Goal: Transaction & Acquisition: Obtain resource

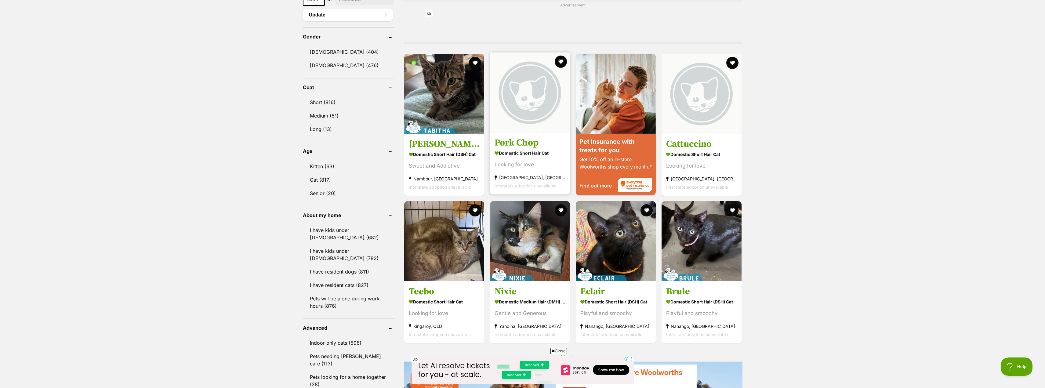
scroll to position [519, 0]
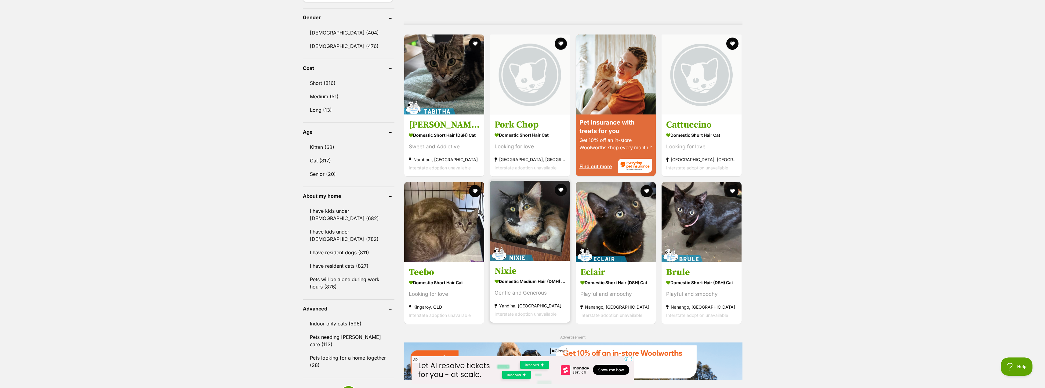
click at [503, 265] on h3 "Nixie" at bounding box center [530, 271] width 71 height 12
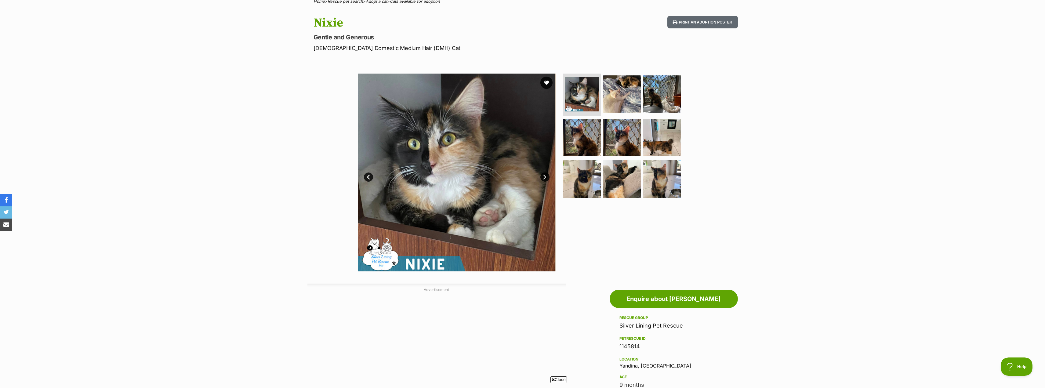
scroll to position [31, 0]
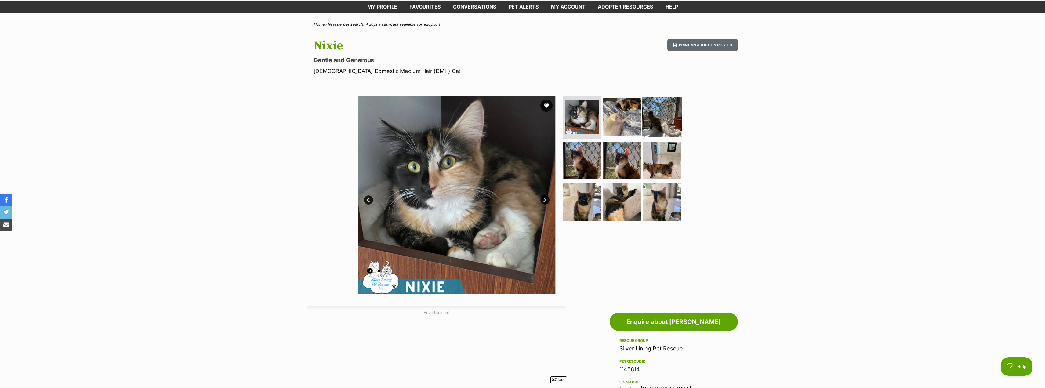
click at [659, 111] on img at bounding box center [661, 116] width 39 height 39
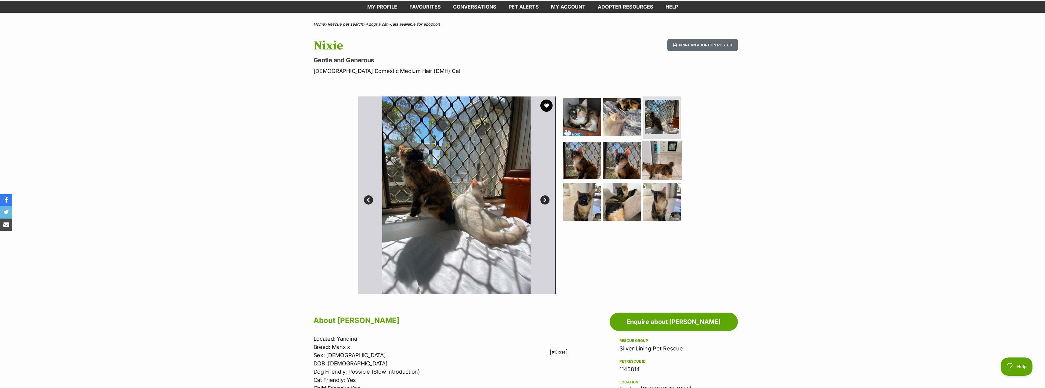
click at [670, 158] on img at bounding box center [661, 159] width 39 height 39
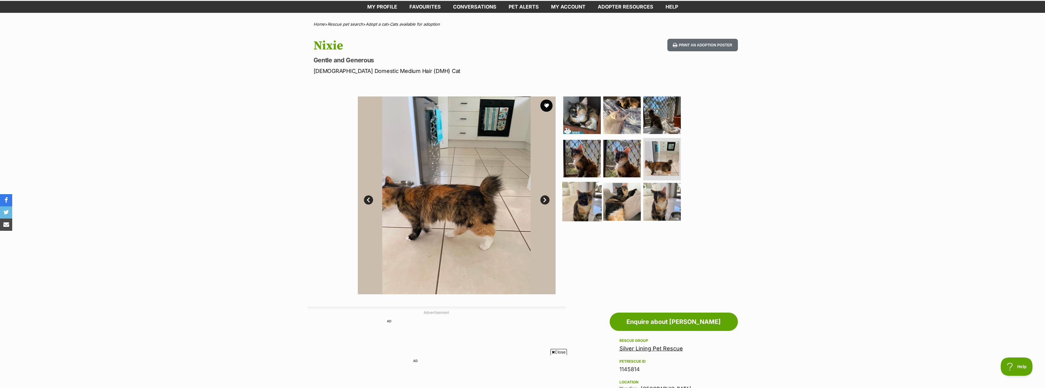
click at [584, 204] on img at bounding box center [581, 201] width 39 height 39
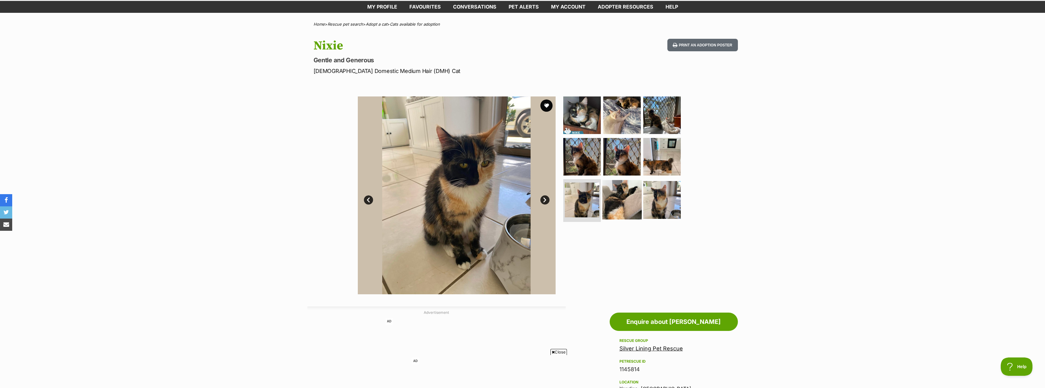
click at [627, 204] on img at bounding box center [621, 199] width 39 height 39
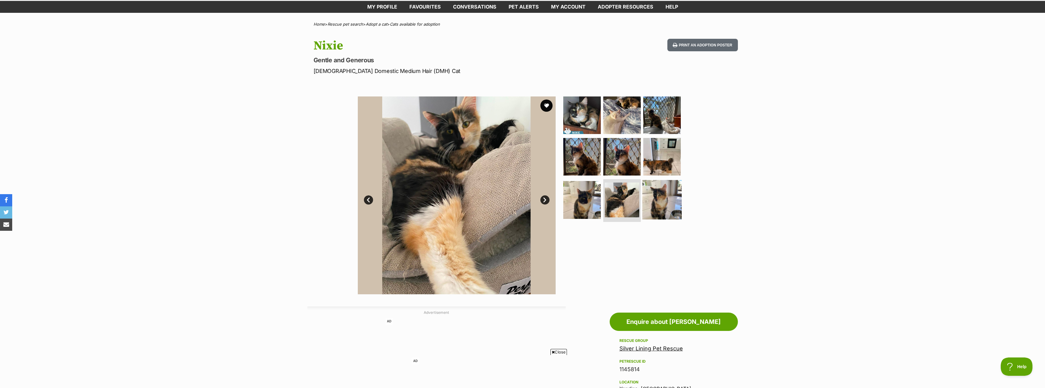
click at [646, 198] on img at bounding box center [661, 199] width 39 height 39
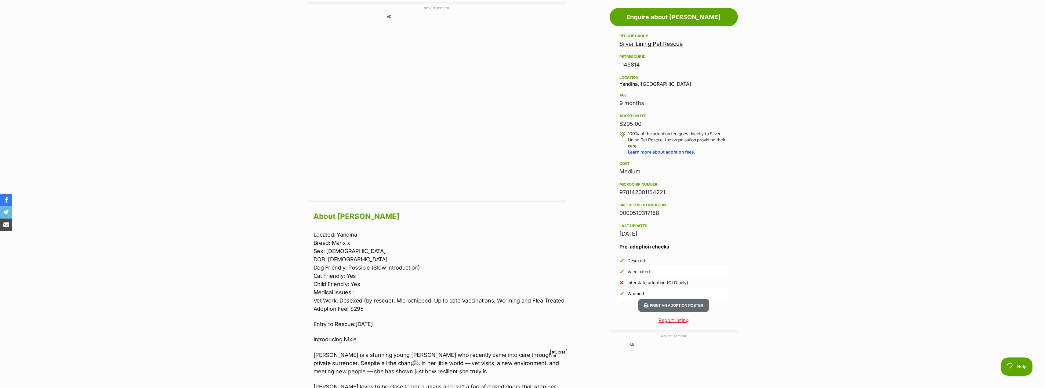
scroll to position [336, 0]
drag, startPoint x: 335, startPoint y: 265, endPoint x: 391, endPoint y: 263, distance: 55.3
click at [391, 263] on p "Located: Yandina Breed: Manx x Sex: Female DOB: 18/12/24 Dog Friendly: Possible…" at bounding box center [440, 271] width 252 height 82
click at [333, 284] on p "Located: Yandina Breed: Manx x Sex: Female DOB: 18/12/24 Dog Friendly: Possible…" at bounding box center [440, 271] width 252 height 82
drag, startPoint x: 332, startPoint y: 300, endPoint x: 450, endPoint y: 297, distance: 117.9
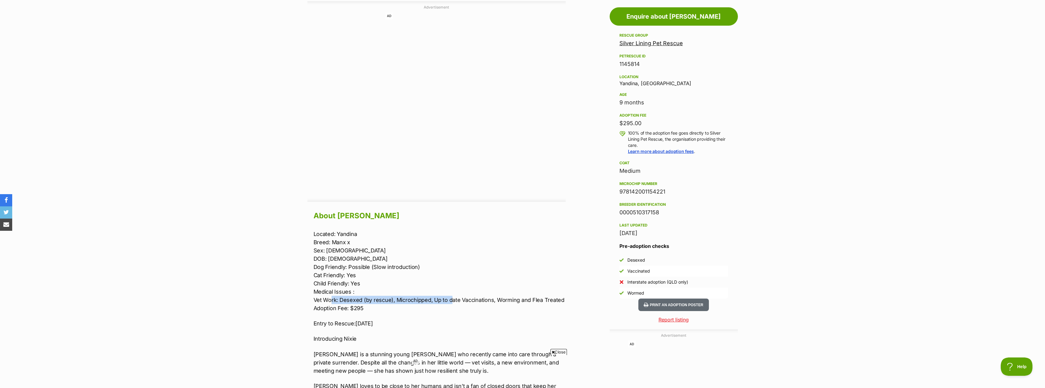
click at [450, 297] on p "Located: Yandina Breed: Manx x Sex: Female DOB: 18/12/24 Dog Friendly: Possible…" at bounding box center [440, 271] width 252 height 82
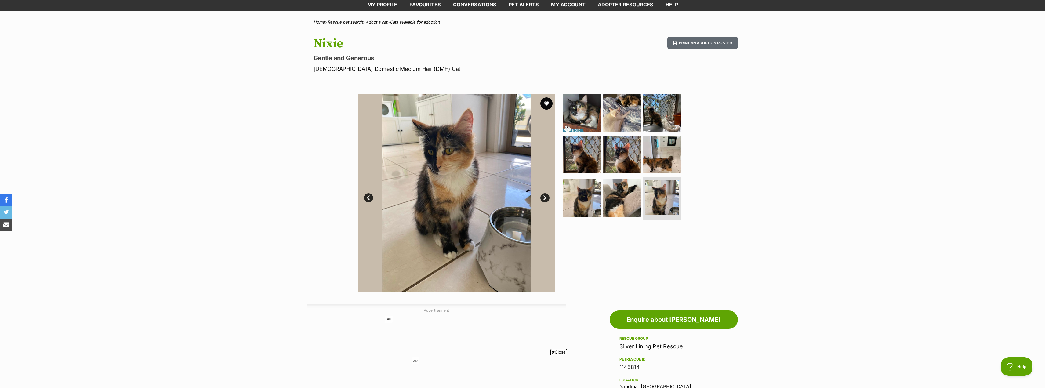
scroll to position [31, 0]
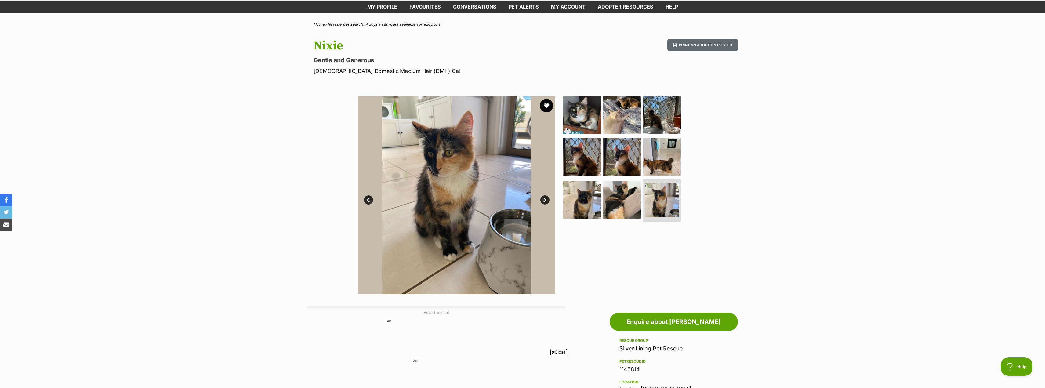
click at [545, 103] on button "favourite" at bounding box center [546, 105] width 13 height 13
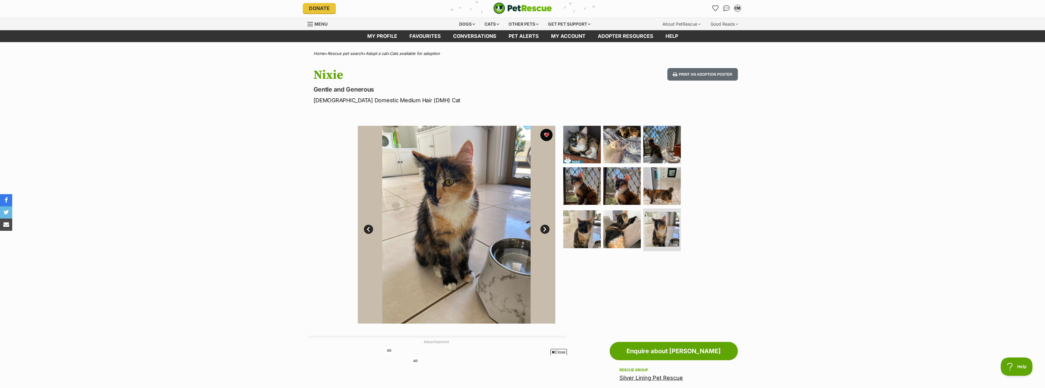
scroll to position [0, 0]
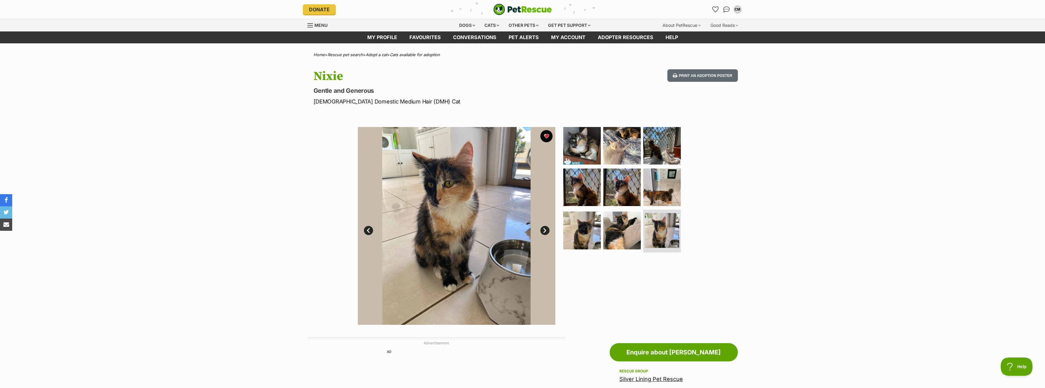
click at [413, 56] on link "Cats available for adoption" at bounding box center [415, 54] width 50 height 5
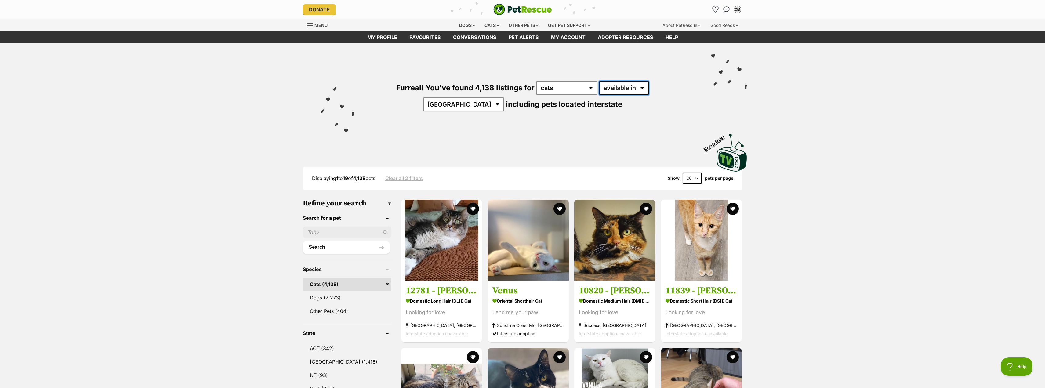
click at [610, 93] on select "available in located in" at bounding box center [623, 88] width 49 height 14
select select "disabled"
click at [599, 81] on select "available in located in" at bounding box center [623, 88] width 49 height 14
select select "QLD"
click at [563, 97] on select "Australia ACT NSW NT QLD SA TAS VIC WA" at bounding box center [522, 104] width 81 height 14
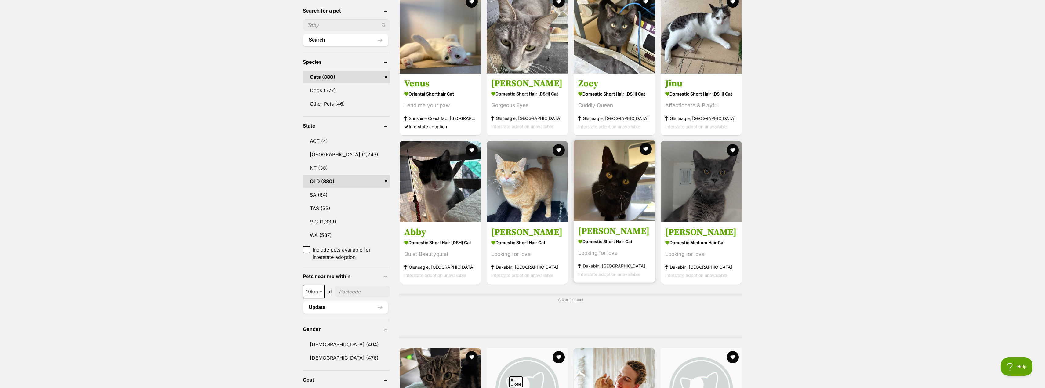
scroll to position [214, 0]
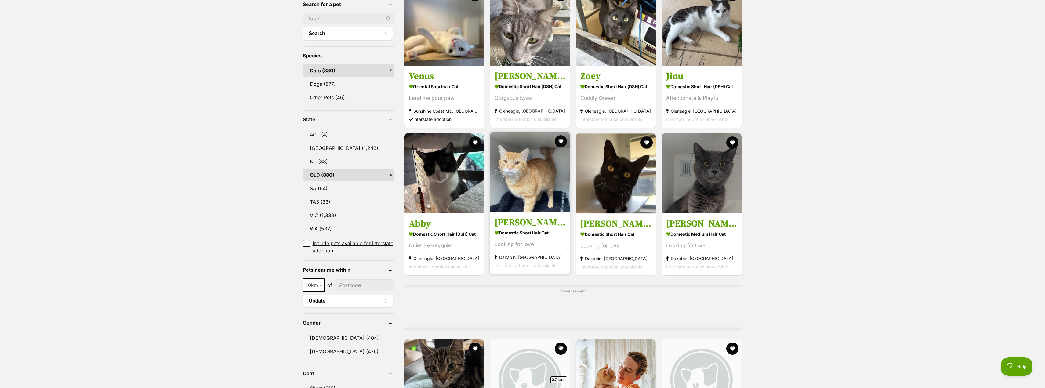
drag, startPoint x: 517, startPoint y: 147, endPoint x: 510, endPoint y: 211, distance: 63.8
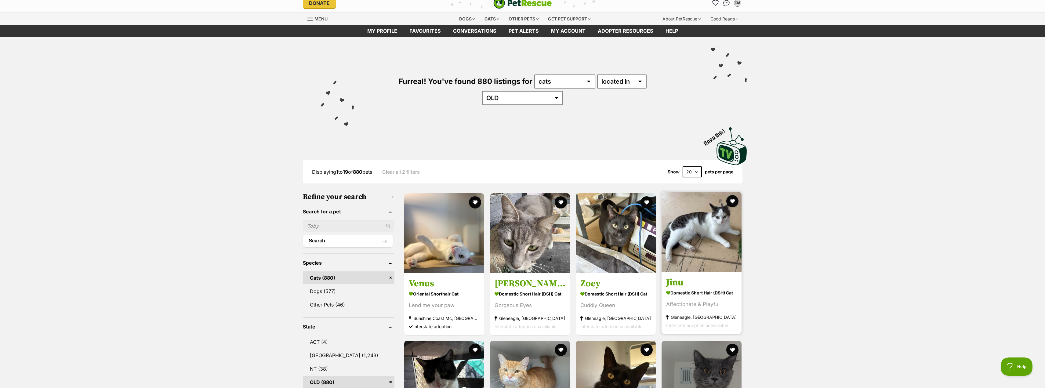
scroll to position [0, 0]
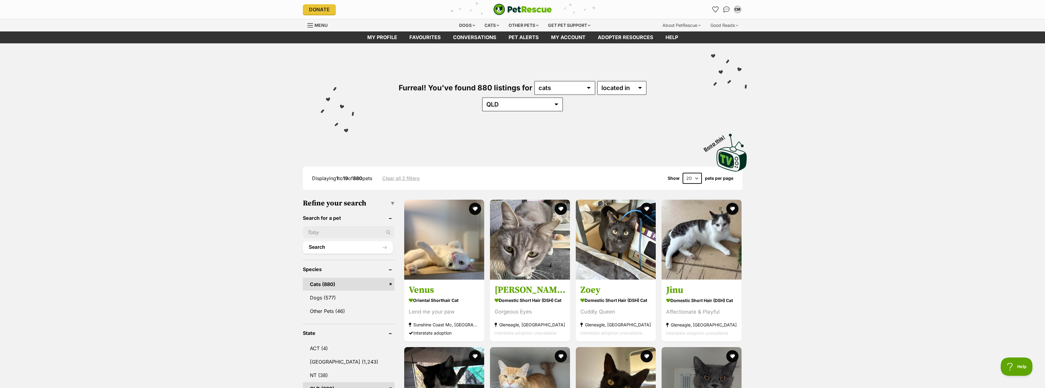
click at [689, 173] on select "20 40 60" at bounding box center [692, 178] width 19 height 11
click at [696, 173] on select "20 40 60" at bounding box center [692, 178] width 19 height 11
select select "60"
click at [683, 173] on select "20 40 60" at bounding box center [692, 178] width 19 height 11
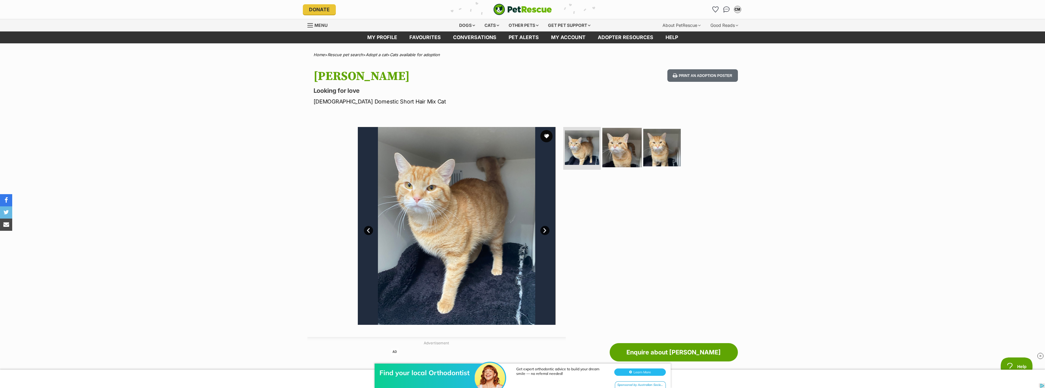
click at [634, 145] on img at bounding box center [621, 147] width 39 height 39
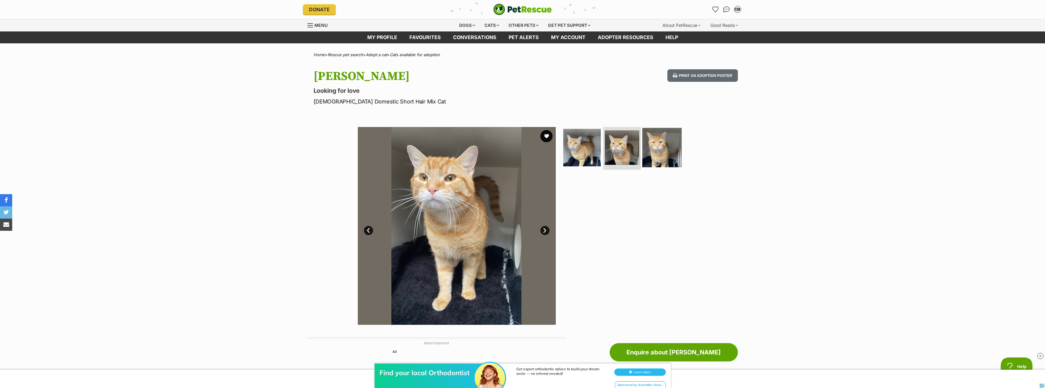
click at [661, 149] on img at bounding box center [661, 147] width 39 height 39
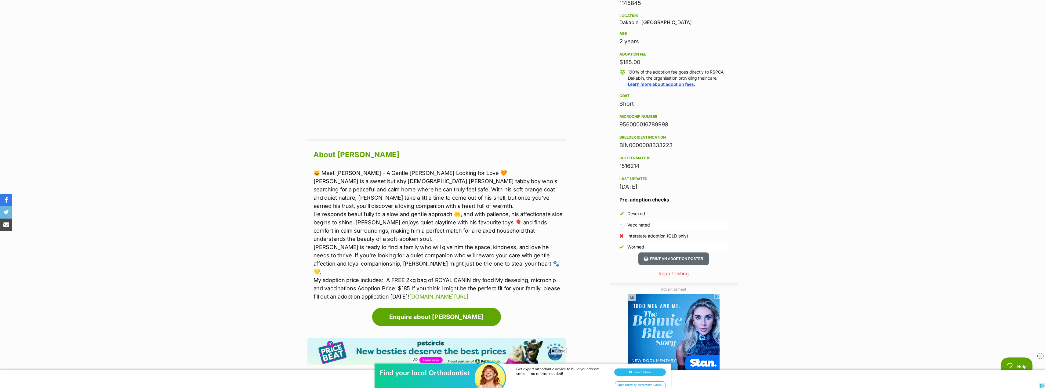
scroll to position [427, 0]
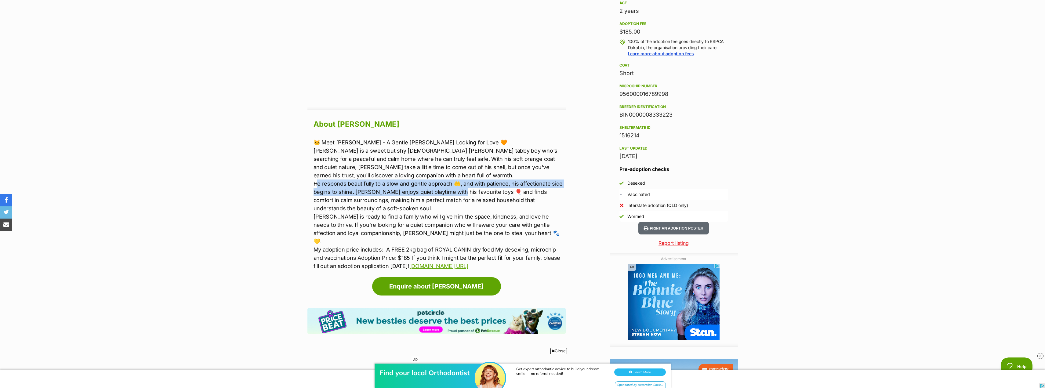
drag, startPoint x: 318, startPoint y: 185, endPoint x: 452, endPoint y: 195, distance: 134.4
click at [452, 195] on p "🐱 Meet Larry - A Gentle Ginger Looking for Love 🧡 Larry is a sweet but shy 2-ye…" at bounding box center [440, 204] width 252 height 132
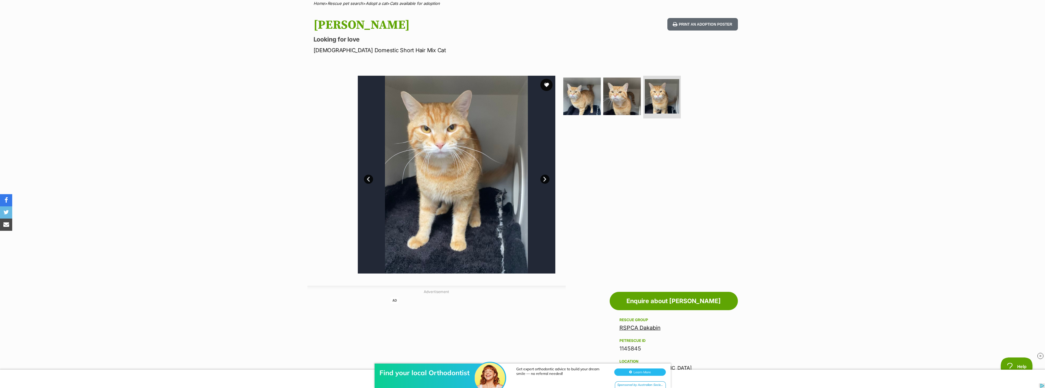
scroll to position [0, 0]
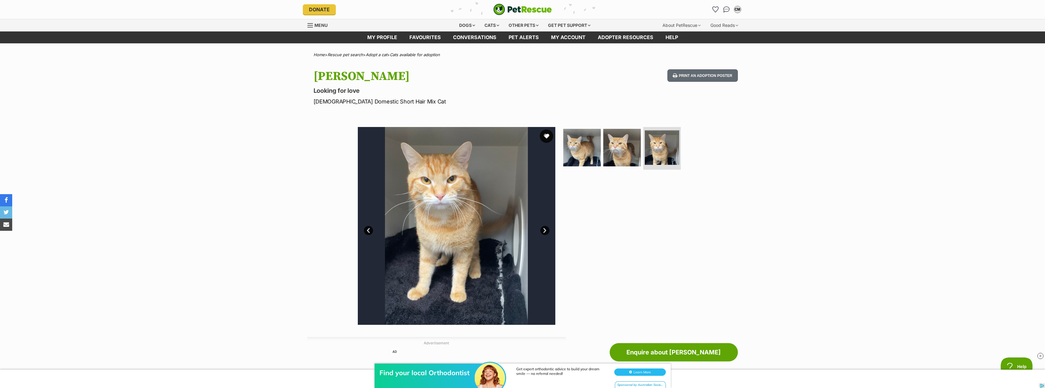
click at [547, 136] on button "favourite" at bounding box center [546, 135] width 13 height 13
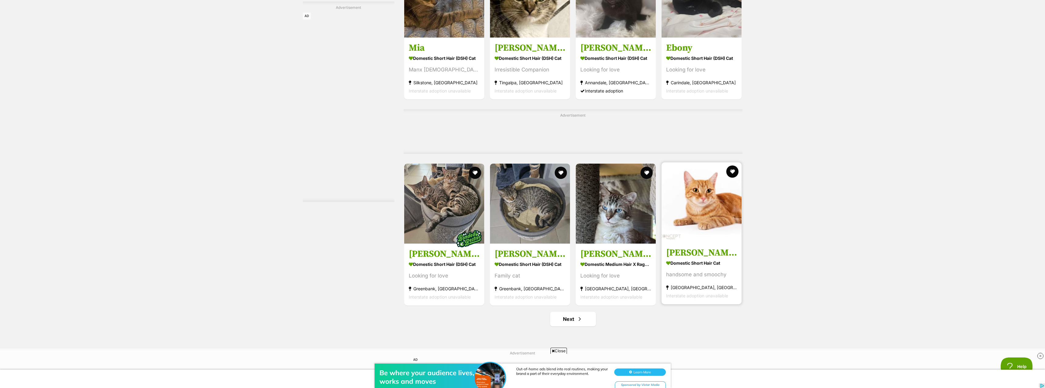
scroll to position [2718, 0]
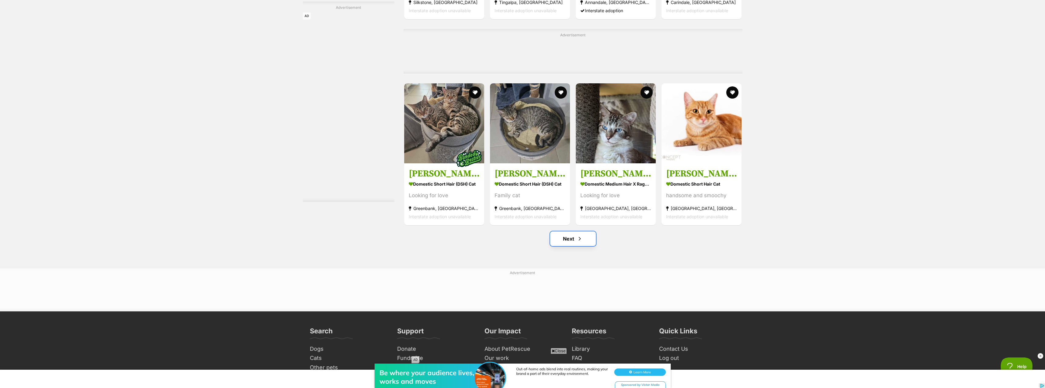
click at [566, 231] on link "Next" at bounding box center [573, 238] width 46 height 15
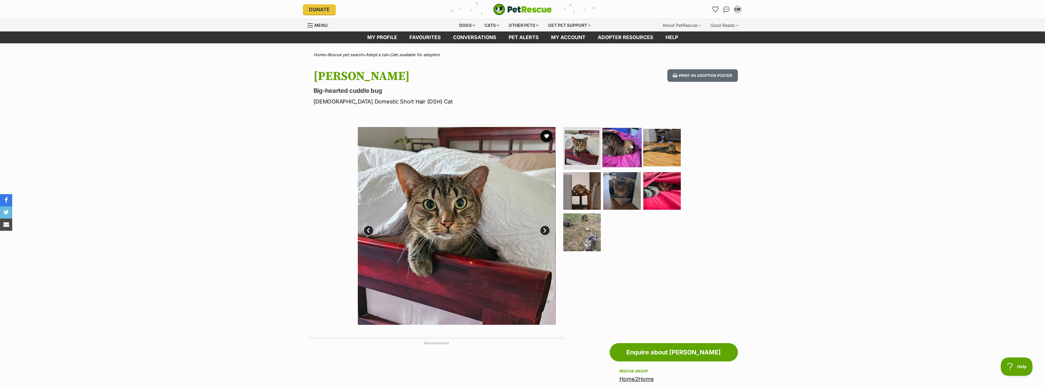
click at [617, 158] on img at bounding box center [621, 147] width 39 height 39
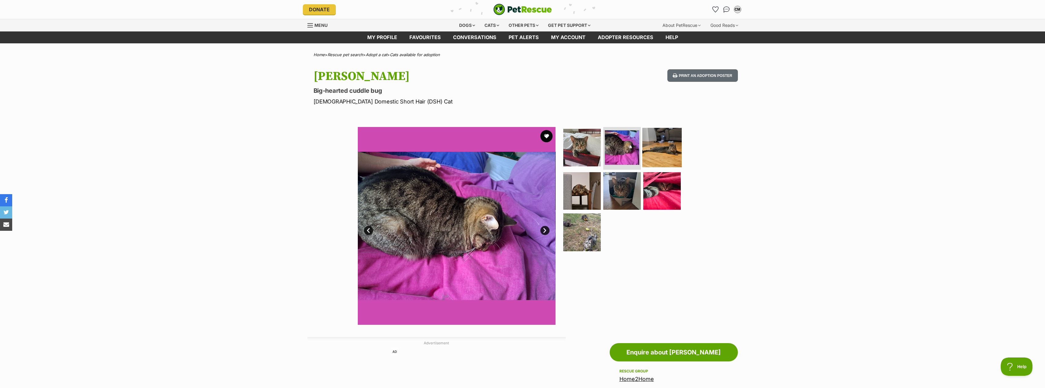
click at [665, 151] on img at bounding box center [661, 147] width 39 height 39
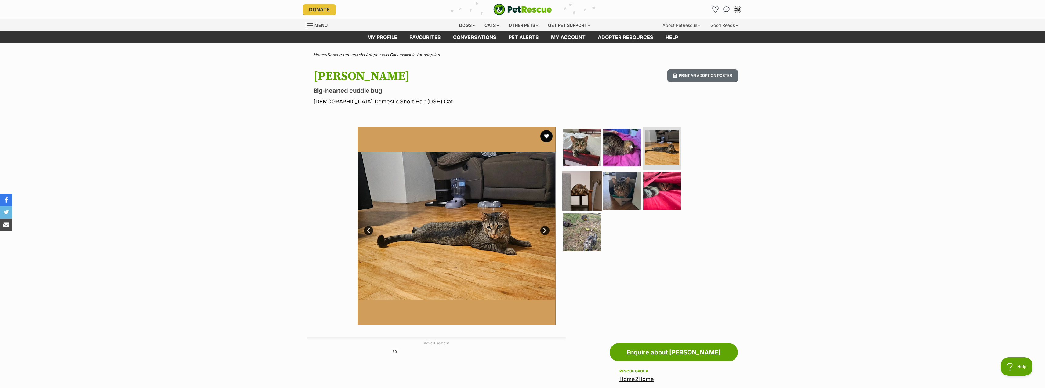
click at [590, 184] on img at bounding box center [581, 190] width 39 height 39
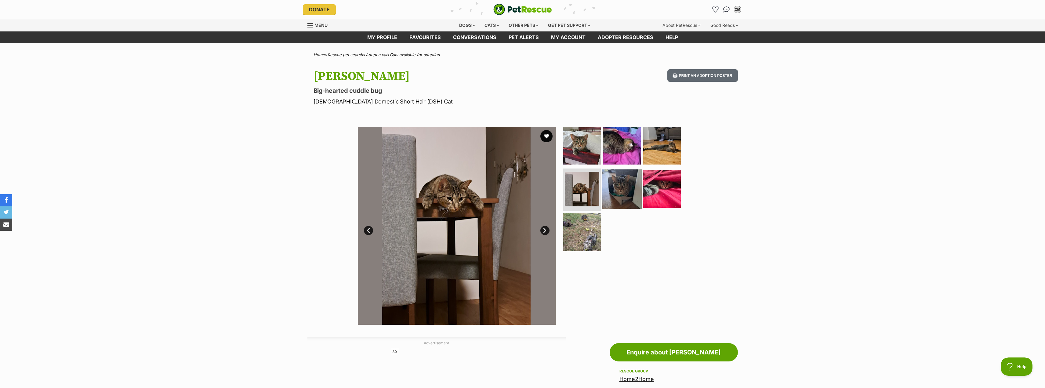
click at [630, 178] on img at bounding box center [621, 188] width 39 height 39
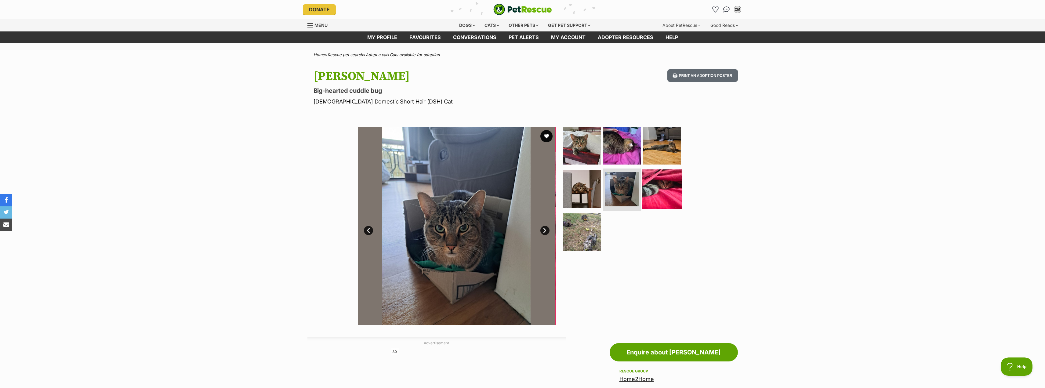
click at [668, 179] on img at bounding box center [661, 188] width 39 height 39
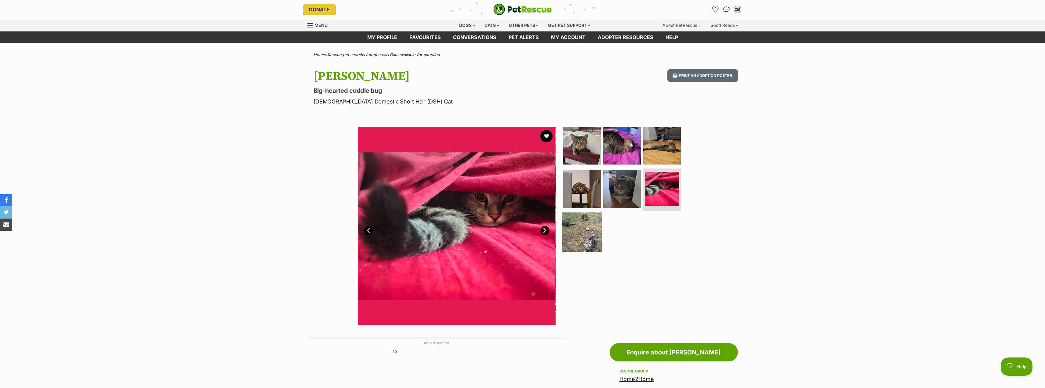
click at [585, 224] on img at bounding box center [581, 232] width 39 height 39
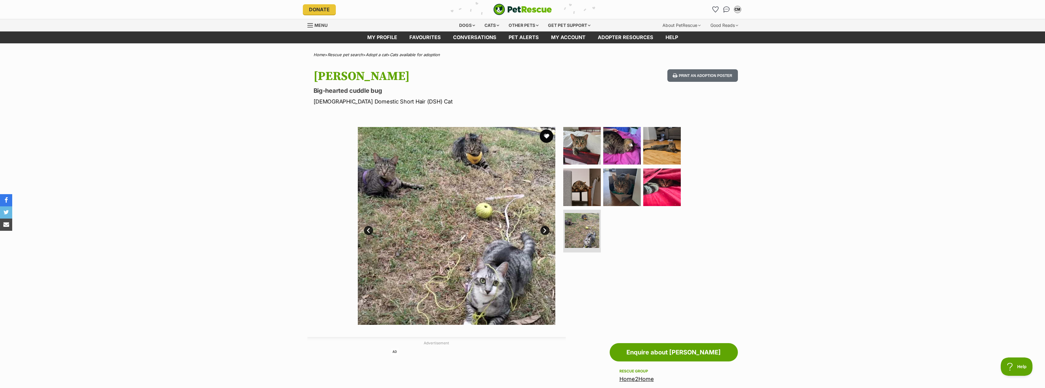
click at [543, 136] on button "favourite" at bounding box center [546, 135] width 13 height 13
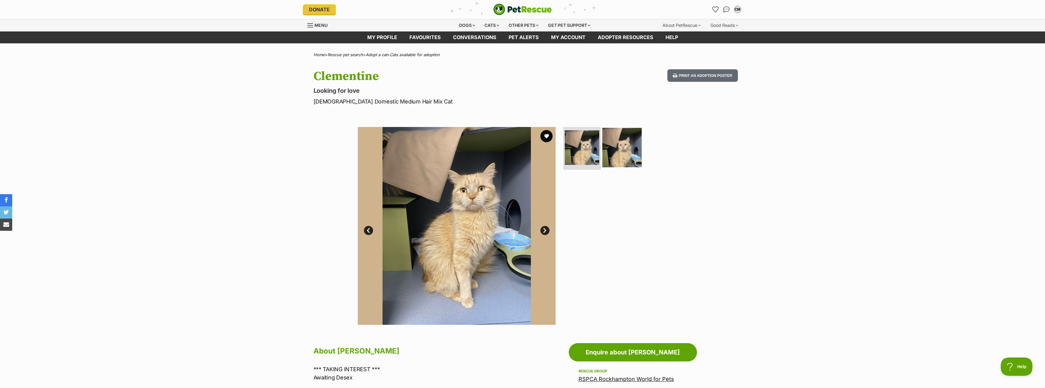
click at [624, 143] on img at bounding box center [621, 147] width 39 height 39
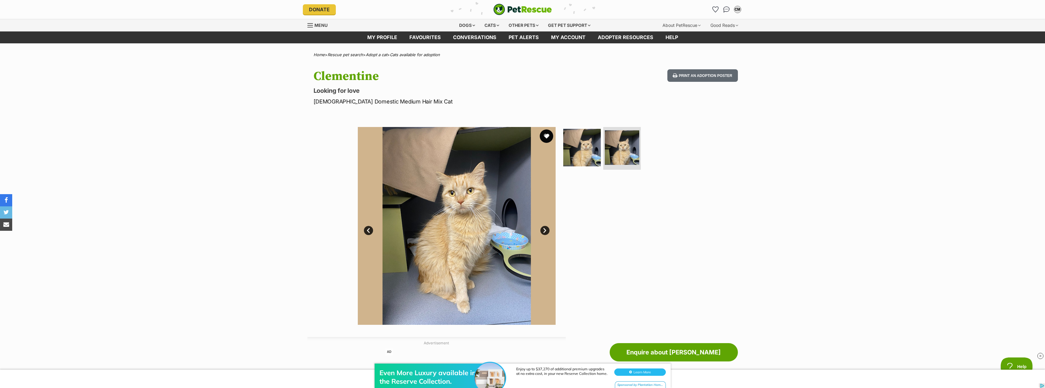
click at [545, 134] on button "favourite" at bounding box center [546, 135] width 13 height 13
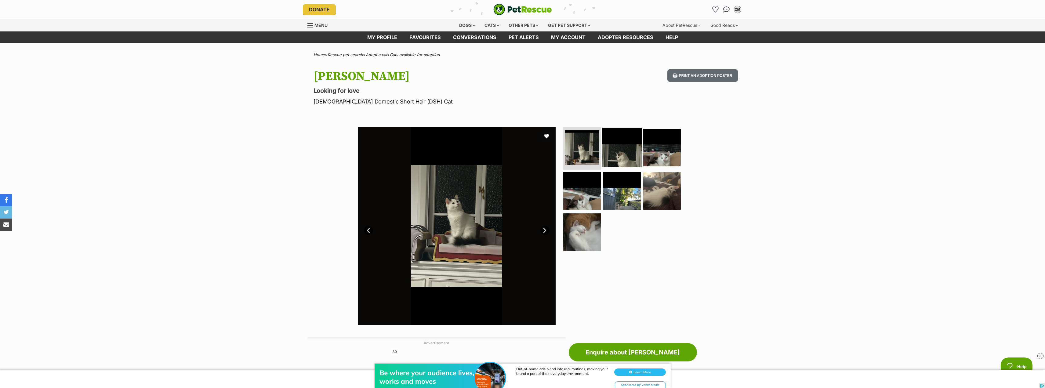
click at [621, 162] on img at bounding box center [621, 147] width 39 height 39
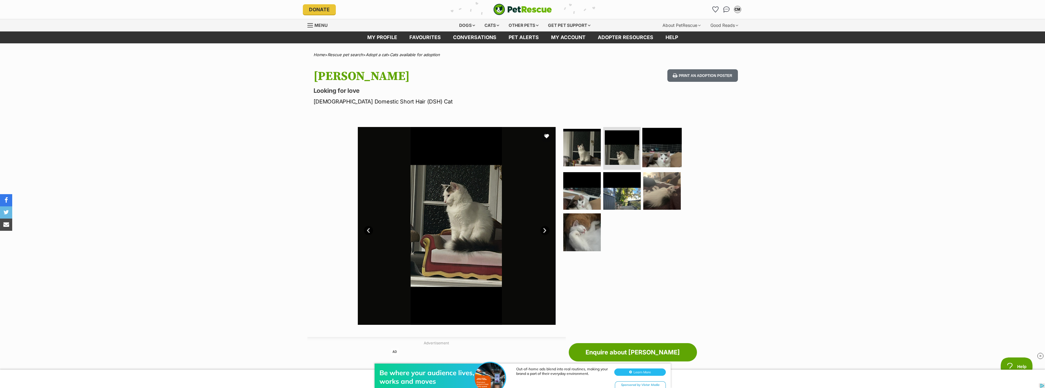
click at [672, 153] on img at bounding box center [661, 147] width 39 height 39
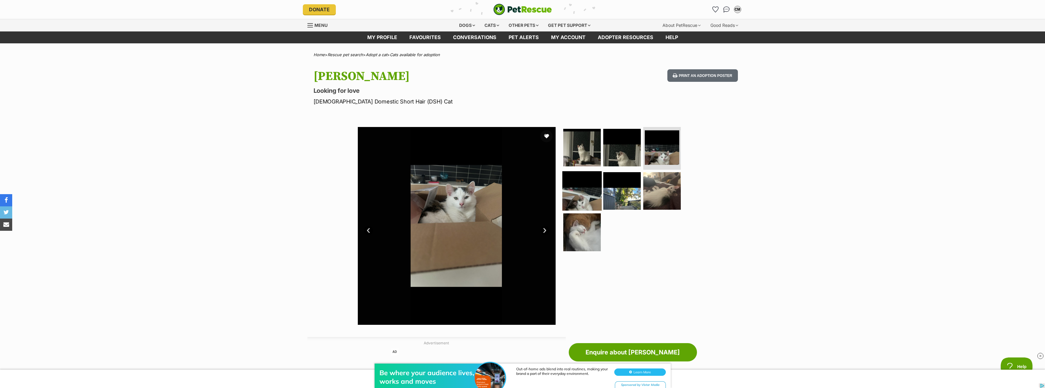
click at [586, 190] on img at bounding box center [581, 190] width 39 height 39
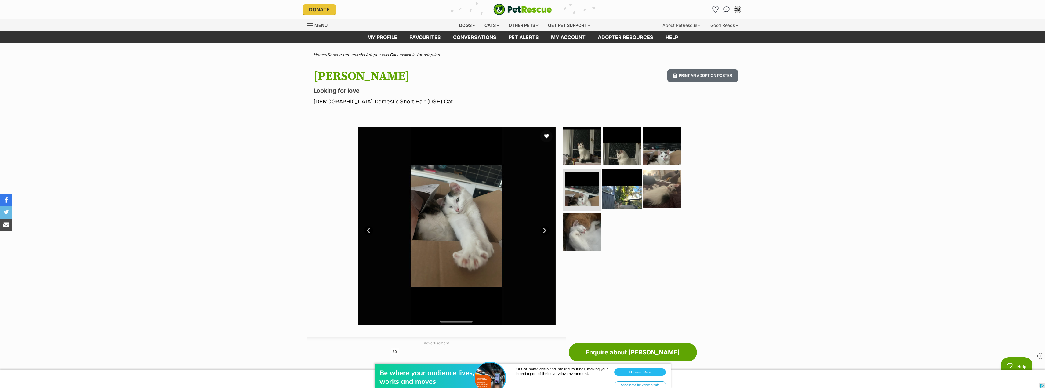
click at [633, 190] on img at bounding box center [621, 188] width 39 height 39
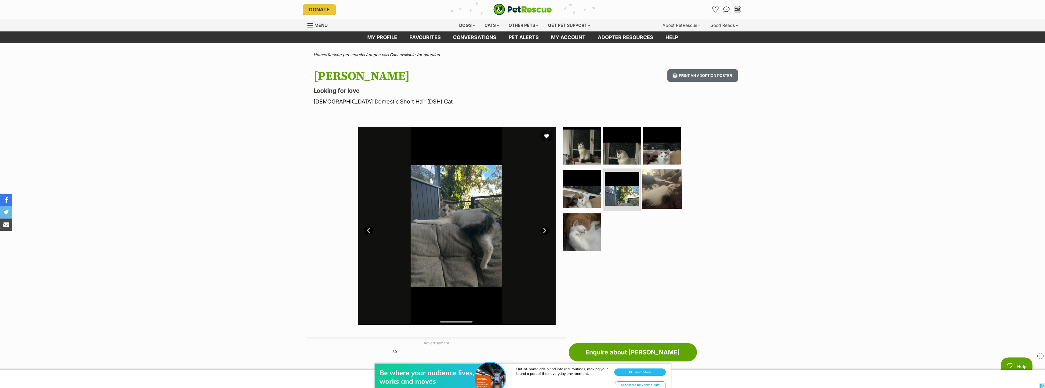
click at [668, 191] on img at bounding box center [661, 188] width 39 height 39
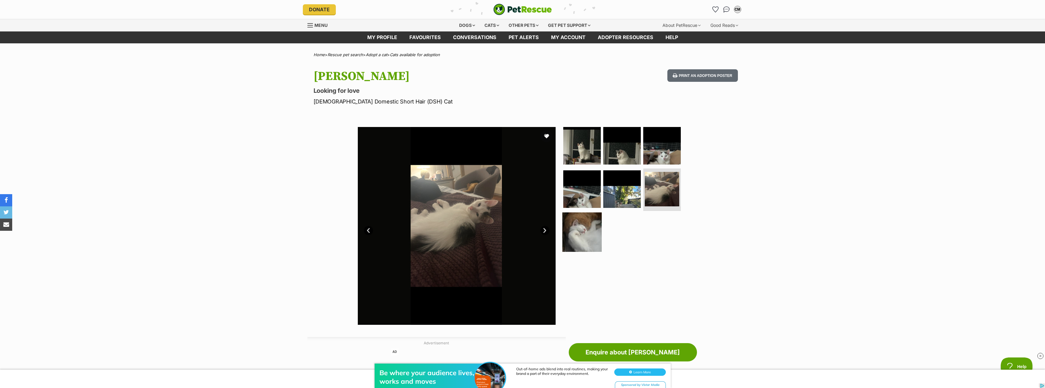
click at [589, 229] on img at bounding box center [581, 232] width 39 height 39
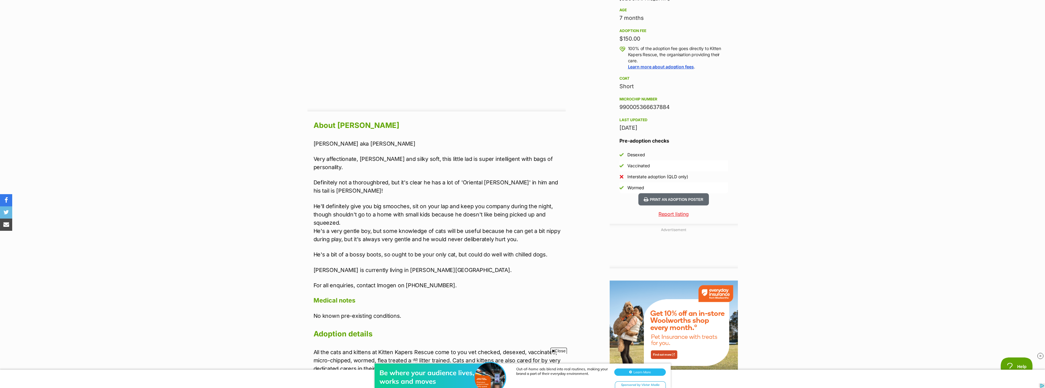
scroll to position [427, 0]
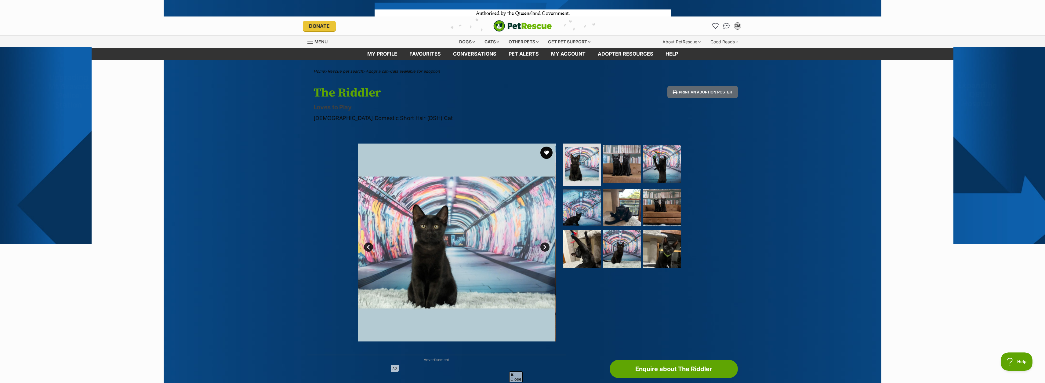
scroll to position [61, 0]
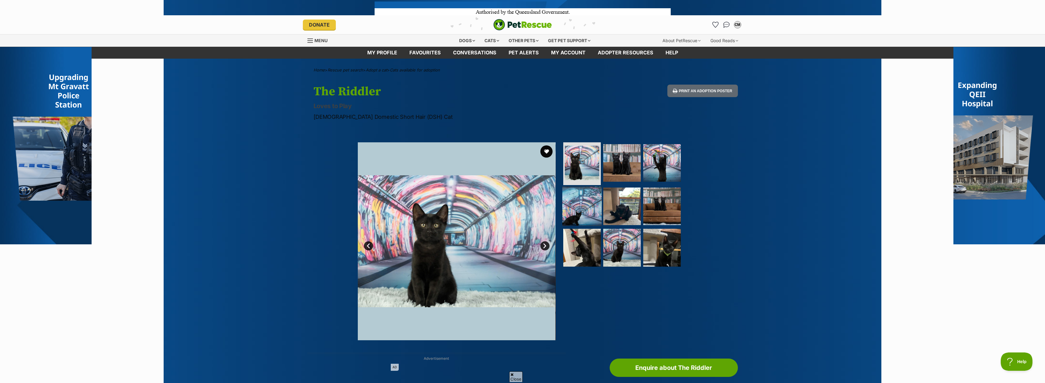
click at [589, 202] on img at bounding box center [581, 205] width 39 height 39
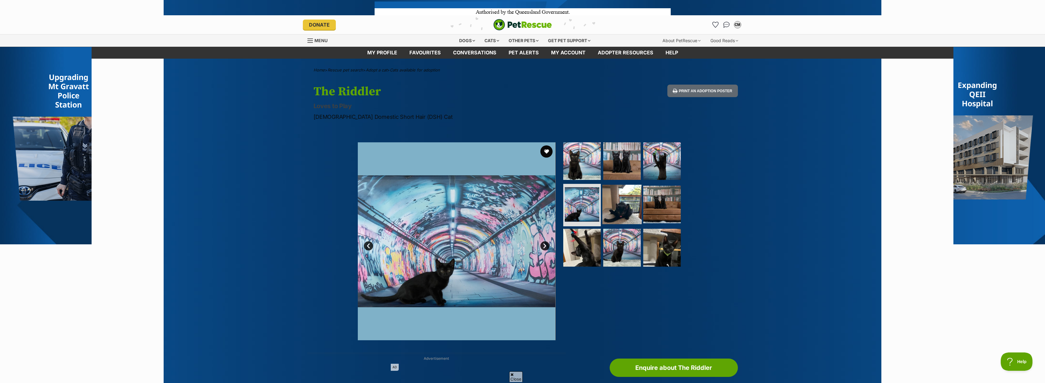
click at [639, 207] on img at bounding box center [621, 203] width 39 height 39
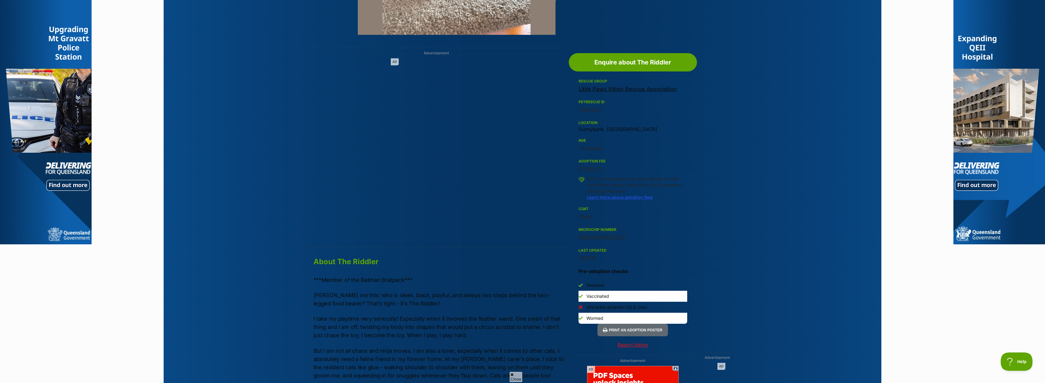
scroll to position [275, 0]
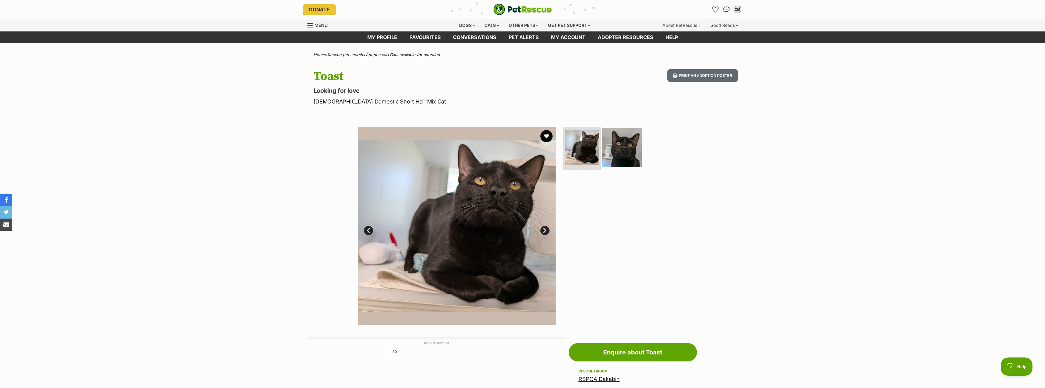
click at [633, 149] on img at bounding box center [621, 147] width 39 height 39
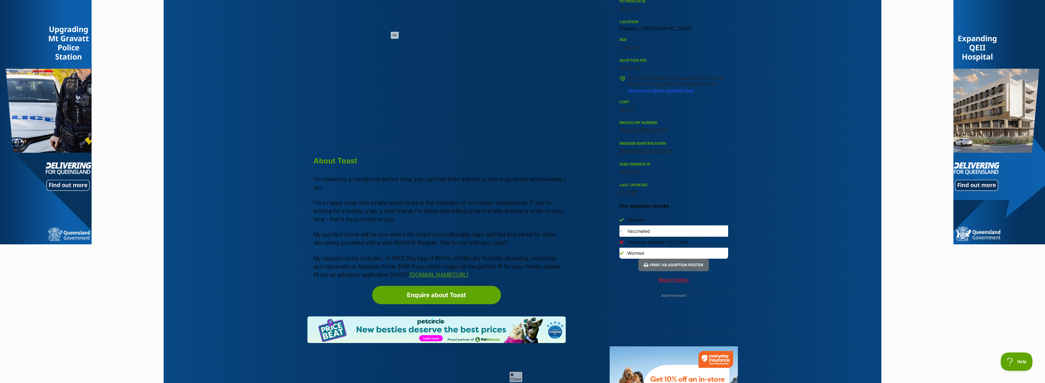
scroll to position [550, 0]
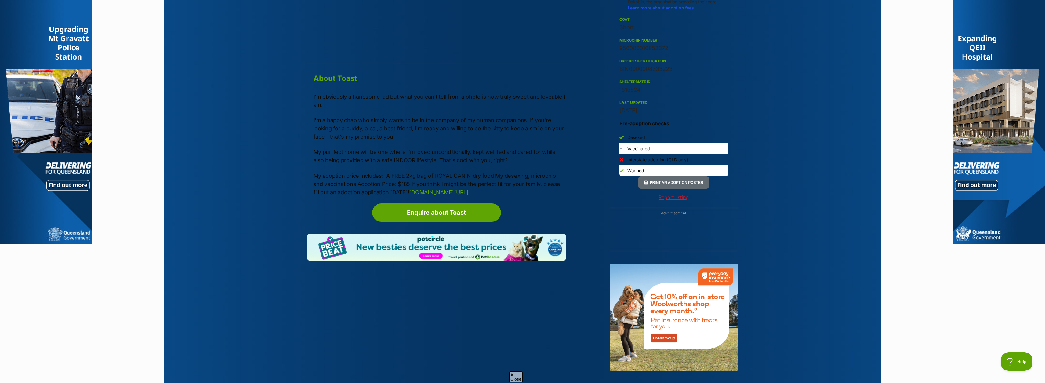
click at [922, 293] on section "Home > Rescue pet search > Adopt a cat > Cats available for adoption Toast Look…" at bounding box center [522, 29] width 1045 height 900
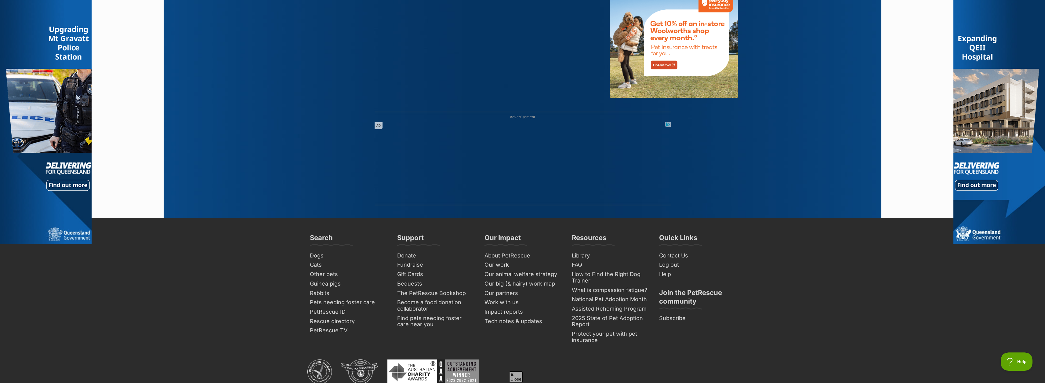
scroll to position [824, 0]
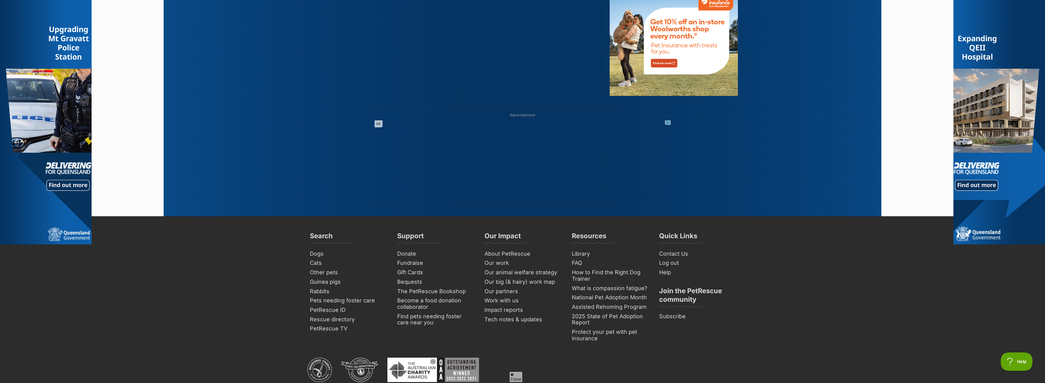
click at [520, 376] on span "Close" at bounding box center [515, 376] width 13 height 11
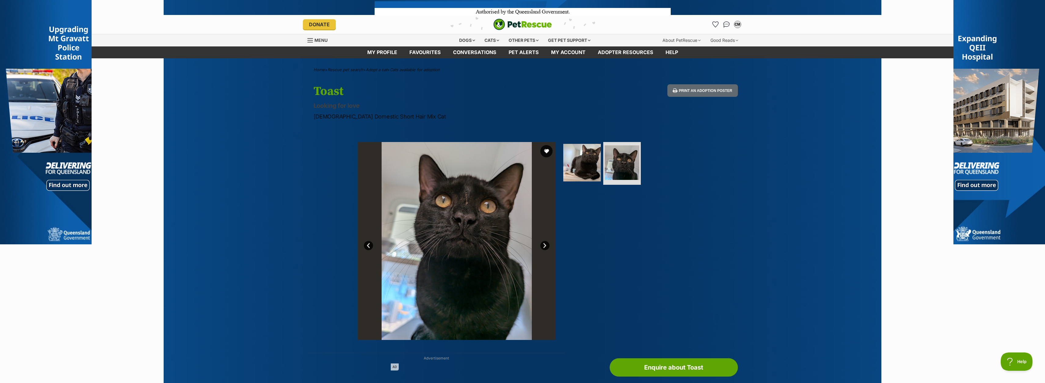
scroll to position [61, 0]
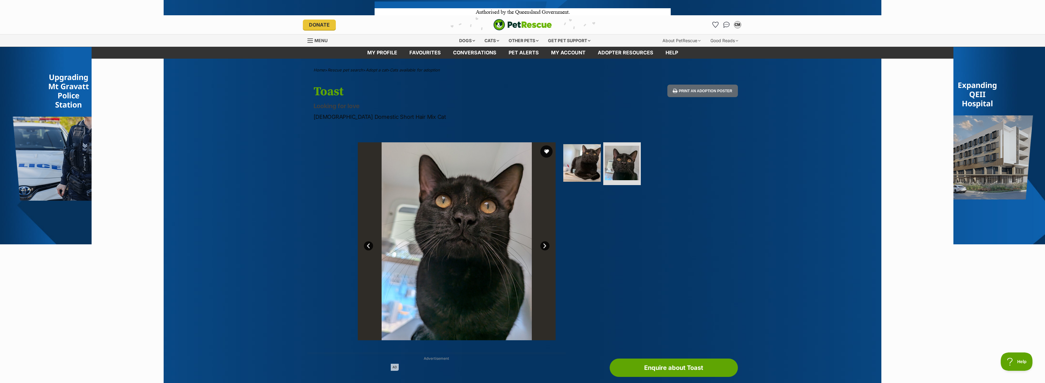
click at [365, 246] on link "Prev" at bounding box center [368, 245] width 9 height 9
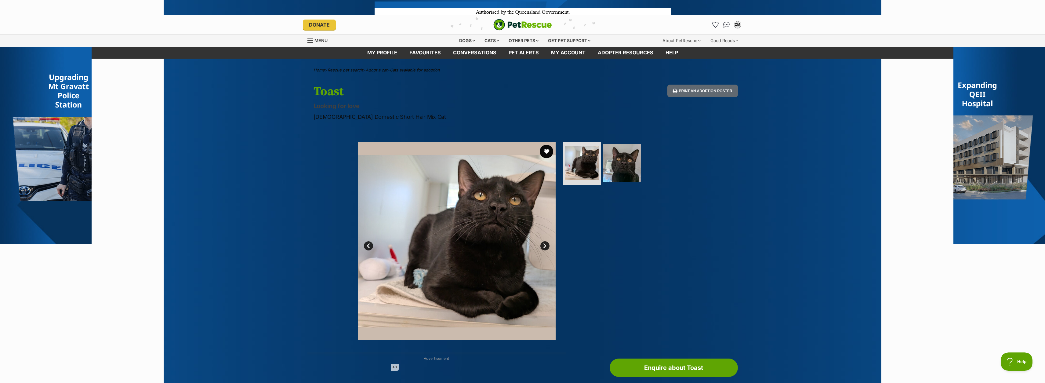
click at [549, 154] on button "favourite" at bounding box center [546, 151] width 13 height 13
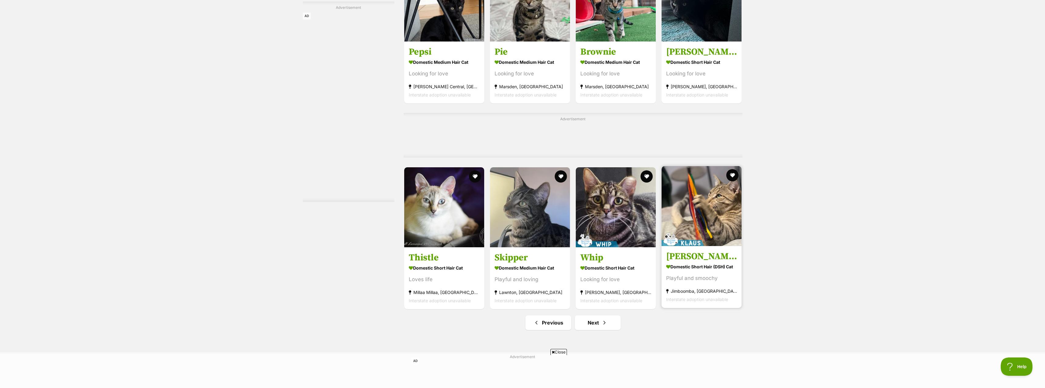
scroll to position [2687, 0]
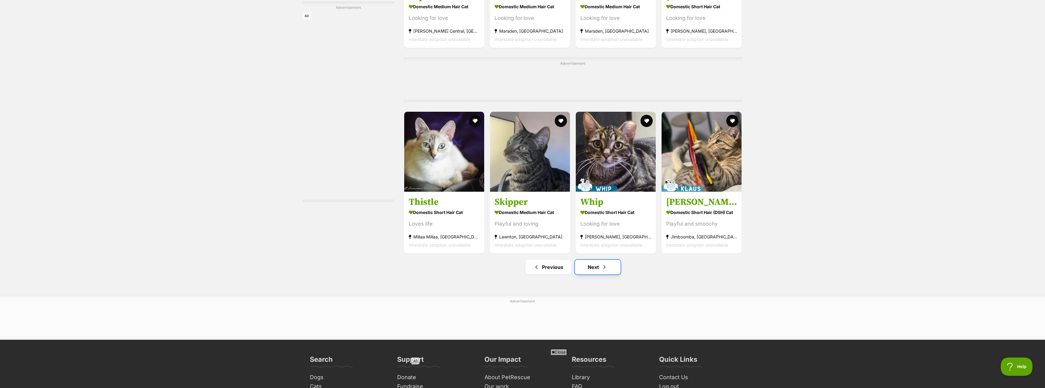
click at [597, 260] on link "Next" at bounding box center [598, 267] width 46 height 15
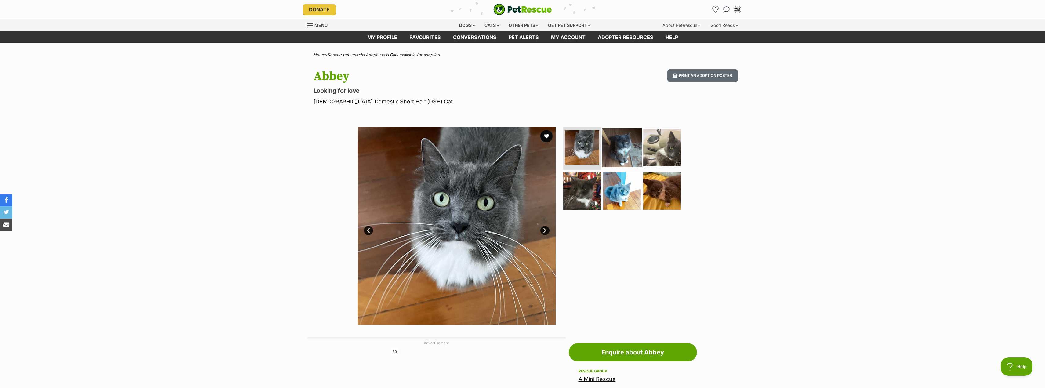
click at [634, 150] on img at bounding box center [621, 147] width 39 height 39
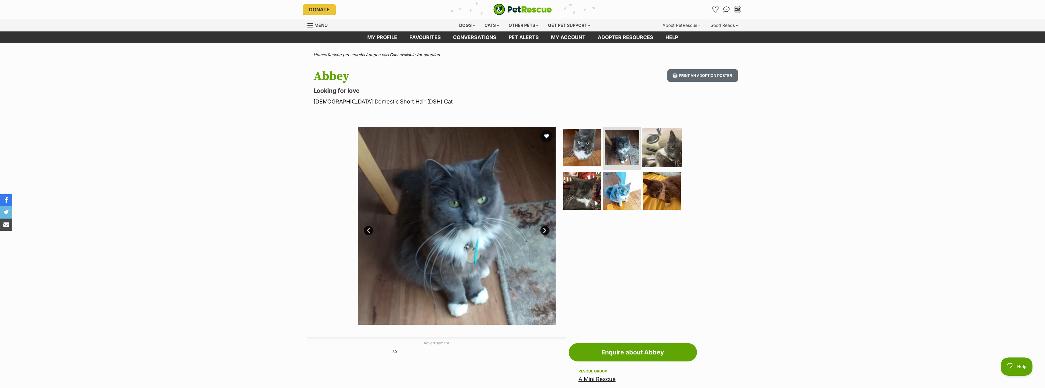
click at [675, 157] on img at bounding box center [661, 147] width 39 height 39
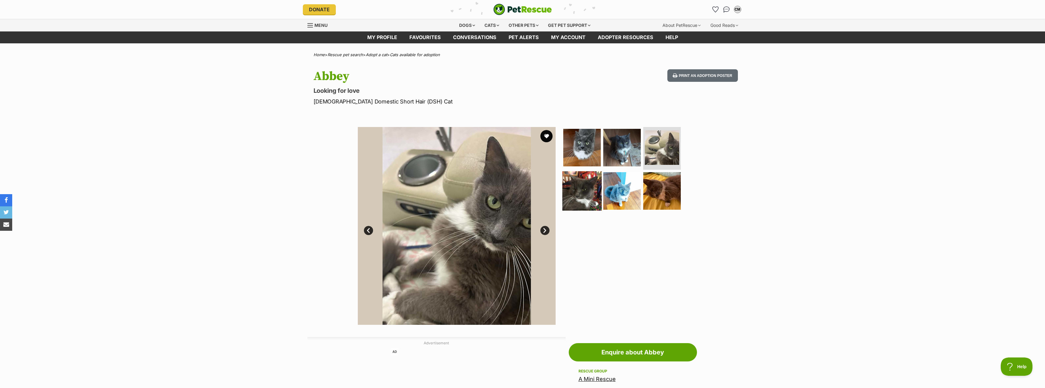
click at [586, 195] on img at bounding box center [581, 190] width 39 height 39
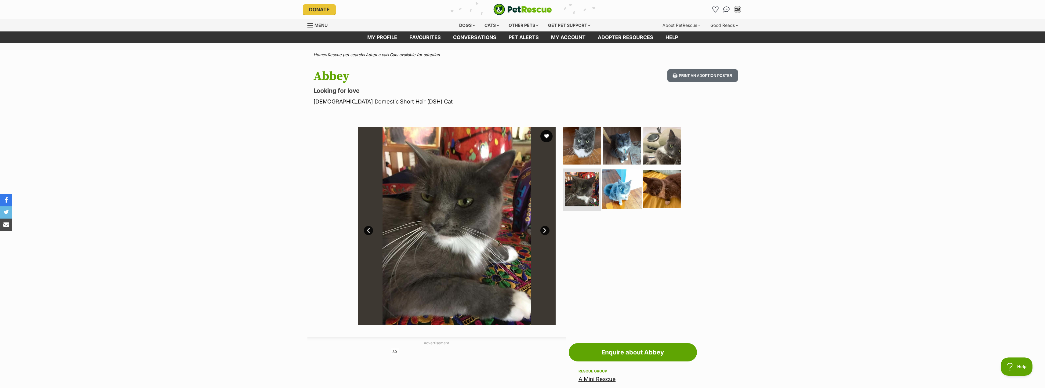
click at [627, 193] on img at bounding box center [621, 188] width 39 height 39
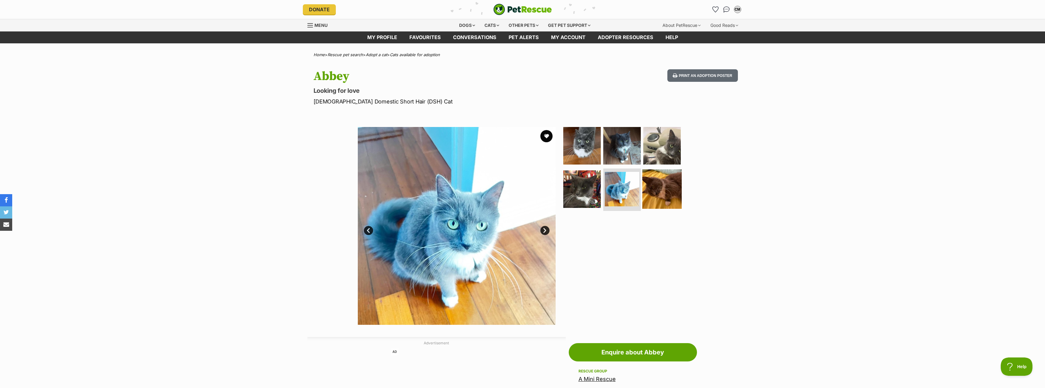
click at [668, 193] on img at bounding box center [661, 188] width 39 height 39
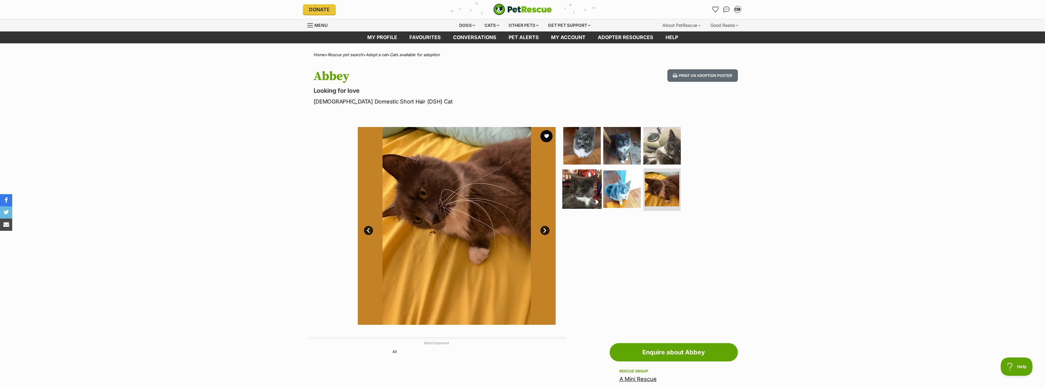
click at [584, 193] on img at bounding box center [581, 188] width 39 height 39
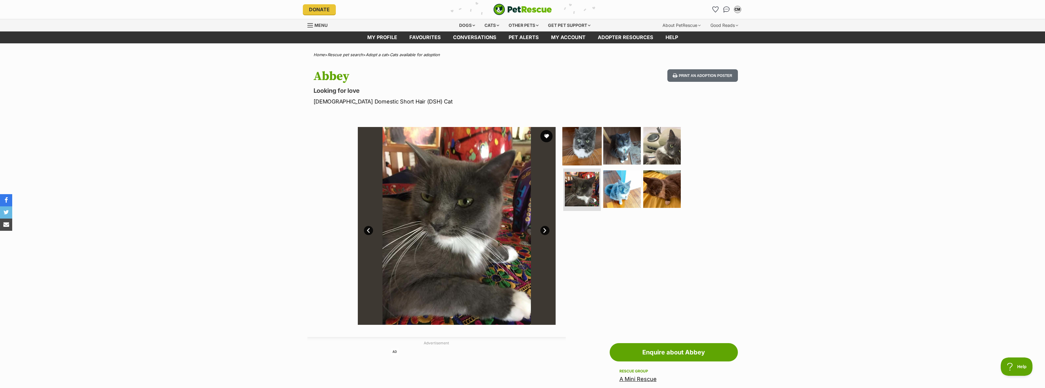
click at [582, 147] on img at bounding box center [581, 145] width 39 height 39
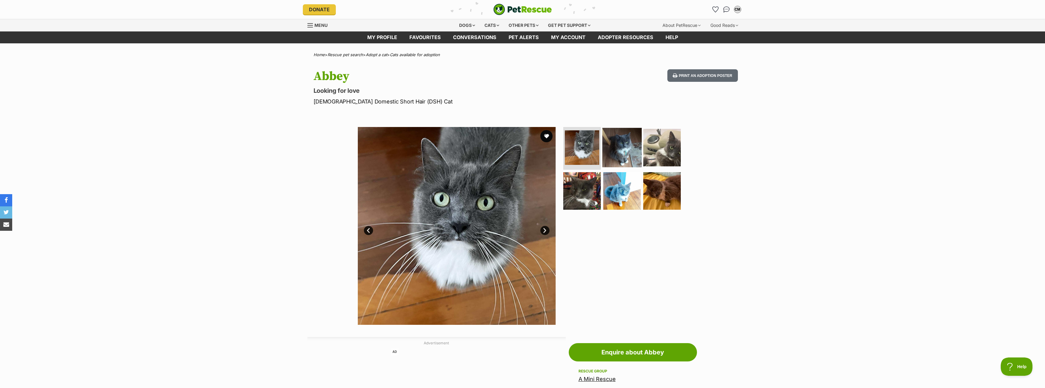
click at [623, 148] on img at bounding box center [621, 147] width 39 height 39
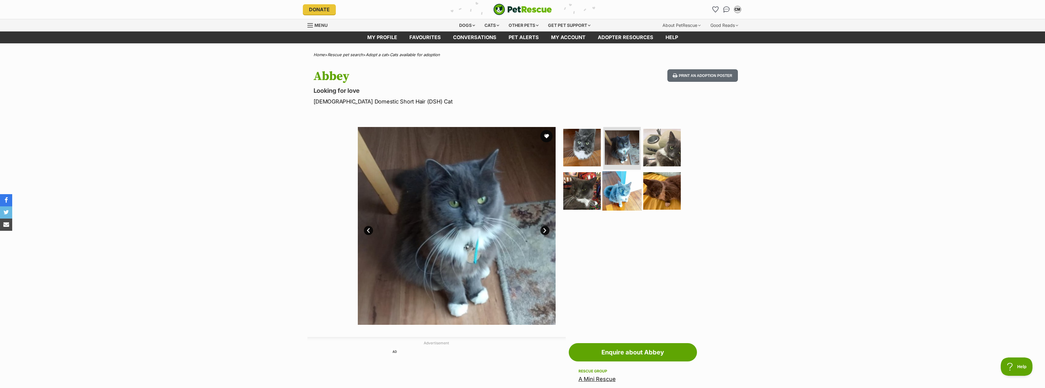
drag, startPoint x: 631, startPoint y: 186, endPoint x: 627, endPoint y: 184, distance: 3.7
click at [631, 186] on img at bounding box center [621, 190] width 39 height 39
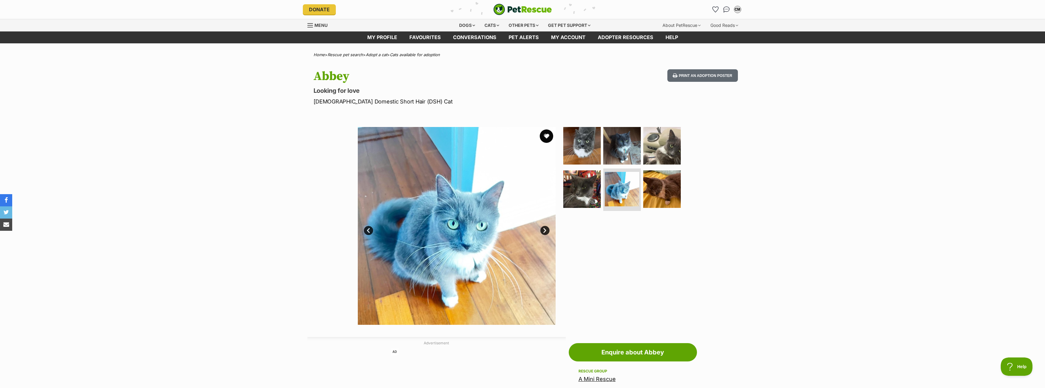
click at [543, 137] on button "favourite" at bounding box center [546, 135] width 13 height 13
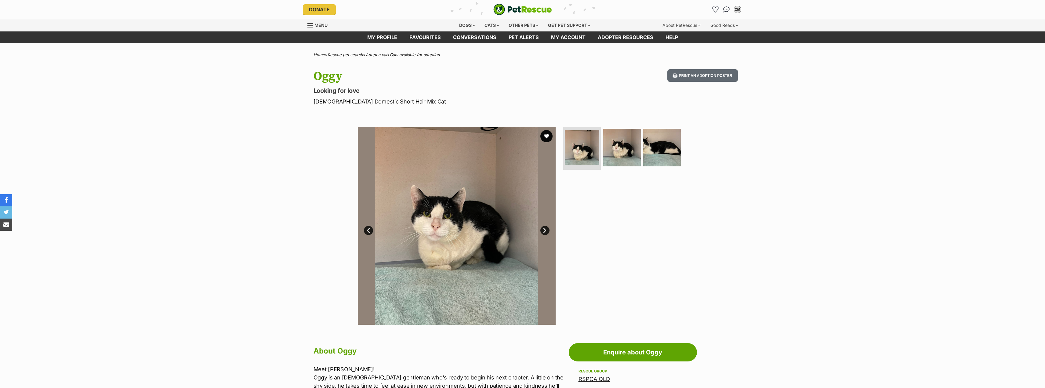
click at [622, 155] on img at bounding box center [622, 148] width 38 height 38
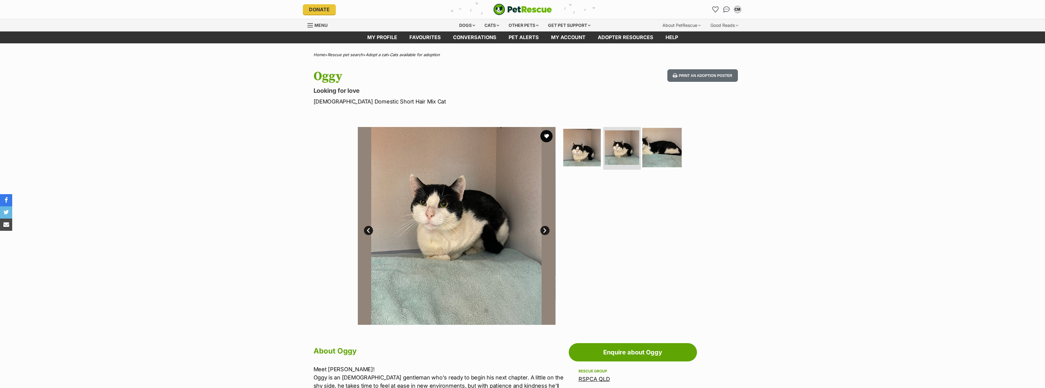
click at [671, 155] on img at bounding box center [661, 147] width 39 height 39
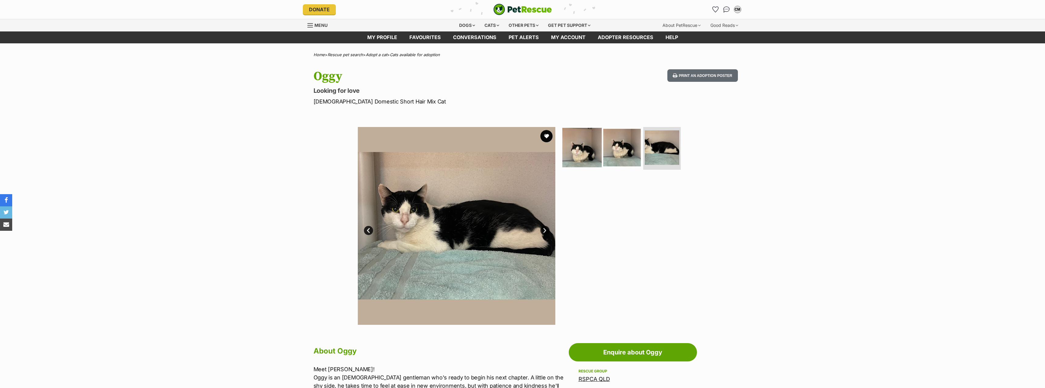
click at [588, 162] on img at bounding box center [581, 147] width 39 height 39
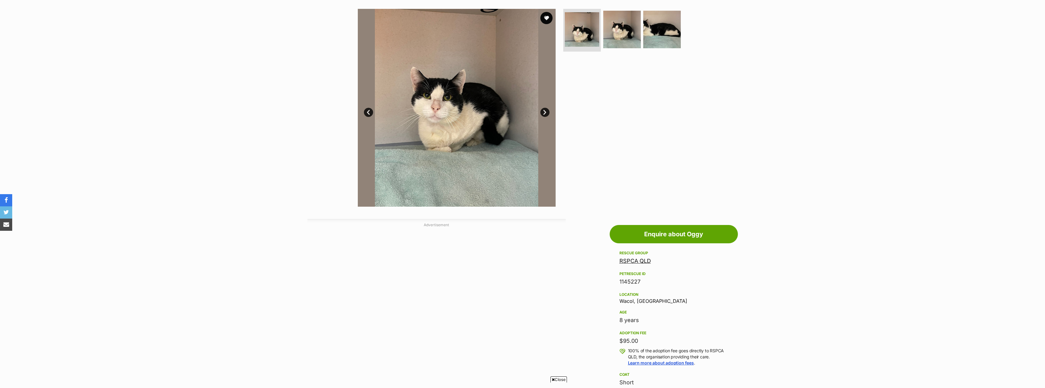
scroll to position [92, 0]
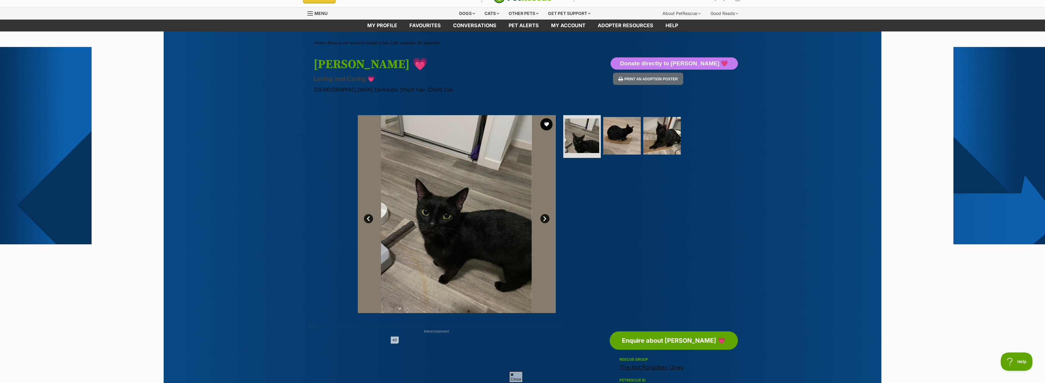
scroll to position [92, 0]
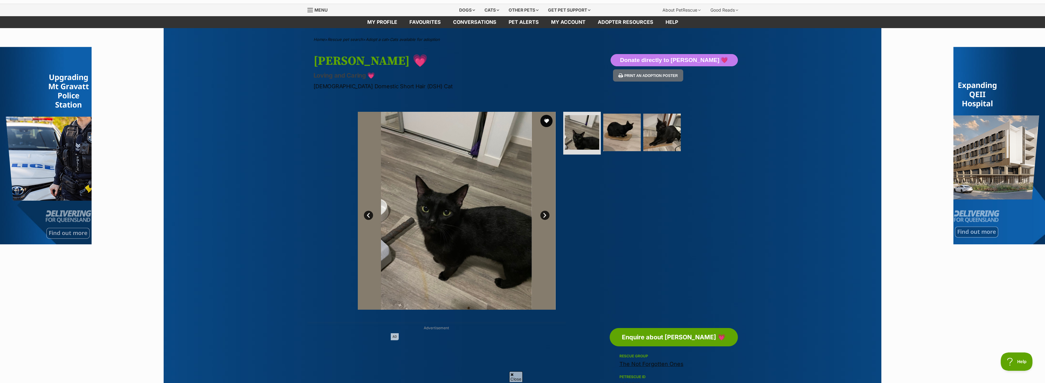
click at [542, 216] on link "Next" at bounding box center [544, 215] width 9 height 9
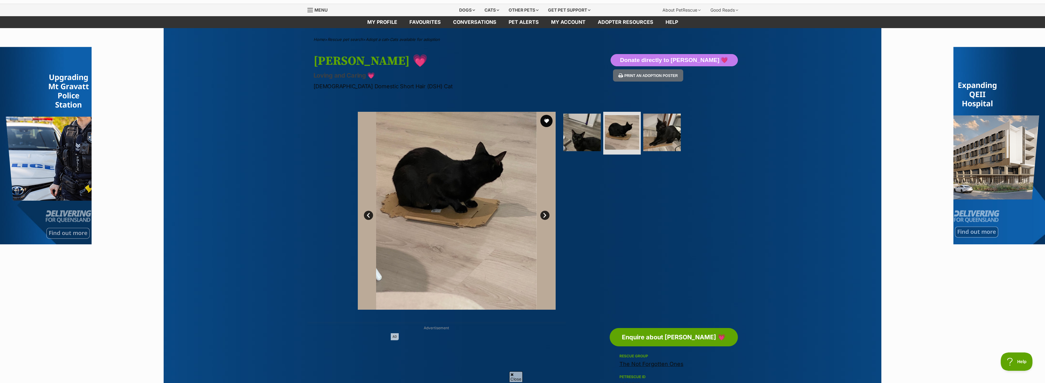
click at [548, 216] on link "Next" at bounding box center [544, 215] width 9 height 9
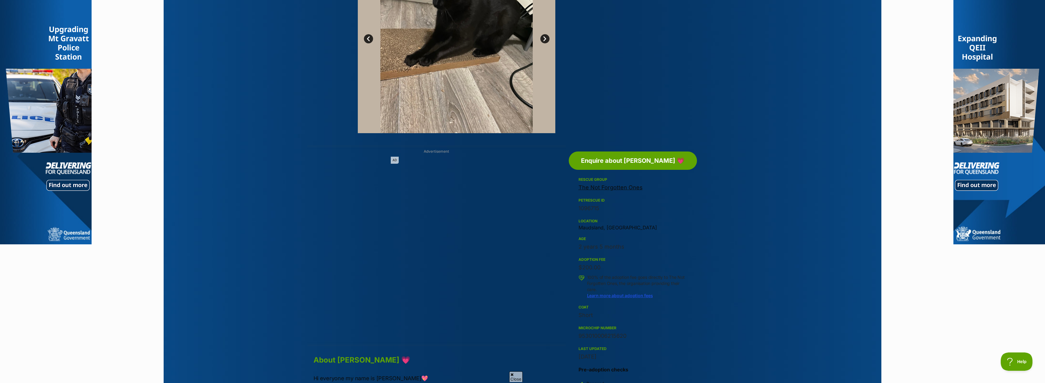
scroll to position [229, 0]
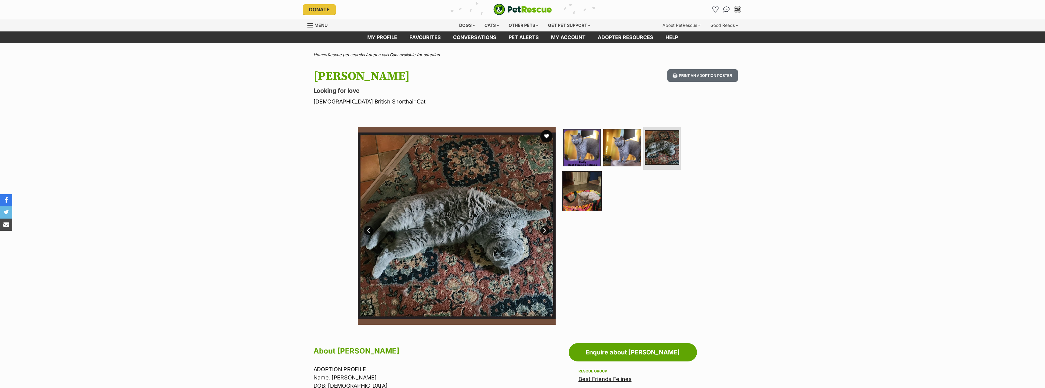
click at [583, 197] on img at bounding box center [581, 190] width 39 height 39
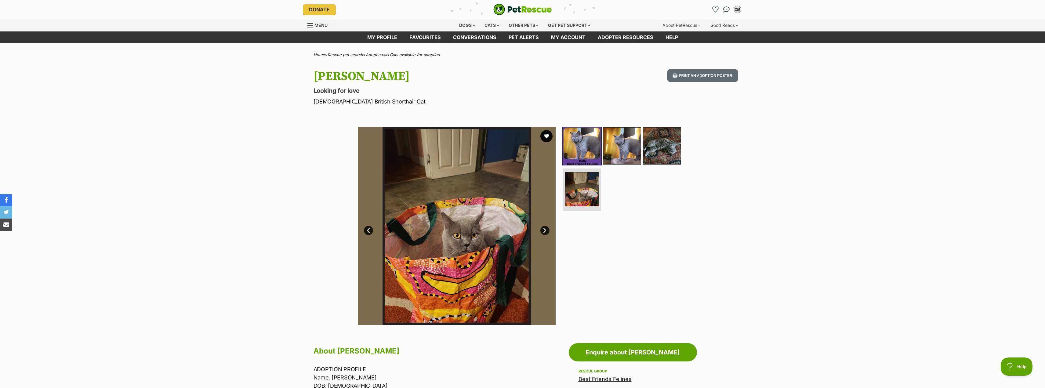
click at [584, 151] on img at bounding box center [581, 145] width 39 height 39
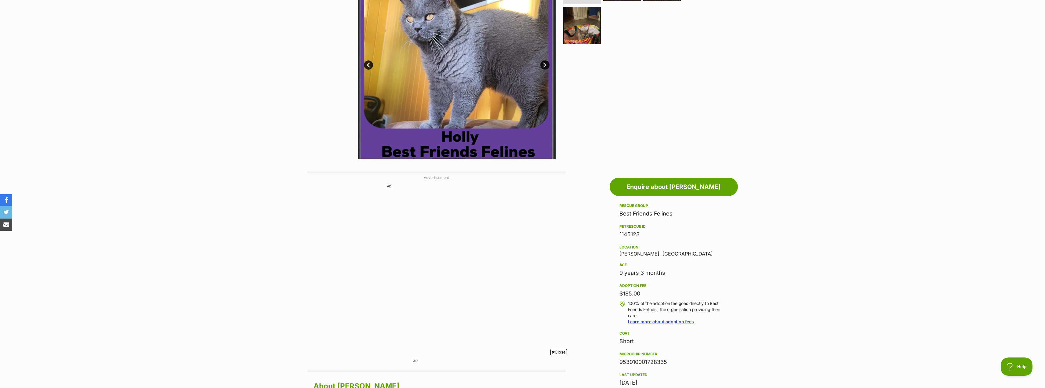
scroll to position [92, 0]
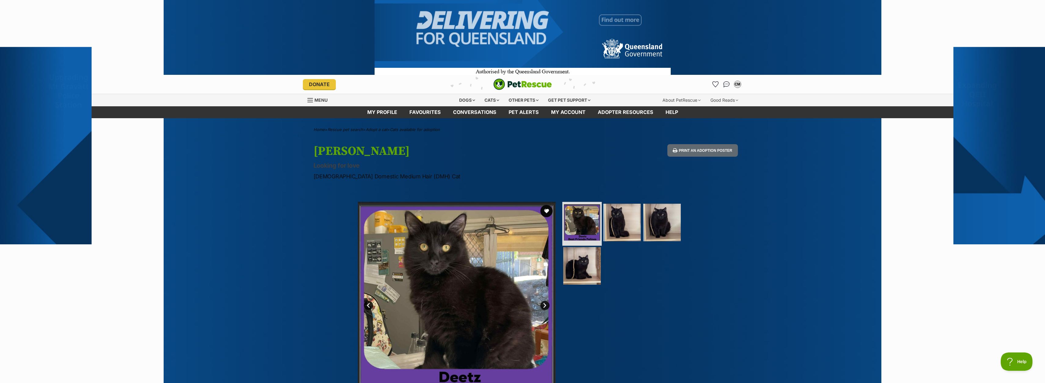
scroll to position [31, 0]
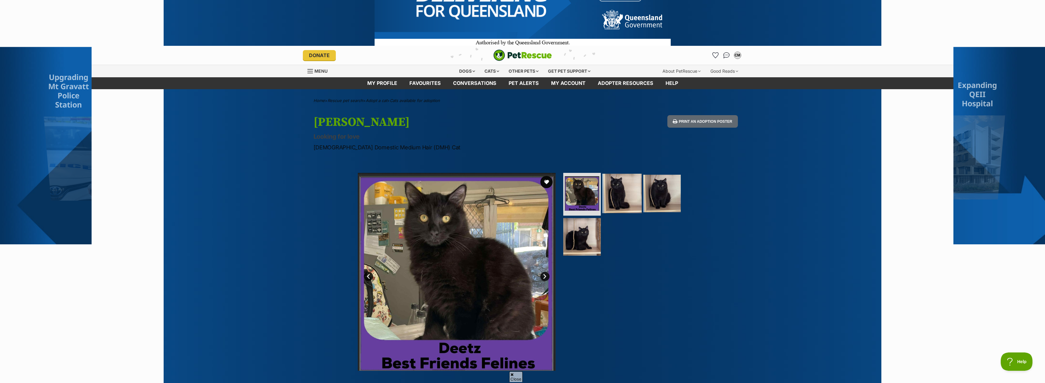
click at [620, 197] on img at bounding box center [621, 193] width 39 height 39
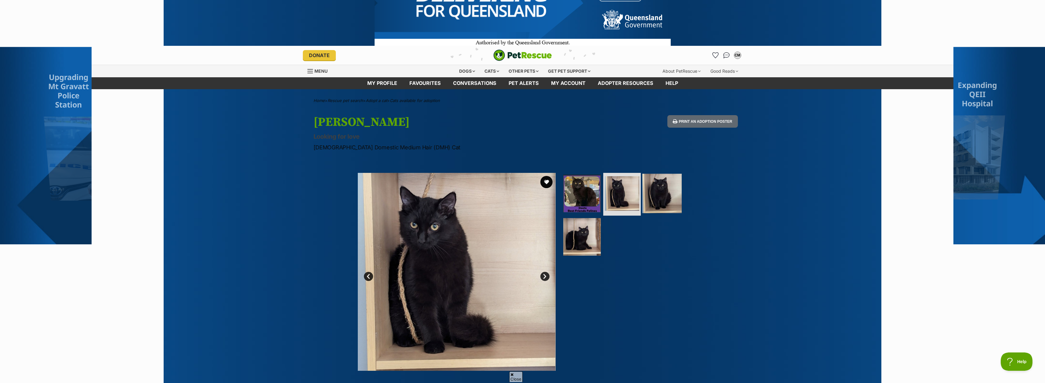
click at [670, 196] on img at bounding box center [661, 193] width 39 height 39
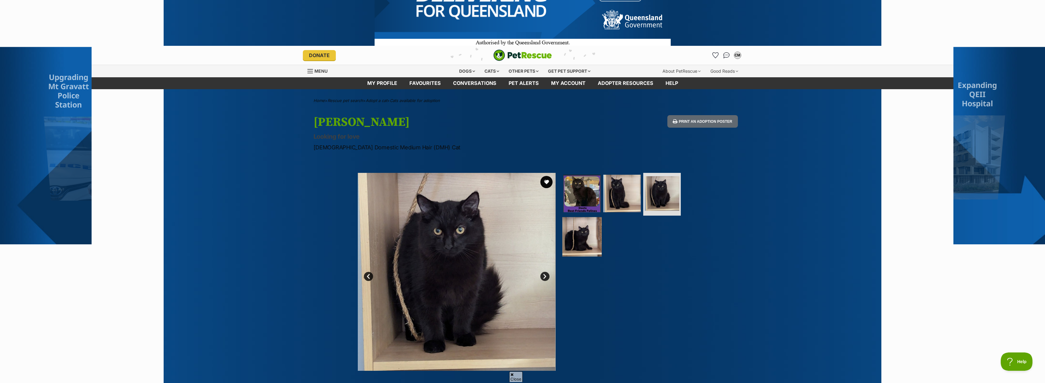
click at [581, 230] on img at bounding box center [581, 236] width 39 height 39
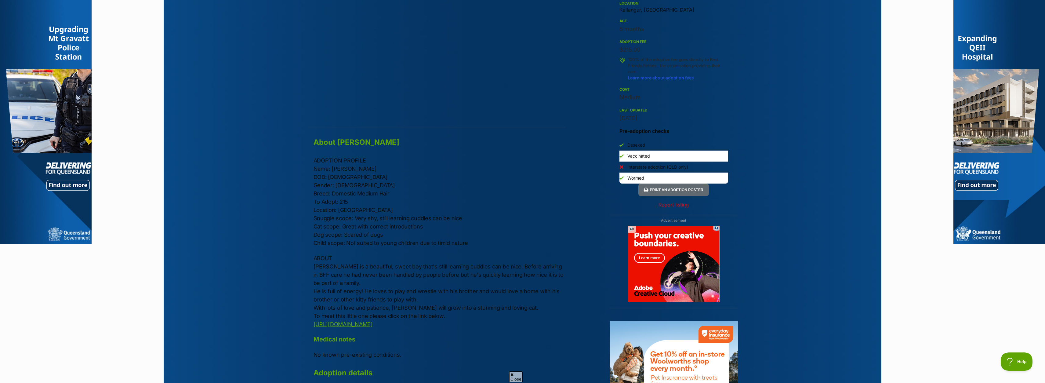
scroll to position [473, 0]
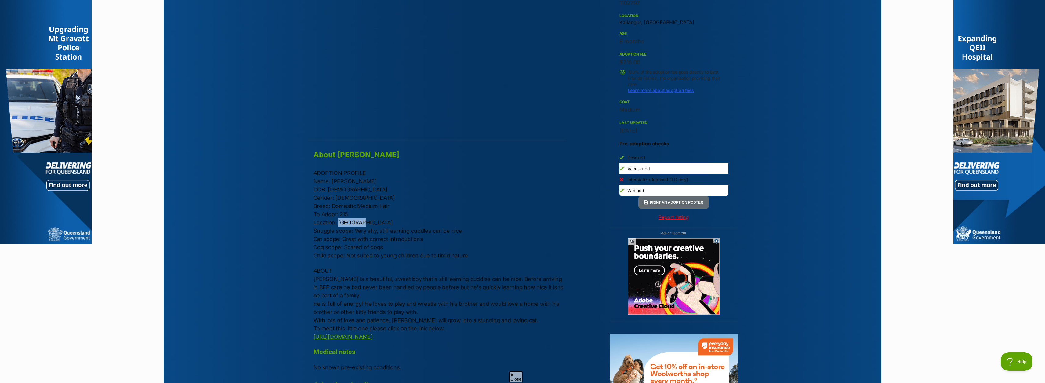
click at [359, 223] on p "ADOPTION PROFILE Name: Deetz DOB: 01/01/2025 Gender: Male Breed: Domestic Mediu…" at bounding box center [440, 214] width 252 height 91
click at [373, 256] on p "ADOPTION PROFILE Name: Deetz DOB: 01/01/2025 Gender: Male Breed: Domestic Mediu…" at bounding box center [440, 214] width 252 height 91
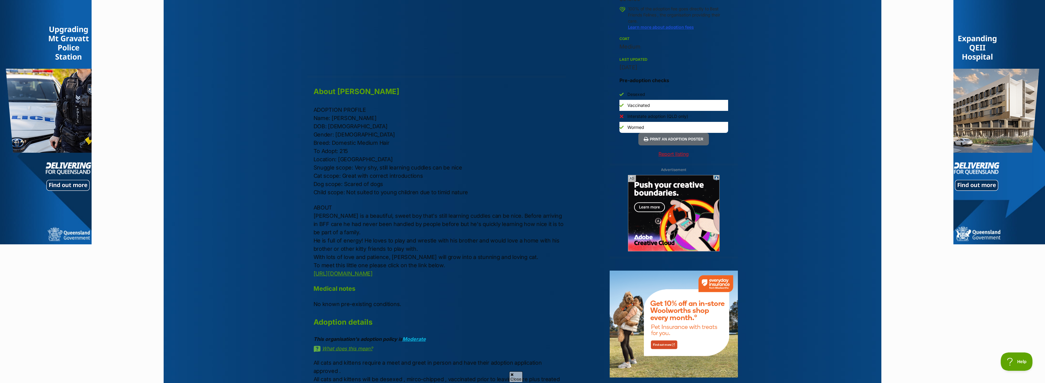
scroll to position [534, 0]
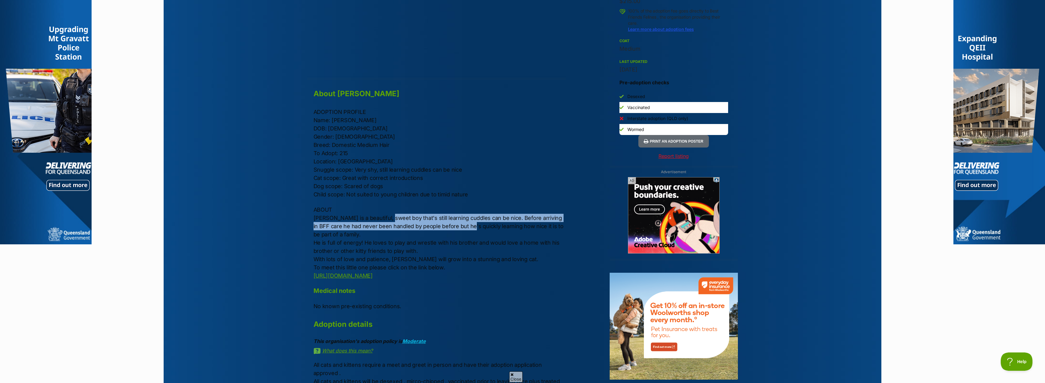
drag, startPoint x: 387, startPoint y: 215, endPoint x: 461, endPoint y: 223, distance: 74.6
click at [461, 223] on p "ABOUT Deetz is a beautiful, sweet boy that's still learning cuddles can be nice…" at bounding box center [440, 242] width 252 height 74
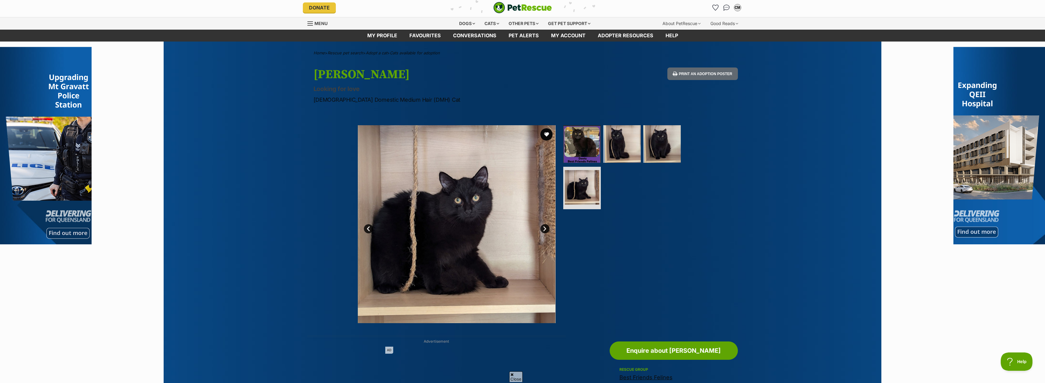
scroll to position [46, 0]
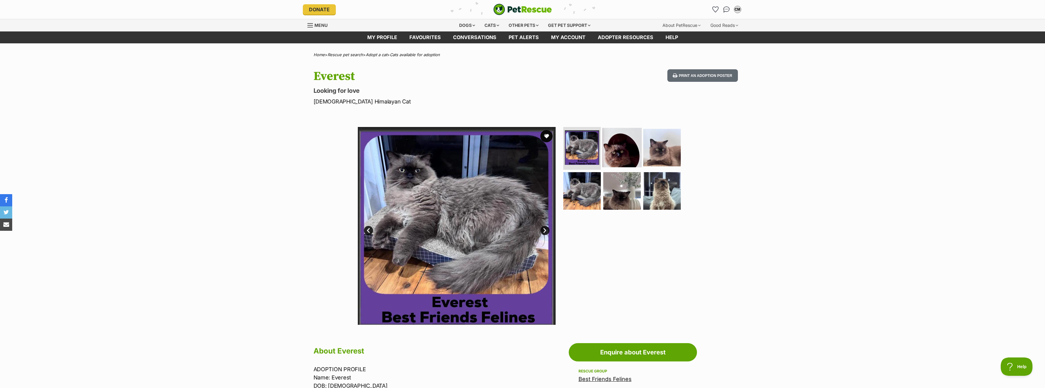
click at [628, 152] on img at bounding box center [621, 147] width 39 height 39
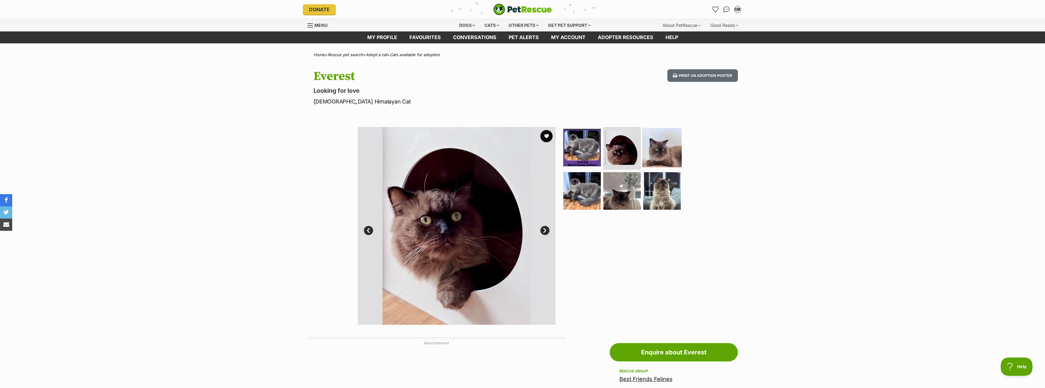
click at [664, 151] on img at bounding box center [661, 147] width 39 height 39
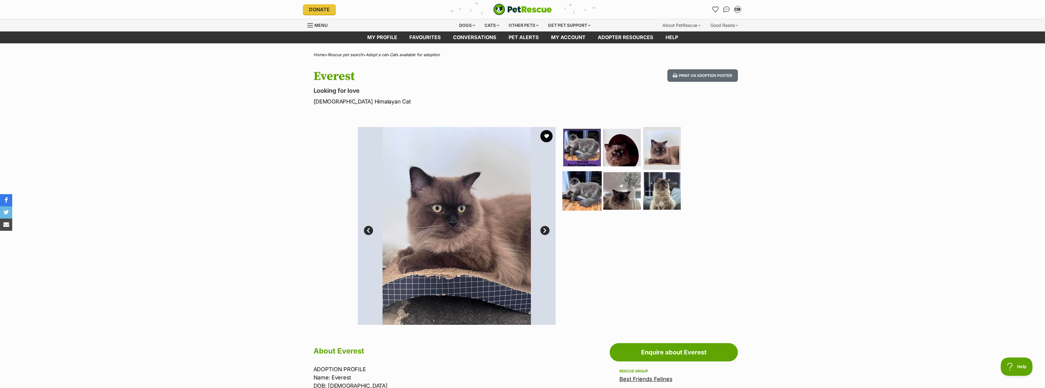
click at [594, 188] on img at bounding box center [581, 190] width 39 height 39
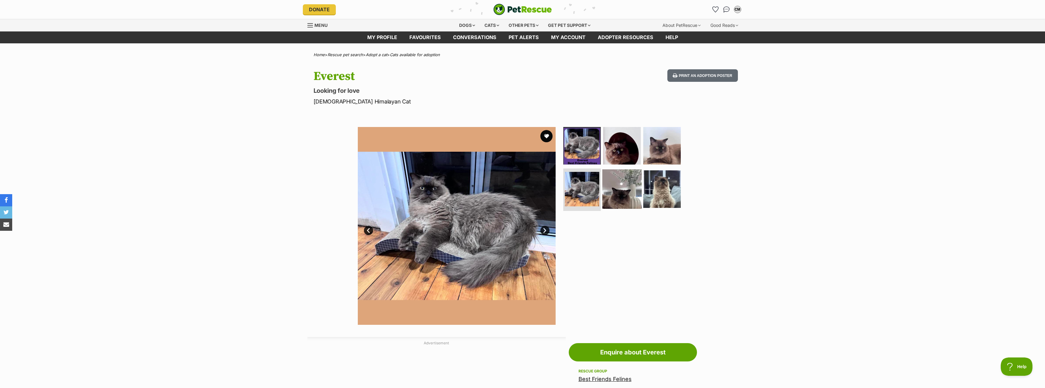
click at [628, 187] on img at bounding box center [621, 188] width 39 height 39
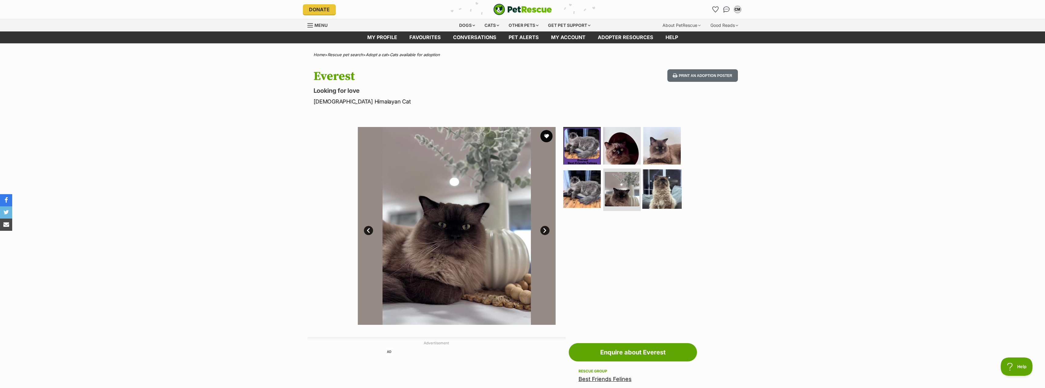
click at [651, 194] on img at bounding box center [661, 188] width 39 height 39
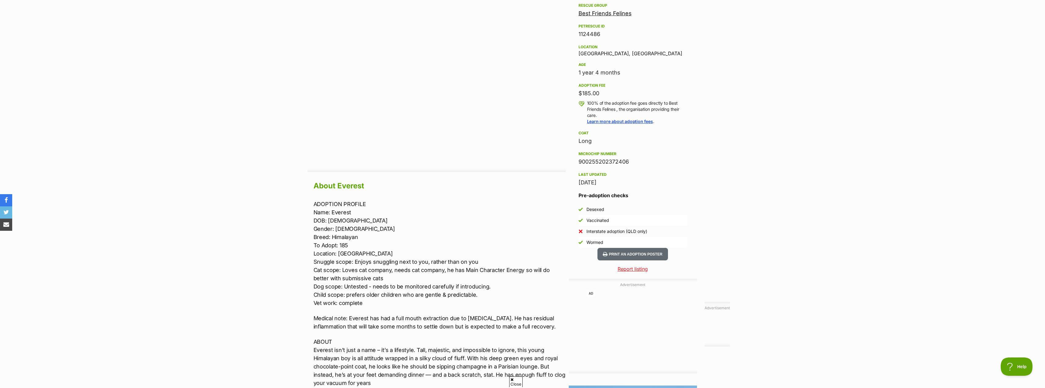
scroll to position [366, 0]
drag, startPoint x: 593, startPoint y: 93, endPoint x: 597, endPoint y: 93, distance: 4.6
click at [597, 93] on div "$185.00" at bounding box center [633, 93] width 109 height 9
click at [380, 255] on p "ADOPTION PROFILE Name: Everest DOB: 20/05/2024 Gender: Male Breed: Himalayan To…" at bounding box center [440, 252] width 252 height 107
drag, startPoint x: 324, startPoint y: 275, endPoint x: 354, endPoint y: 278, distance: 30.7
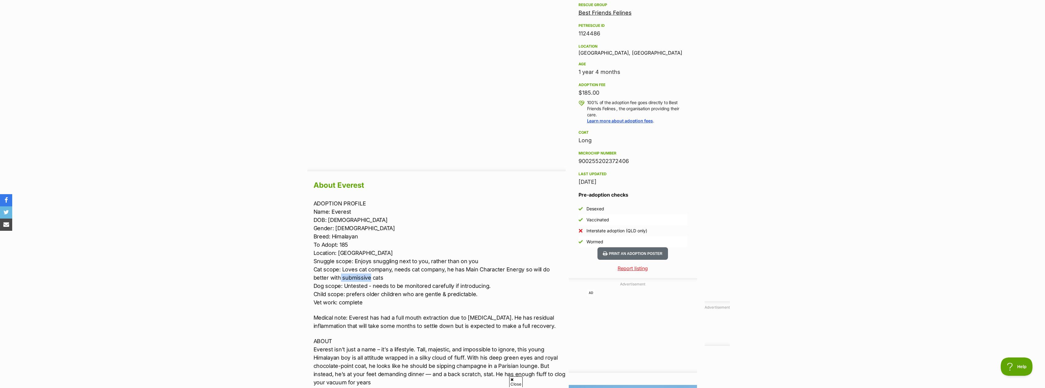
click at [354, 278] on p "ADOPTION PROFILE Name: Everest DOB: 20/05/2024 Gender: Male Breed: Himalayan To…" at bounding box center [440, 252] width 252 height 107
drag, startPoint x: 347, startPoint y: 264, endPoint x: 416, endPoint y: 269, distance: 69.2
click at [416, 269] on p "ADOPTION PROFILE Name: Everest DOB: 20/05/2024 Gender: Male Breed: Himalayan To…" at bounding box center [440, 252] width 252 height 107
drag, startPoint x: 366, startPoint y: 283, endPoint x: 413, endPoint y: 289, distance: 47.4
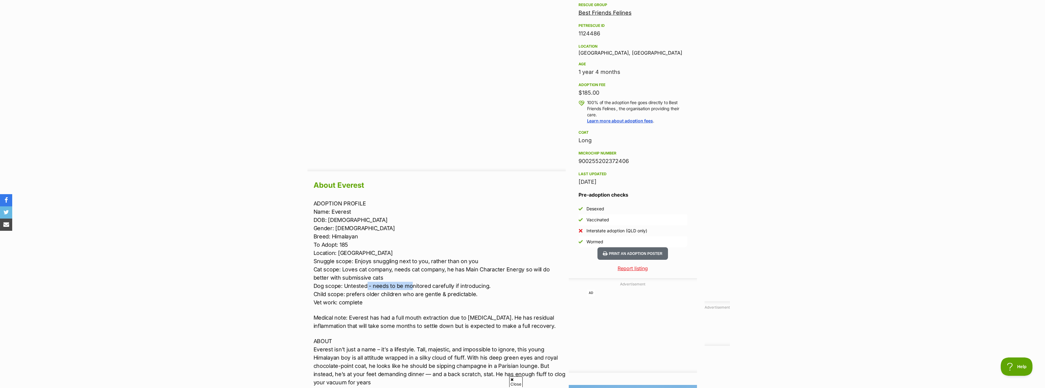
click at [413, 289] on p "ADOPTION PROFILE Name: Everest DOB: 20/05/2024 Gender: Male Breed: Himalayan To…" at bounding box center [440, 252] width 252 height 107
drag, startPoint x: 374, startPoint y: 294, endPoint x: 418, endPoint y: 288, distance: 44.4
click at [418, 288] on p "ADOPTION PROFILE Name: Everest DOB: 20/05/2024 Gender: Male Breed: Himalayan To…" at bounding box center [440, 252] width 252 height 107
click at [363, 303] on p "ADOPTION PROFILE Name: Everest DOB: 20/05/2024 Gender: Male Breed: Himalayan To…" at bounding box center [440, 252] width 252 height 107
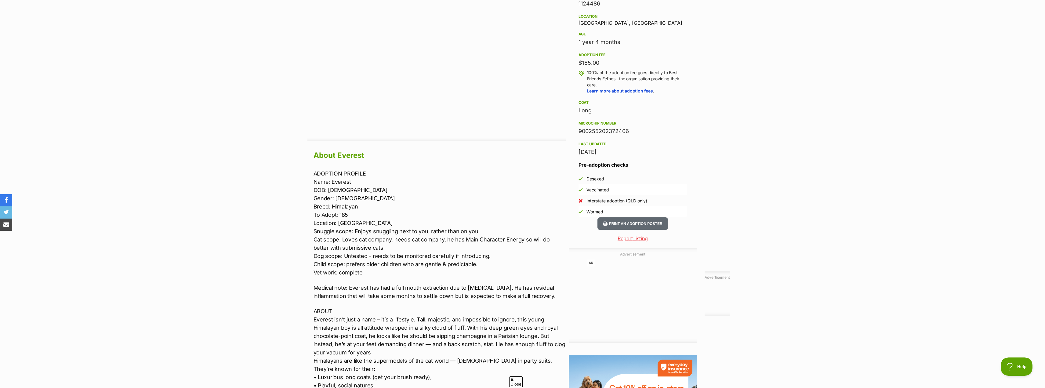
scroll to position [397, 0]
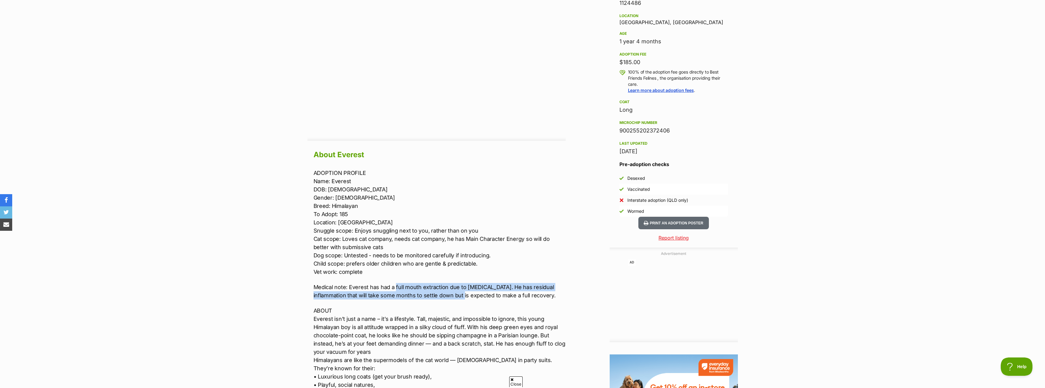
drag, startPoint x: 395, startPoint y: 285, endPoint x: 471, endPoint y: 292, distance: 76.0
click at [471, 292] on p "Medical note: Everest has had a full mouth extraction due to stomatitis. He has…" at bounding box center [440, 291] width 252 height 16
click at [401, 317] on p "ABOUT Everest isn’t just a name – it’s a lifestyle. Tall, majestic, and impossi…" at bounding box center [440, 377] width 252 height 140
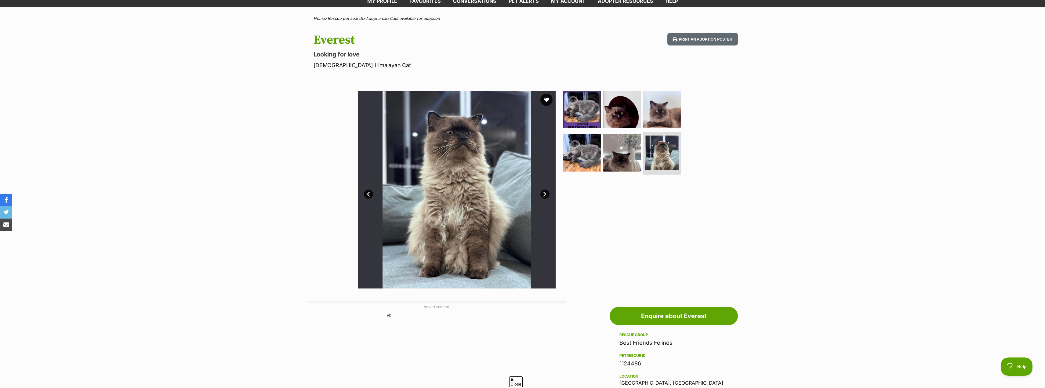
scroll to position [31, 0]
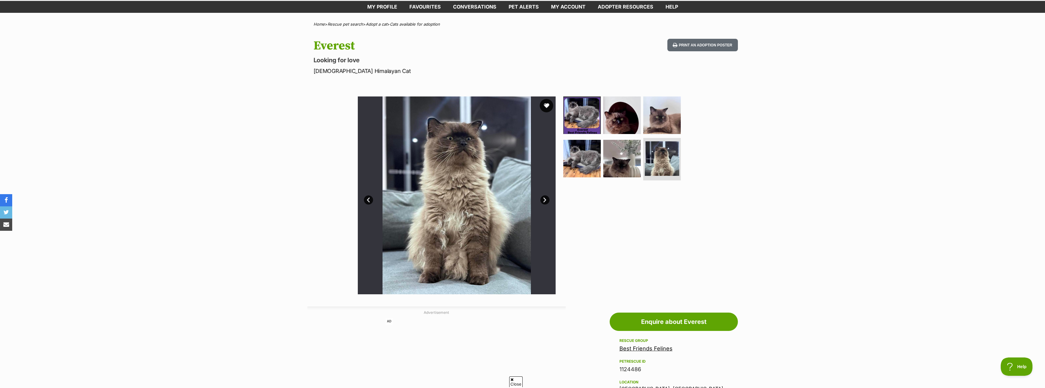
click at [546, 106] on button "favourite" at bounding box center [546, 105] width 13 height 13
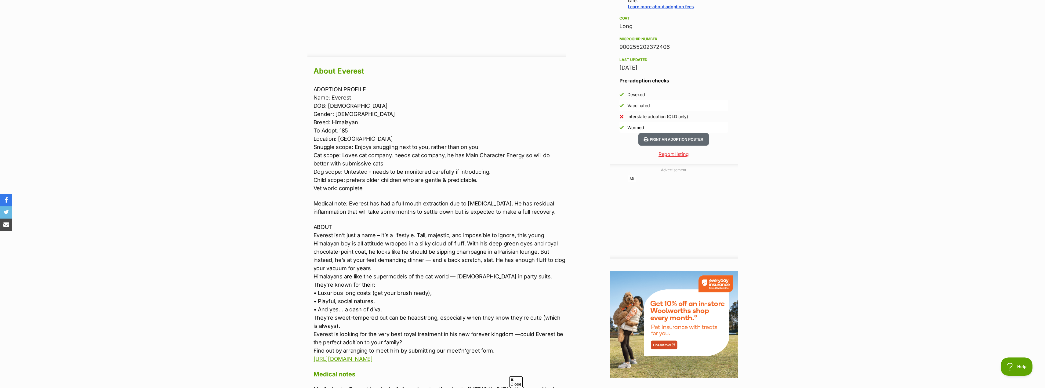
scroll to position [550, 0]
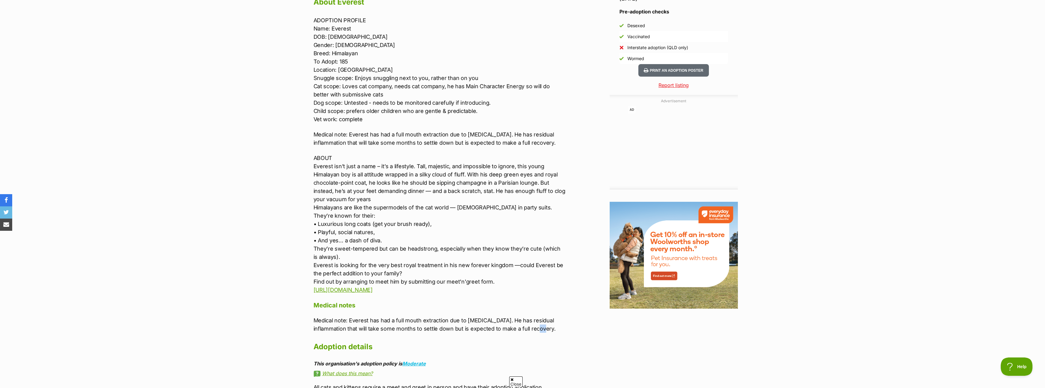
drag, startPoint x: 548, startPoint y: 333, endPoint x: 554, endPoint y: 330, distance: 6.6
click at [554, 330] on p "Medical note: Everest has had a full mouth extraction due to stomatitis. He has…" at bounding box center [440, 324] width 252 height 16
click at [558, 332] on p "Medical note: Everest has had a full mouth extraction due to stomatitis. He has…" at bounding box center [440, 324] width 252 height 16
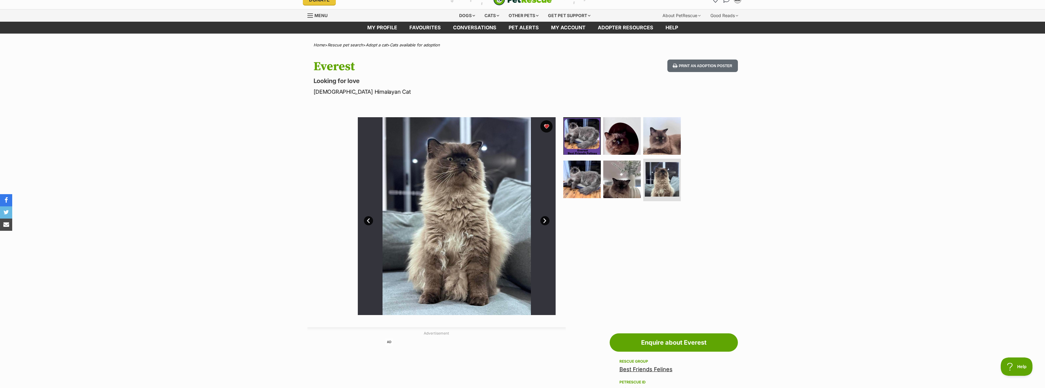
scroll to position [0, 0]
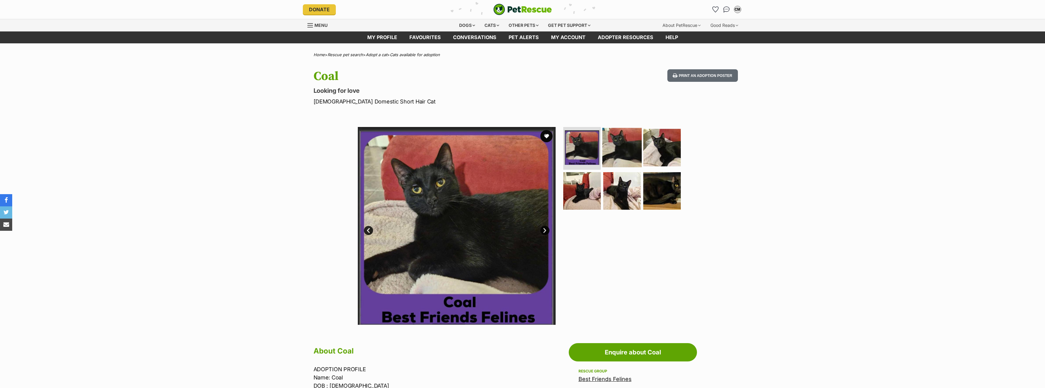
click at [624, 139] on img at bounding box center [621, 147] width 39 height 39
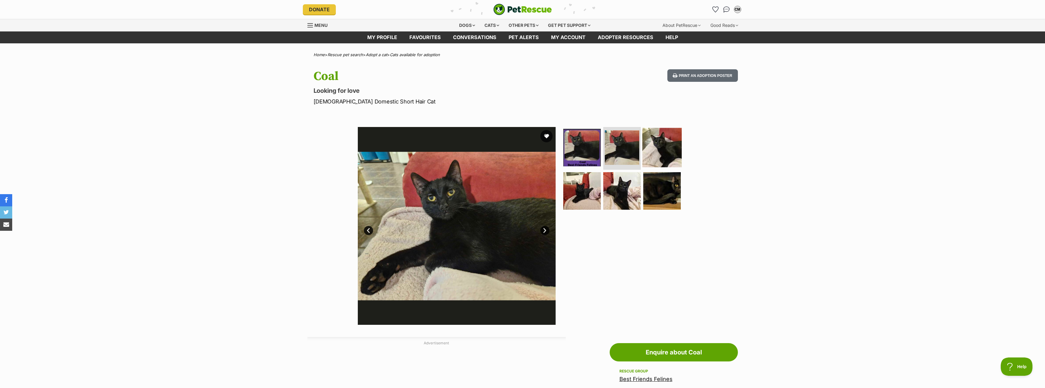
click at [664, 153] on img at bounding box center [661, 147] width 39 height 39
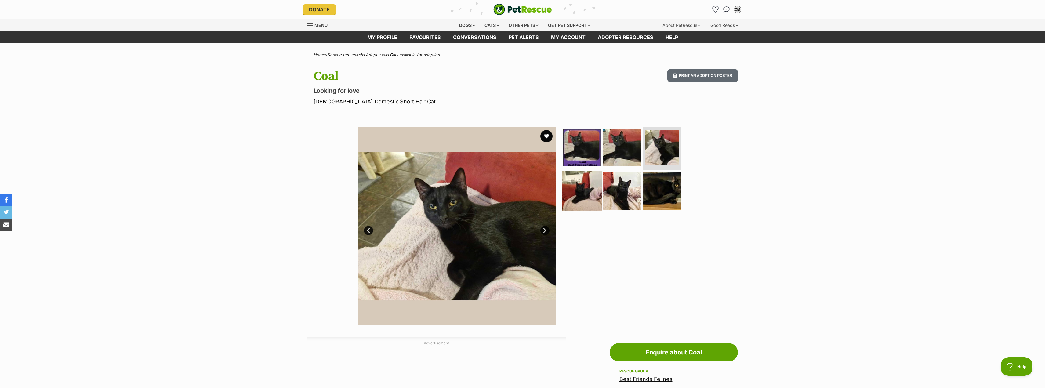
click at [570, 195] on img at bounding box center [581, 190] width 39 height 39
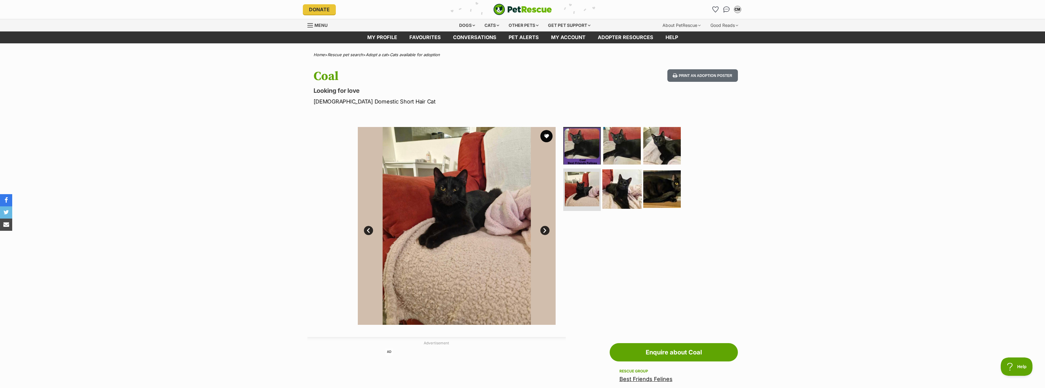
click at [628, 191] on img at bounding box center [621, 188] width 39 height 39
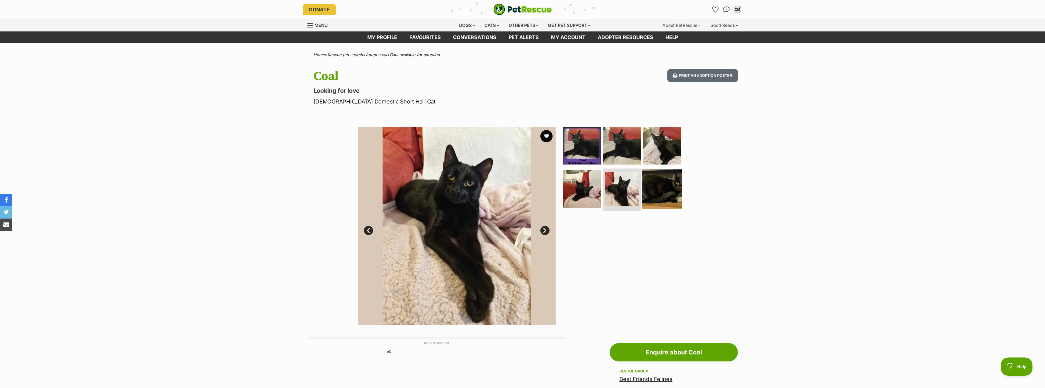
click at [663, 190] on img at bounding box center [661, 188] width 39 height 39
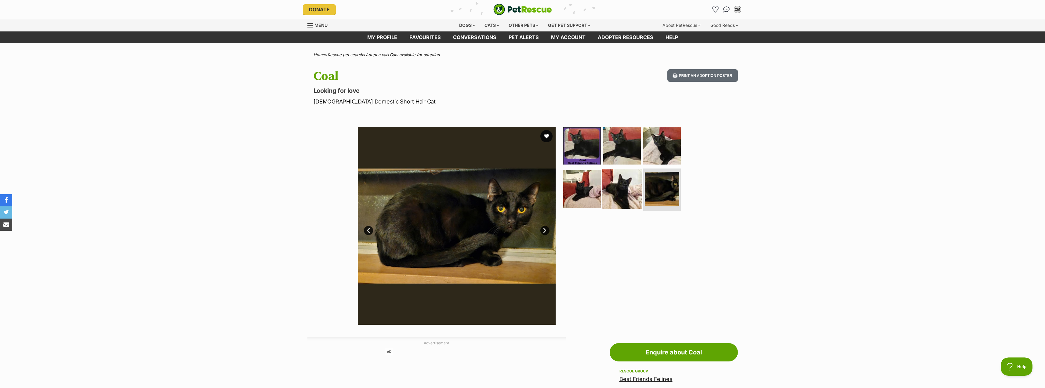
click at [627, 202] on img at bounding box center [621, 188] width 39 height 39
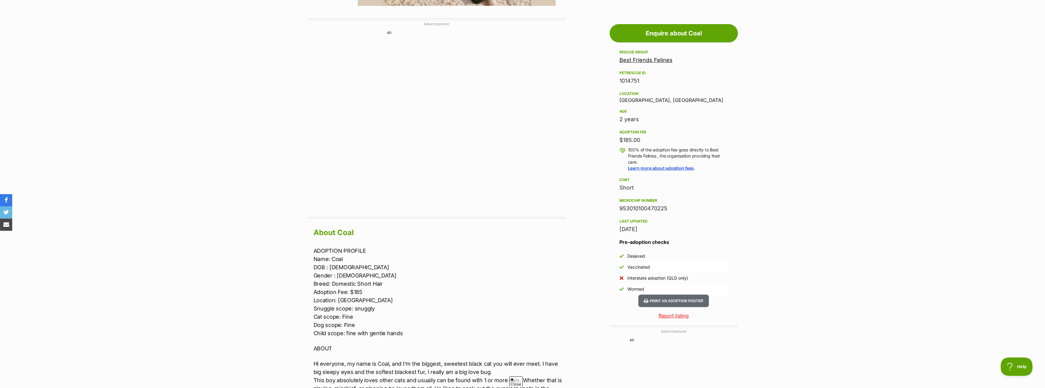
scroll to position [397, 0]
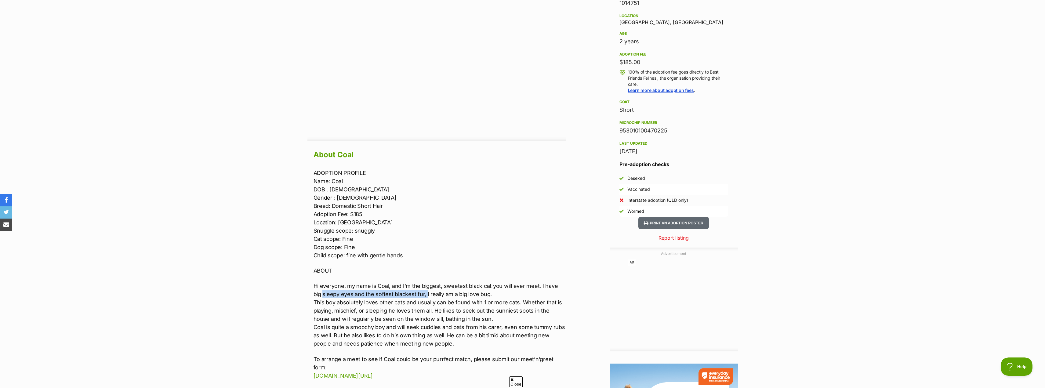
drag, startPoint x: 325, startPoint y: 294, endPoint x: 417, endPoint y: 298, distance: 91.7
click at [417, 298] on div "About Coal ADOPTION PROFILE Name: Coal DOB : 25/9/23 Gender : Male Breed: Domes…" at bounding box center [436, 321] width 258 height 346
click at [431, 301] on p "Hi everyone, my name is Coal, and I'm the biggest, sweetest black cat you will …" at bounding box center [440, 315] width 252 height 66
drag, startPoint x: 465, startPoint y: 303, endPoint x: 532, endPoint y: 305, distance: 67.2
click at [532, 305] on p "Hi everyone, my name is Coal, and I'm the biggest, sweetest black cat you will …" at bounding box center [440, 315] width 252 height 66
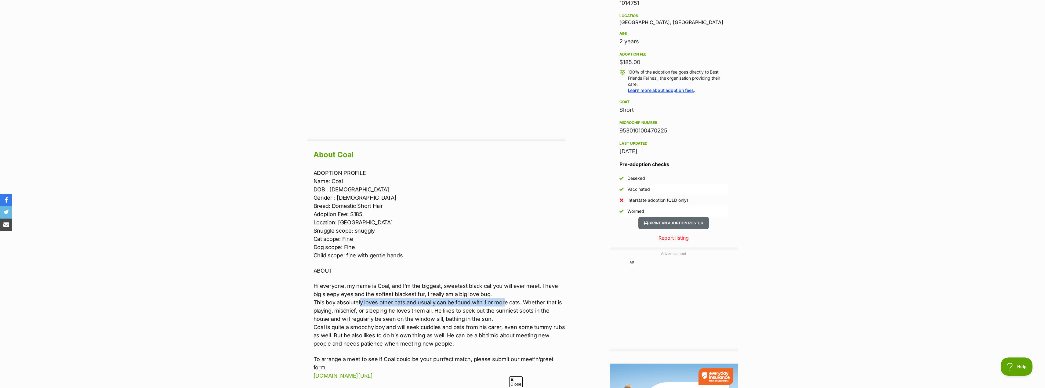
drag, startPoint x: 359, startPoint y: 301, endPoint x: 503, endPoint y: 299, distance: 143.2
click at [503, 299] on p "Hi everyone, my name is Coal, and I'm the biggest, sweetest black cat you will …" at bounding box center [440, 315] width 252 height 66
drag, startPoint x: 390, startPoint y: 307, endPoint x: 519, endPoint y: 311, distance: 129.2
click at [519, 311] on p "Hi everyone, my name is Coal, and I'm the biggest, sweetest black cat you will …" at bounding box center [440, 315] width 252 height 66
drag, startPoint x: 389, startPoint y: 326, endPoint x: 541, endPoint y: 328, distance: 152.4
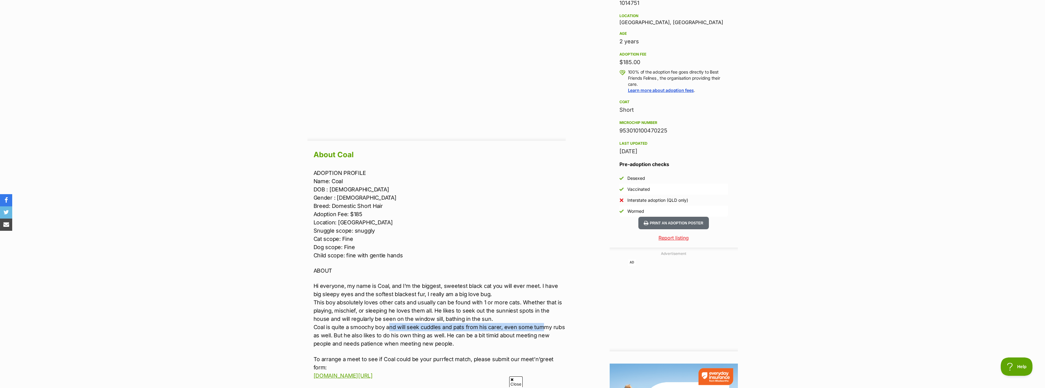
click at [541, 328] on p "Hi everyone, my name is Coal, and I'm the biggest, sweetest black cat you will …" at bounding box center [440, 315] width 252 height 66
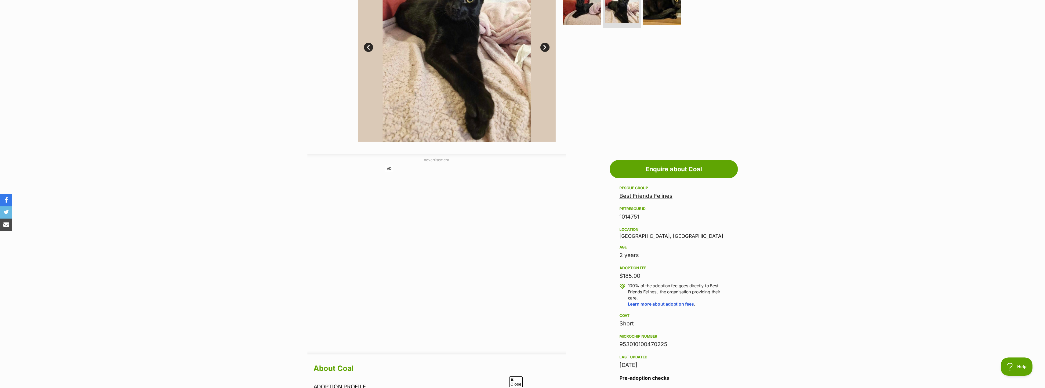
scroll to position [31, 0]
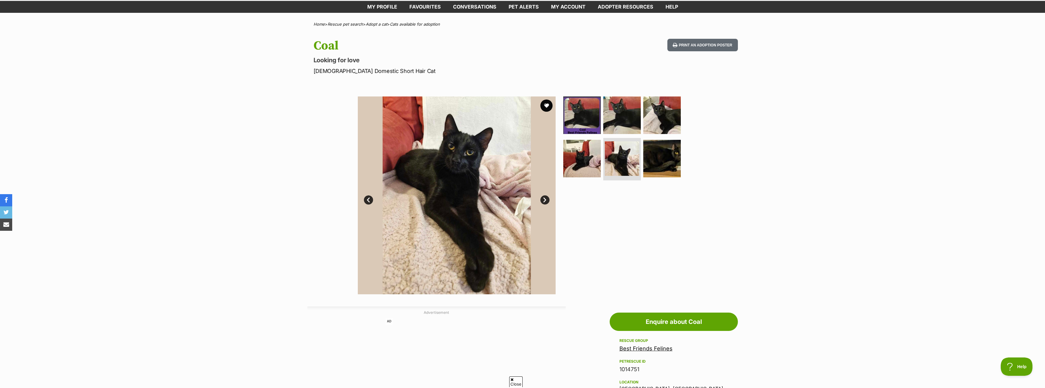
click at [685, 246] on div at bounding box center [624, 195] width 125 height 198
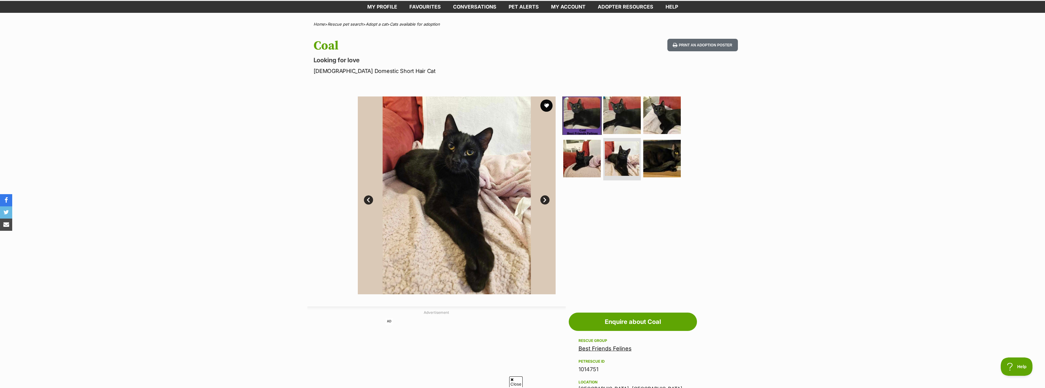
click at [582, 117] on img at bounding box center [581, 115] width 39 height 39
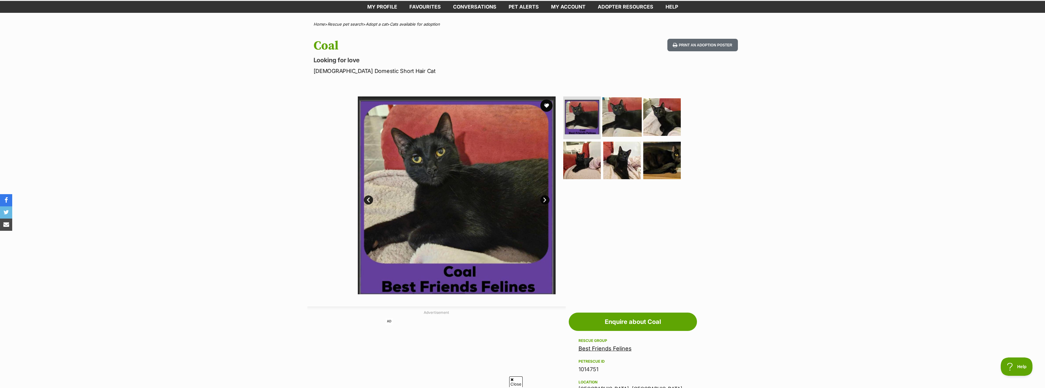
click at [623, 119] on img at bounding box center [621, 116] width 39 height 39
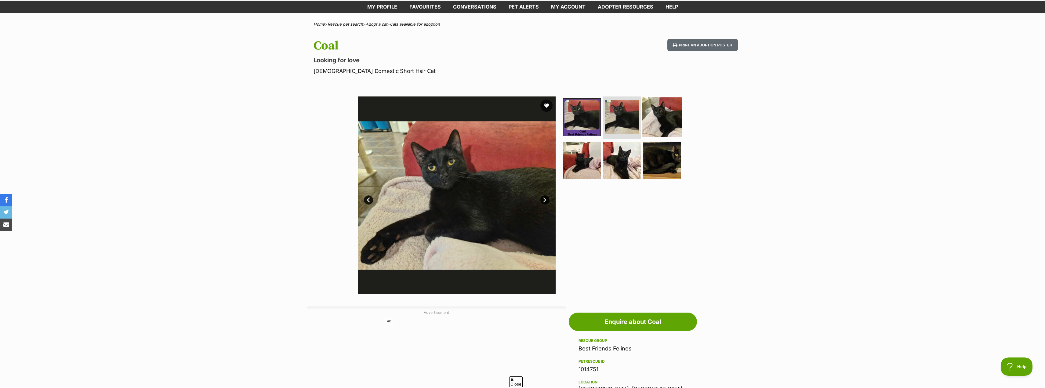
click at [662, 118] on img at bounding box center [661, 116] width 39 height 39
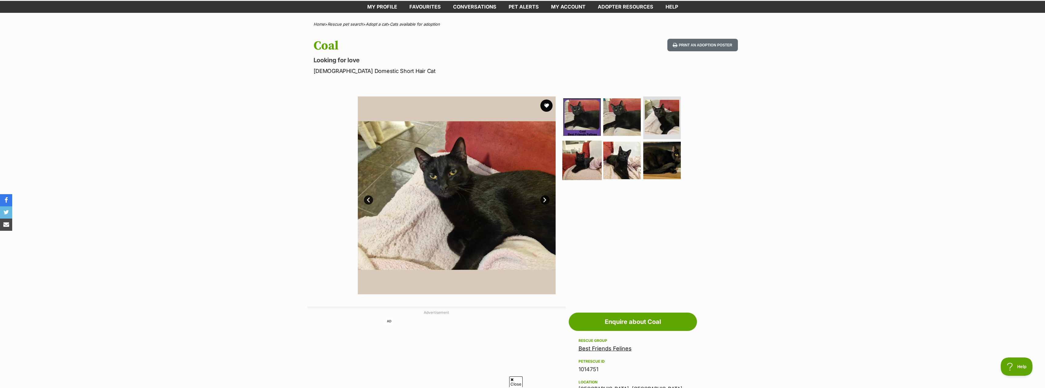
click at [581, 165] on img at bounding box center [581, 159] width 39 height 39
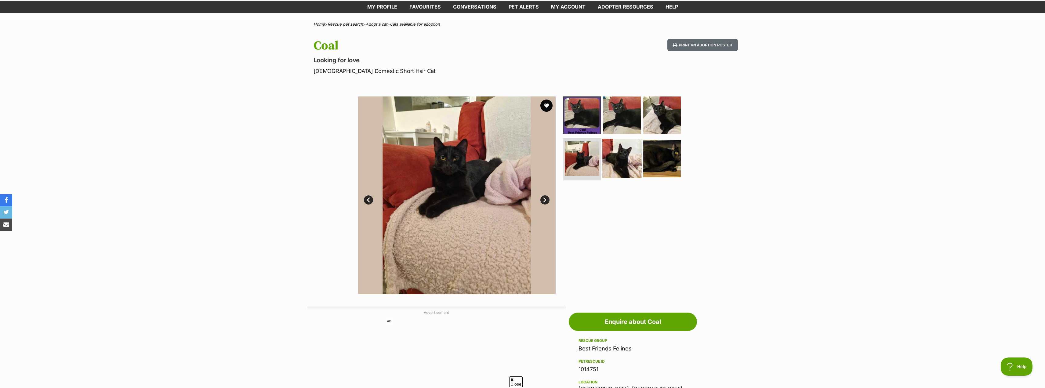
click at [625, 164] on img at bounding box center [621, 158] width 39 height 39
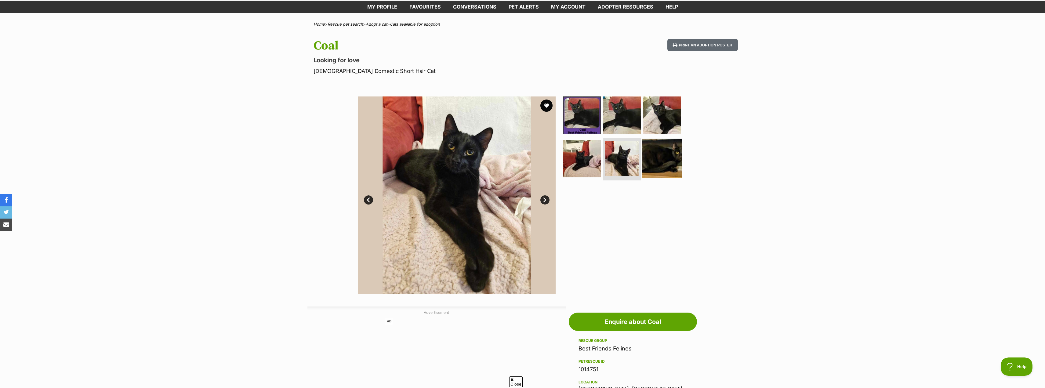
click at [663, 165] on img at bounding box center [661, 158] width 39 height 39
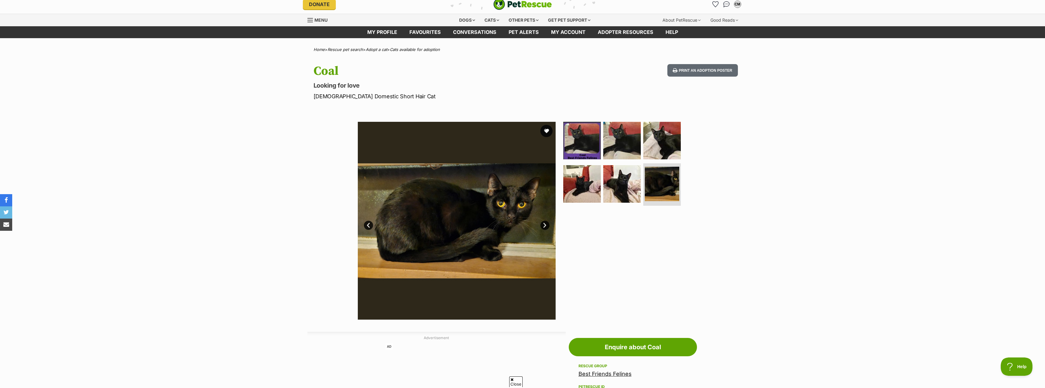
scroll to position [0, 0]
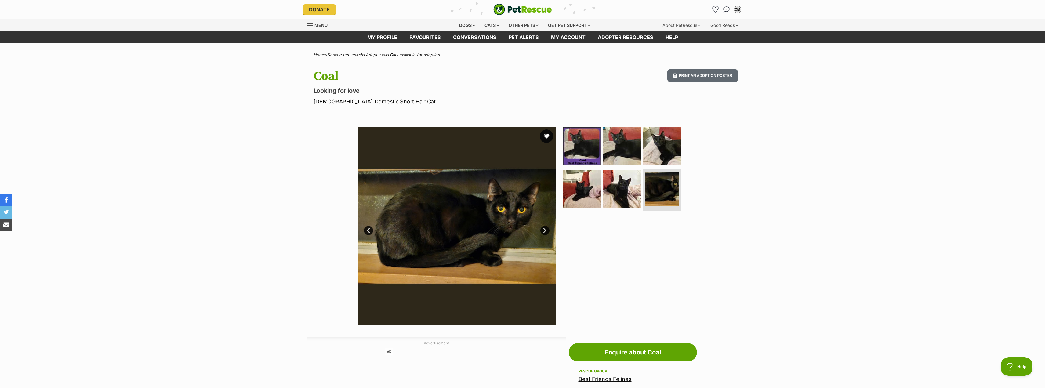
click at [547, 140] on button "favourite" at bounding box center [546, 135] width 13 height 13
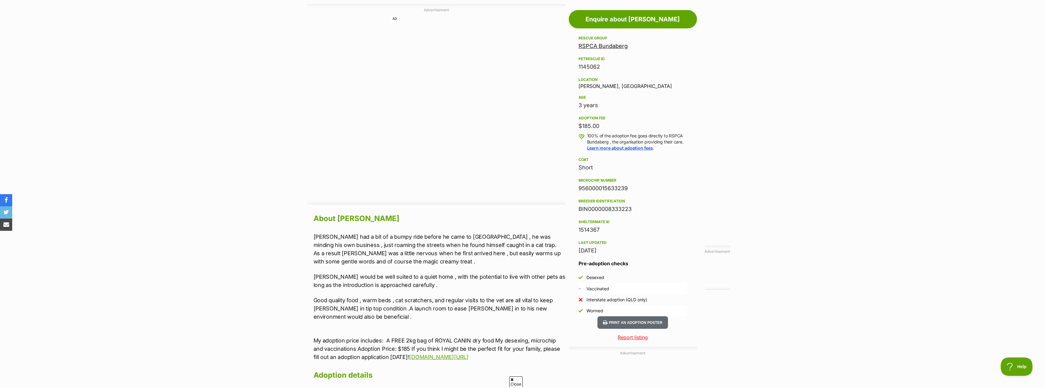
scroll to position [336, 0]
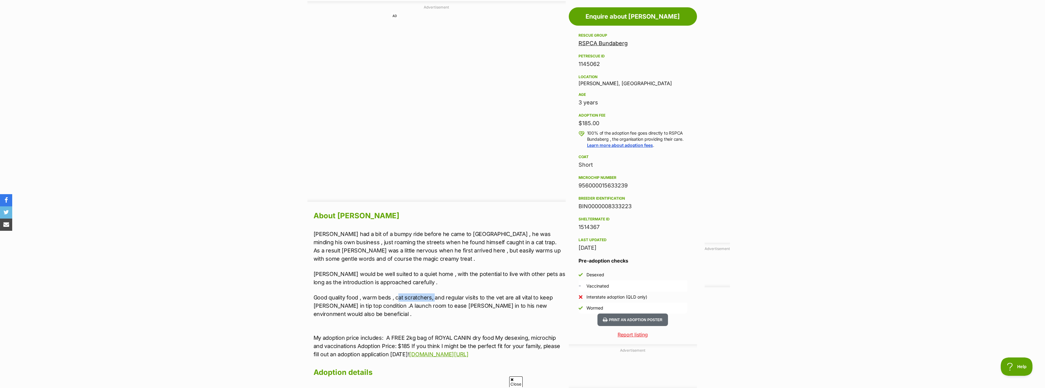
drag, startPoint x: 404, startPoint y: 297, endPoint x: 435, endPoint y: 298, distance: 30.5
click at [435, 298] on p "Good quality food , warm beds , cat scratchers, and regular visits to the vet a…" at bounding box center [440, 305] width 252 height 25
click at [489, 298] on p "Good quality food , warm beds , cat scratchers, and regular visits to the vet a…" at bounding box center [440, 305] width 252 height 25
drag, startPoint x: 460, startPoint y: 298, endPoint x: 517, endPoint y: 297, distance: 57.4
click at [517, 297] on p "Good quality food , warm beds , cat scratchers, and regular visits to the vet a…" at bounding box center [440, 305] width 252 height 25
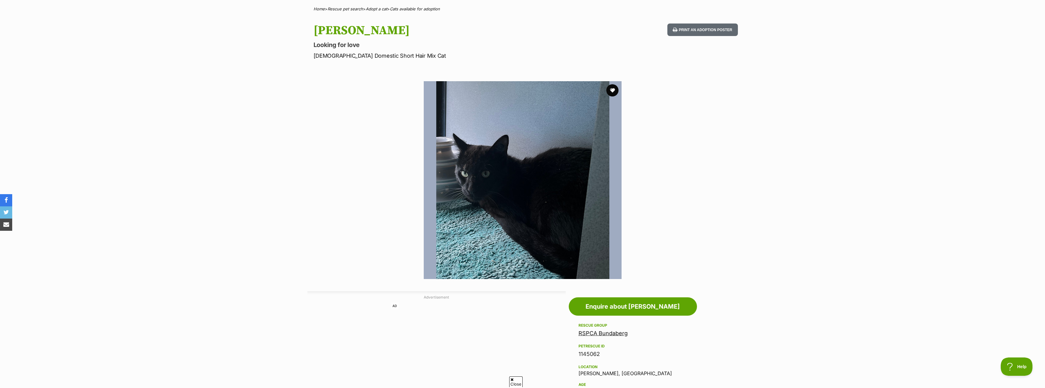
scroll to position [31, 0]
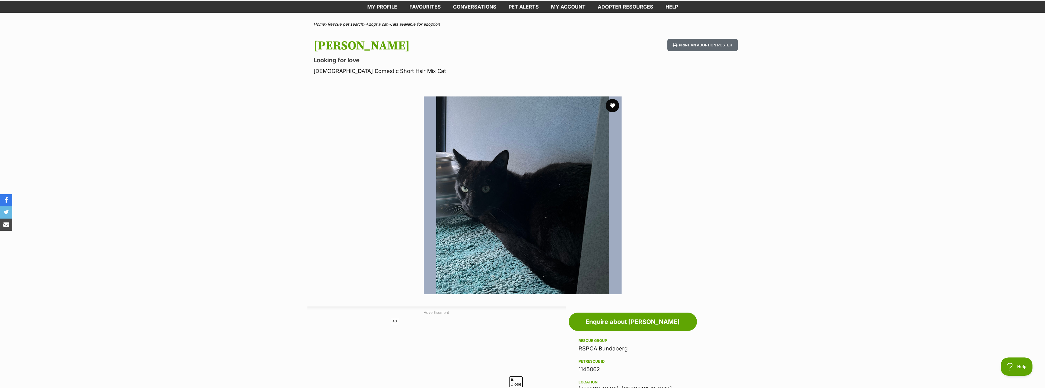
click at [616, 107] on button "favourite" at bounding box center [612, 105] width 13 height 13
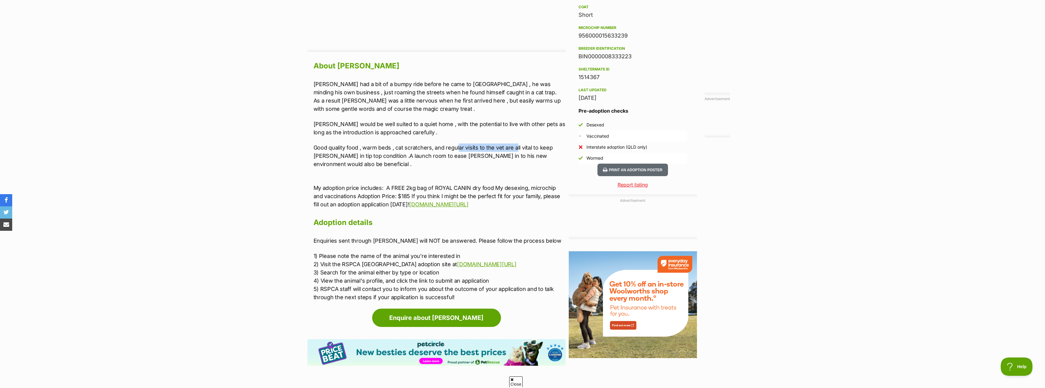
scroll to position [489, 0]
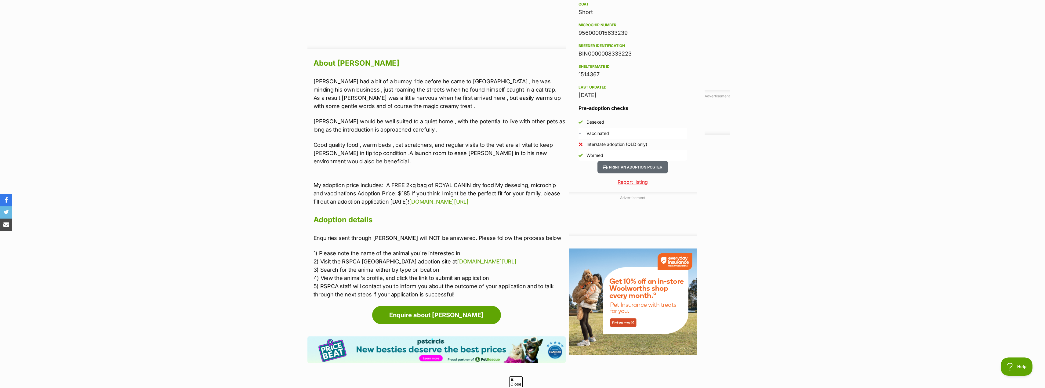
click at [409, 171] on div "[PERSON_NAME] had a bit of a bumpy ride before he came to [GEOGRAPHIC_DATA] , h…" at bounding box center [440, 141] width 252 height 129
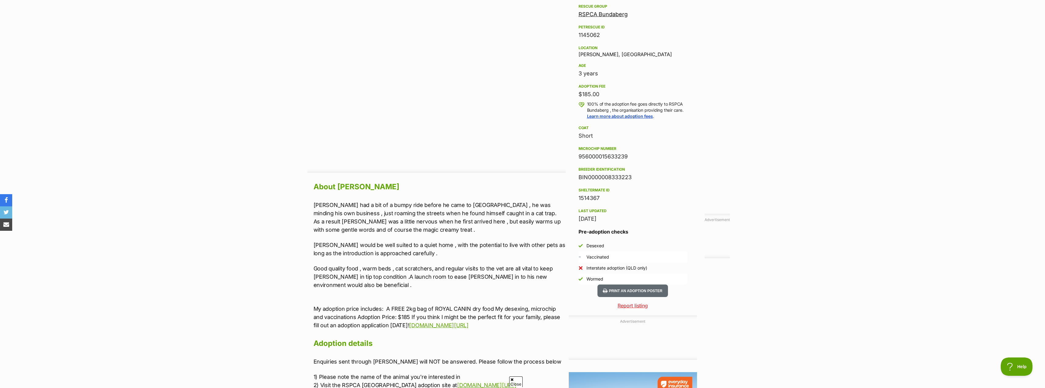
scroll to position [458, 0]
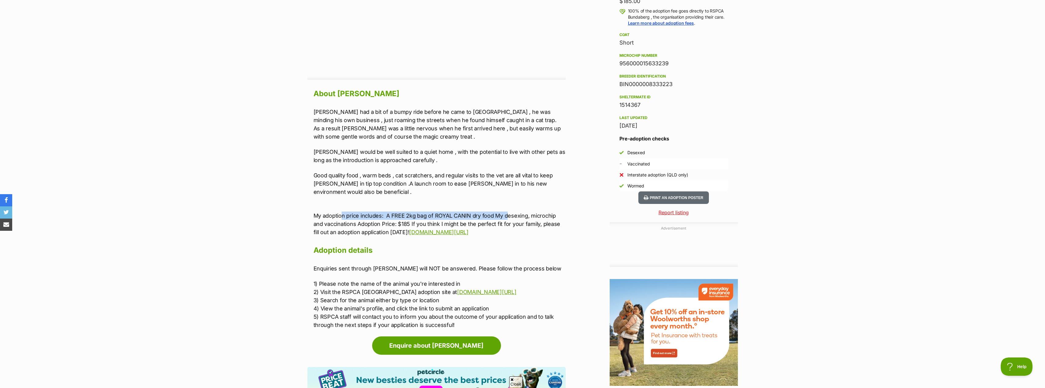
drag, startPoint x: 342, startPoint y: 213, endPoint x: 509, endPoint y: 217, distance: 167.1
click at [509, 217] on p "My adoption price includes: A FREE 2kg bag of ROYAL CANIN dry food My desexing,…" at bounding box center [440, 219] width 252 height 33
drag, startPoint x: 520, startPoint y: 215, endPoint x: 514, endPoint y: 215, distance: 5.5
click at [514, 215] on p "My adoption price includes: A FREE 2kg bag of ROYAL CANIN dry food My desexing,…" at bounding box center [440, 219] width 252 height 33
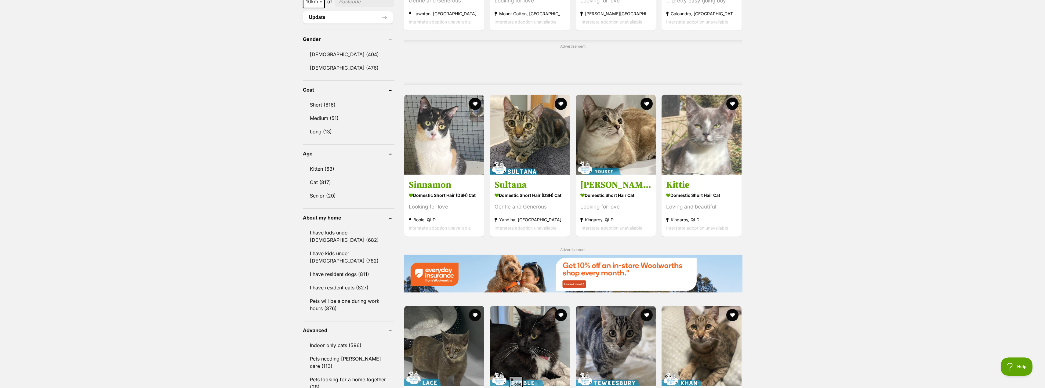
scroll to position [489, 0]
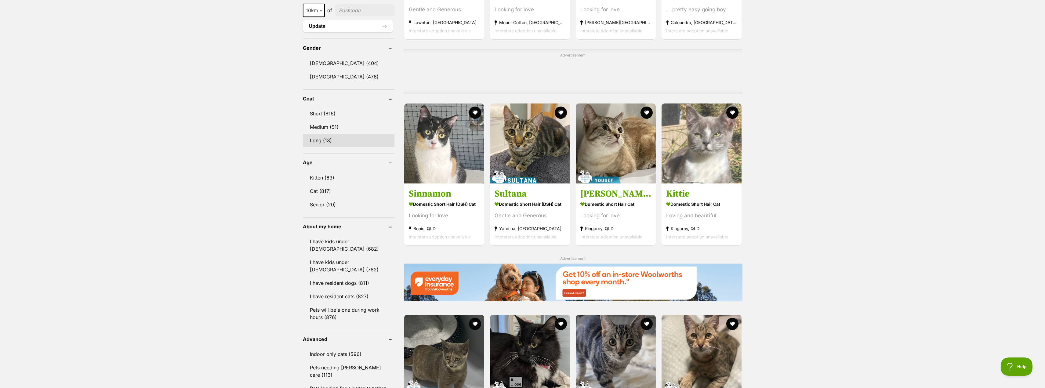
click at [318, 134] on link "Long (13)" at bounding box center [349, 140] width 92 height 13
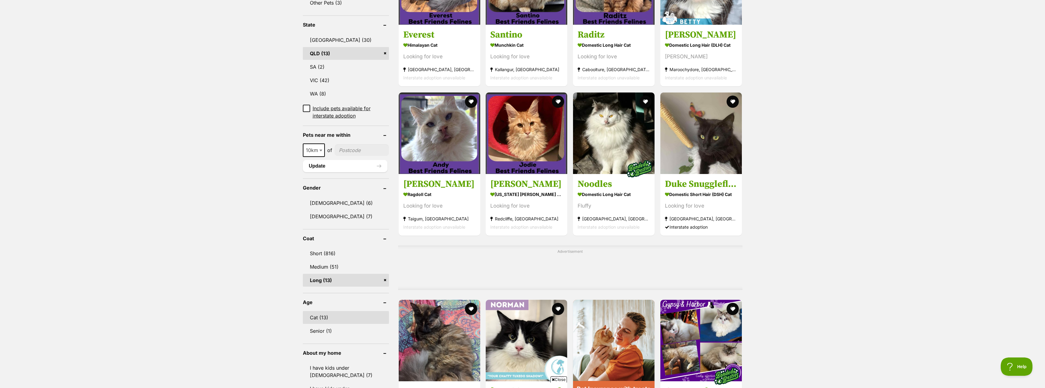
scroll to position [305, 0]
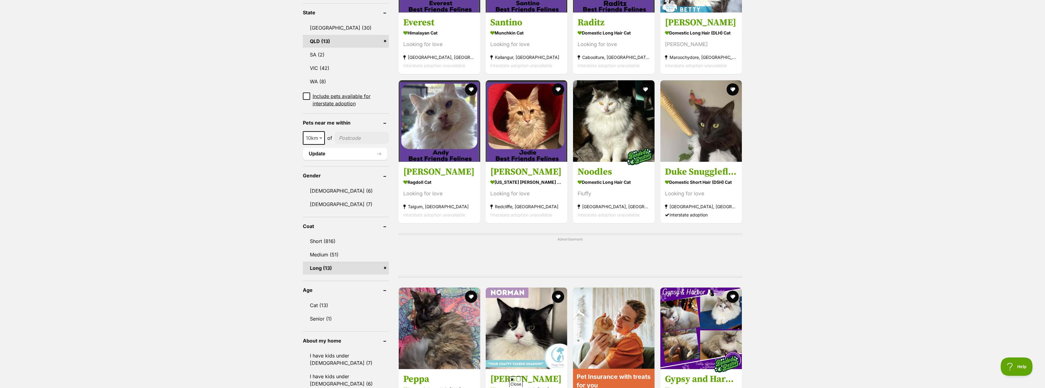
click at [384, 268] on link "Long (13)" at bounding box center [346, 268] width 86 height 13
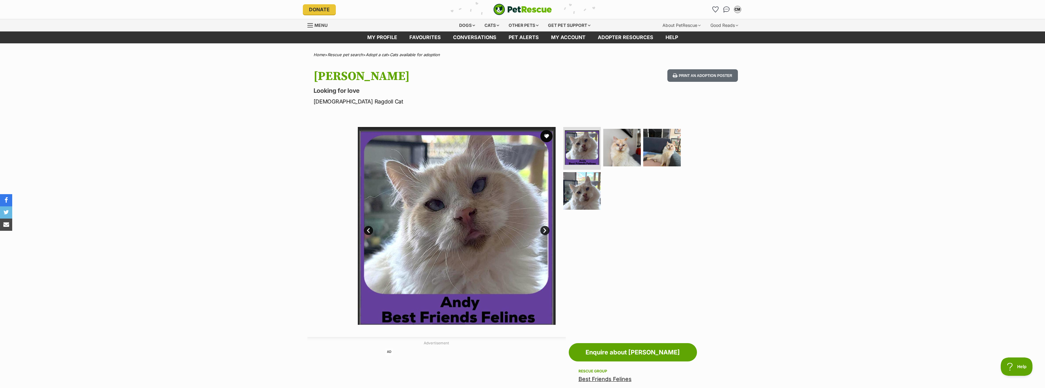
click at [547, 229] on link "Next" at bounding box center [544, 230] width 9 height 9
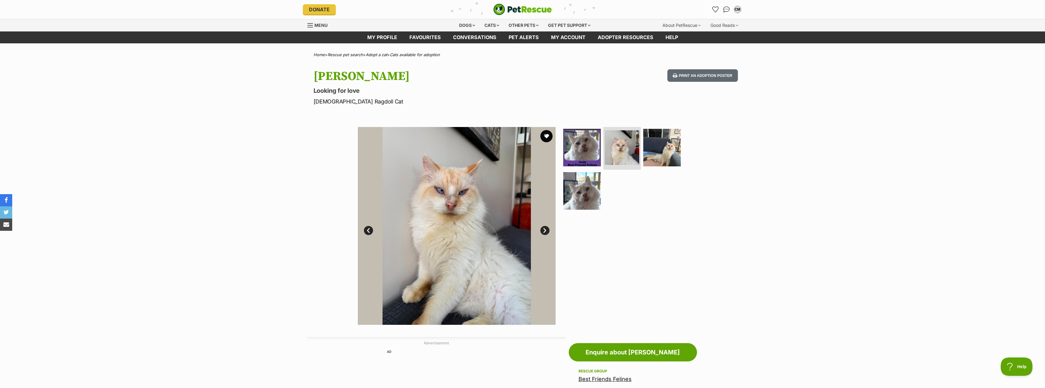
click at [547, 229] on link "Next" at bounding box center [544, 230] width 9 height 9
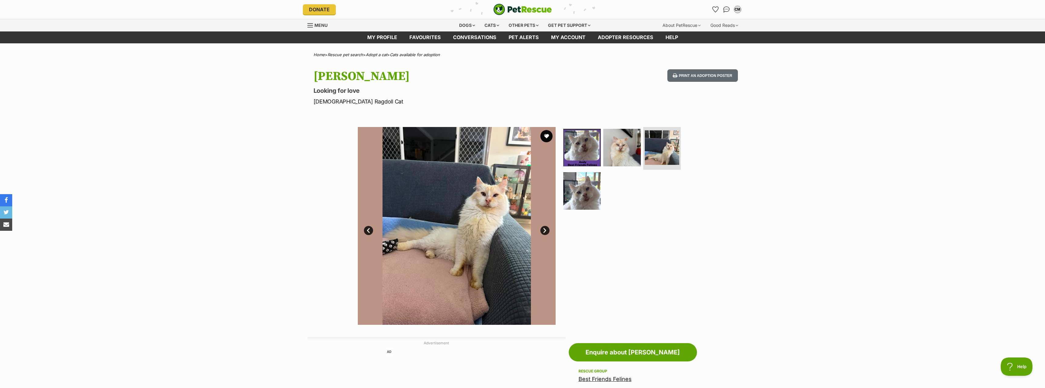
click at [546, 230] on link "Next" at bounding box center [544, 230] width 9 height 9
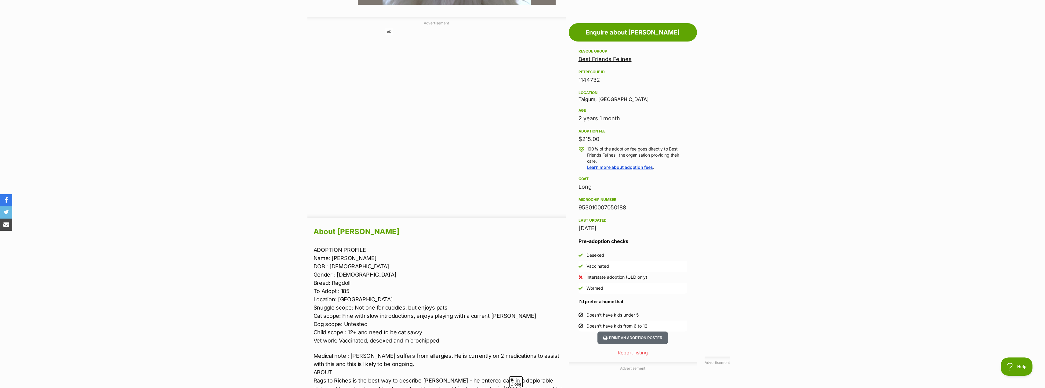
scroll to position [336, 0]
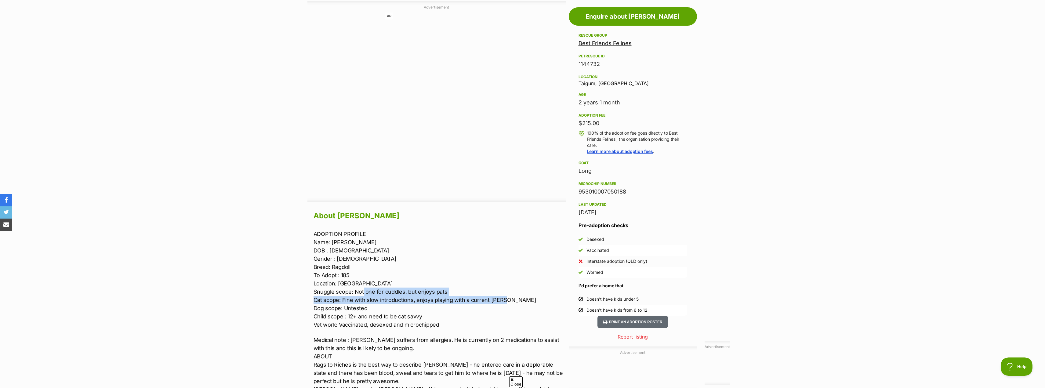
drag, startPoint x: 363, startPoint y: 291, endPoint x: 501, endPoint y: 302, distance: 138.8
click at [501, 302] on p "ADOPTION PROFILE Name: Andy DOB : 16/08/2023 Gender : Male Breed: Ragdoll To Ad…" at bounding box center [440, 279] width 252 height 99
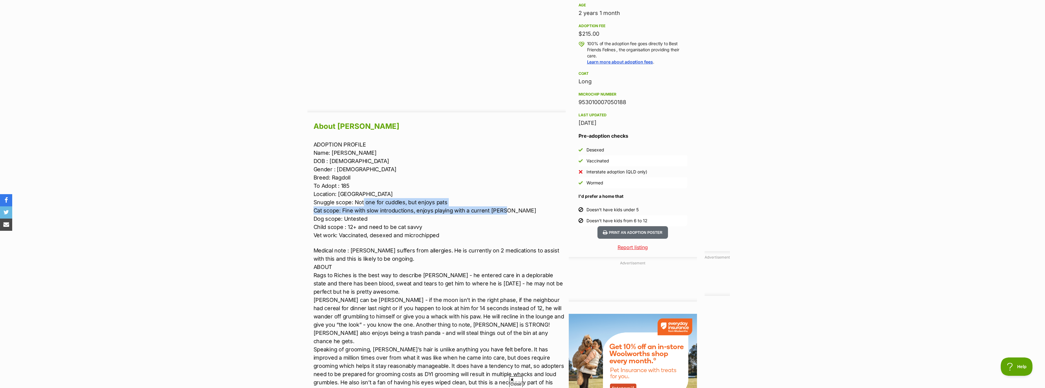
scroll to position [427, 0]
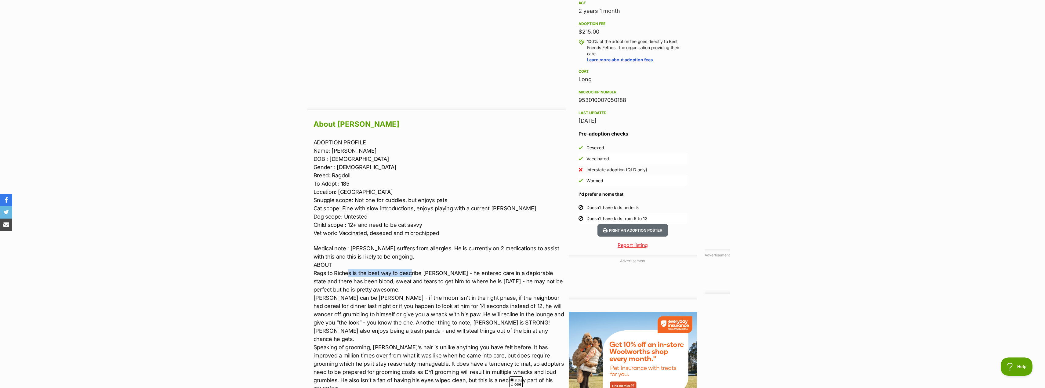
drag, startPoint x: 347, startPoint y: 273, endPoint x: 410, endPoint y: 274, distance: 63.5
click at [410, 274] on p "Medical note : Andy suffers from allergies. He is currently on 2 medications to…" at bounding box center [440, 339] width 252 height 190
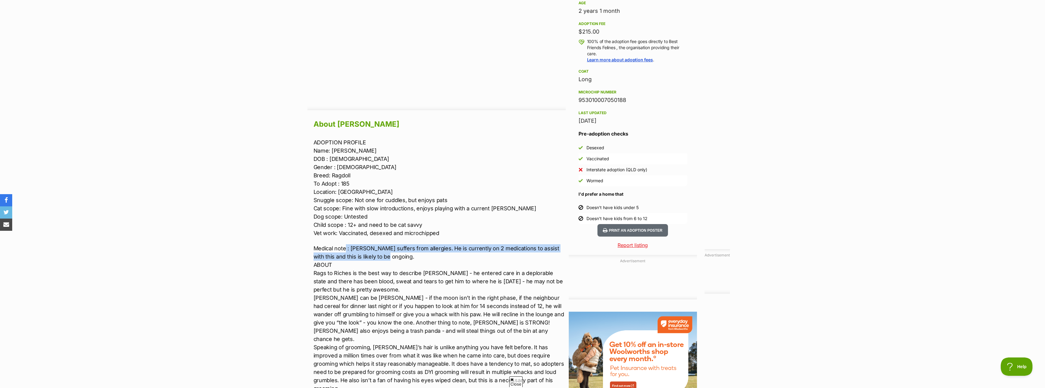
drag, startPoint x: 345, startPoint y: 250, endPoint x: 403, endPoint y: 253, distance: 57.5
click at [403, 253] on p "Medical note : Andy suffers from allergies. He is currently on 2 medications to…" at bounding box center [440, 339] width 252 height 190
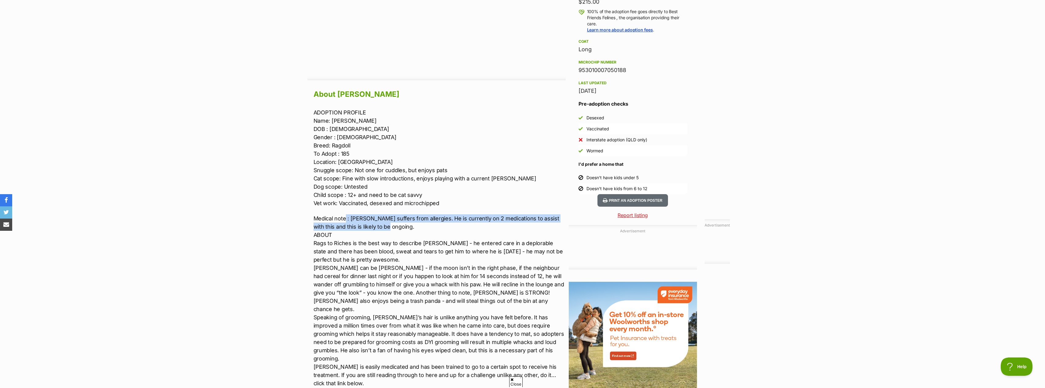
scroll to position [458, 0]
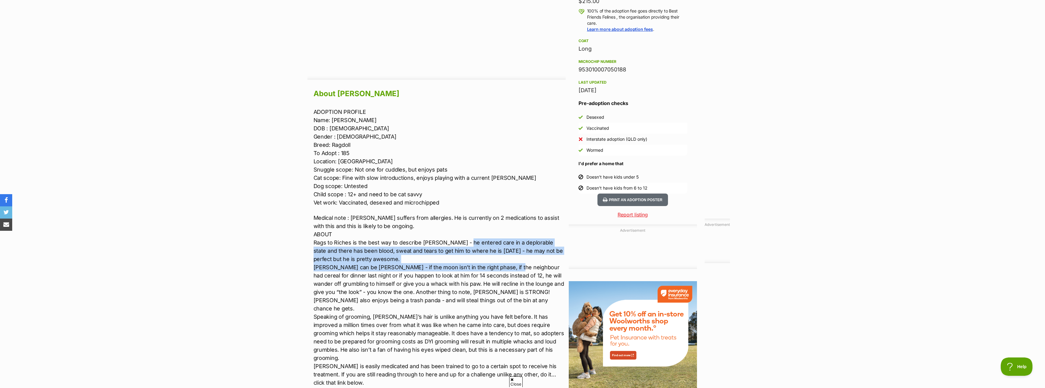
drag, startPoint x: 482, startPoint y: 247, endPoint x: 511, endPoint y: 265, distance: 33.9
click at [511, 265] on p "Medical note : Andy suffers from allergies. He is currently on 2 medications to…" at bounding box center [440, 309] width 252 height 190
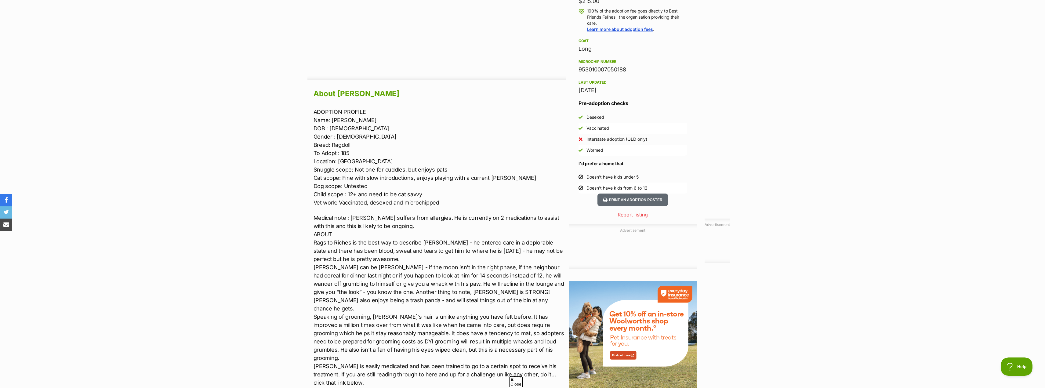
click at [473, 291] on p "Medical note : Andy suffers from allergies. He is currently on 2 medications to…" at bounding box center [440, 309] width 252 height 190
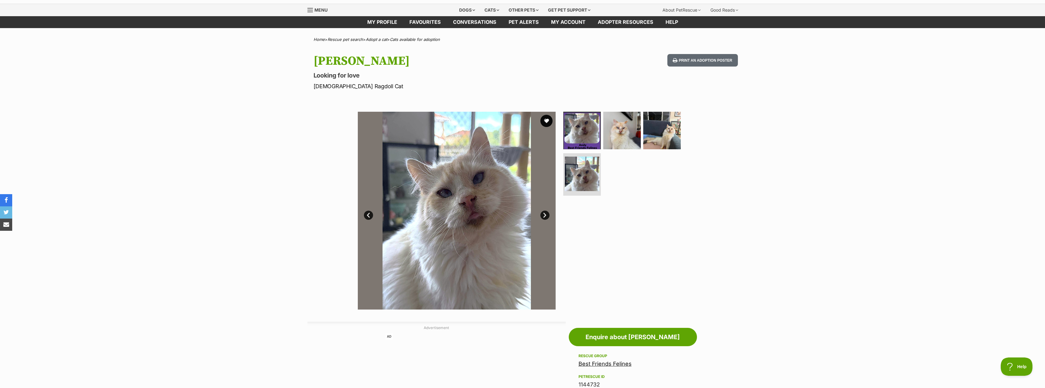
scroll to position [0, 0]
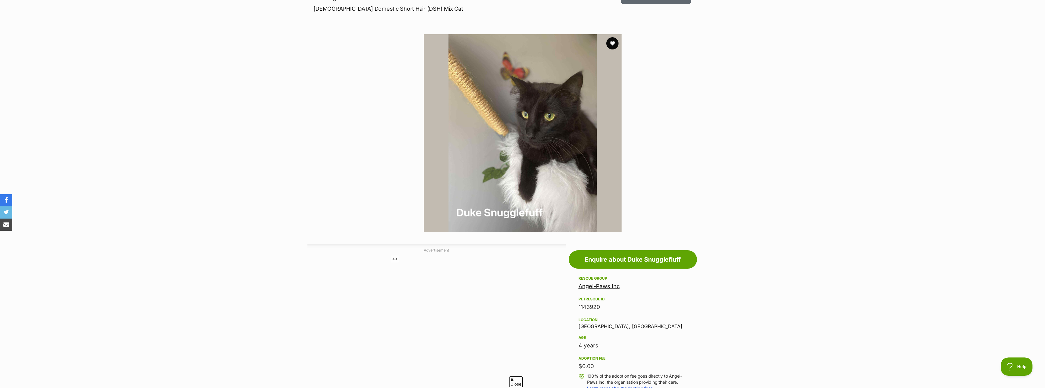
scroll to position [92, 0]
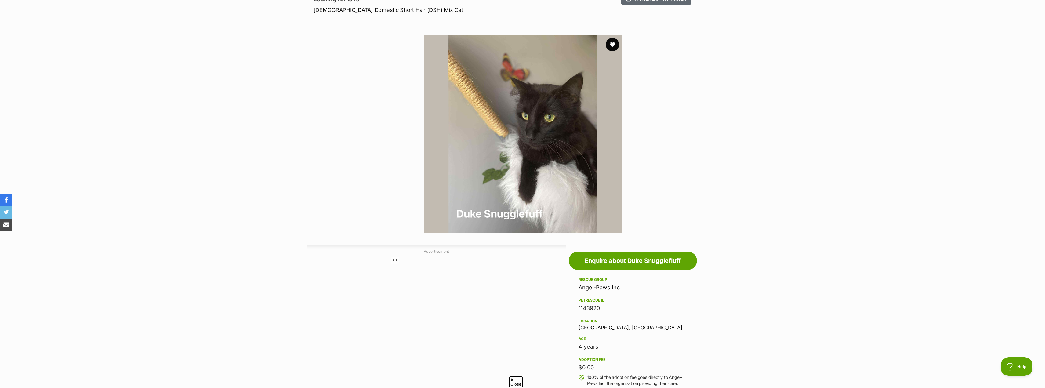
click at [611, 48] on button "favourite" at bounding box center [612, 44] width 13 height 13
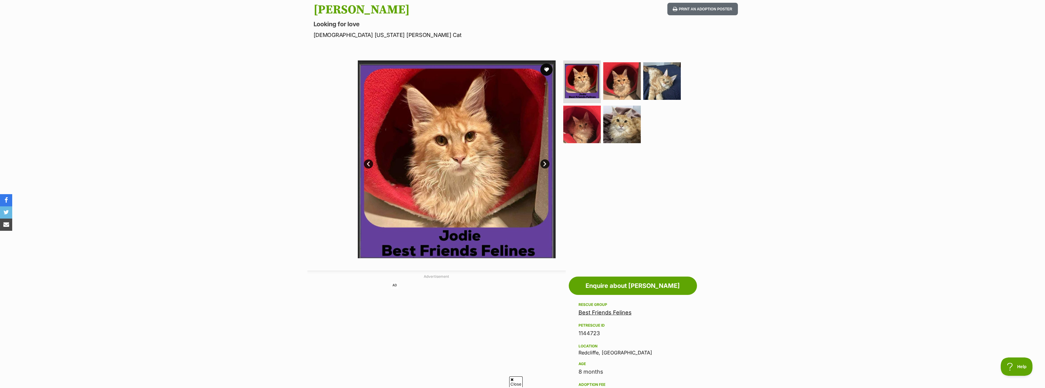
scroll to position [31, 0]
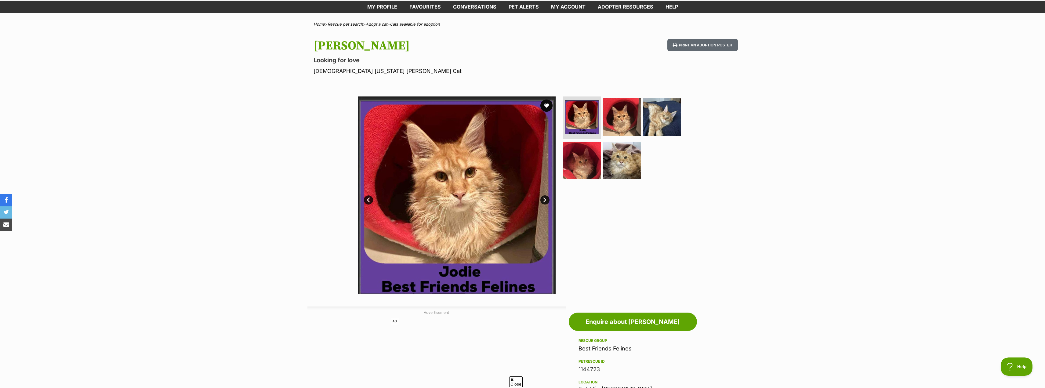
click at [544, 202] on link "Next" at bounding box center [544, 199] width 9 height 9
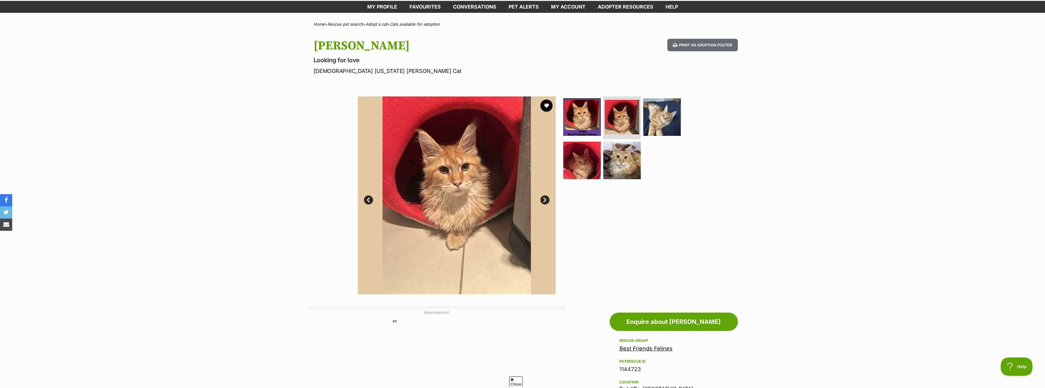
click at [546, 201] on link "Next" at bounding box center [544, 199] width 9 height 9
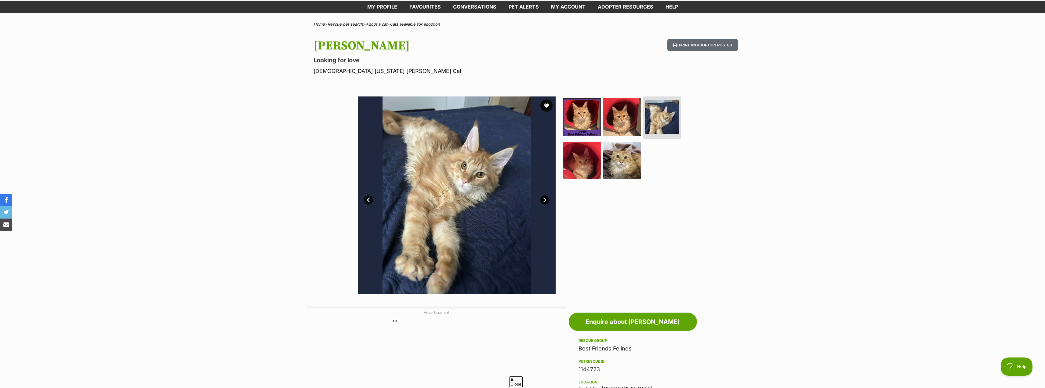
click at [546, 201] on link "Next" at bounding box center [544, 199] width 9 height 9
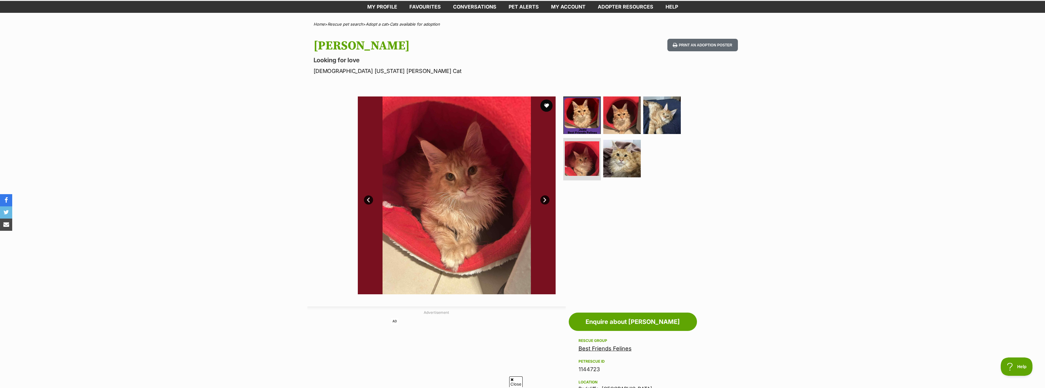
click at [546, 201] on link "Next" at bounding box center [544, 199] width 9 height 9
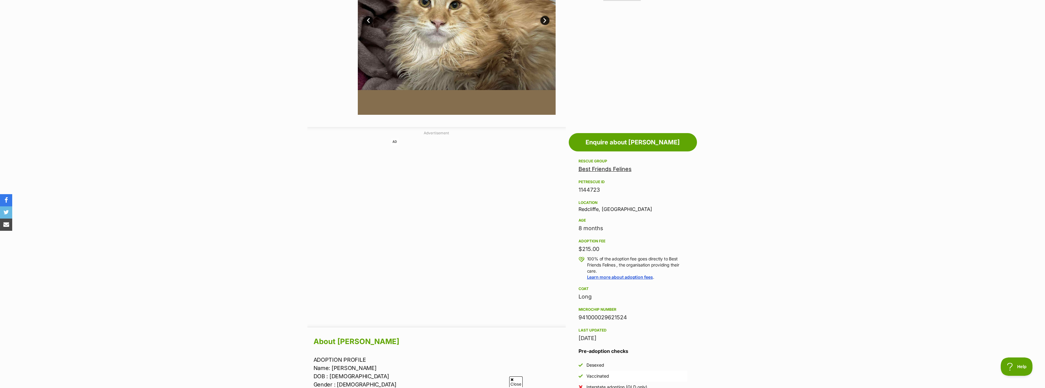
scroll to position [214, 0]
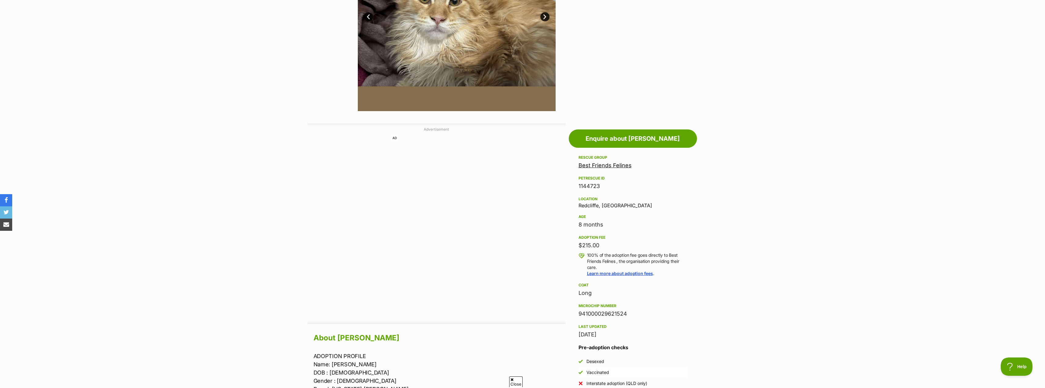
drag, startPoint x: 579, startPoint y: 243, endPoint x: 600, endPoint y: 248, distance: 21.9
click at [600, 248] on div "$215.00" at bounding box center [633, 245] width 109 height 9
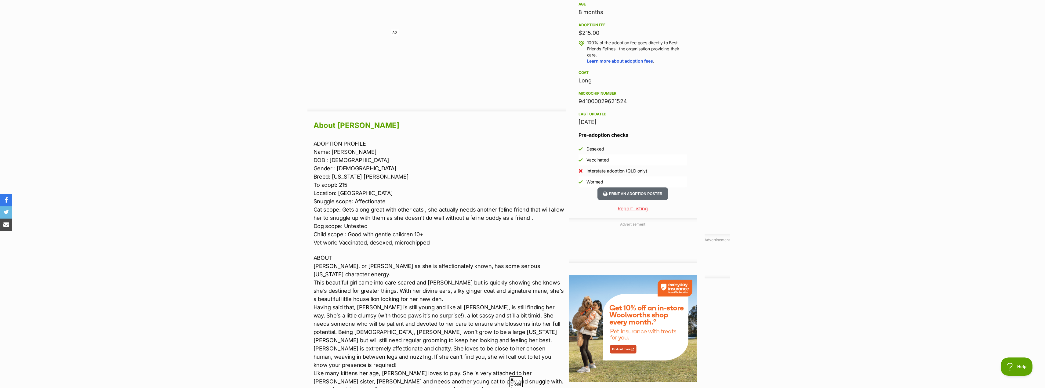
scroll to position [427, 0]
click at [407, 270] on p "ABOUT Jodie, or JoJo as she is affectionately known, has some serious Maine cha…" at bounding box center [440, 331] width 252 height 157
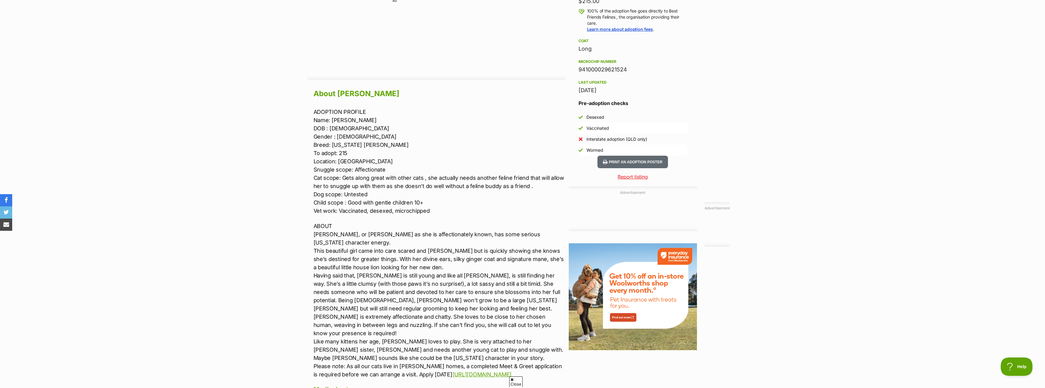
scroll to position [489, 0]
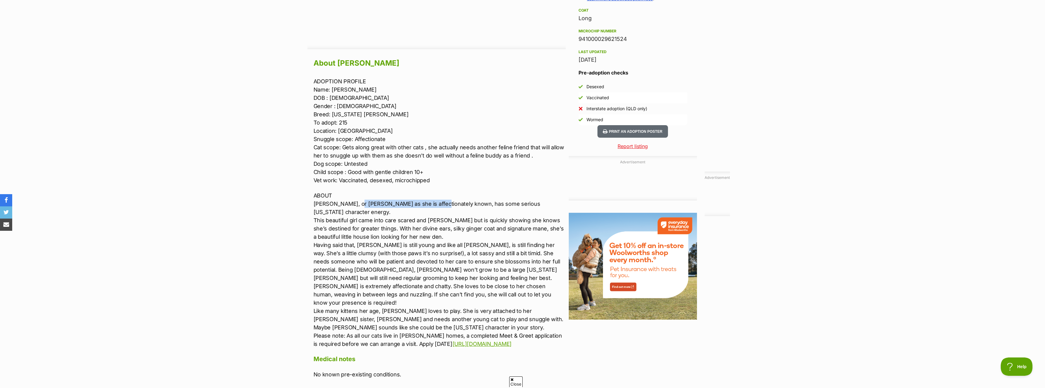
drag, startPoint x: 355, startPoint y: 203, endPoint x: 430, endPoint y: 201, distance: 74.8
click at [430, 201] on p "ABOUT Jodie, or JoJo as she is affectionately known, has some serious Maine cha…" at bounding box center [440, 269] width 252 height 157
drag, startPoint x: 473, startPoint y: 202, endPoint x: 529, endPoint y: 202, distance: 55.6
click at [529, 202] on p "ABOUT Jodie, or JoJo as she is affectionately known, has some serious Maine cha…" at bounding box center [440, 269] width 252 height 157
click at [413, 211] on p "ABOUT Jodie, or JoJo as she is affectionately known, has some serious Maine cha…" at bounding box center [440, 269] width 252 height 157
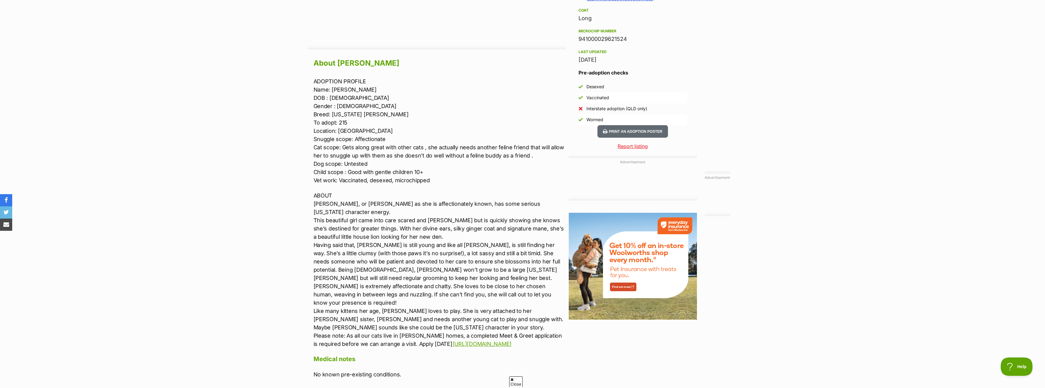
click at [300, 228] on div "Advertisement AD Adoption information I've been adopted! This pet is no longer …" at bounding box center [522, 194] width 449 height 691
drag, startPoint x: 356, startPoint y: 304, endPoint x: 517, endPoint y: 300, distance: 161.6
click at [517, 300] on p "ABOUT Jodie, or JoJo as she is affectionately known, has some serious Maine cha…" at bounding box center [440, 269] width 252 height 157
click at [456, 306] on p "ABOUT Jodie, or JoJo as she is affectionately known, has some serious Maine cha…" at bounding box center [440, 269] width 252 height 157
click at [374, 296] on p "ABOUT Jodie, or JoJo as she is affectionately known, has some serious Maine cha…" at bounding box center [440, 269] width 252 height 157
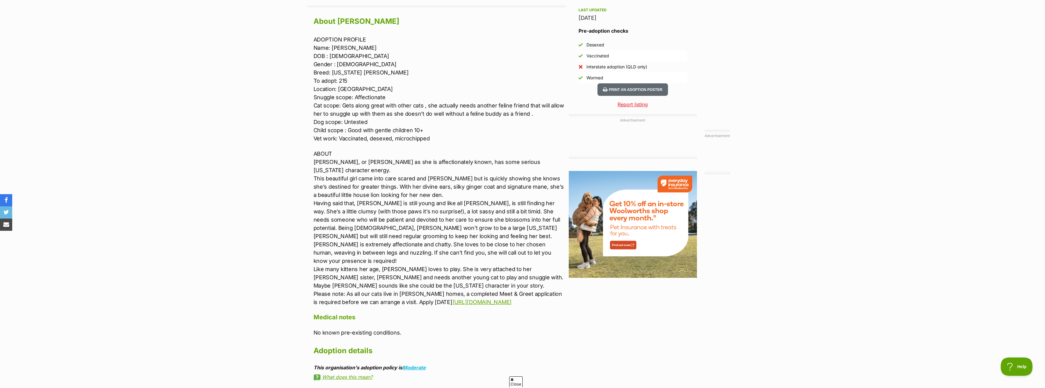
scroll to position [519, 0]
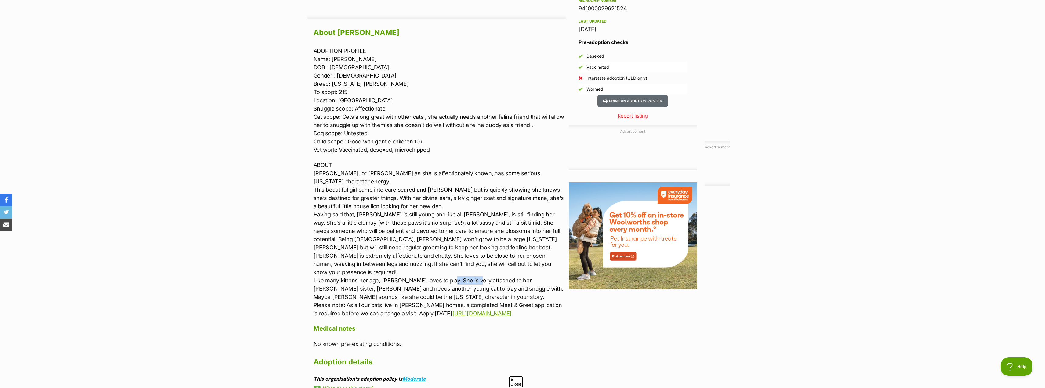
drag, startPoint x: 444, startPoint y: 272, endPoint x: 471, endPoint y: 274, distance: 26.6
click at [471, 274] on p "ABOUT Jodie, or JoJo as she is affectionately known, has some serious Maine cha…" at bounding box center [440, 239] width 252 height 157
click at [448, 269] on p "ABOUT Jodie, or JoJo as she is affectionately known, has some serious Maine cha…" at bounding box center [440, 239] width 252 height 157
click at [347, 278] on p "ABOUT Jodie, or JoJo as she is affectionately known, has some serious Maine cha…" at bounding box center [440, 239] width 252 height 157
drag, startPoint x: 324, startPoint y: 289, endPoint x: 473, endPoint y: 286, distance: 148.7
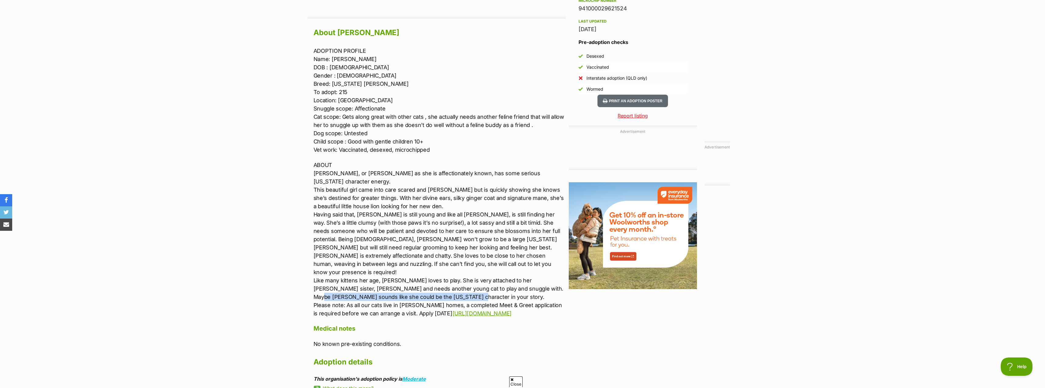
click at [473, 286] on p "ABOUT Jodie, or JoJo as she is affectionately known, has some serious Maine cha…" at bounding box center [440, 239] width 252 height 157
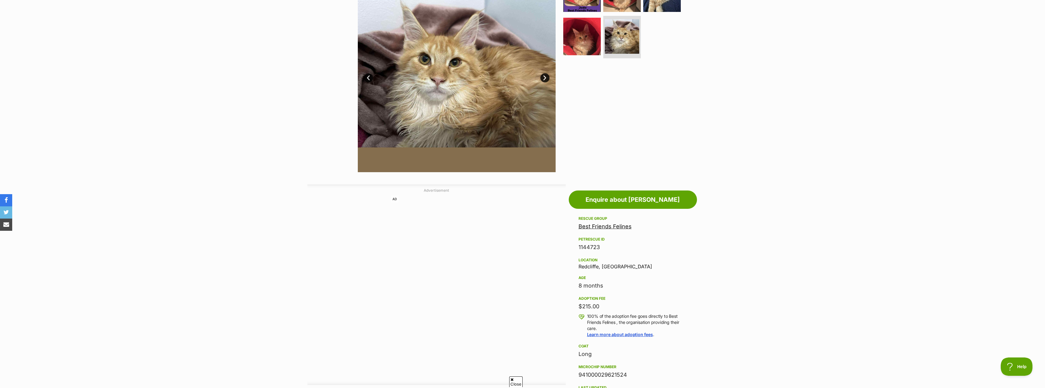
scroll to position [0, 0]
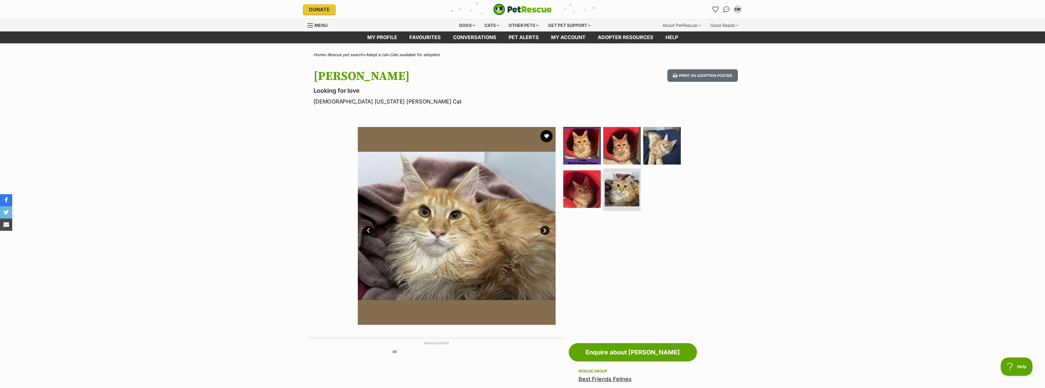
click at [580, 167] on ul at bounding box center [624, 170] width 125 height 87
click at [544, 230] on link "Next" at bounding box center [544, 230] width 9 height 9
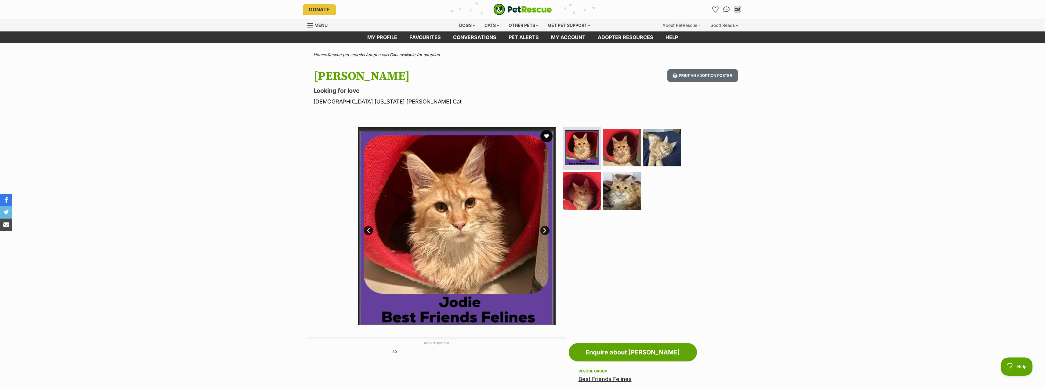
click at [544, 230] on link "Next" at bounding box center [544, 230] width 9 height 9
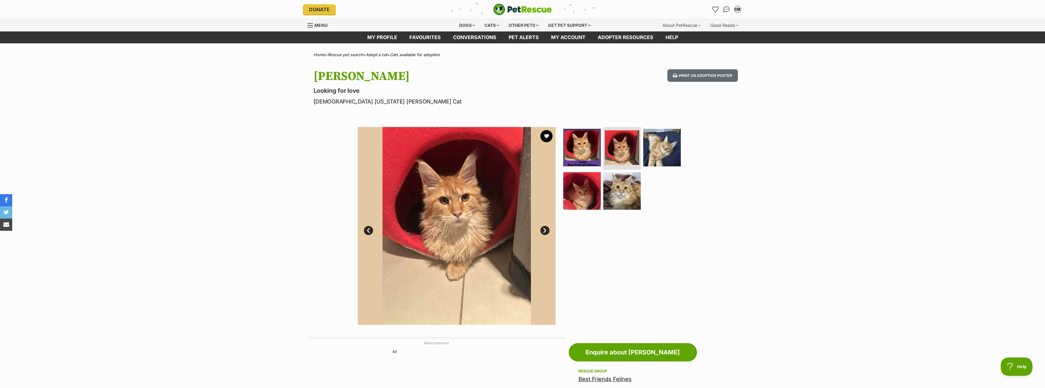
click at [461, 217] on img at bounding box center [457, 226] width 198 height 198
click at [545, 232] on link "Next" at bounding box center [544, 230] width 9 height 9
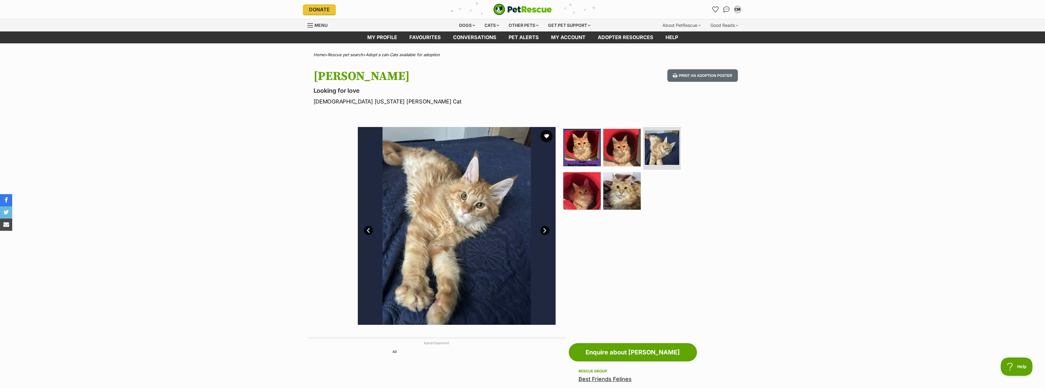
click at [539, 228] on img at bounding box center [457, 226] width 198 height 198
click at [549, 236] on img at bounding box center [457, 226] width 198 height 198
click at [540, 231] on link "Next" at bounding box center [544, 230] width 9 height 9
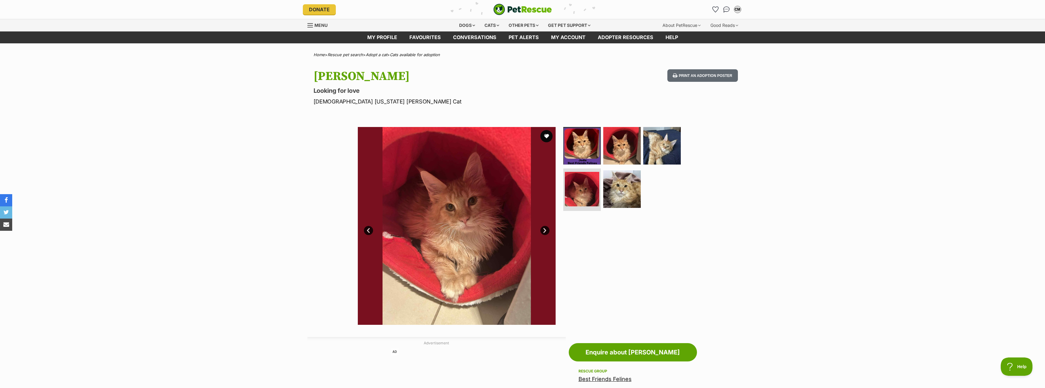
click at [540, 231] on img at bounding box center [457, 226] width 198 height 198
drag, startPoint x: 543, startPoint y: 230, endPoint x: 533, endPoint y: 232, distance: 9.8
click at [536, 231] on div "Available 4 of 5 images 4 of 5 images 4 of 5 images 4 of 5 images 4 of 5 images…" at bounding box center [457, 226] width 198 height 198
click at [546, 228] on link "Next" at bounding box center [544, 230] width 9 height 9
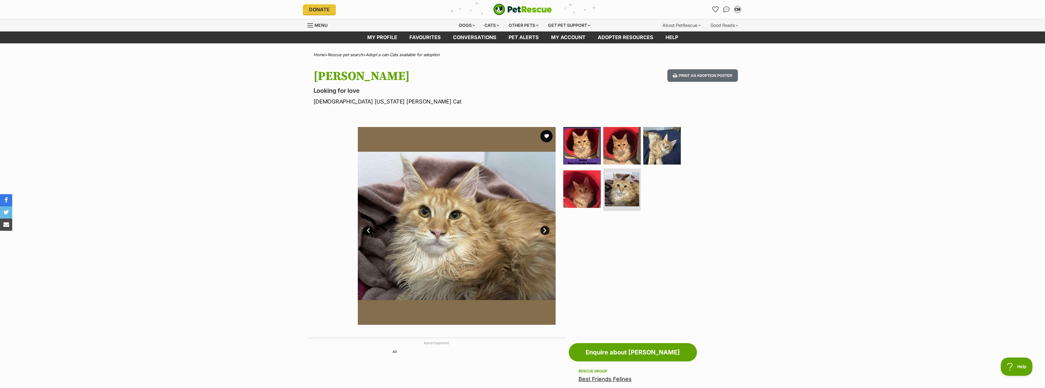
click at [546, 228] on link "Next" at bounding box center [544, 230] width 9 height 9
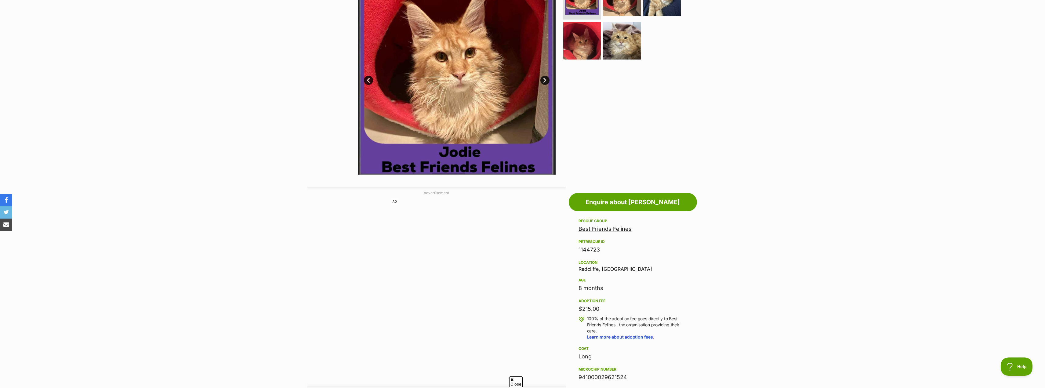
scroll to position [153, 0]
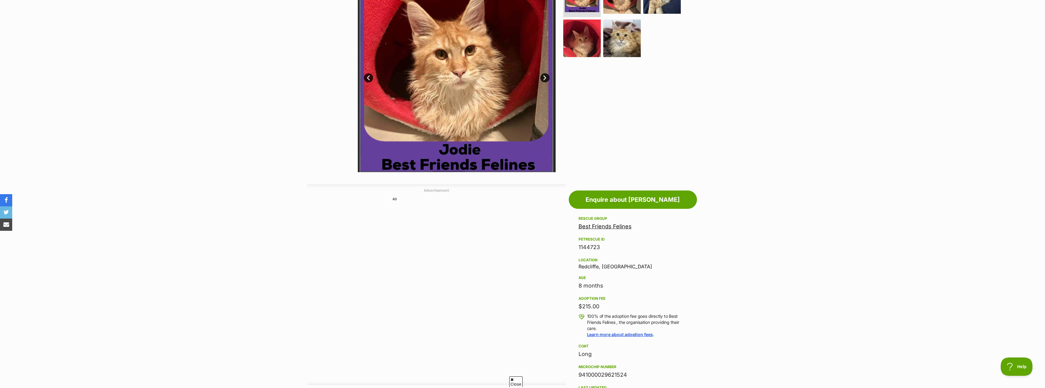
drag, startPoint x: 583, startPoint y: 306, endPoint x: 602, endPoint y: 307, distance: 19.3
click at [602, 307] on div "$215.00" at bounding box center [633, 306] width 109 height 9
click at [618, 305] on div "$215.00" at bounding box center [633, 306] width 109 height 9
drag, startPoint x: 596, startPoint y: 307, endPoint x: 576, endPoint y: 306, distance: 20.8
click at [576, 306] on aside "Rescue group Best Friends Felines PetRescue ID 1144723 Location Redcliffe, QLD …" at bounding box center [633, 338] width 128 height 246
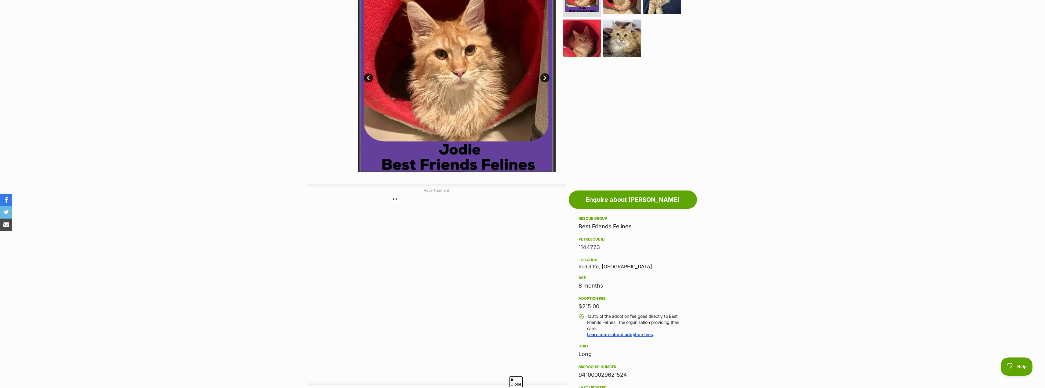
click at [575, 306] on aside "Rescue group Best Friends Felines PetRescue ID 1144723 Location Redcliffe, QLD …" at bounding box center [633, 338] width 128 height 246
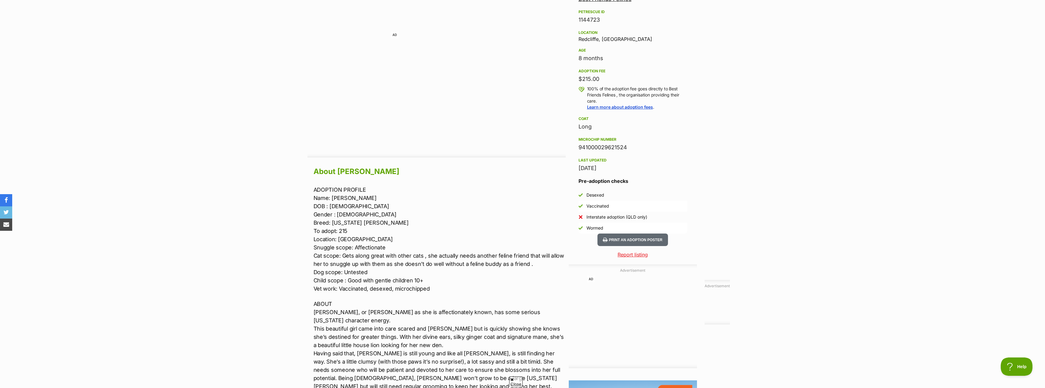
scroll to position [397, 0]
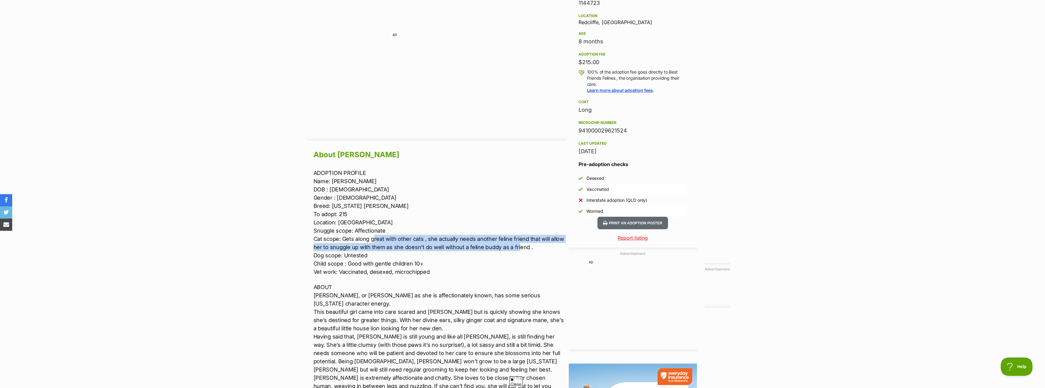
drag, startPoint x: 373, startPoint y: 238, endPoint x: 517, endPoint y: 248, distance: 144.8
click at [517, 248] on p "ADOPTION PROFILE Name: Jodie DOB : 31/01/2025 Gender : Female Breed: Maine Coon…" at bounding box center [440, 222] width 252 height 107
click at [431, 240] on p "ADOPTION PROFILE Name: Jodie DOB : 31/01/2025 Gender : Female Breed: Maine Coon…" at bounding box center [440, 222] width 252 height 107
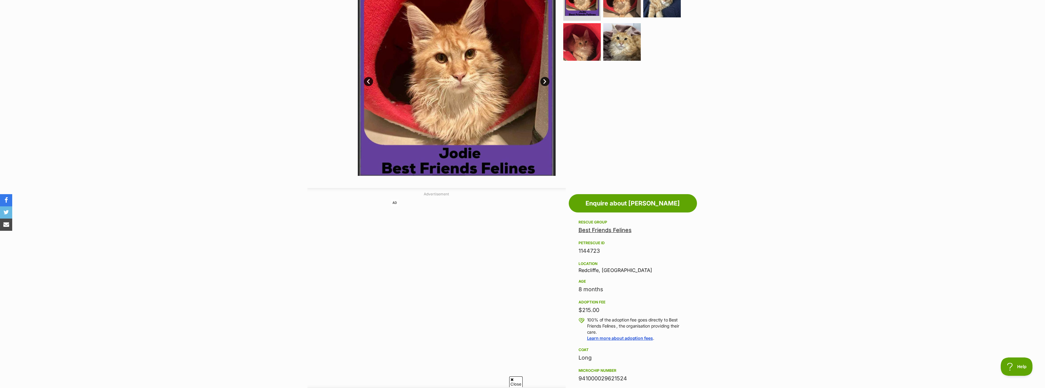
scroll to position [0, 0]
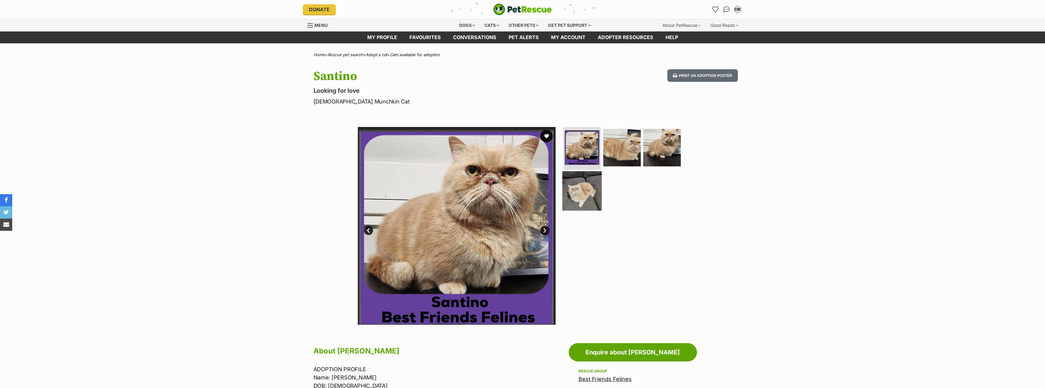
click at [590, 191] on img at bounding box center [581, 190] width 39 height 39
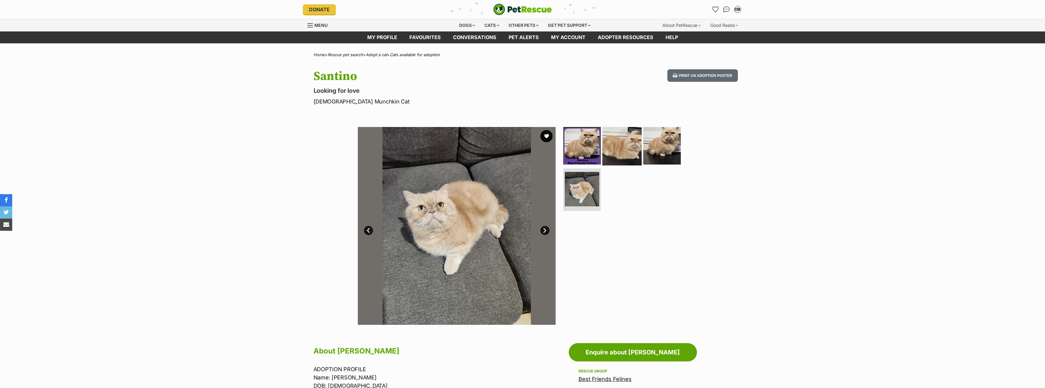
click at [635, 148] on img at bounding box center [621, 145] width 39 height 39
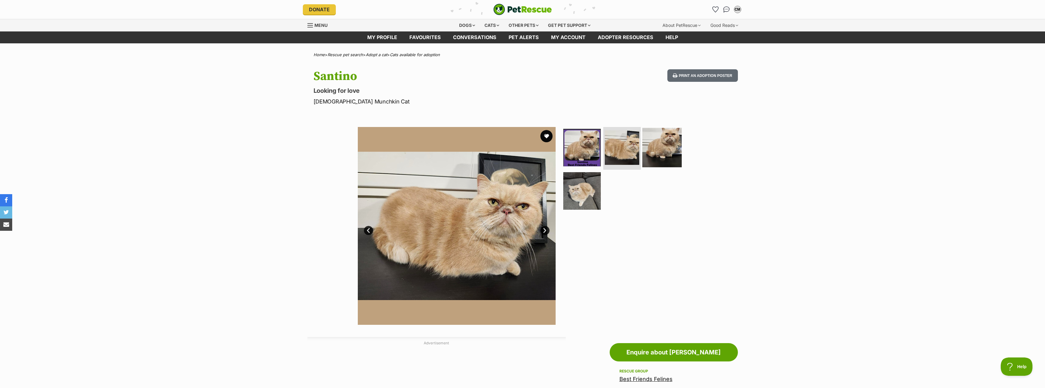
click at [665, 146] on img at bounding box center [661, 147] width 39 height 39
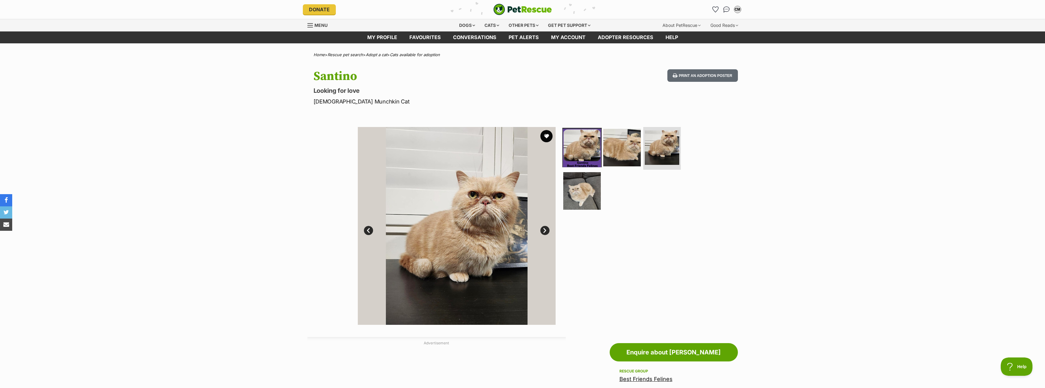
click at [593, 154] on img at bounding box center [581, 147] width 39 height 39
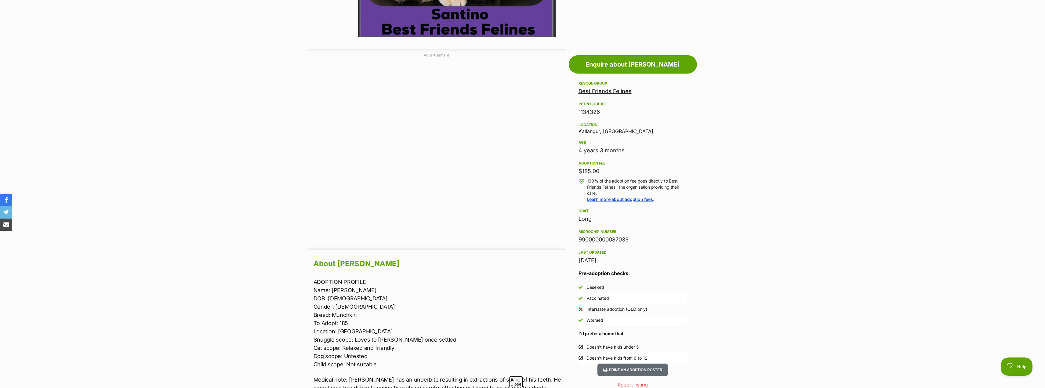
scroll to position [489, 0]
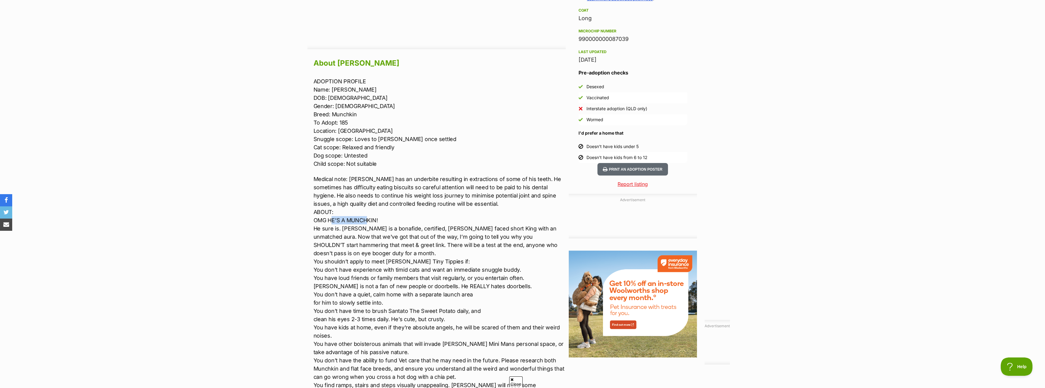
drag, startPoint x: 332, startPoint y: 220, endPoint x: 367, endPoint y: 218, distance: 34.8
click at [292, 240] on section "Home > Rescue pet search > Adopt a cat > Cats available for adoption Santino Lo…" at bounding box center [522, 200] width 1045 height 1272
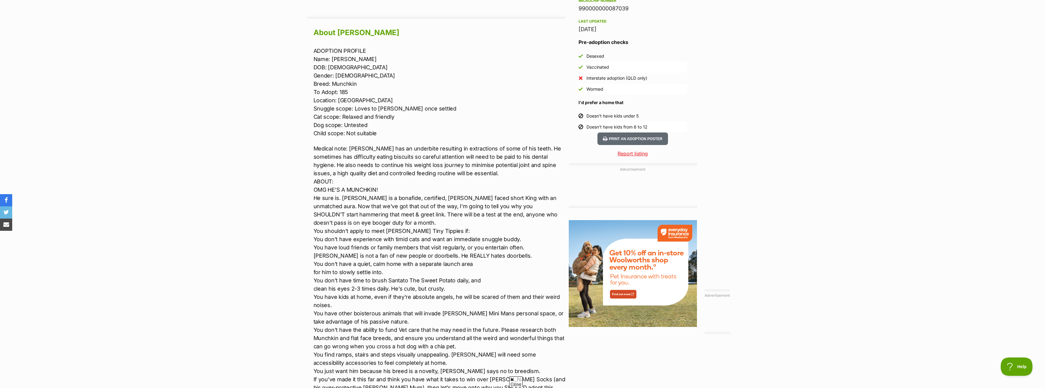
scroll to position [550, 0]
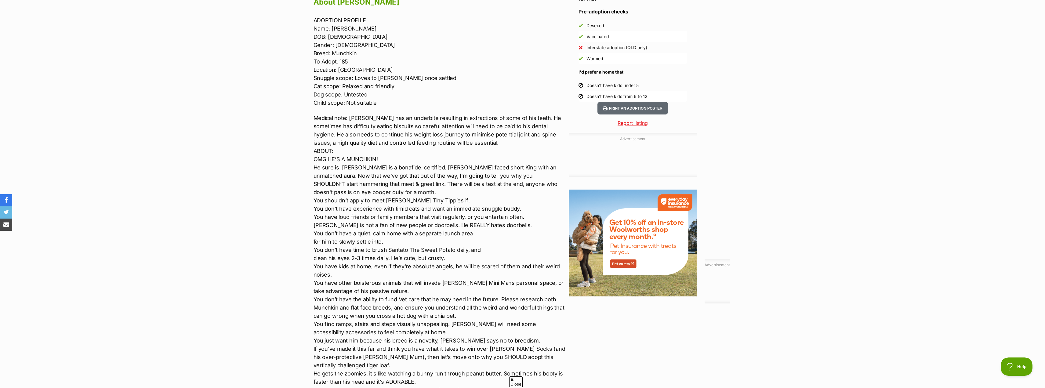
drag, startPoint x: 442, startPoint y: 224, endPoint x: 495, endPoint y: 225, distance: 53.7
click at [495, 225] on p "Medical note: Santino has an underbite resulting in extractions of some of his …" at bounding box center [440, 336] width 252 height 445
click at [302, 237] on div "Advertisement AD Adoption information I've been adopted! This pet is no longer …" at bounding box center [522, 281] width 449 height 988
drag, startPoint x: 379, startPoint y: 259, endPoint x: 441, endPoint y: 256, distance: 62.1
click at [441, 256] on p "Medical note: Santino has an underbite resulting in extractions of some of his …" at bounding box center [440, 336] width 252 height 445
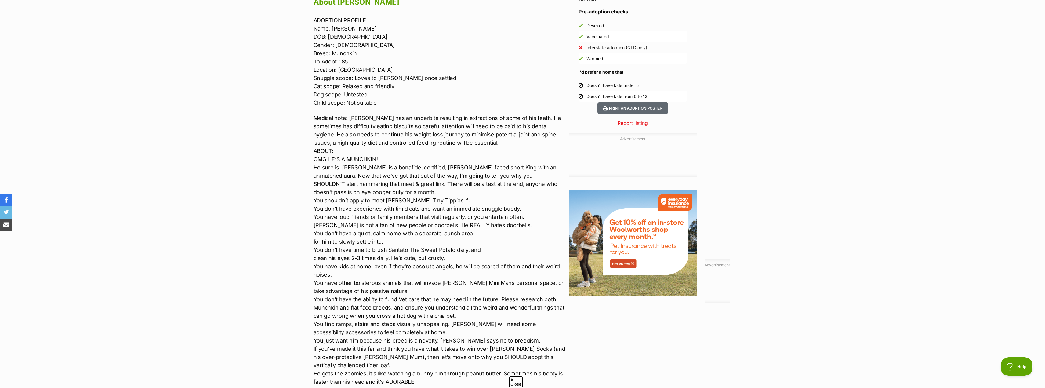
click at [401, 269] on p "Medical note: Santino has an underbite resulting in extractions of some of his …" at bounding box center [440, 336] width 252 height 445
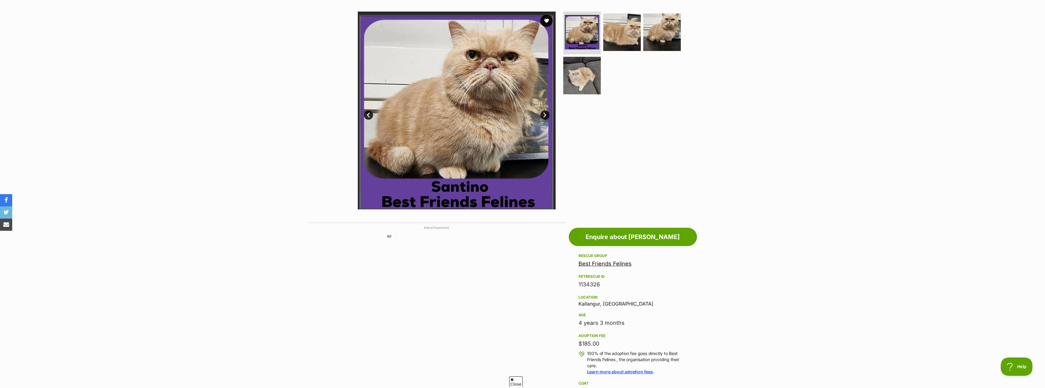
scroll to position [61, 0]
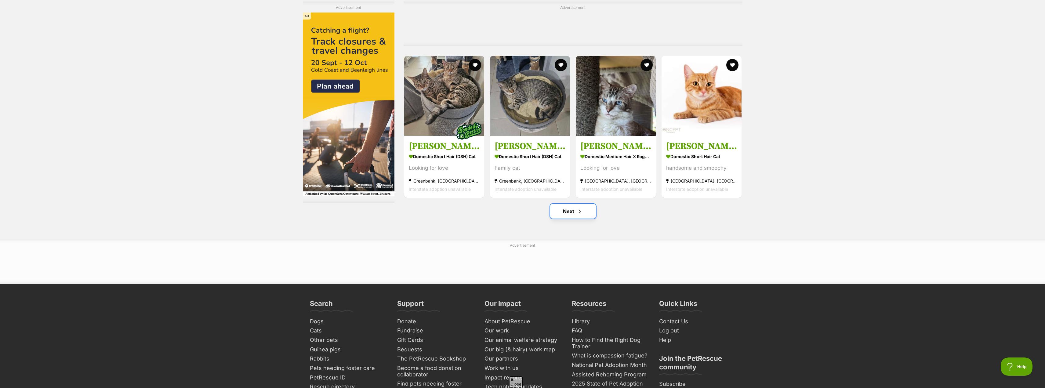
click at [580, 208] on span "Next page" at bounding box center [580, 211] width 6 height 7
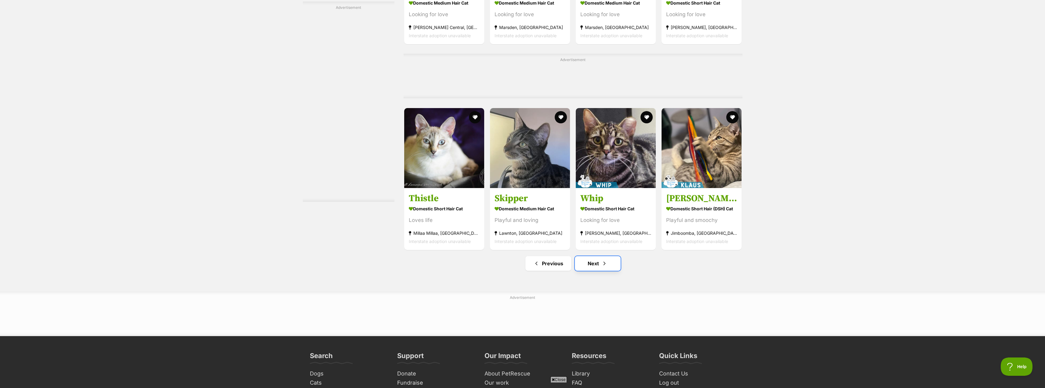
click at [602, 260] on span "Next page" at bounding box center [605, 263] width 6 height 7
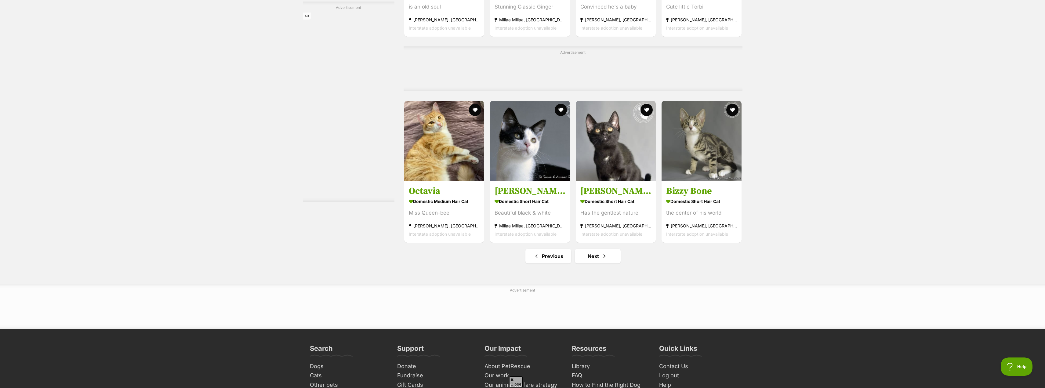
scroll to position [2738, 0]
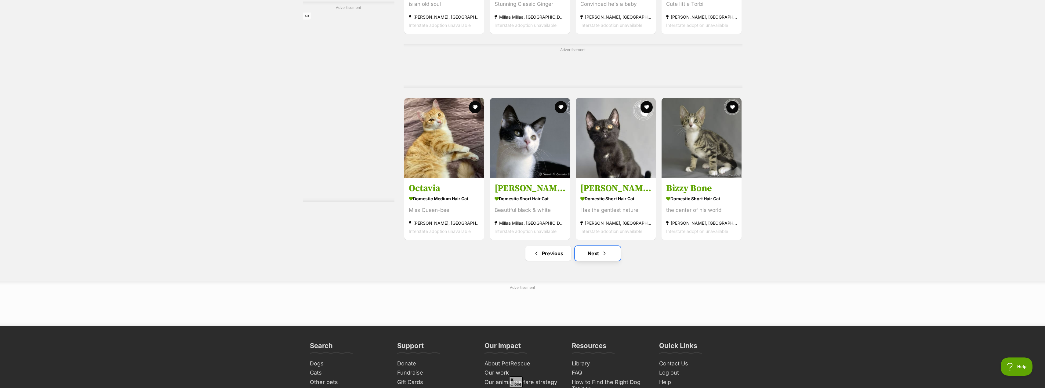
click at [607, 250] on span "Next page" at bounding box center [605, 253] width 6 height 7
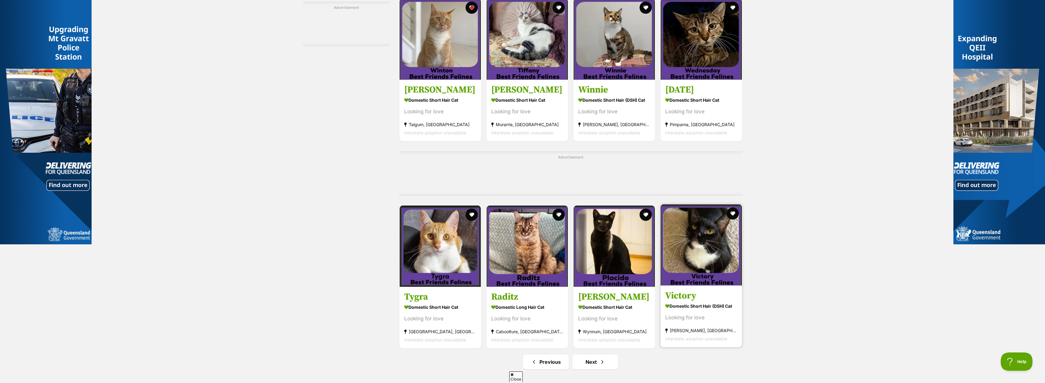
scroll to position [2763, 0]
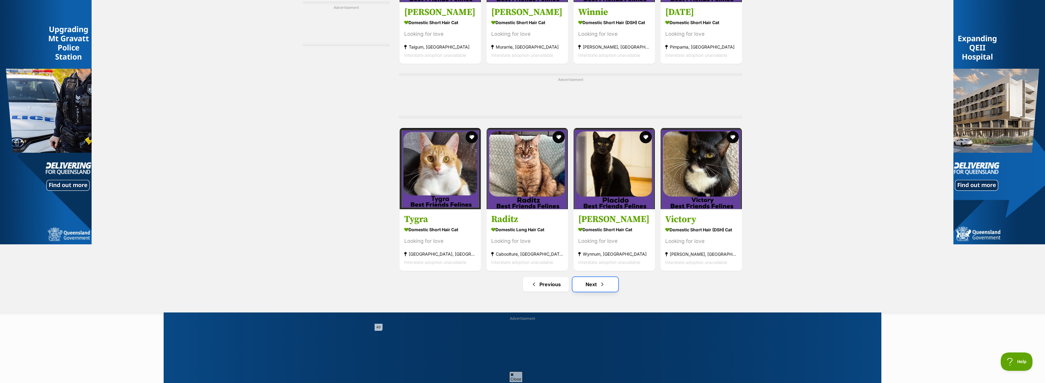
click at [598, 277] on link "Next" at bounding box center [596, 284] width 46 height 15
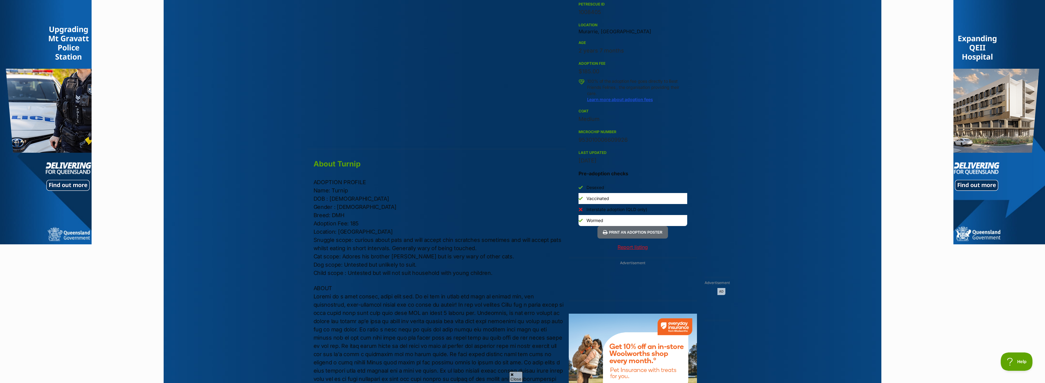
scroll to position [489, 0]
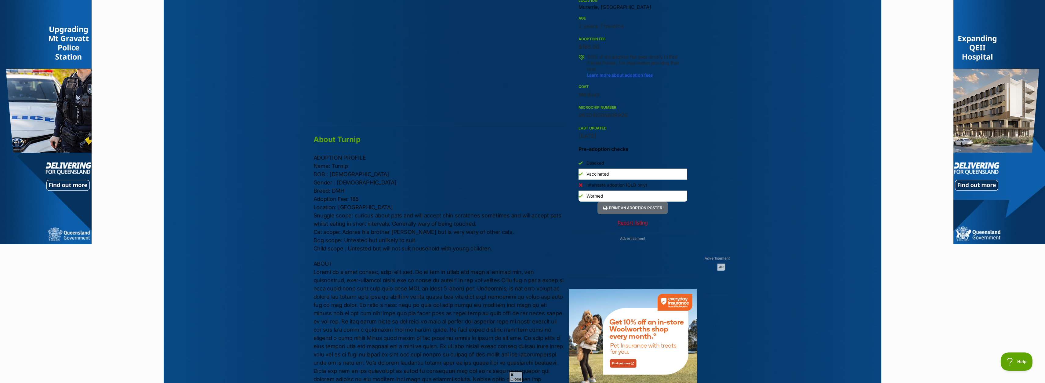
click at [515, 376] on span "Close" at bounding box center [515, 376] width 13 height 11
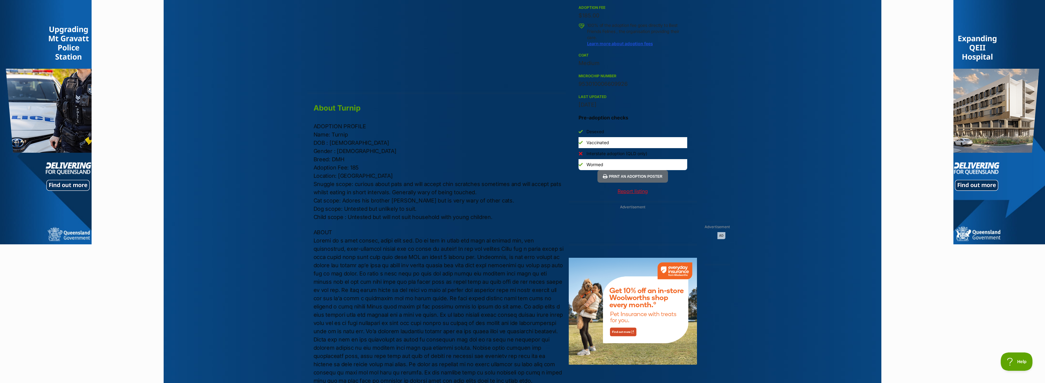
scroll to position [519, 0]
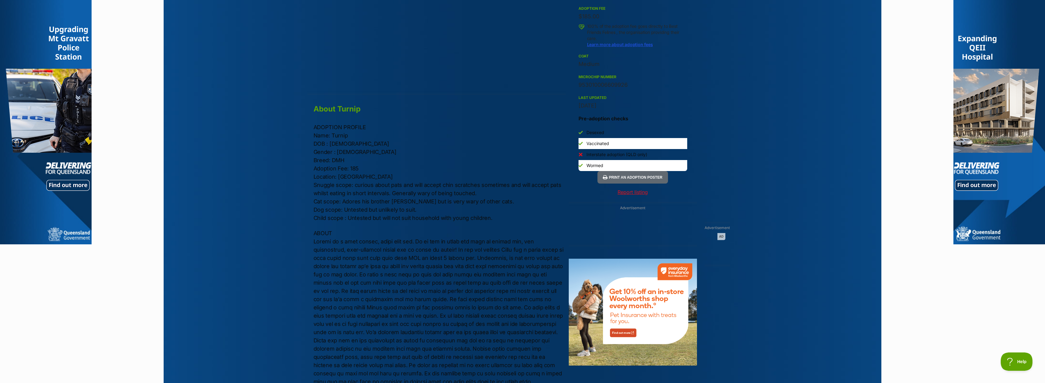
click at [153, 284] on section "Home > Rescue pet search > Adopt a cat > Cats available for adoption Turnip Loo…" at bounding box center [522, 102] width 1045 height 984
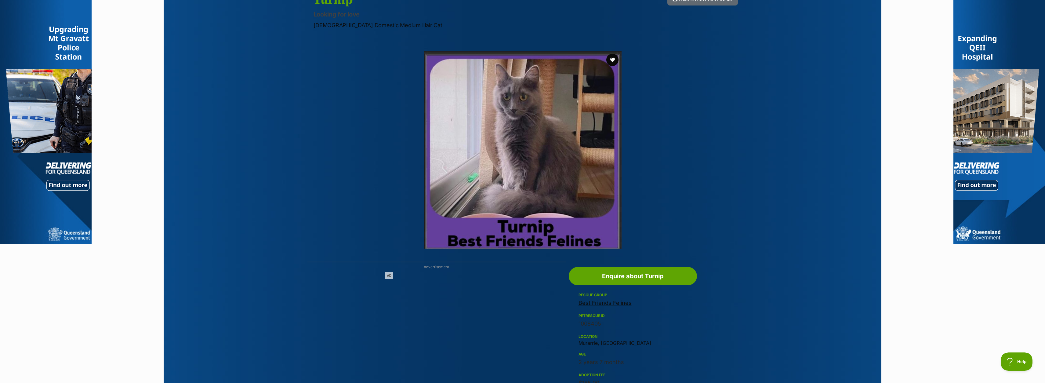
scroll to position [0, 0]
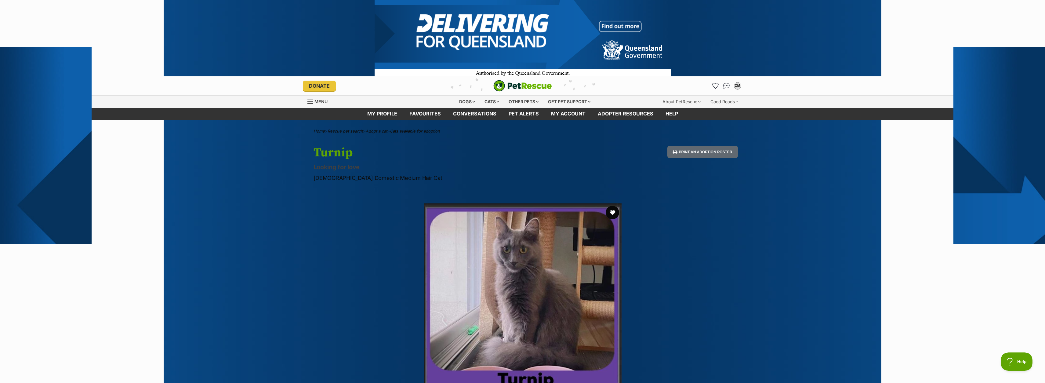
click at [614, 211] on button "favourite" at bounding box center [612, 212] width 13 height 13
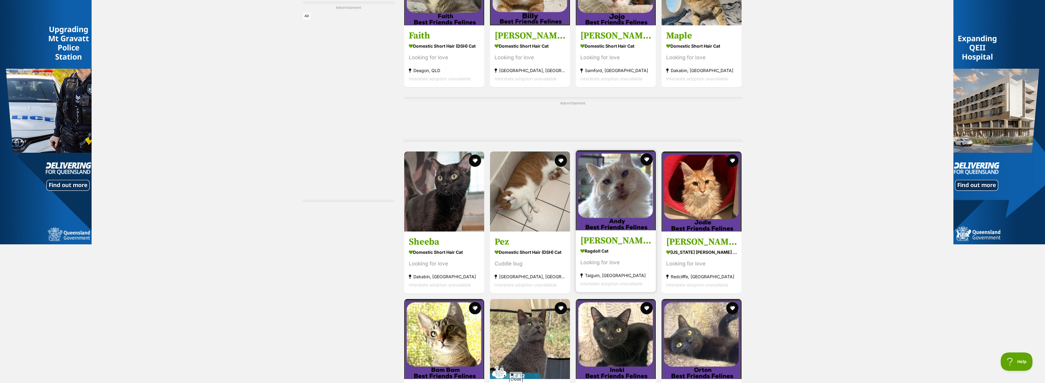
scroll to position [2397, 0]
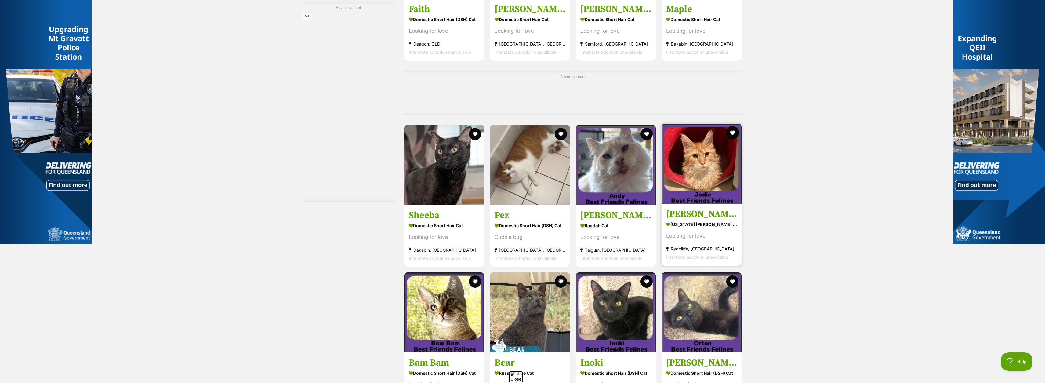
click at [734, 126] on button "favourite" at bounding box center [732, 132] width 13 height 13
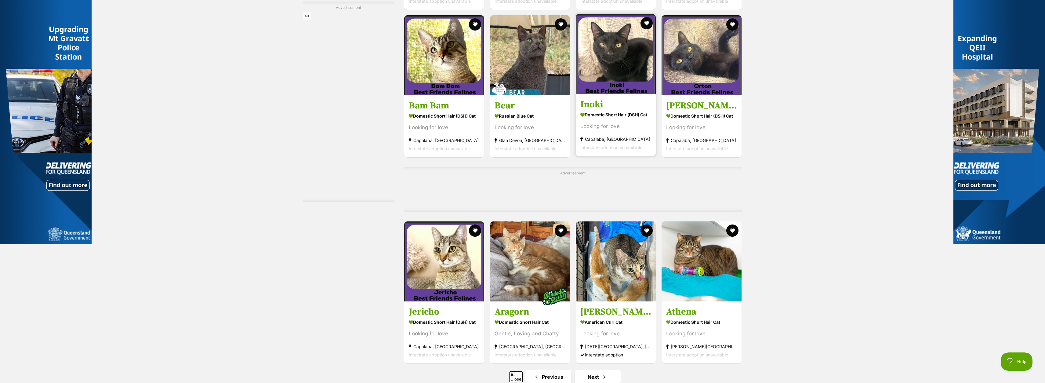
scroll to position [2672, 0]
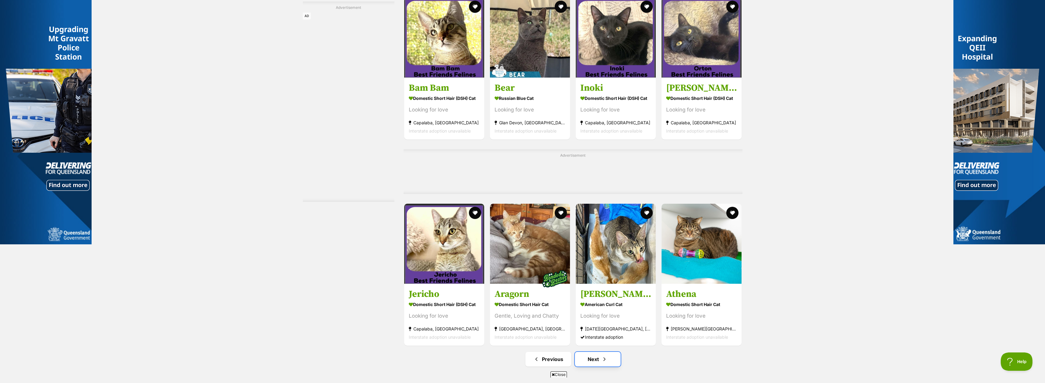
click at [603, 355] on span "Next page" at bounding box center [605, 358] width 6 height 7
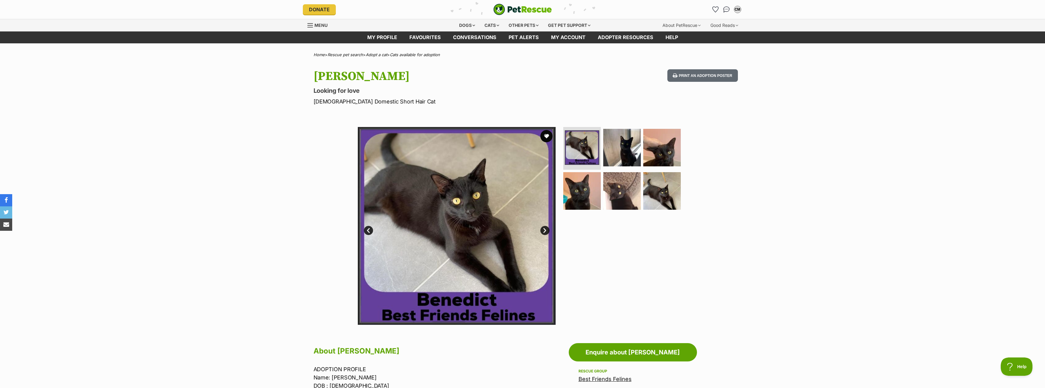
click at [546, 230] on link "Next" at bounding box center [544, 230] width 9 height 9
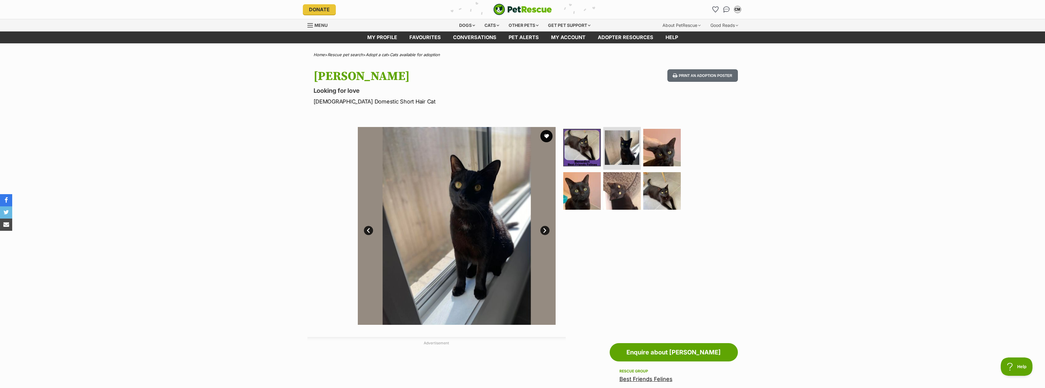
click at [546, 230] on link "Next" at bounding box center [544, 230] width 9 height 9
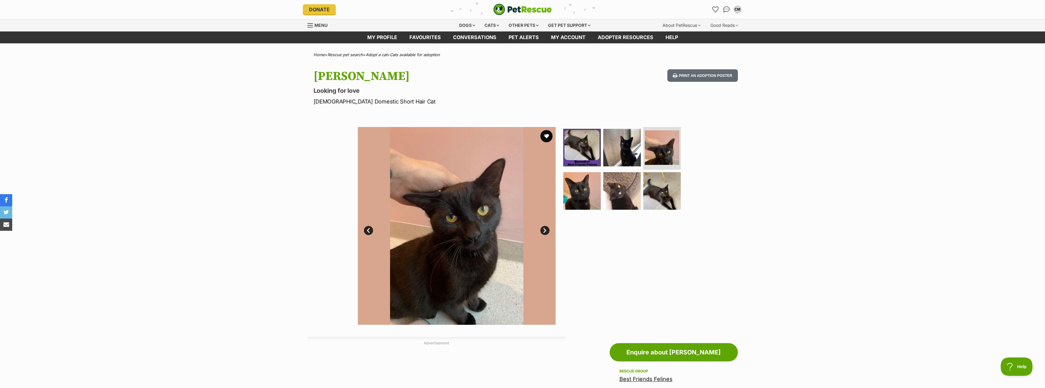
click at [546, 230] on link "Next" at bounding box center [544, 230] width 9 height 9
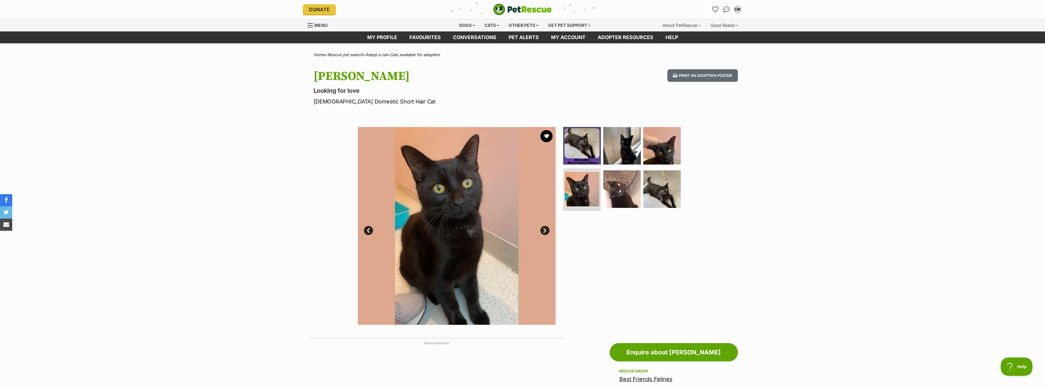
click at [546, 230] on link "Next" at bounding box center [544, 230] width 9 height 9
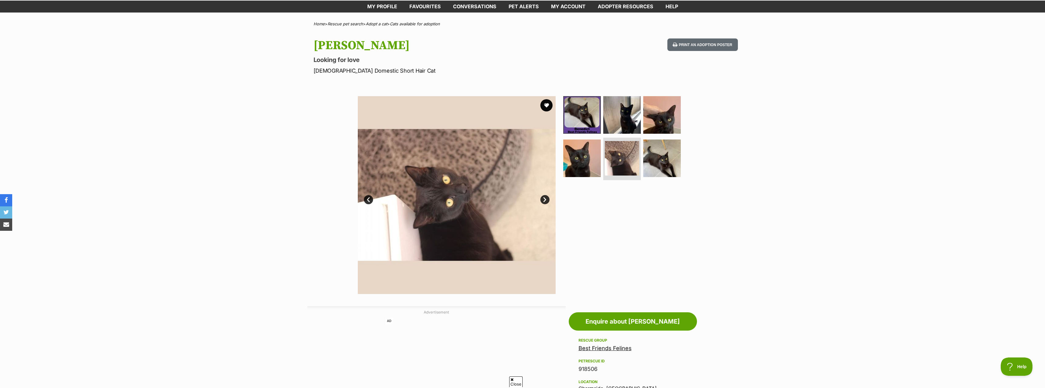
scroll to position [31, 0]
click at [543, 104] on button "favourite" at bounding box center [546, 105] width 13 height 13
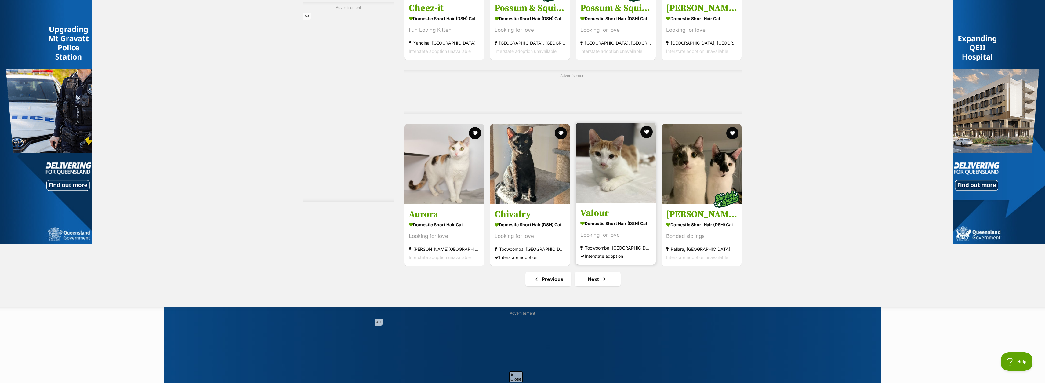
scroll to position [2794, 0]
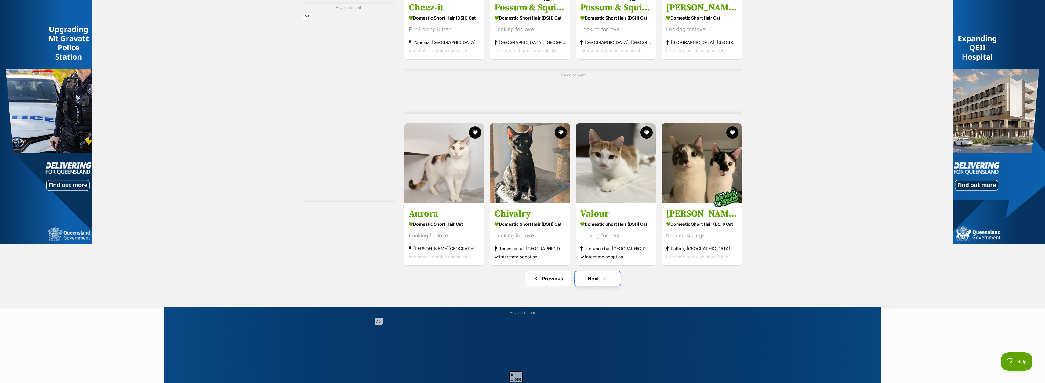
click at [605, 275] on span "Next page" at bounding box center [605, 278] width 6 height 7
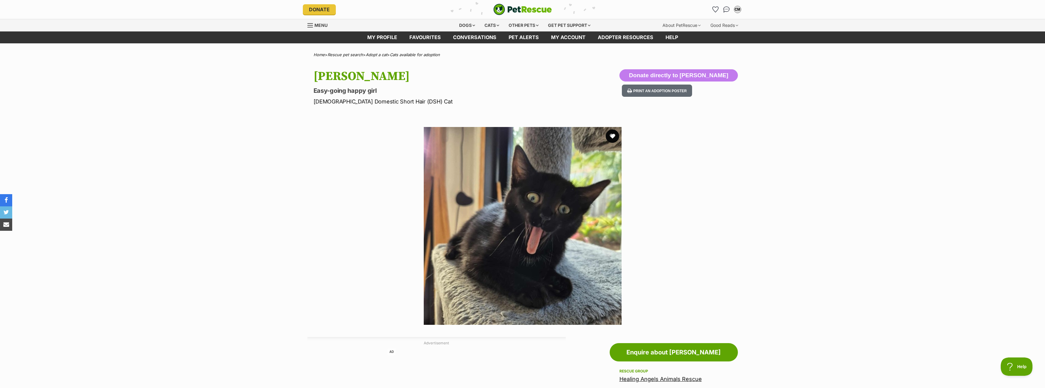
click at [613, 139] on button "favourite" at bounding box center [612, 135] width 13 height 13
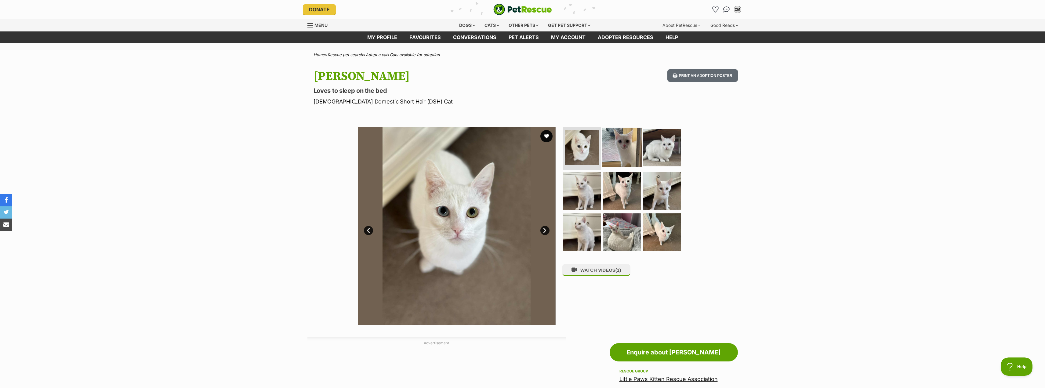
click at [613, 147] on img at bounding box center [621, 147] width 39 height 39
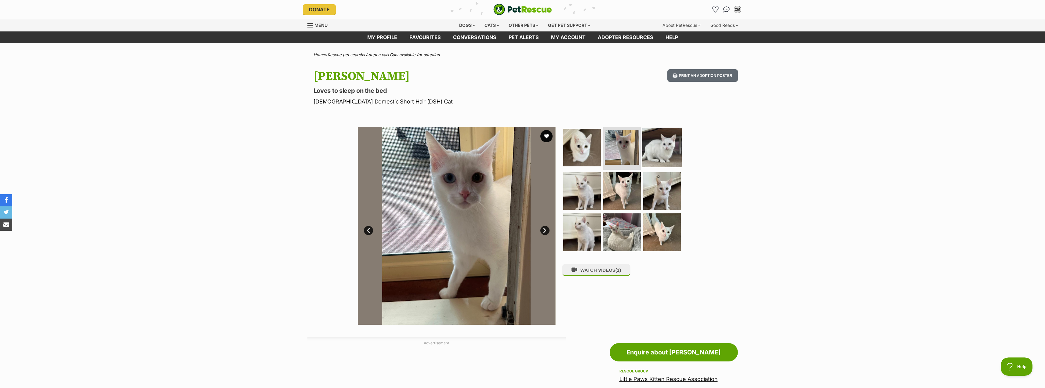
click at [671, 147] on img at bounding box center [661, 147] width 39 height 39
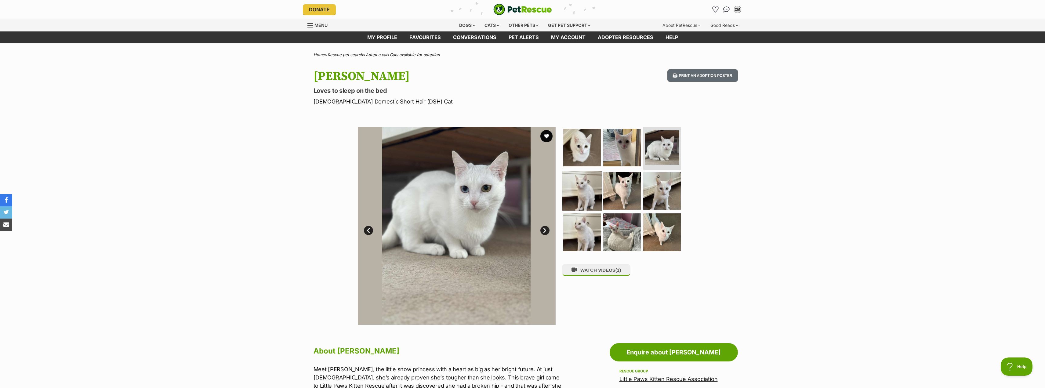
click at [591, 186] on img at bounding box center [581, 190] width 39 height 39
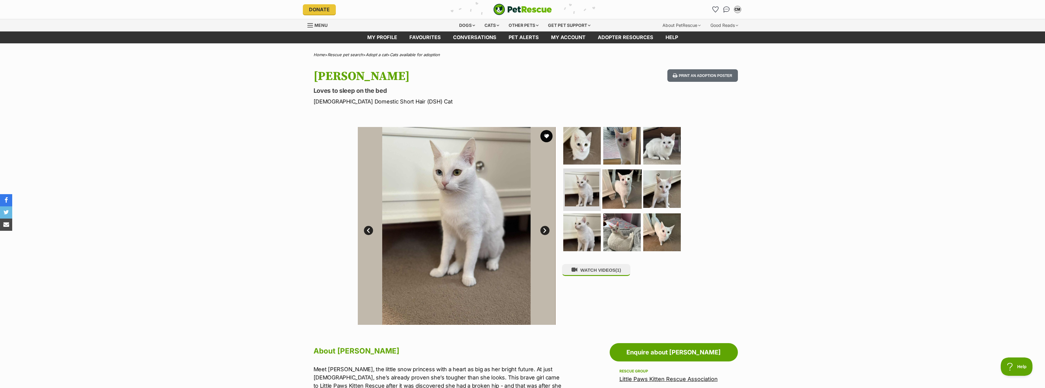
click at [630, 194] on img at bounding box center [621, 188] width 39 height 39
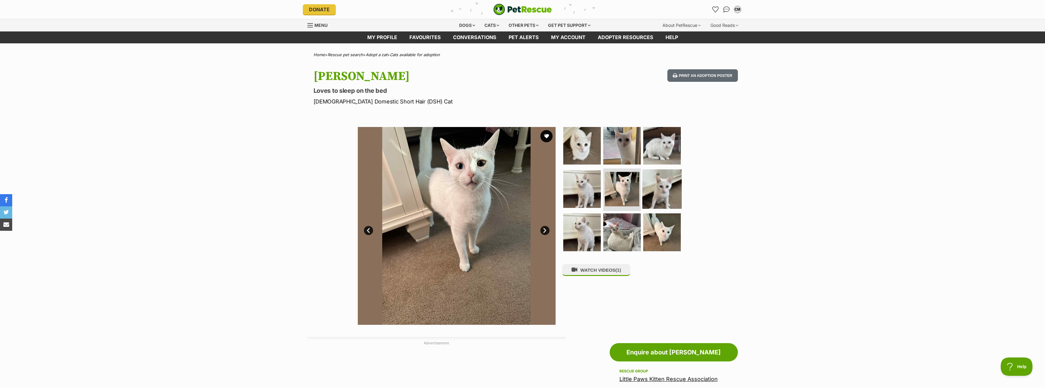
click at [664, 191] on img at bounding box center [661, 188] width 39 height 39
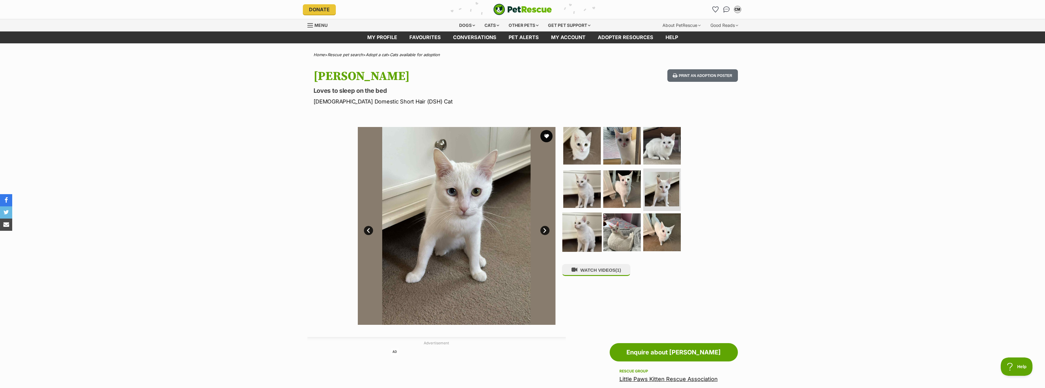
click at [591, 224] on img at bounding box center [581, 232] width 39 height 39
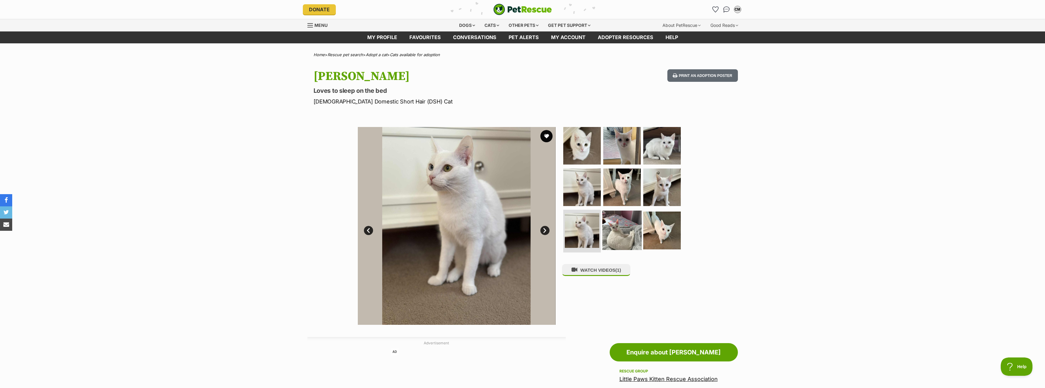
click at [636, 224] on img at bounding box center [621, 230] width 39 height 39
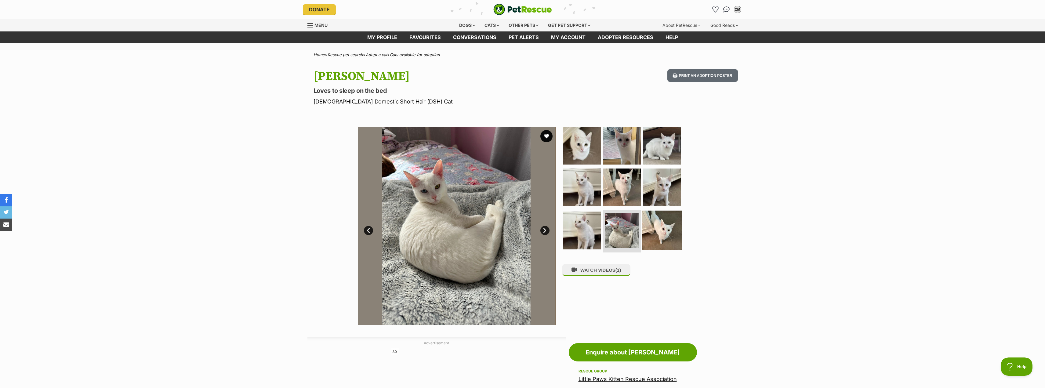
click at [671, 228] on img at bounding box center [661, 230] width 39 height 39
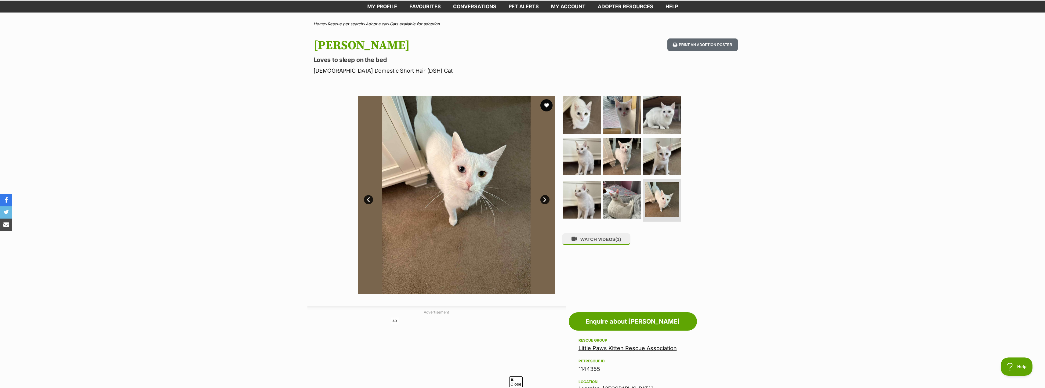
scroll to position [31, 0]
click at [547, 105] on button "favourite" at bounding box center [546, 105] width 13 height 13
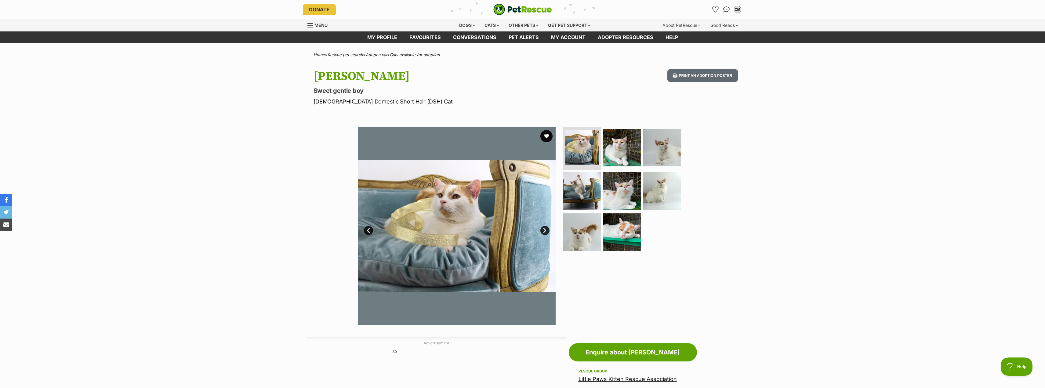
click at [546, 234] on link "Next" at bounding box center [544, 230] width 9 height 9
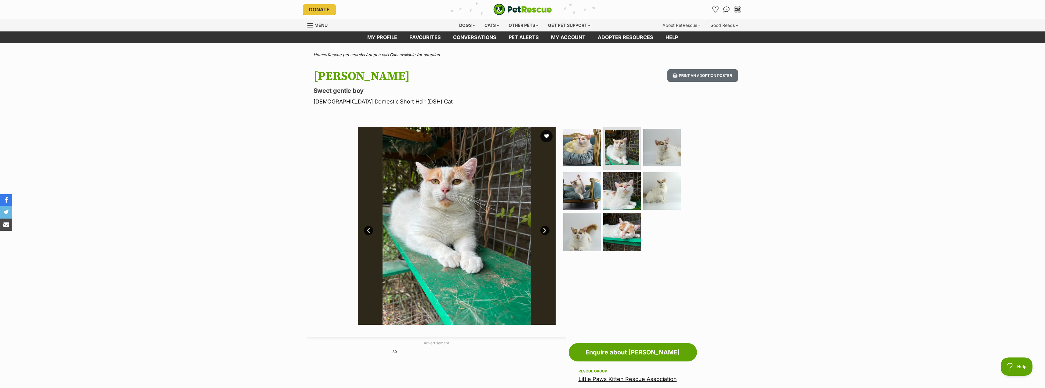
click at [546, 230] on link "Next" at bounding box center [544, 230] width 9 height 9
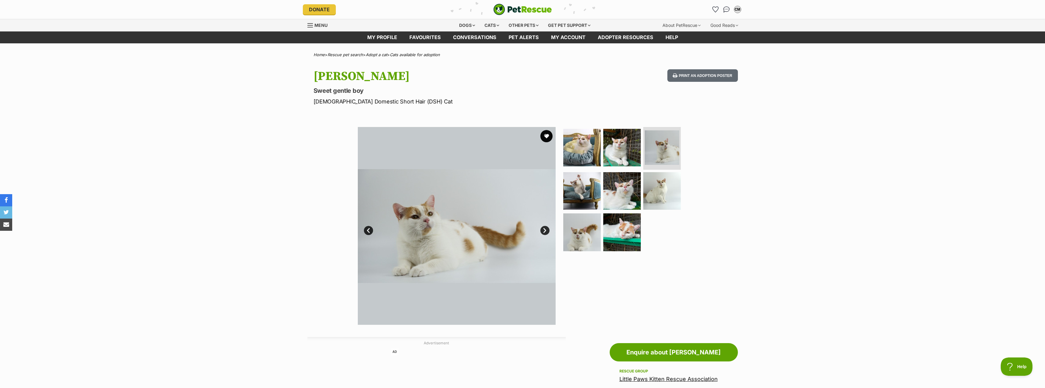
click at [546, 230] on link "Next" at bounding box center [544, 230] width 9 height 9
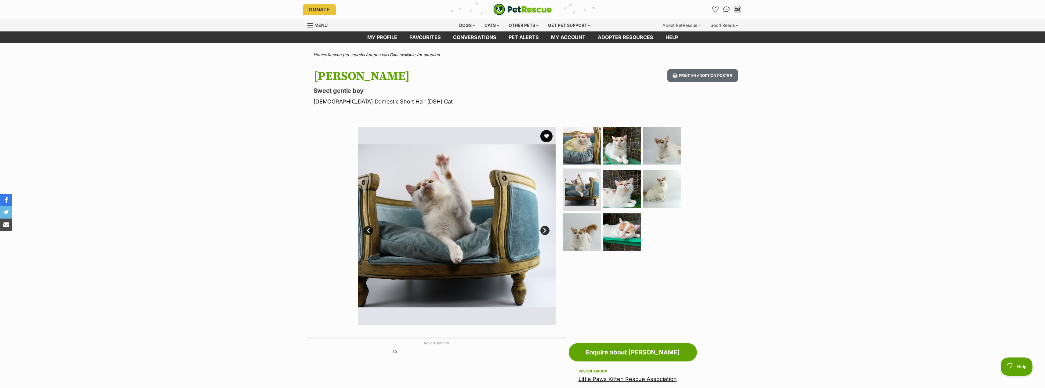
click at [546, 230] on link "Next" at bounding box center [544, 230] width 9 height 9
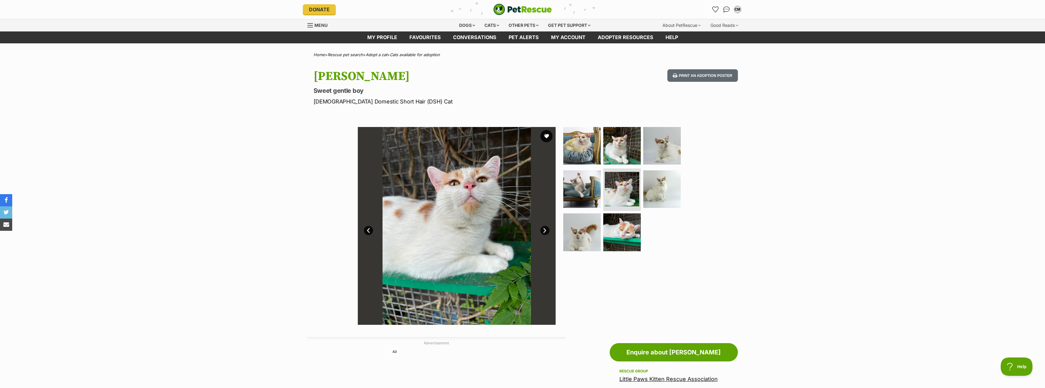
click at [545, 230] on link "Next" at bounding box center [544, 230] width 9 height 9
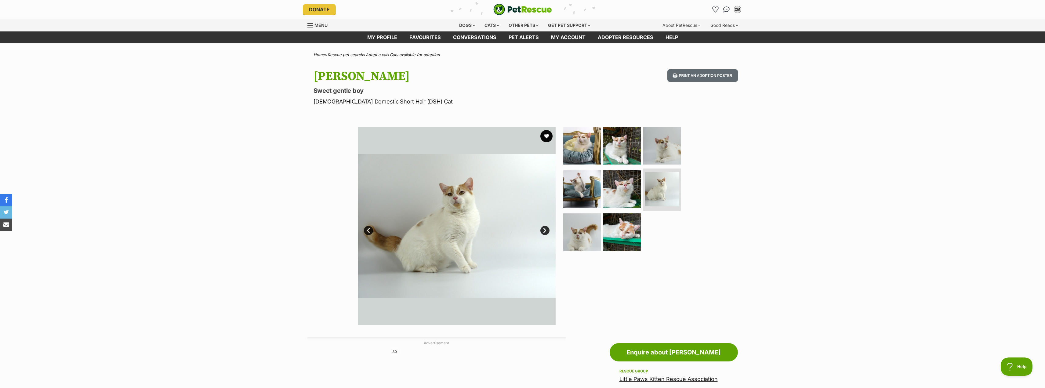
click at [549, 228] on link "Next" at bounding box center [544, 230] width 9 height 9
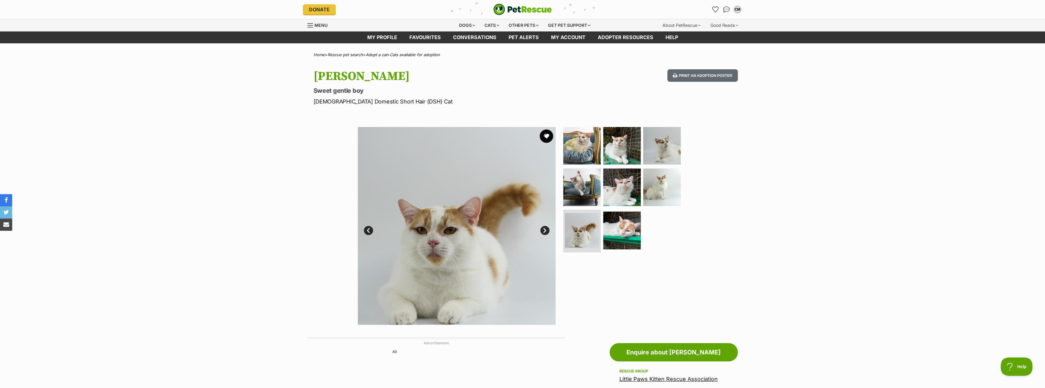
click at [547, 136] on button "favourite" at bounding box center [546, 135] width 13 height 13
click at [545, 233] on link "Next" at bounding box center [544, 230] width 9 height 9
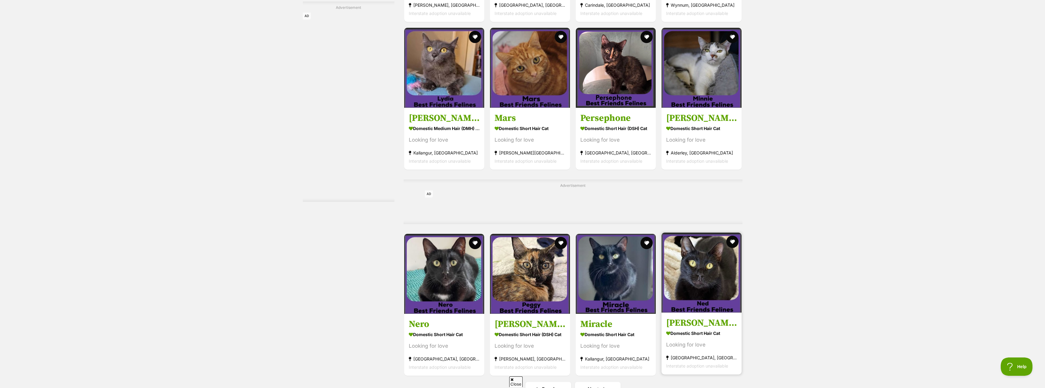
scroll to position [2687, 0]
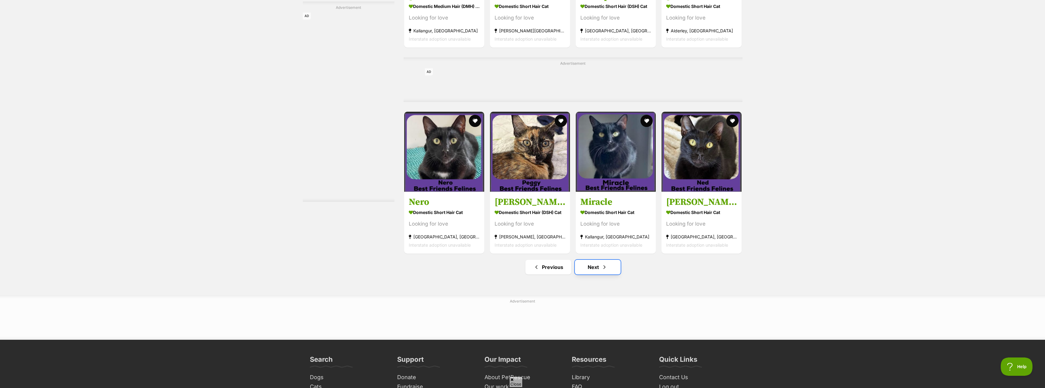
click at [606, 264] on span "Next page" at bounding box center [605, 267] width 6 height 7
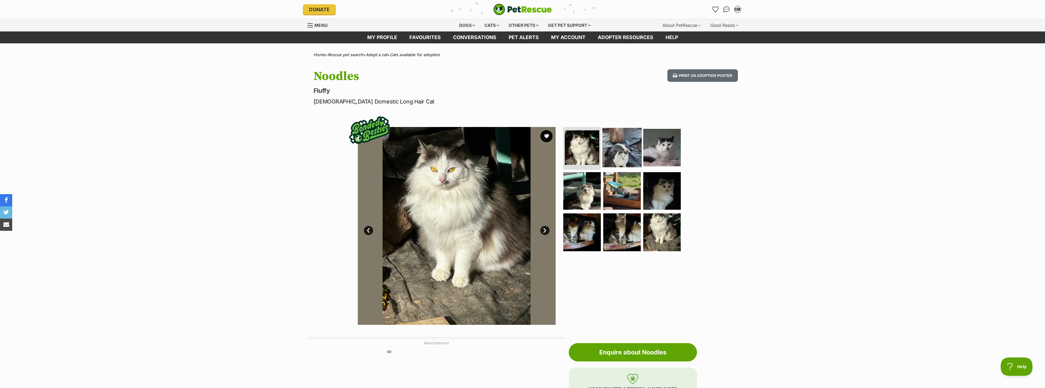
click at [616, 140] on img at bounding box center [621, 147] width 39 height 39
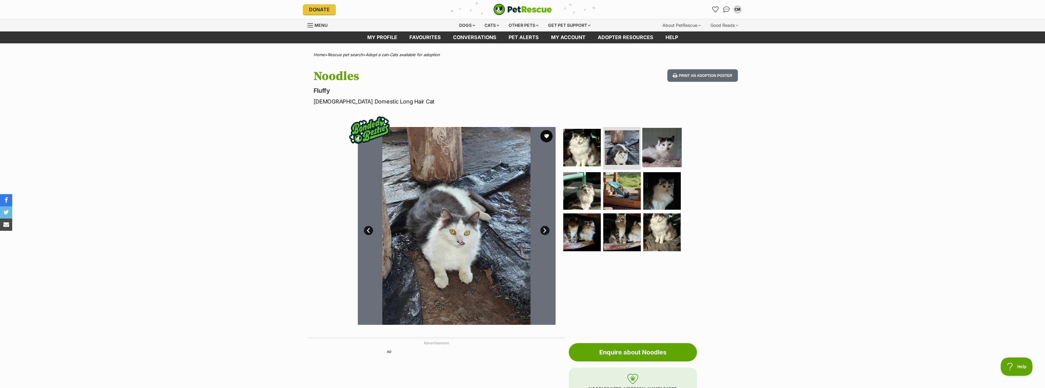
click at [669, 160] on img at bounding box center [661, 147] width 39 height 39
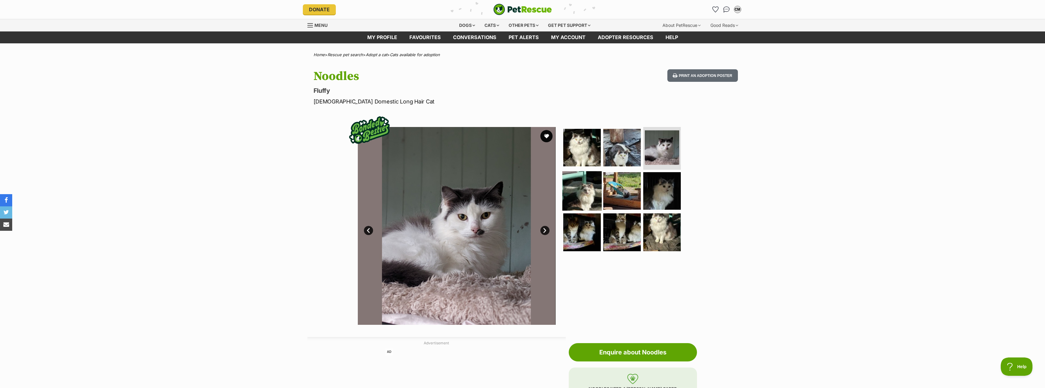
click at [591, 190] on img at bounding box center [581, 190] width 39 height 39
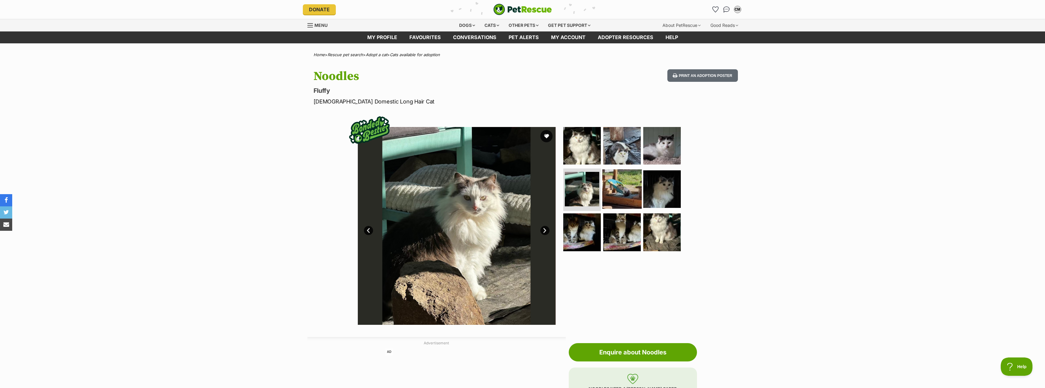
click at [629, 191] on img at bounding box center [621, 188] width 39 height 39
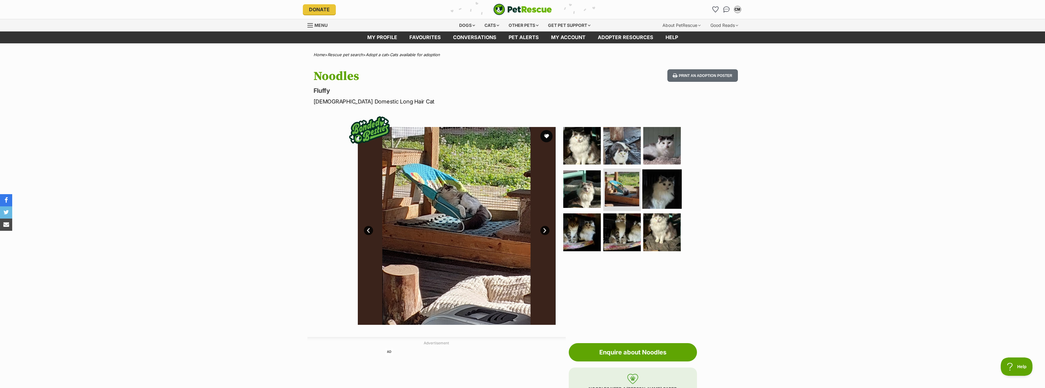
click at [668, 202] on img at bounding box center [661, 188] width 39 height 39
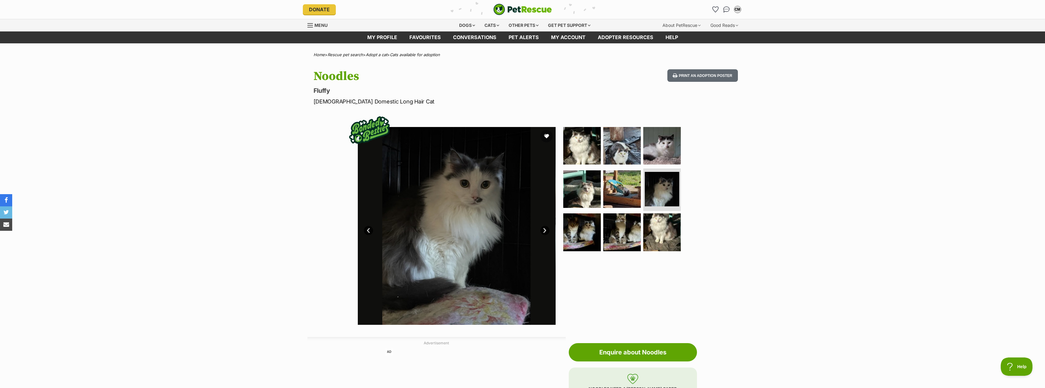
click at [601, 226] on ul at bounding box center [624, 191] width 125 height 128
click at [651, 228] on img at bounding box center [661, 232] width 39 height 39
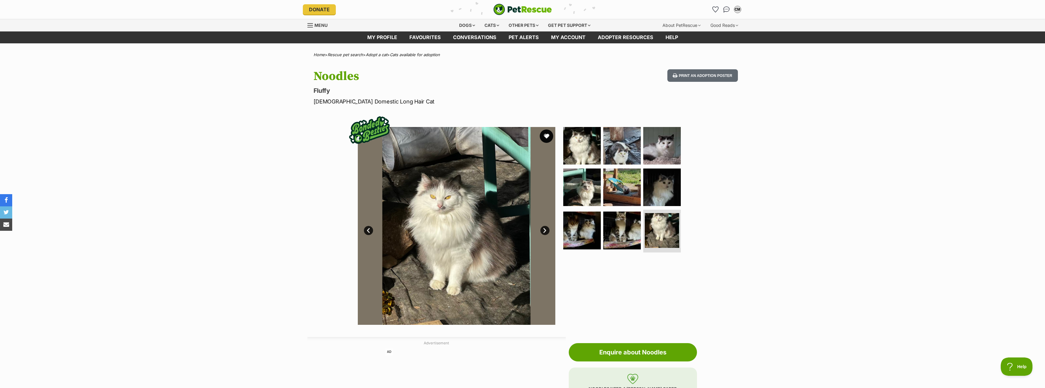
click at [547, 140] on button "favourite" at bounding box center [546, 135] width 13 height 13
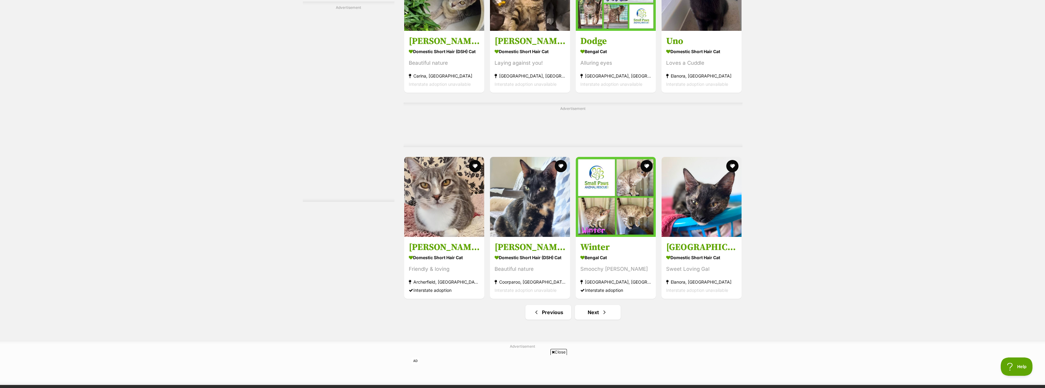
scroll to position [2687, 0]
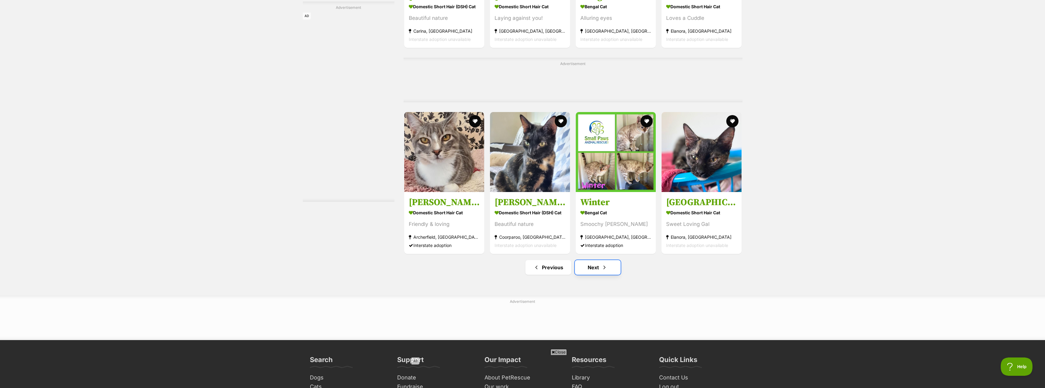
click at [605, 264] on span "Next page" at bounding box center [605, 267] width 6 height 7
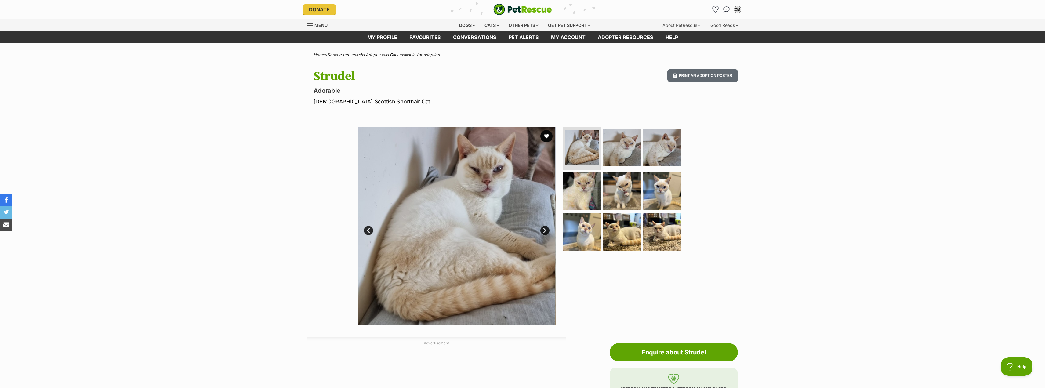
click at [546, 229] on link "Next" at bounding box center [544, 230] width 9 height 9
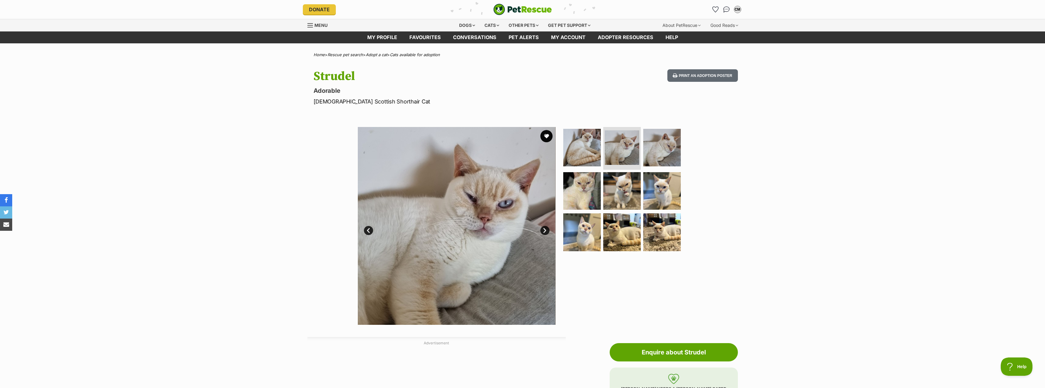
click at [546, 229] on link "Next" at bounding box center [544, 230] width 9 height 9
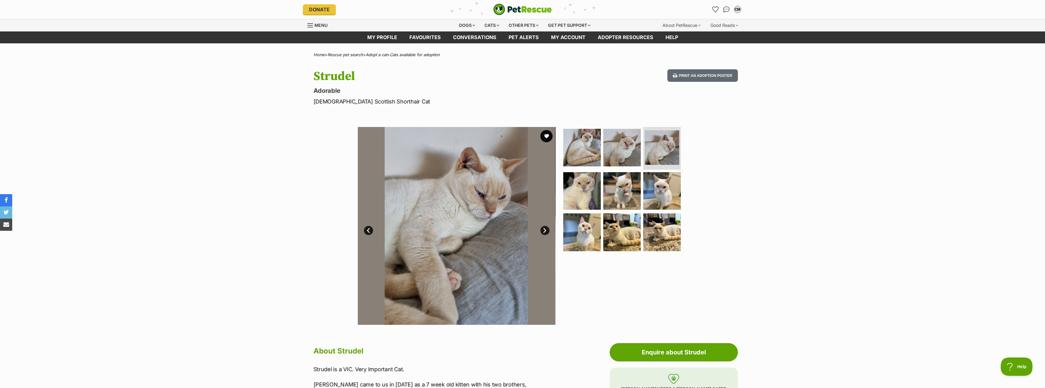
click at [546, 229] on link "Next" at bounding box center [544, 230] width 9 height 9
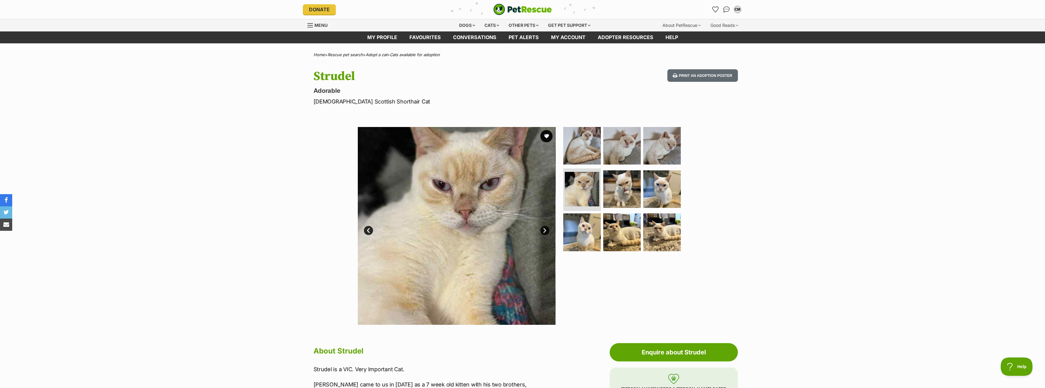
click at [546, 229] on link "Next" at bounding box center [544, 230] width 9 height 9
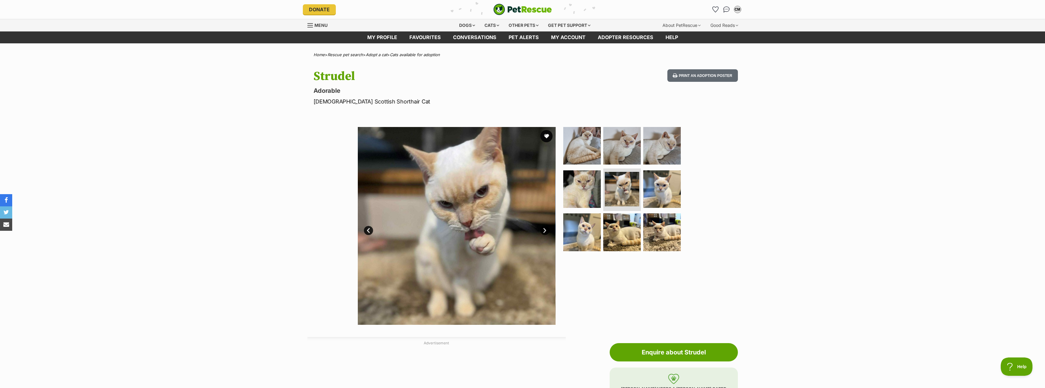
click at [546, 229] on link "Next" at bounding box center [544, 230] width 9 height 9
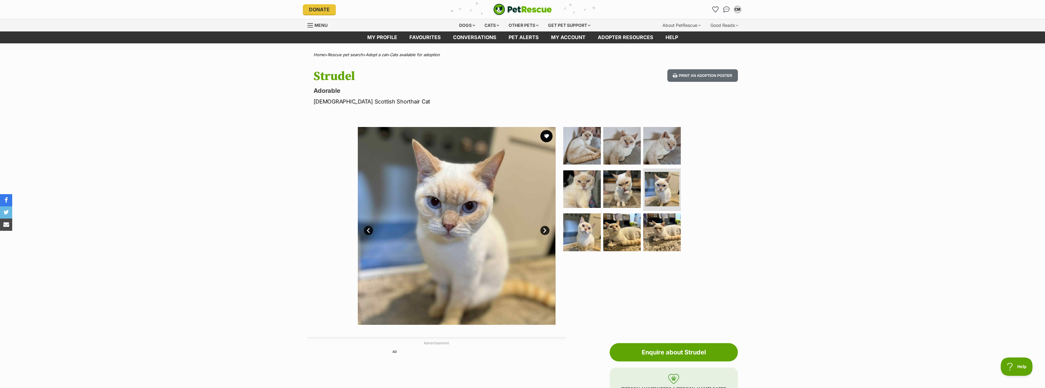
click at [546, 229] on link "Next" at bounding box center [544, 230] width 9 height 9
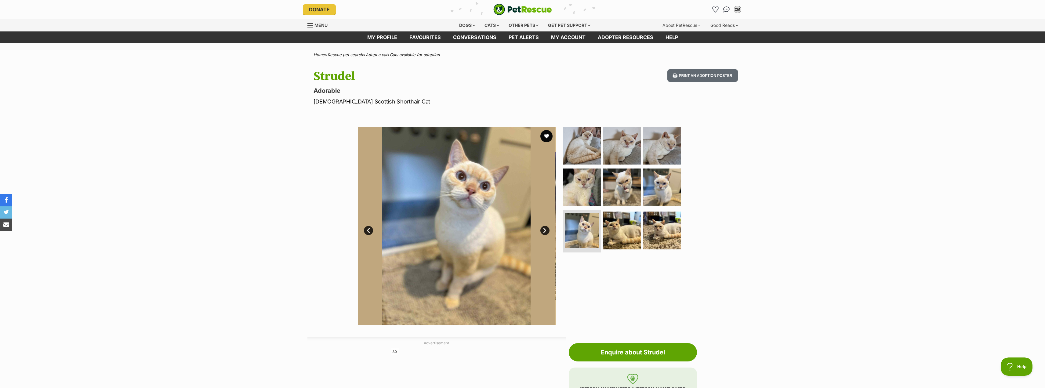
click at [546, 229] on link "Next" at bounding box center [544, 230] width 9 height 9
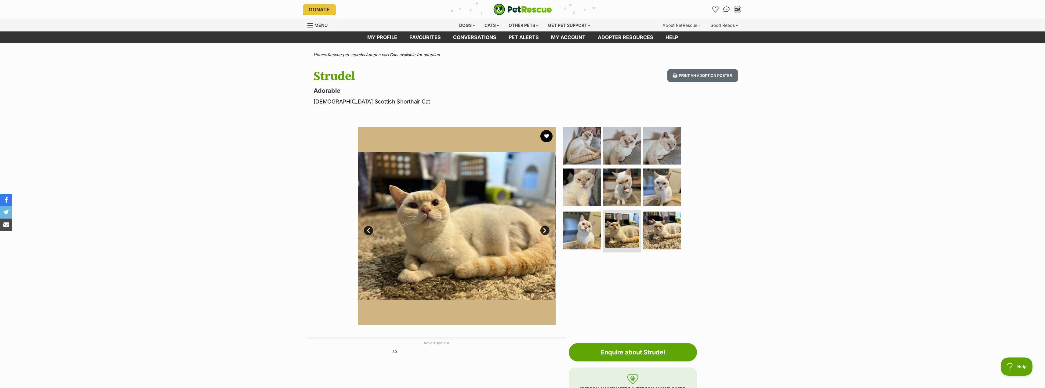
click at [546, 229] on link "Next" at bounding box center [544, 230] width 9 height 9
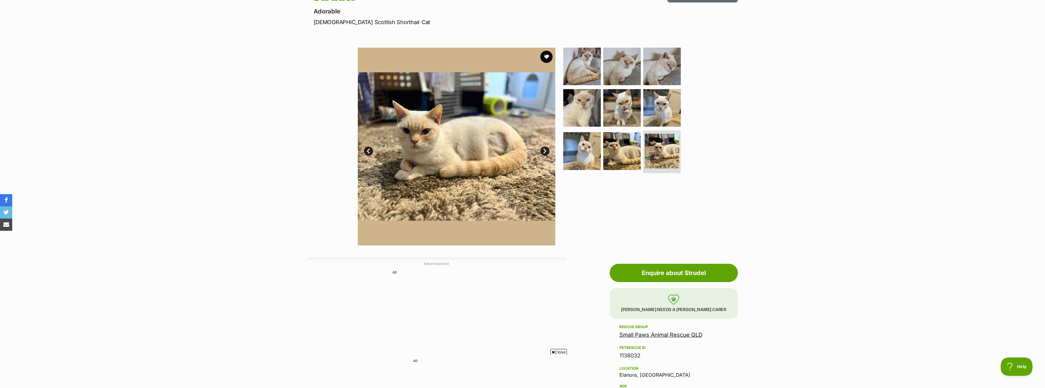
scroll to position [31, 0]
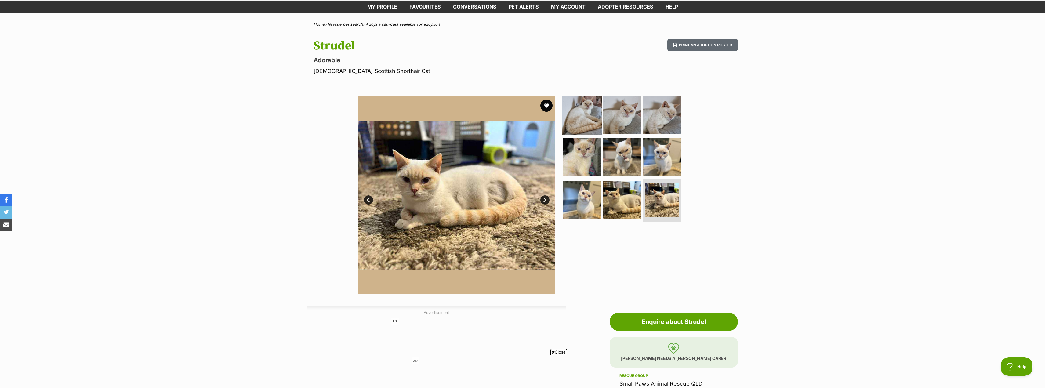
click at [585, 117] on img at bounding box center [581, 115] width 39 height 39
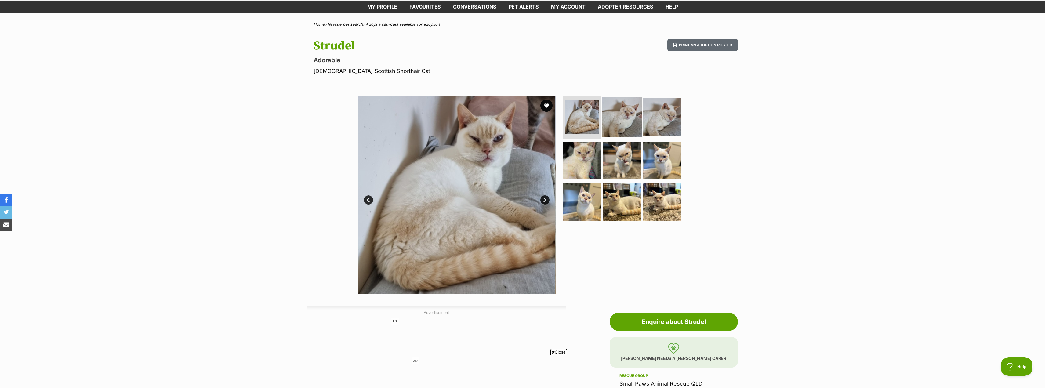
click at [632, 119] on img at bounding box center [621, 116] width 39 height 39
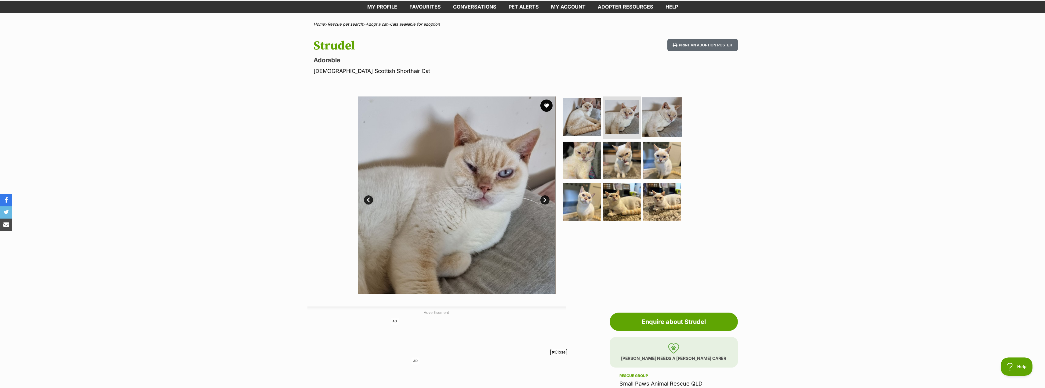
click at [663, 119] on img at bounding box center [661, 116] width 39 height 39
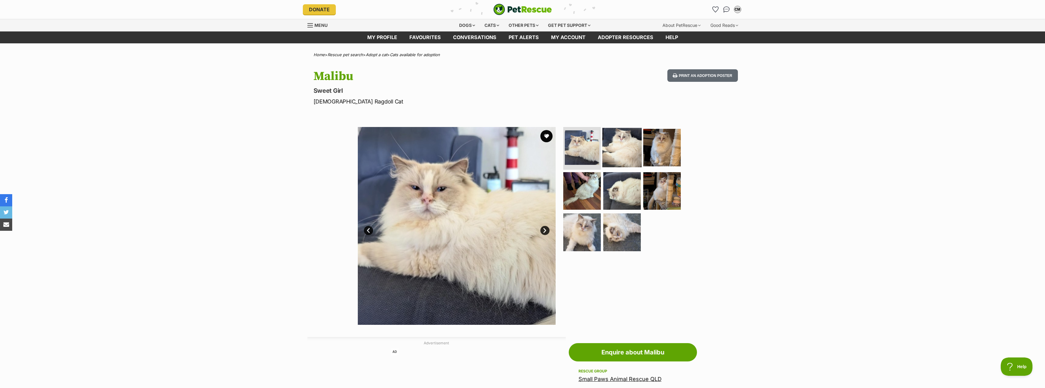
click at [619, 147] on img at bounding box center [621, 147] width 39 height 39
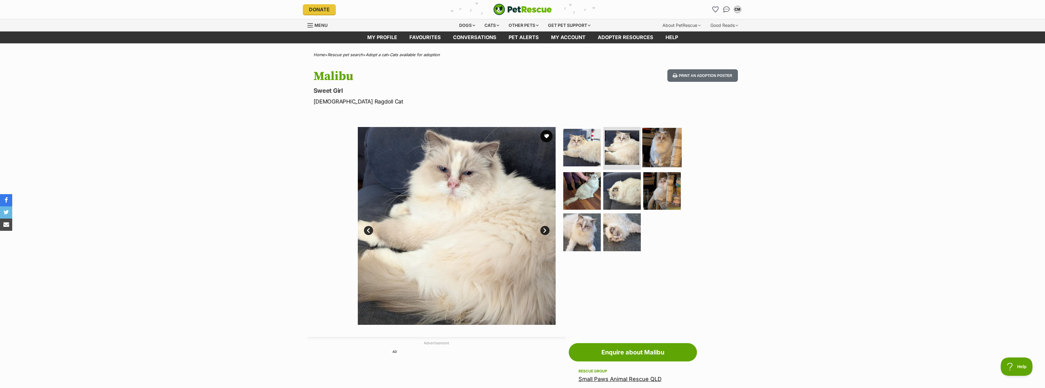
click at [667, 151] on img at bounding box center [661, 147] width 39 height 39
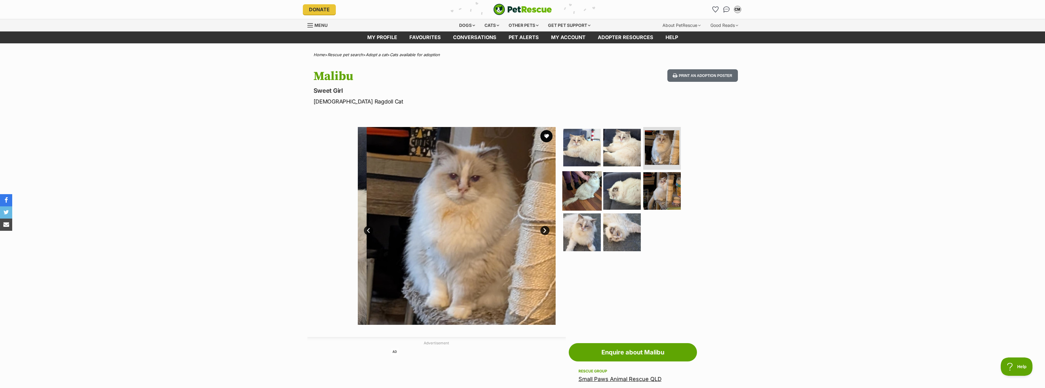
click at [591, 191] on img at bounding box center [581, 190] width 39 height 39
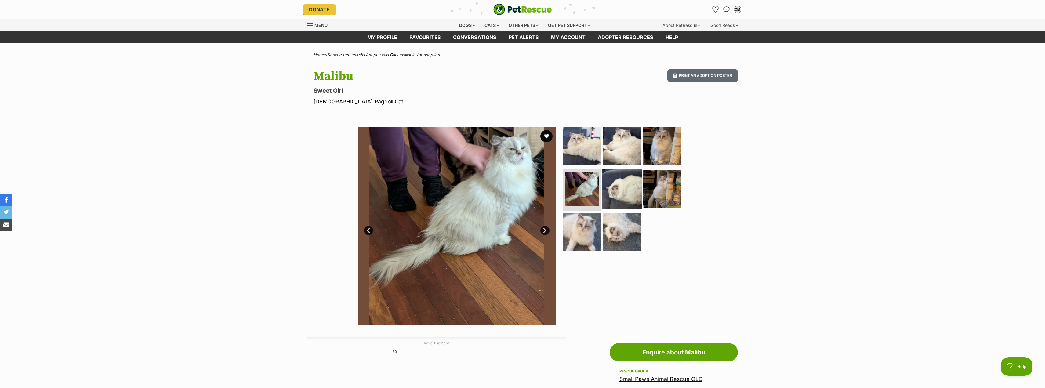
click at [621, 188] on img at bounding box center [621, 188] width 39 height 39
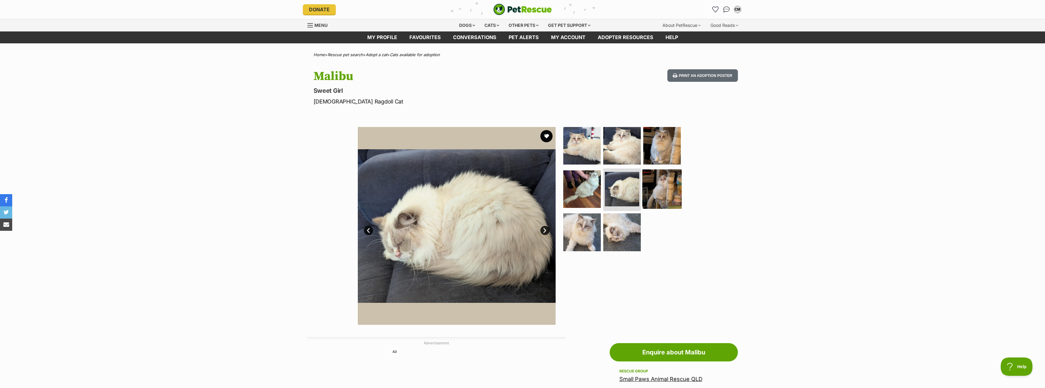
click at [666, 182] on img at bounding box center [661, 188] width 39 height 39
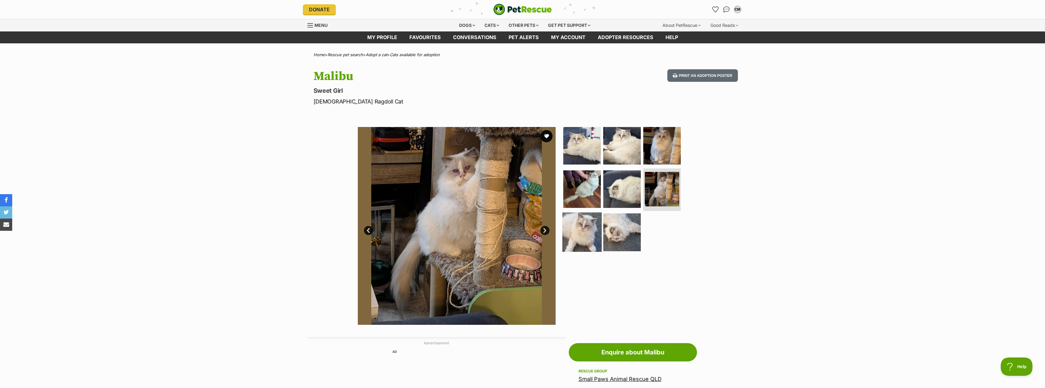
click at [587, 238] on img at bounding box center [581, 232] width 39 height 39
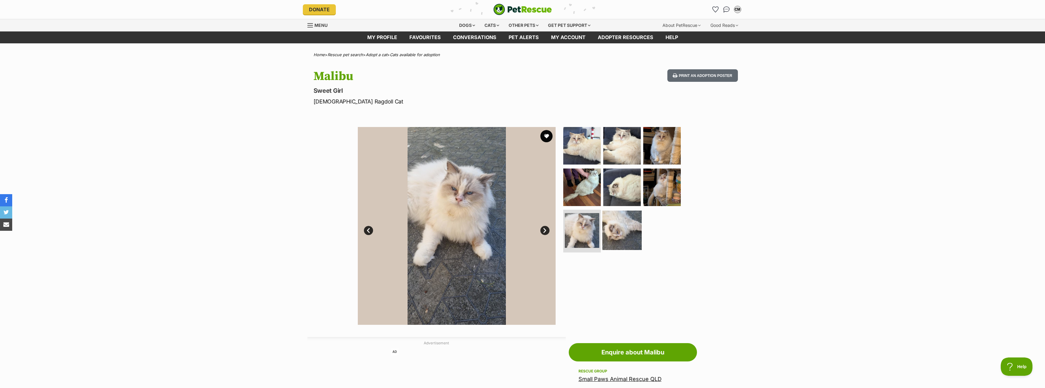
click at [617, 238] on img at bounding box center [621, 230] width 39 height 39
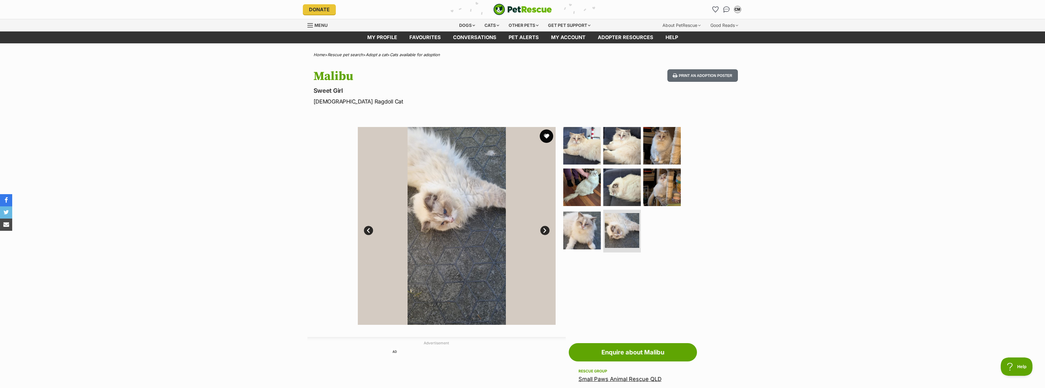
click at [550, 138] on button "favourite" at bounding box center [546, 135] width 13 height 13
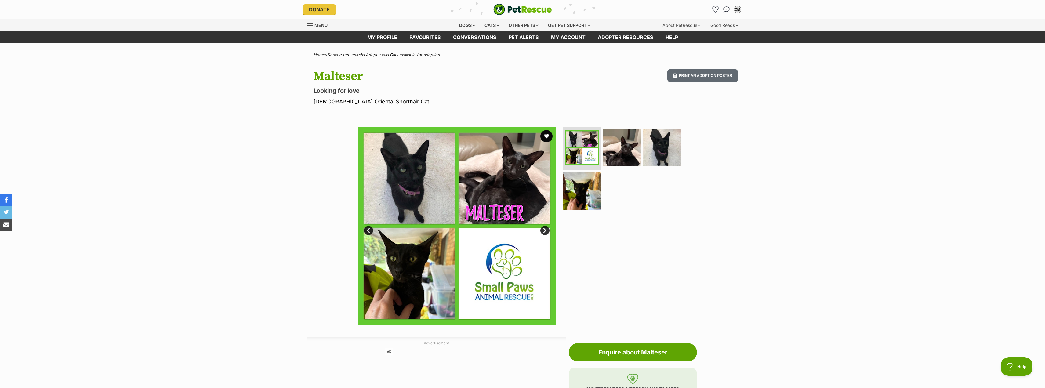
click at [546, 227] on link "Next" at bounding box center [544, 230] width 9 height 9
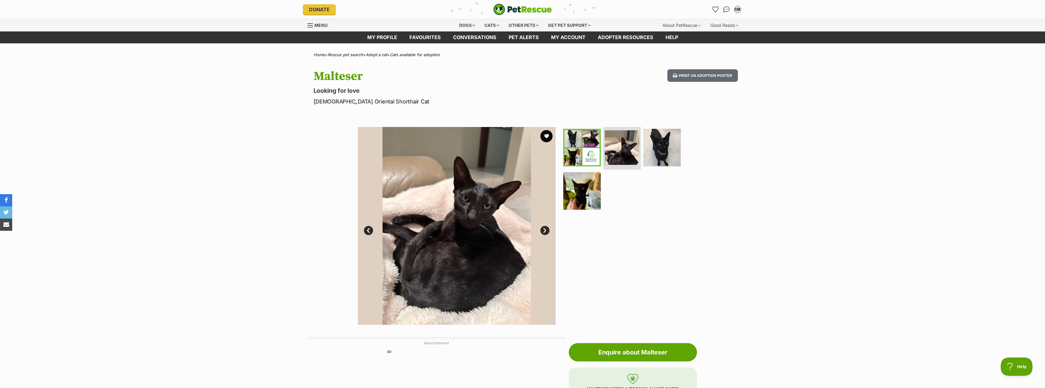
click at [545, 233] on link "Next" at bounding box center [544, 230] width 9 height 9
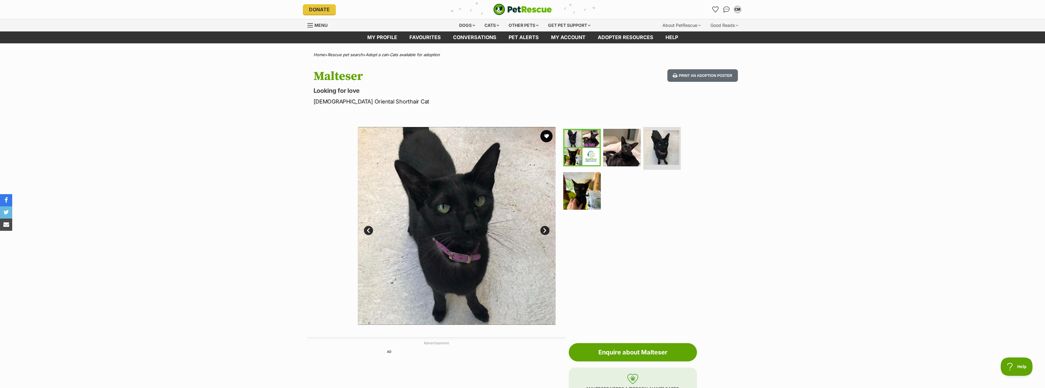
click at [546, 232] on link "Next" at bounding box center [544, 230] width 9 height 9
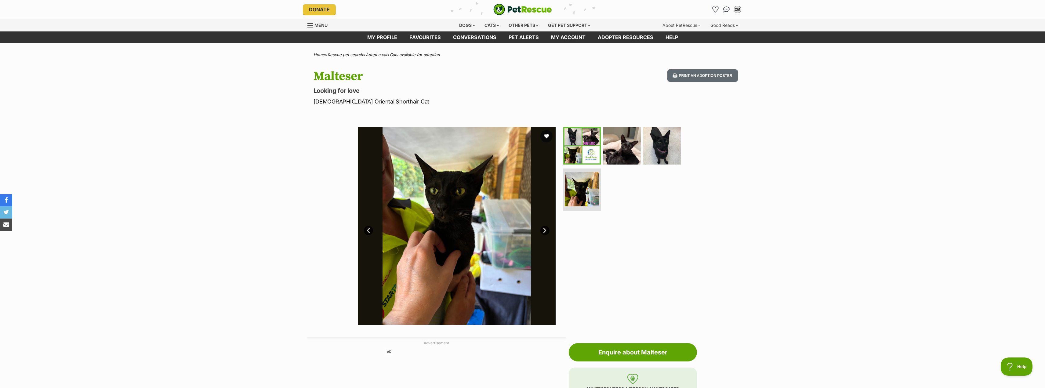
click at [546, 232] on link "Next" at bounding box center [544, 230] width 9 height 9
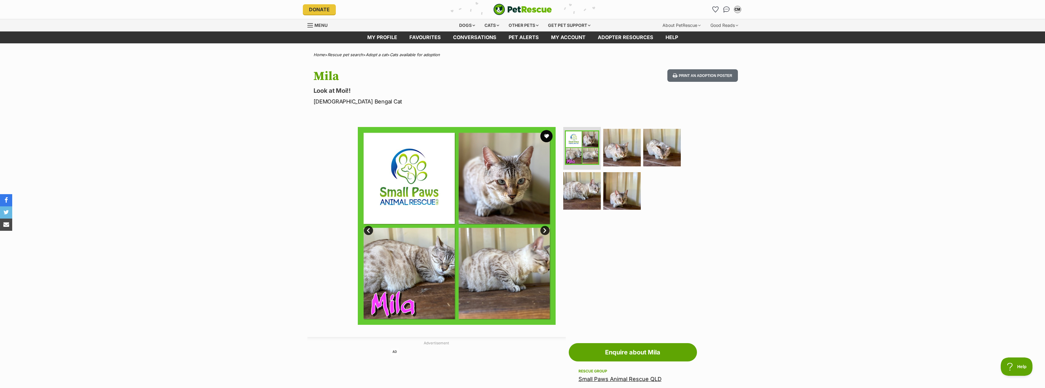
click at [546, 232] on link "Next" at bounding box center [544, 230] width 9 height 9
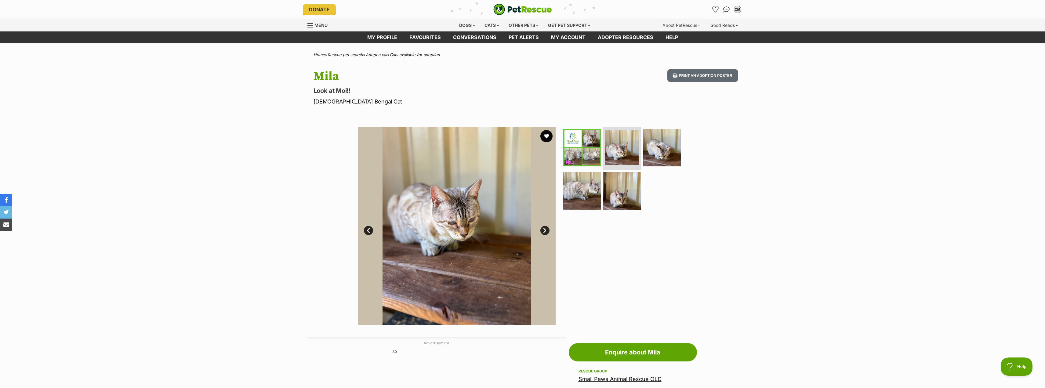
click at [546, 232] on link "Next" at bounding box center [544, 230] width 9 height 9
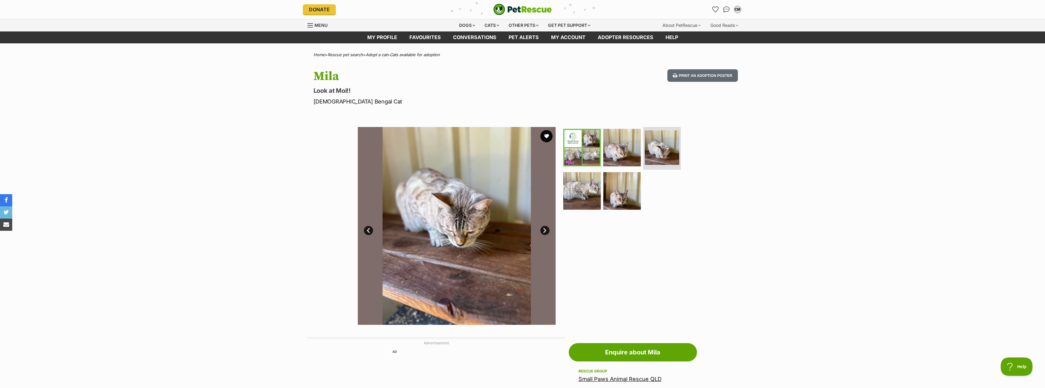
click at [546, 232] on link "Next" at bounding box center [544, 230] width 9 height 9
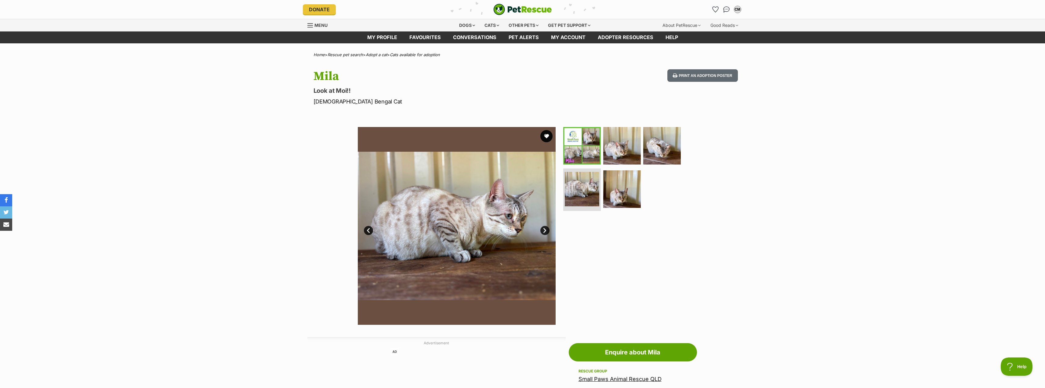
click at [546, 232] on link "Next" at bounding box center [544, 230] width 9 height 9
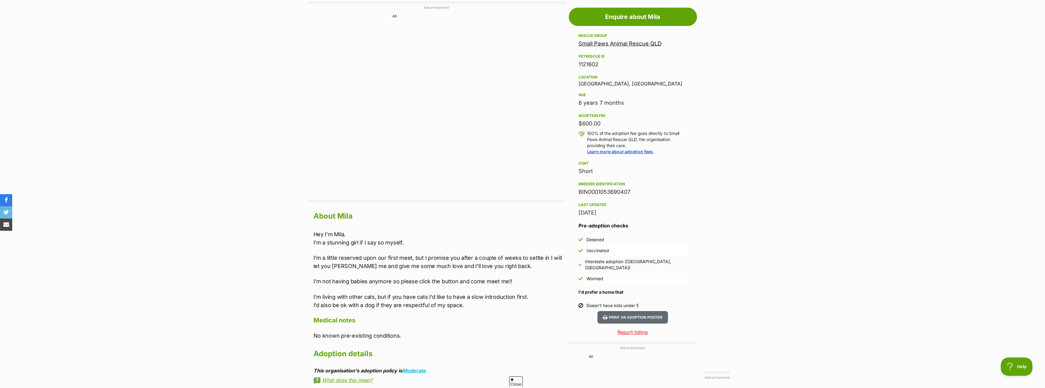
scroll to position [336, 0]
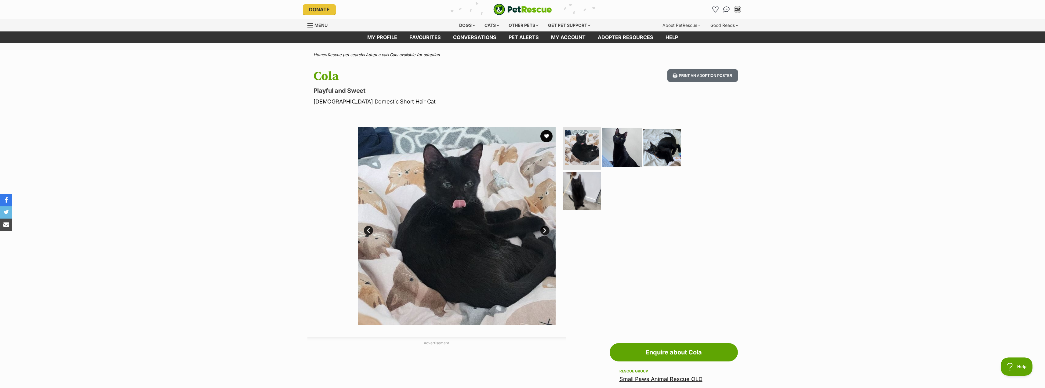
click at [622, 152] on img at bounding box center [621, 147] width 39 height 39
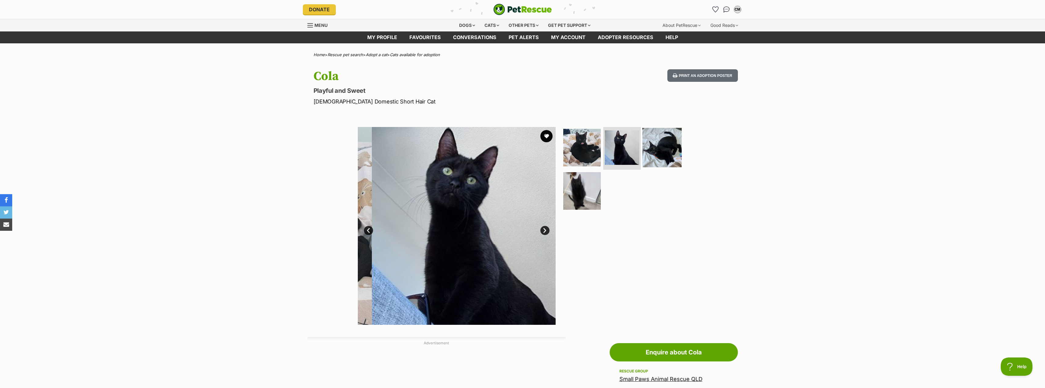
click at [668, 151] on img at bounding box center [661, 147] width 39 height 39
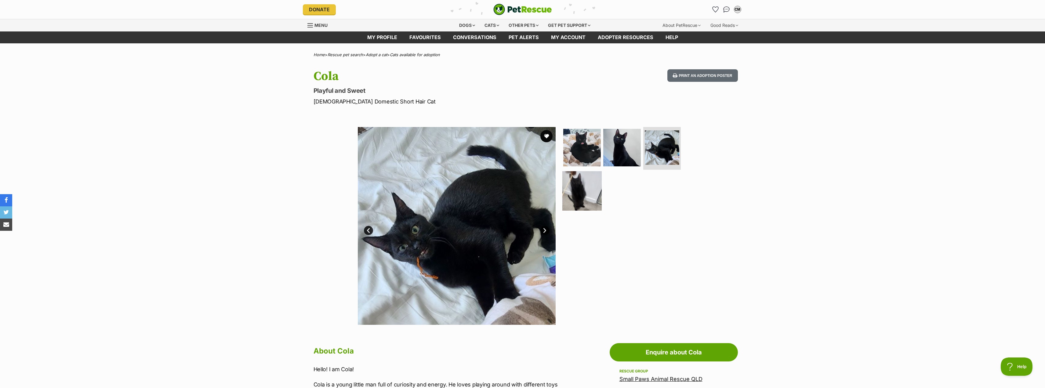
click at [589, 191] on img at bounding box center [581, 190] width 39 height 39
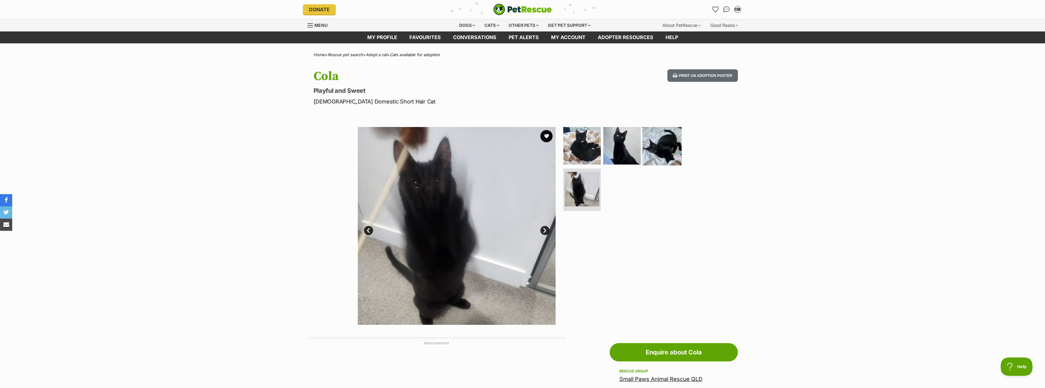
click at [657, 147] on img at bounding box center [661, 145] width 39 height 39
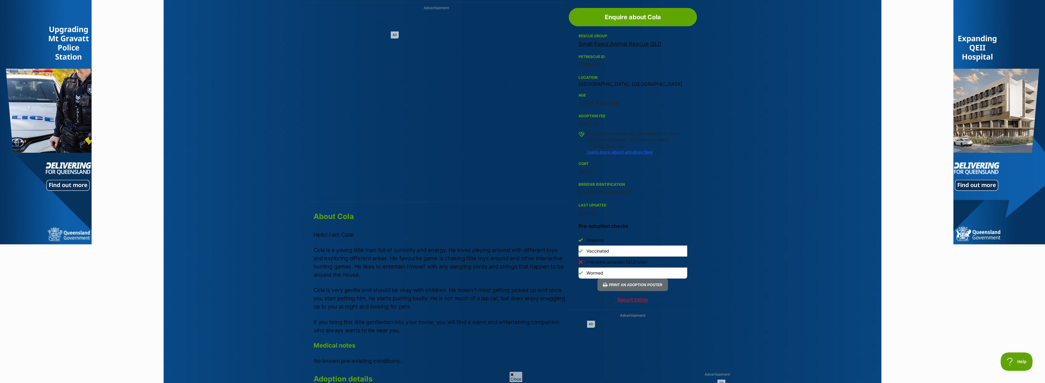
scroll to position [504, 0]
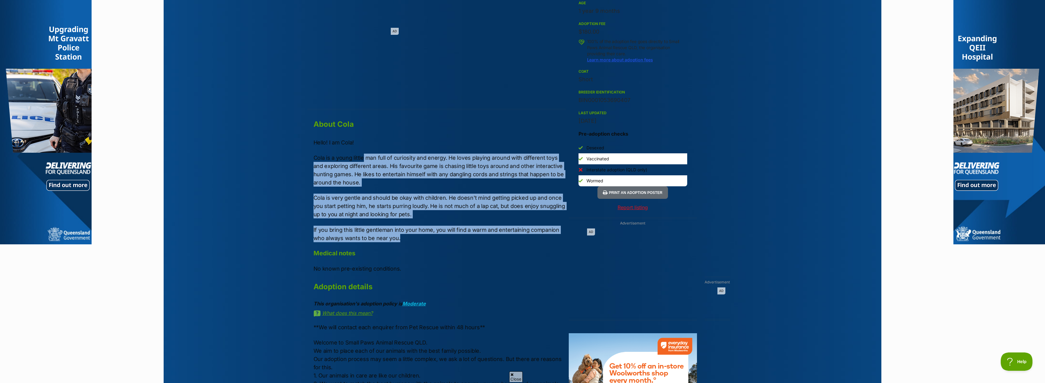
drag, startPoint x: 364, startPoint y: 156, endPoint x: 413, endPoint y: 235, distance: 93.2
click at [413, 235] on div "Hello! I am Cola! Cola is a young little man full of curiosity and energy. He l…" at bounding box center [440, 190] width 252 height 104
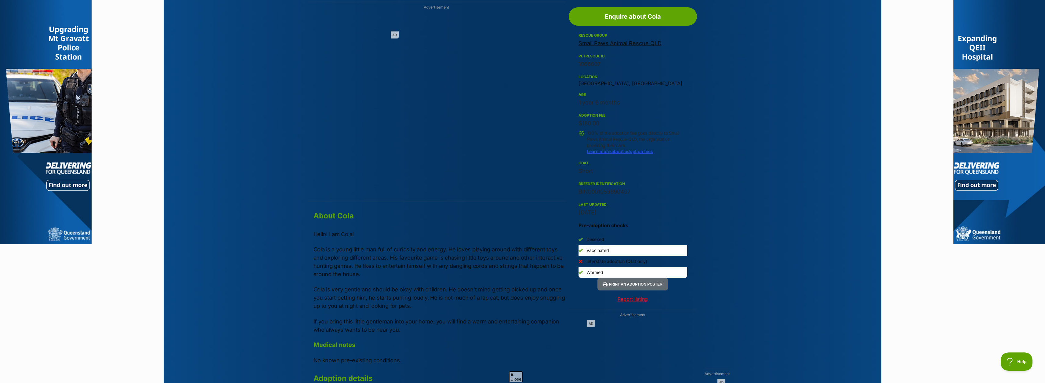
click at [896, 213] on section "Home > Rescue pet search > Adopt a cat > Cats available for adoption Cola Playf…" at bounding box center [522, 248] width 1045 height 1062
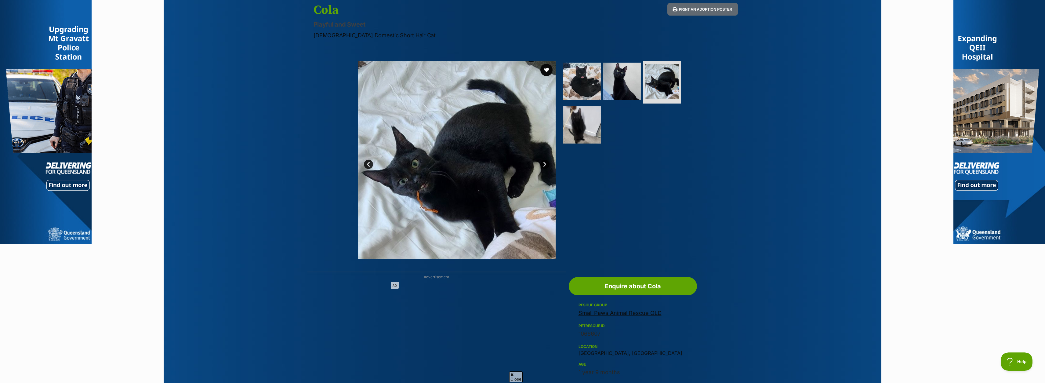
scroll to position [107, 0]
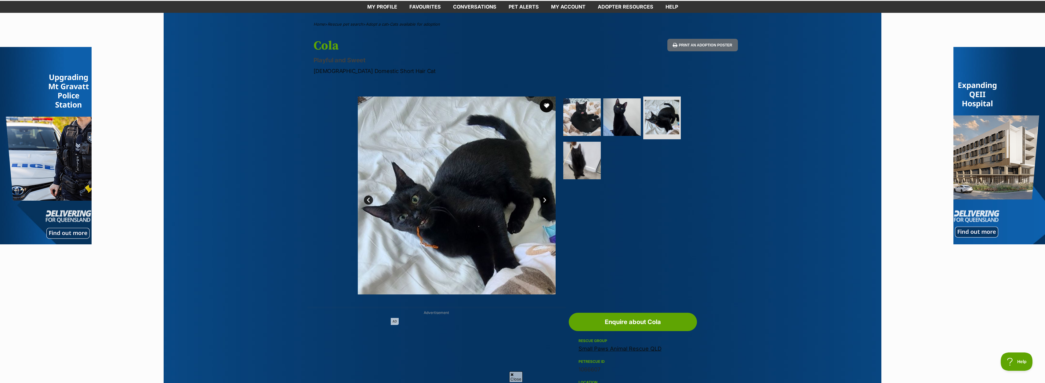
click at [545, 106] on button "favourite" at bounding box center [546, 105] width 13 height 13
click at [588, 154] on img at bounding box center [581, 159] width 39 height 39
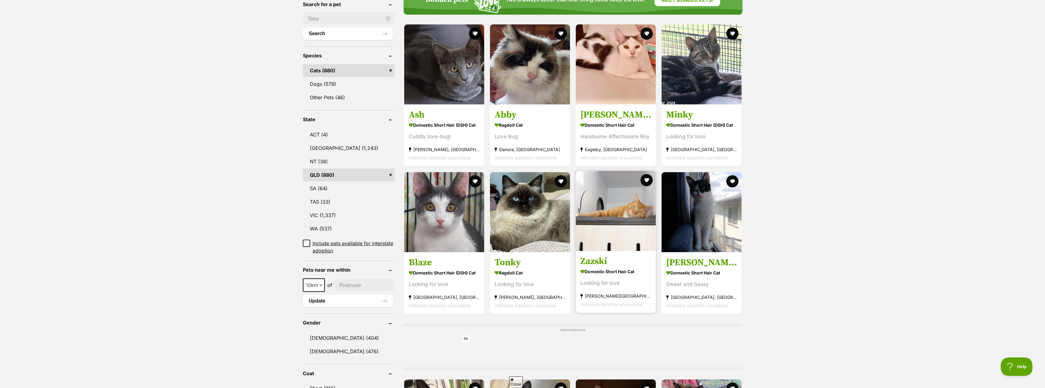
drag, startPoint x: 605, startPoint y: 247, endPoint x: 597, endPoint y: 245, distance: 8.7
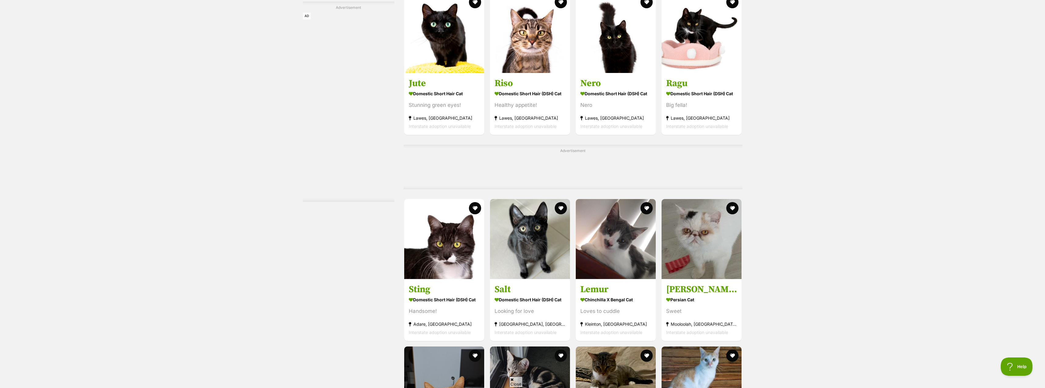
scroll to position [1740, 0]
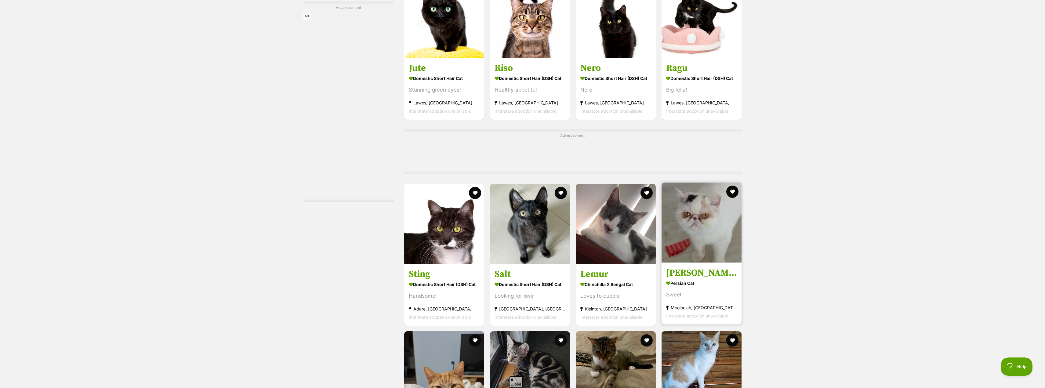
drag, startPoint x: 678, startPoint y: 257, endPoint x: 674, endPoint y: 256, distance: 4.2
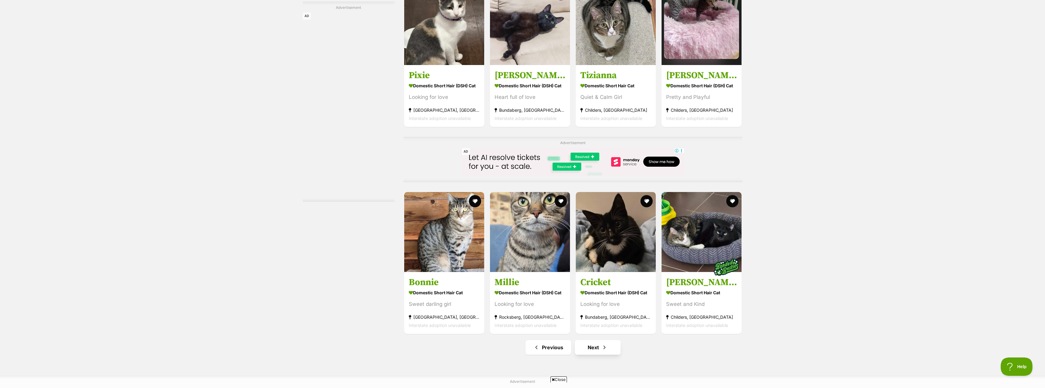
scroll to position [2656, 0]
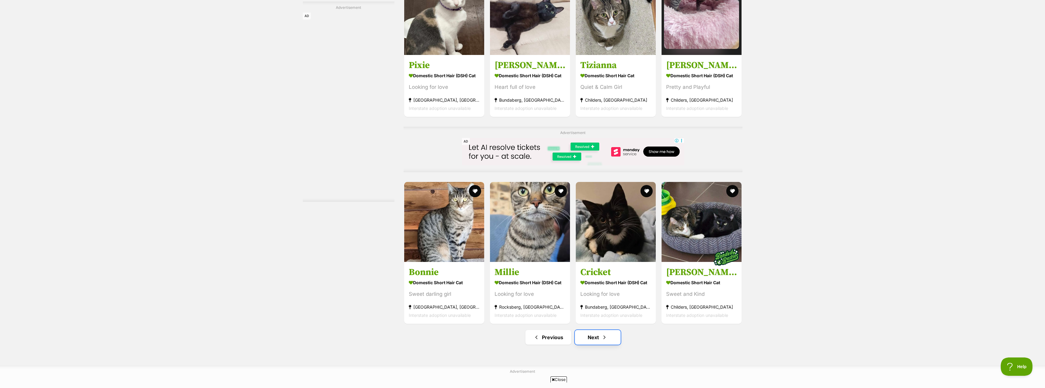
click at [611, 330] on link "Next" at bounding box center [598, 337] width 46 height 15
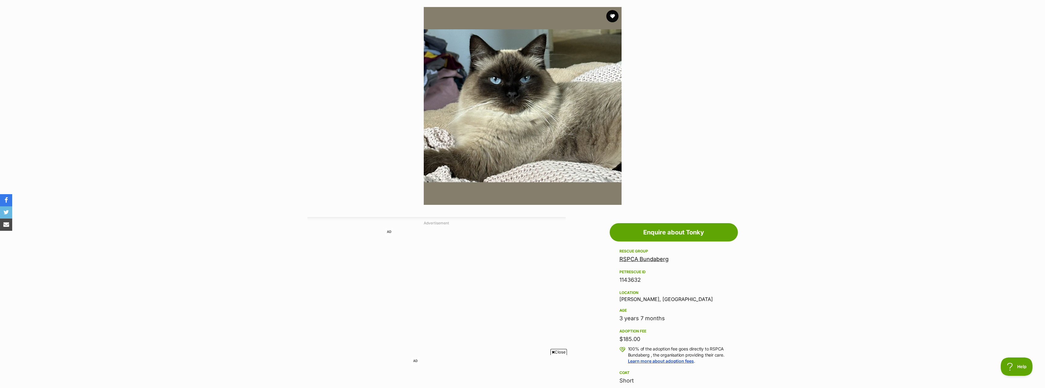
scroll to position [13, 0]
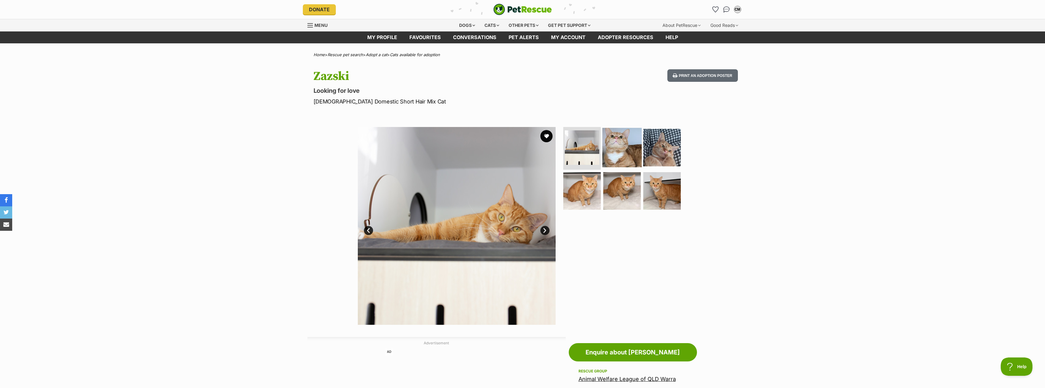
click at [625, 150] on img at bounding box center [621, 147] width 39 height 39
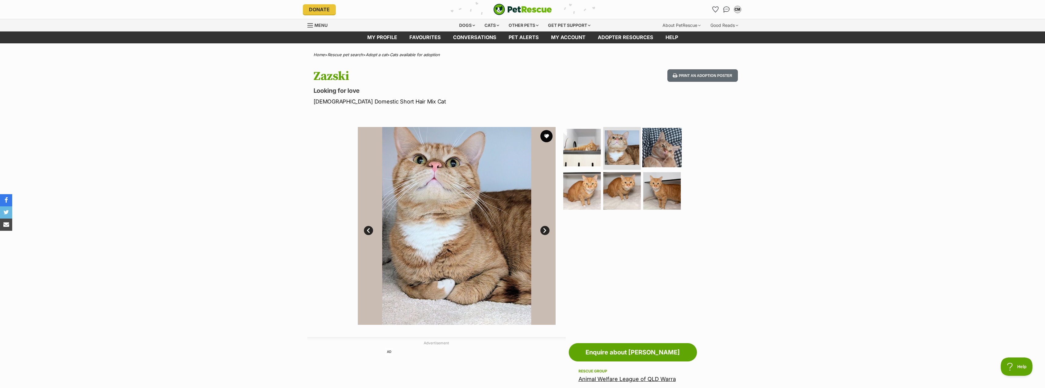
click at [664, 148] on img at bounding box center [661, 147] width 39 height 39
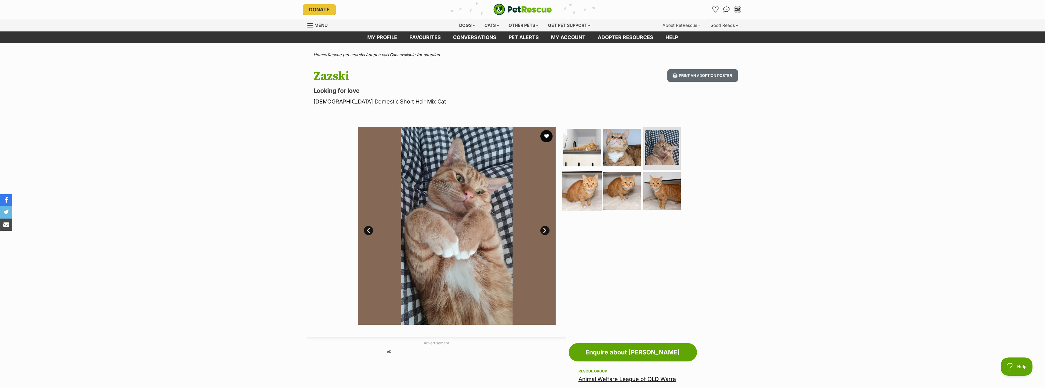
click at [591, 186] on img at bounding box center [581, 190] width 39 height 39
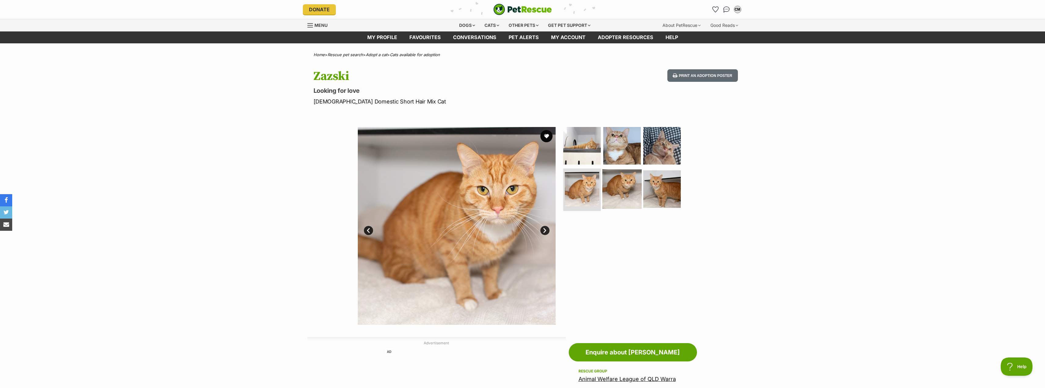
click at [626, 184] on img at bounding box center [621, 188] width 39 height 39
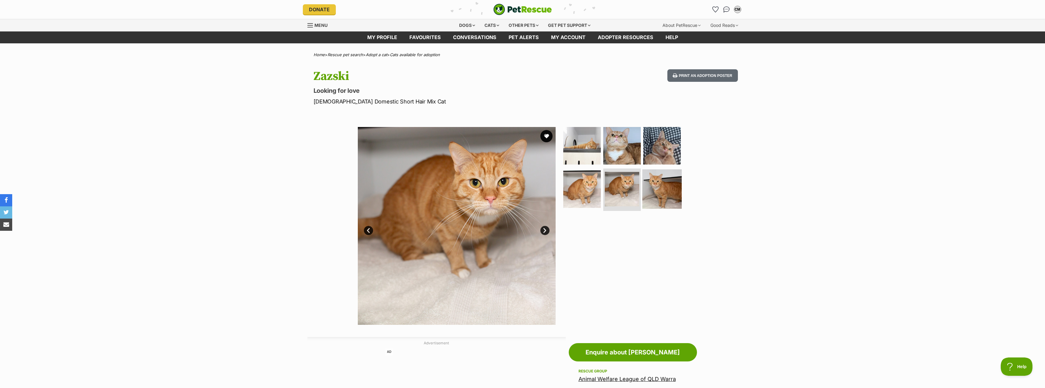
click at [675, 185] on img at bounding box center [661, 188] width 39 height 39
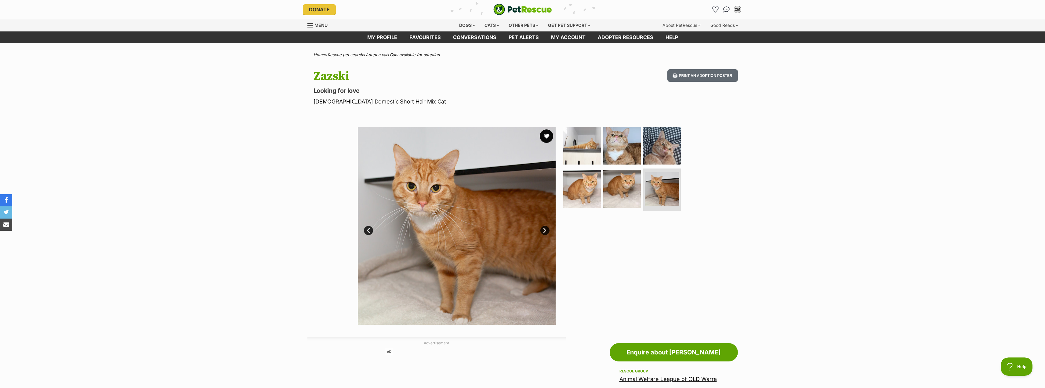
click at [542, 134] on button "favourite" at bounding box center [546, 135] width 13 height 13
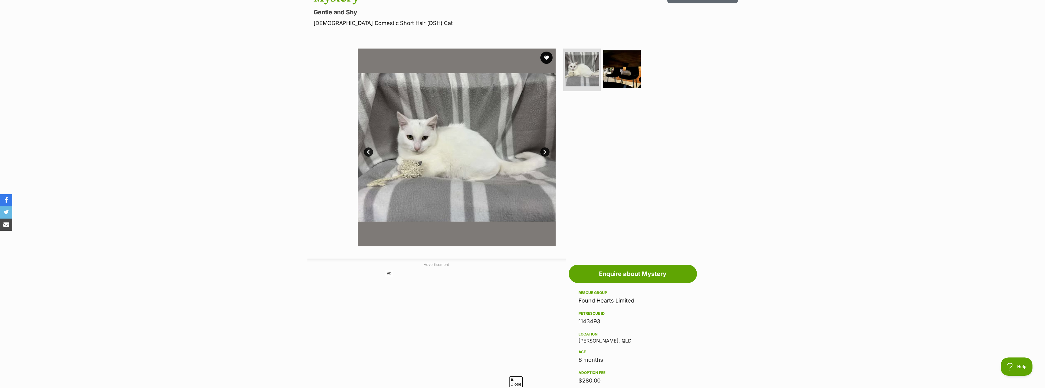
scroll to position [92, 0]
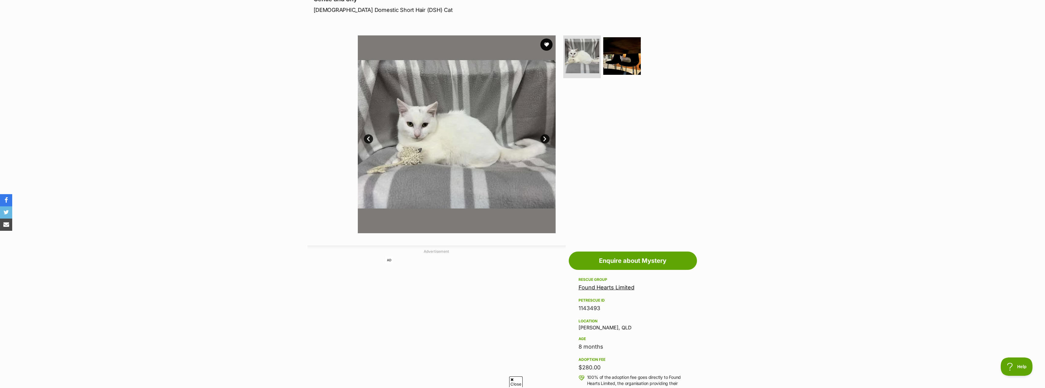
click at [542, 138] on link "Next" at bounding box center [544, 138] width 9 height 9
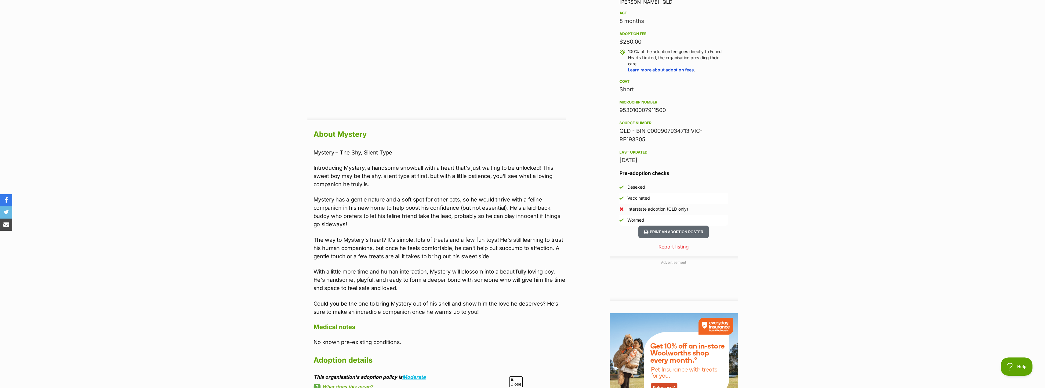
scroll to position [458, 0]
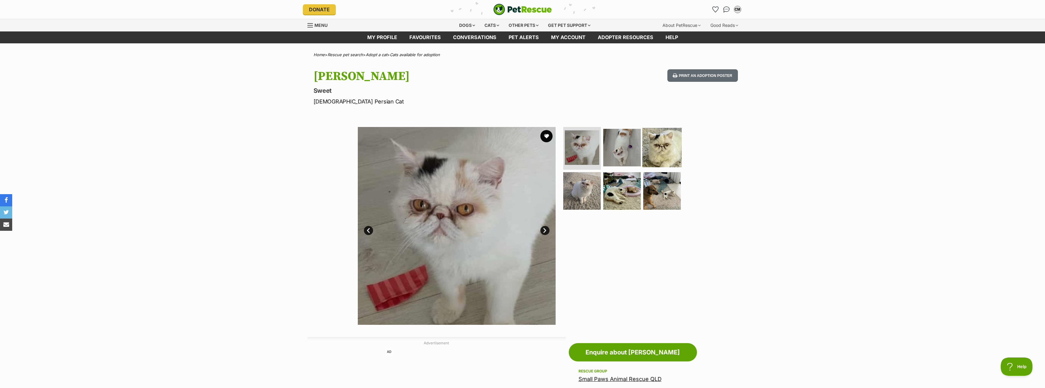
click at [652, 144] on img at bounding box center [661, 147] width 39 height 39
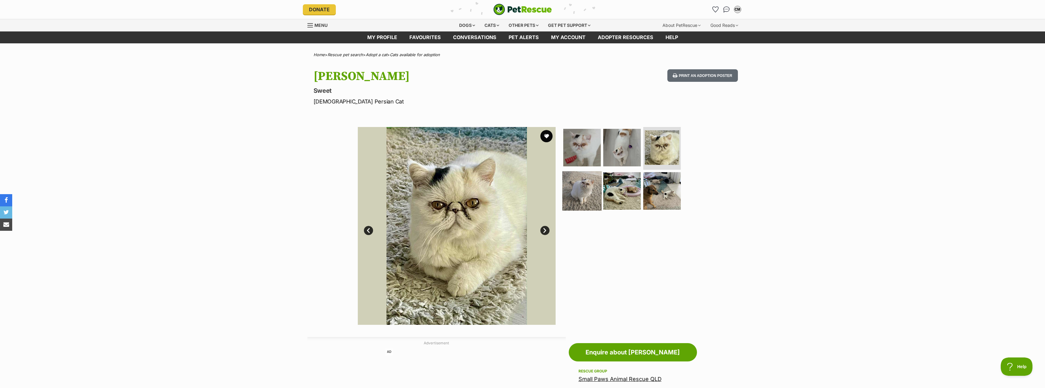
click at [581, 194] on img at bounding box center [581, 190] width 39 height 39
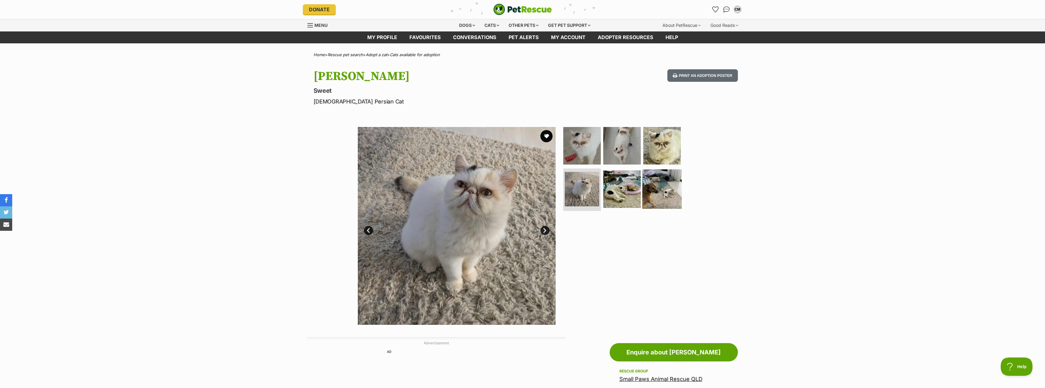
click at [643, 195] on img at bounding box center [661, 188] width 39 height 39
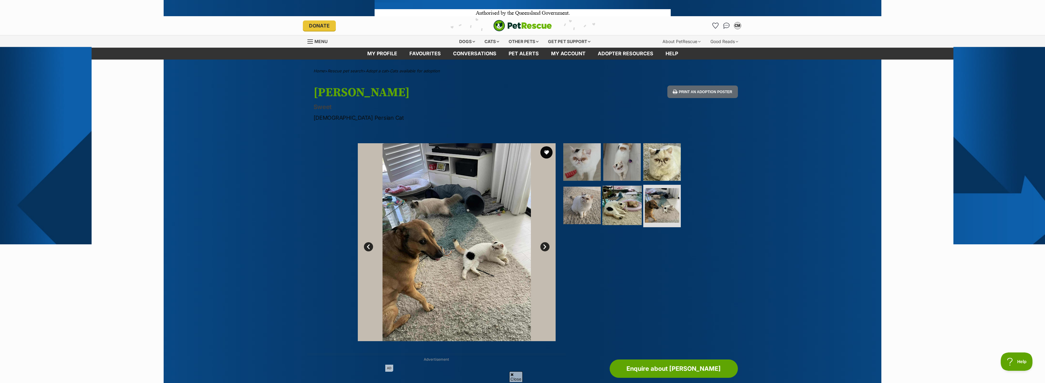
scroll to position [92, 0]
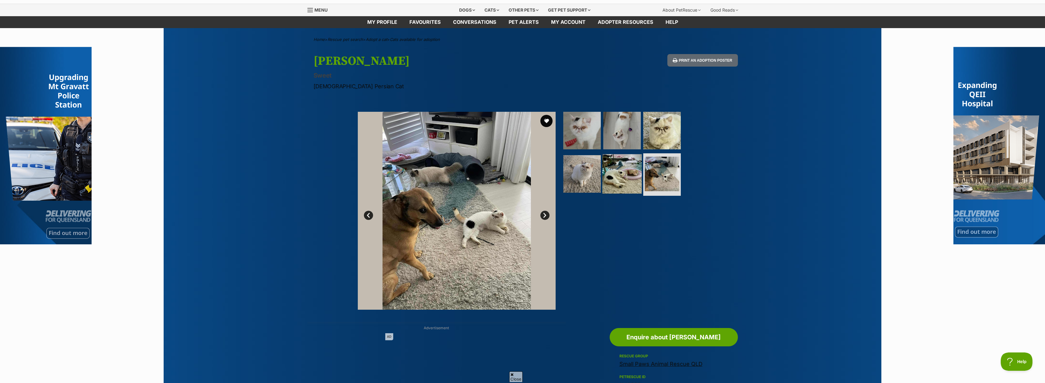
click at [610, 168] on img at bounding box center [621, 173] width 39 height 39
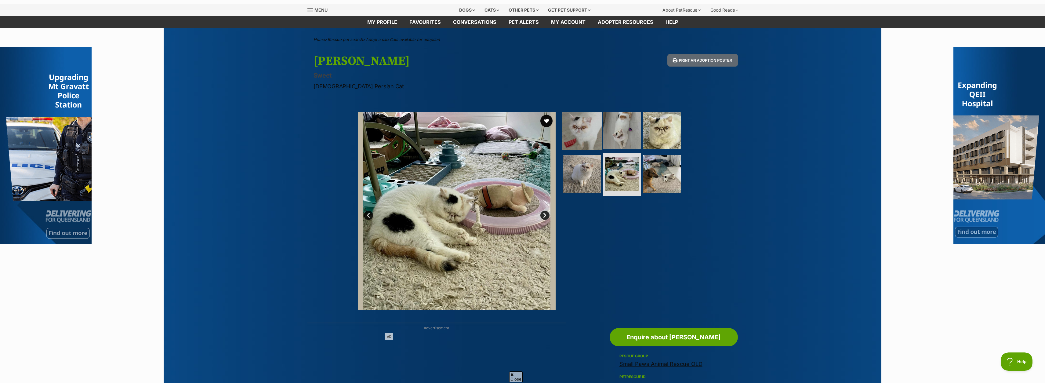
click at [569, 139] on img at bounding box center [581, 130] width 39 height 39
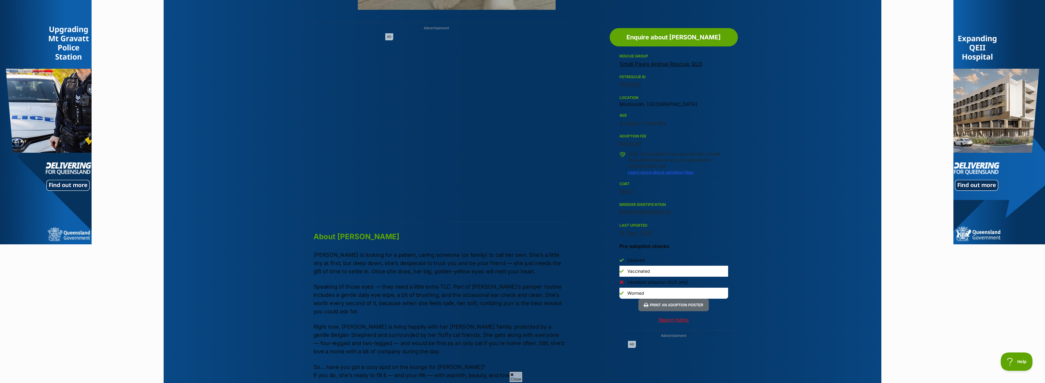
scroll to position [458, 0]
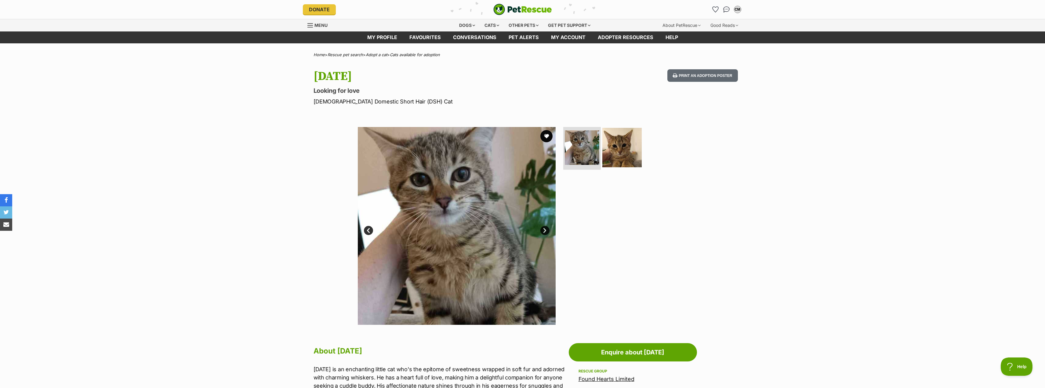
click at [624, 150] on img at bounding box center [621, 147] width 39 height 39
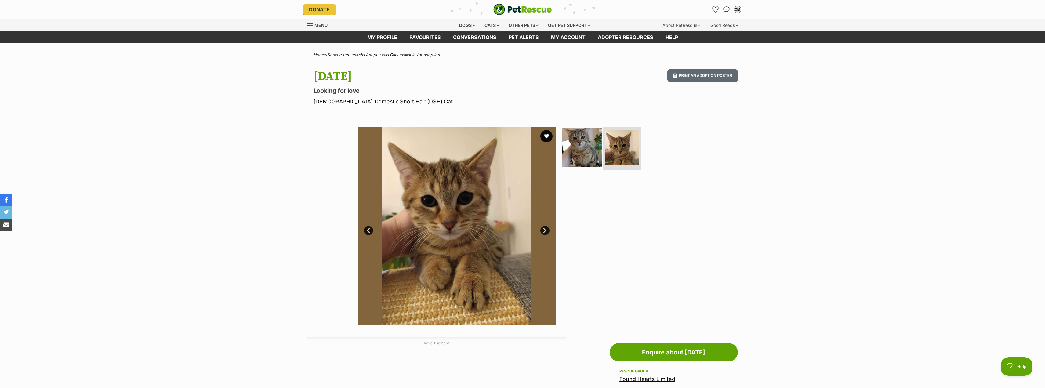
click at [586, 147] on img at bounding box center [581, 147] width 39 height 39
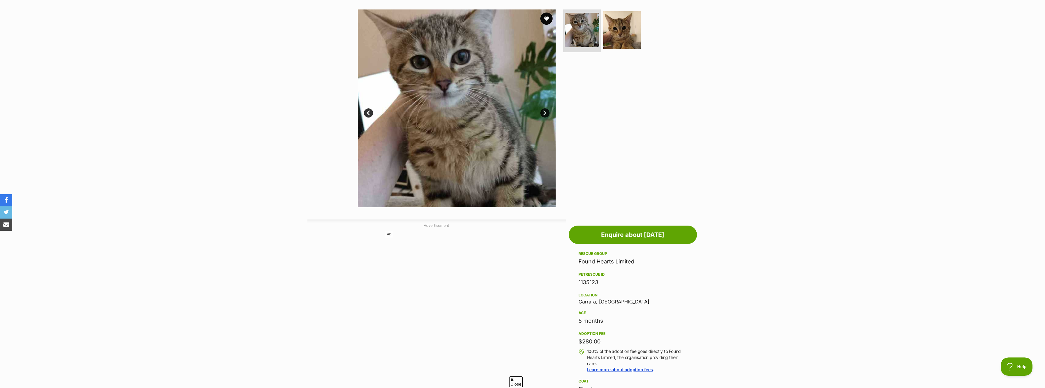
scroll to position [31, 0]
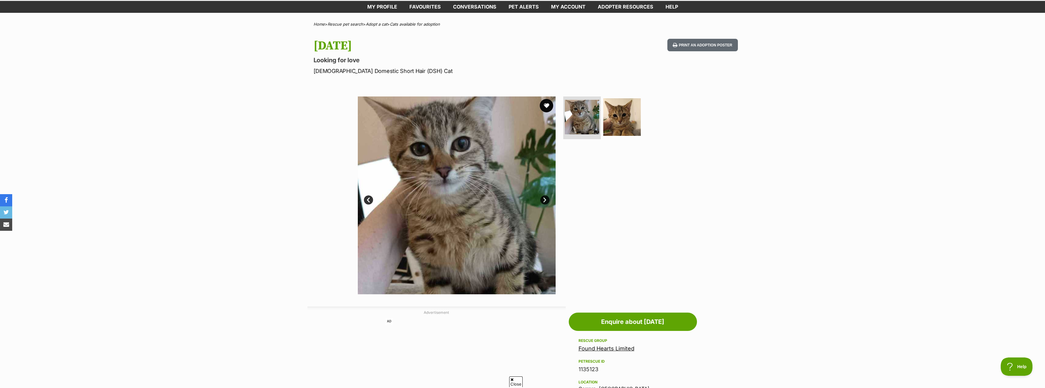
click at [549, 105] on button "favourite" at bounding box center [546, 105] width 13 height 13
click at [544, 199] on link "Next" at bounding box center [544, 199] width 9 height 9
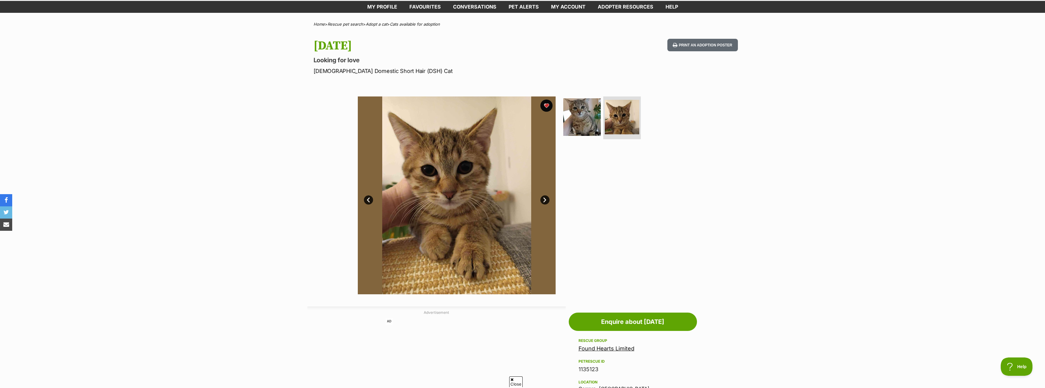
click at [365, 200] on link "Prev" at bounding box center [368, 199] width 9 height 9
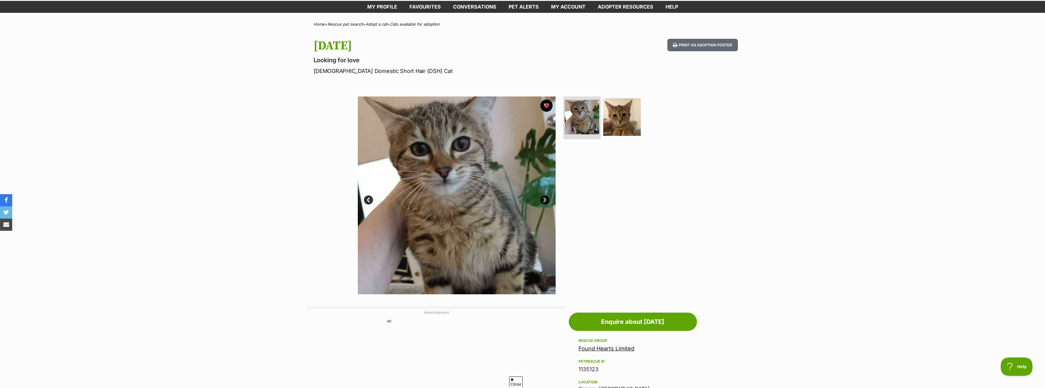
click at [545, 201] on link "Next" at bounding box center [544, 199] width 9 height 9
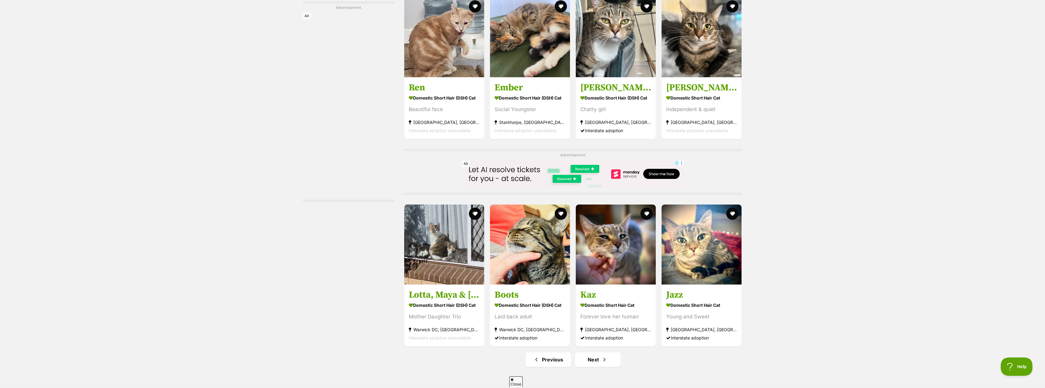
scroll to position [2626, 0]
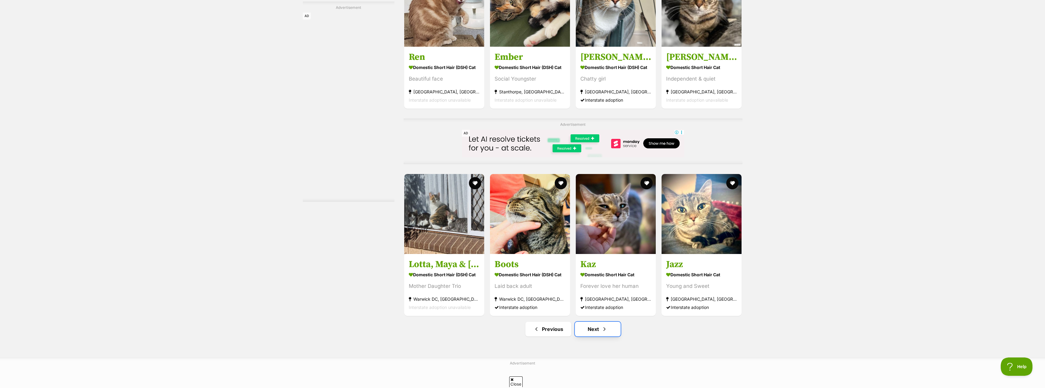
click at [591, 322] on link "Next" at bounding box center [598, 329] width 46 height 15
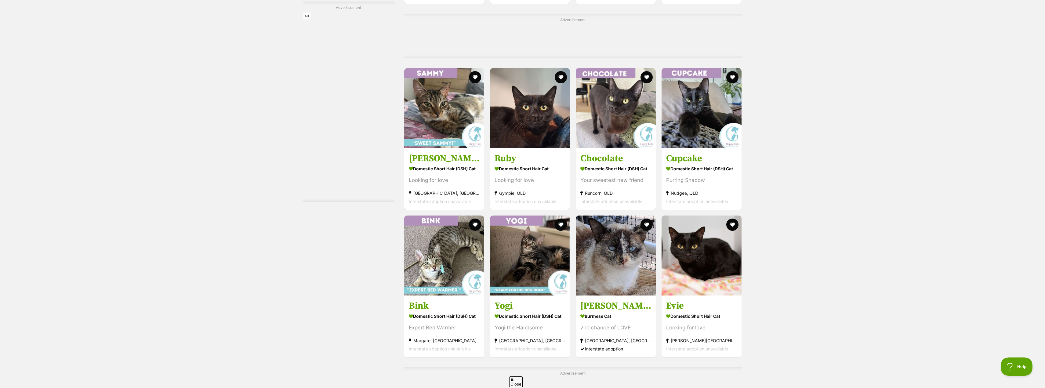
scroll to position [1832, 0]
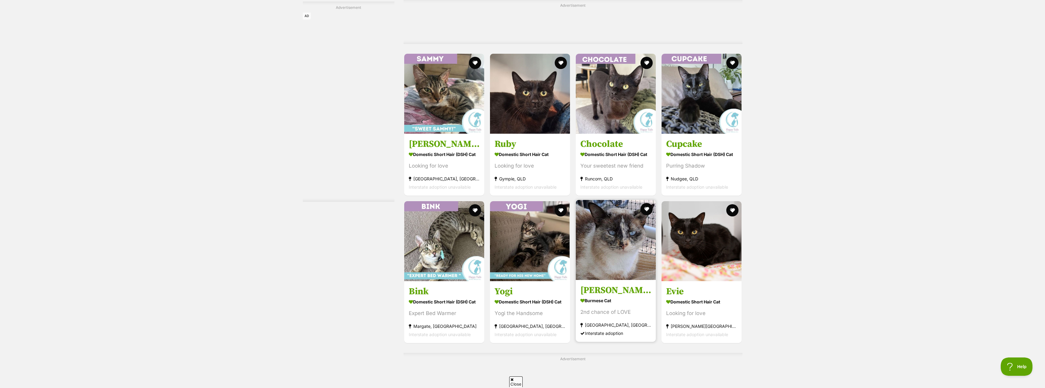
click at [601, 285] on h3 "[PERSON_NAME]" at bounding box center [615, 291] width 71 height 12
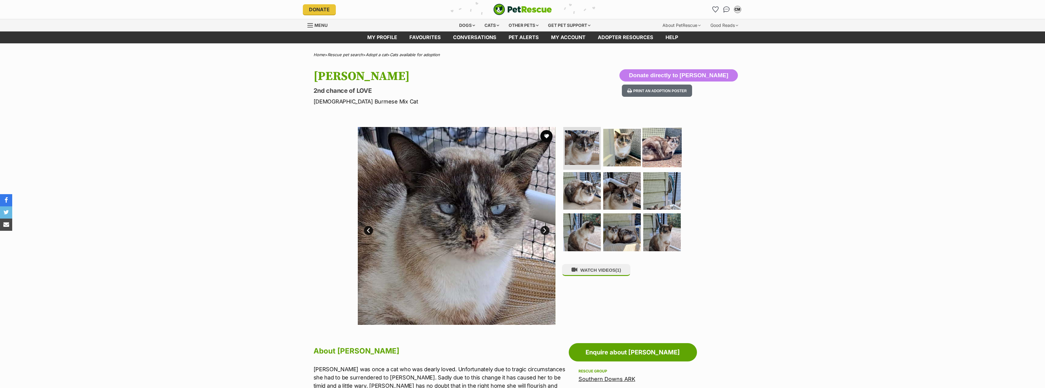
click at [662, 165] on img at bounding box center [661, 147] width 39 height 39
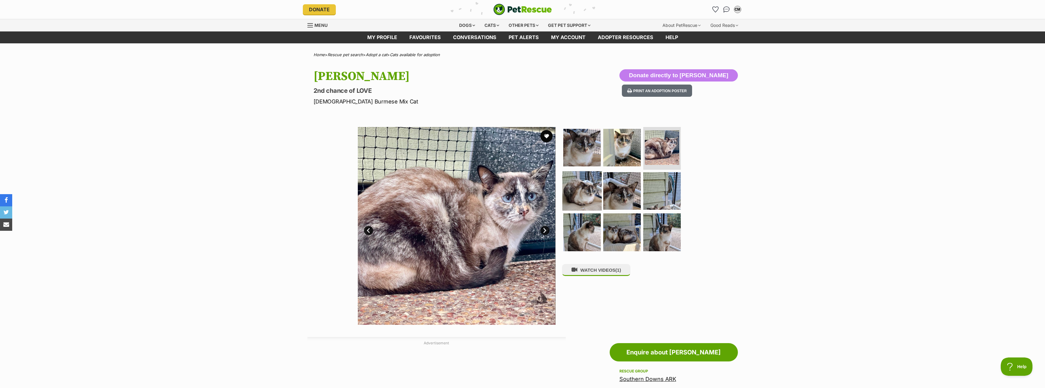
click at [597, 195] on img at bounding box center [581, 190] width 39 height 39
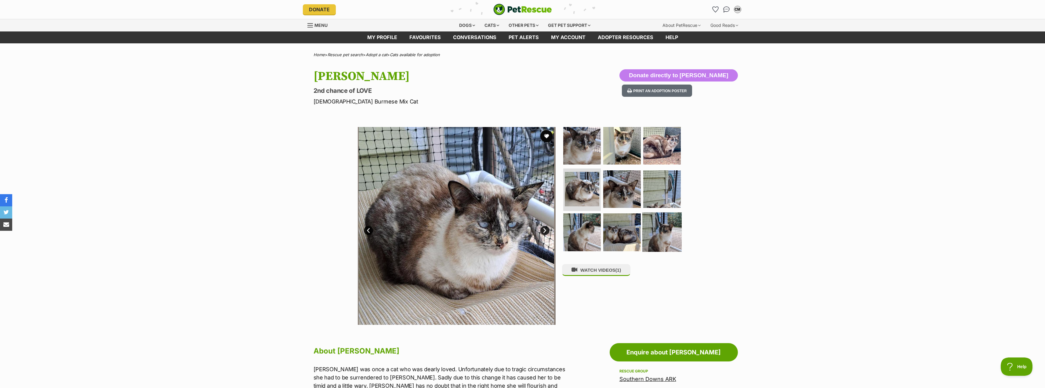
click at [668, 228] on img at bounding box center [661, 232] width 39 height 39
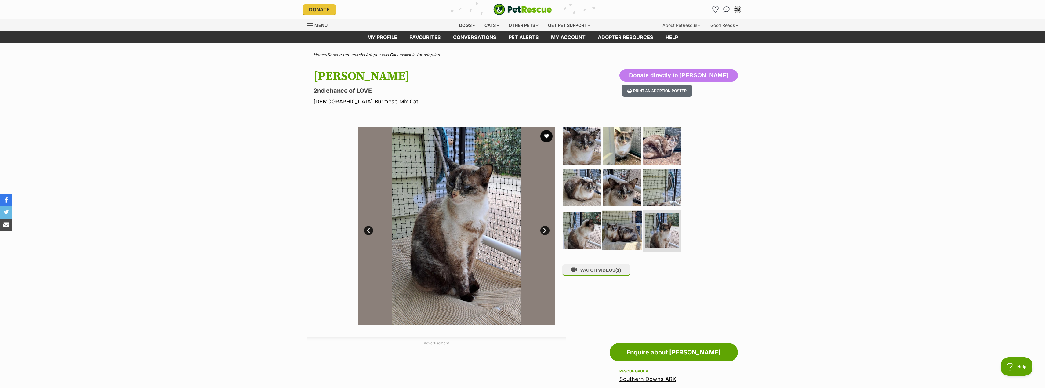
click at [627, 232] on img at bounding box center [621, 230] width 39 height 39
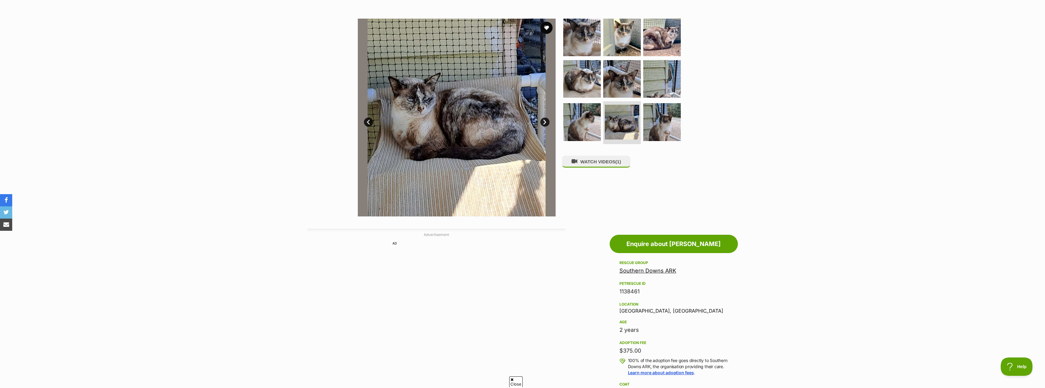
scroll to position [61, 0]
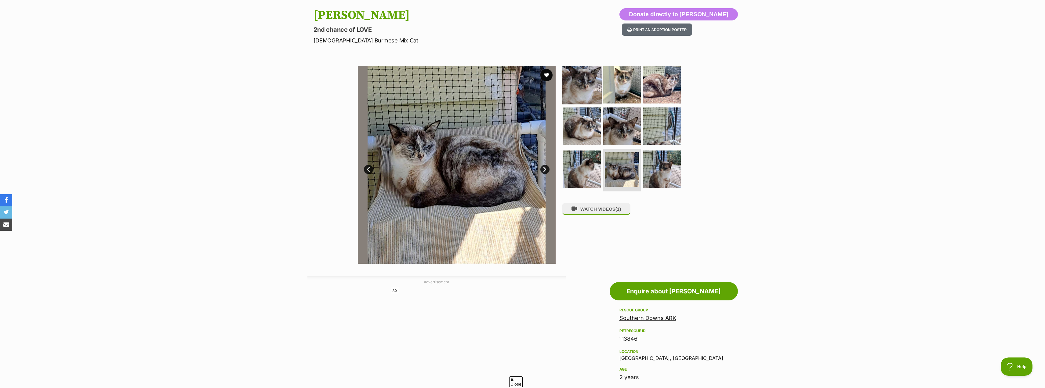
click at [587, 86] on img at bounding box center [581, 84] width 39 height 39
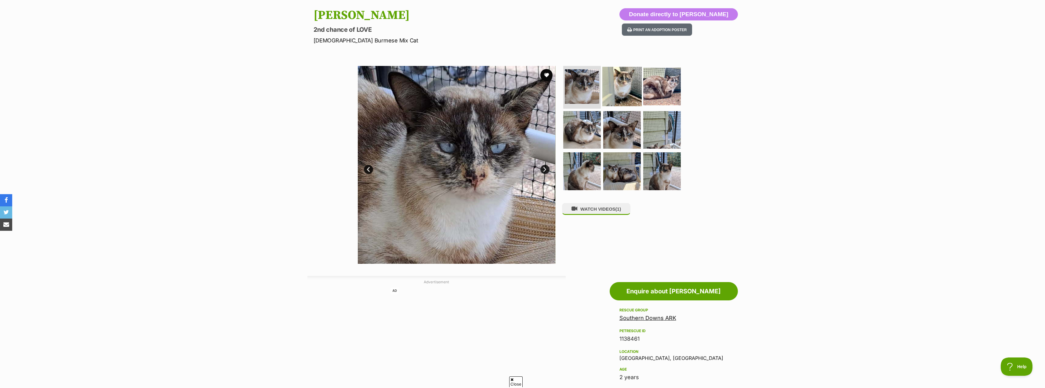
click at [630, 92] on img at bounding box center [621, 86] width 39 height 39
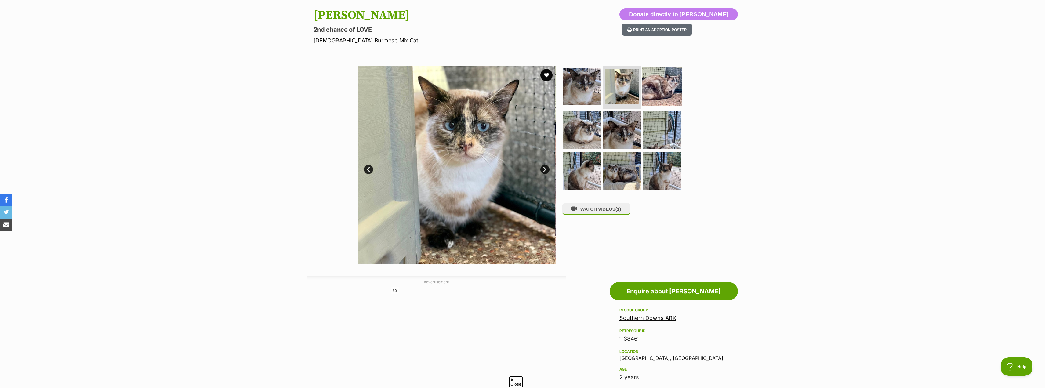
click at [658, 93] on img at bounding box center [661, 86] width 39 height 39
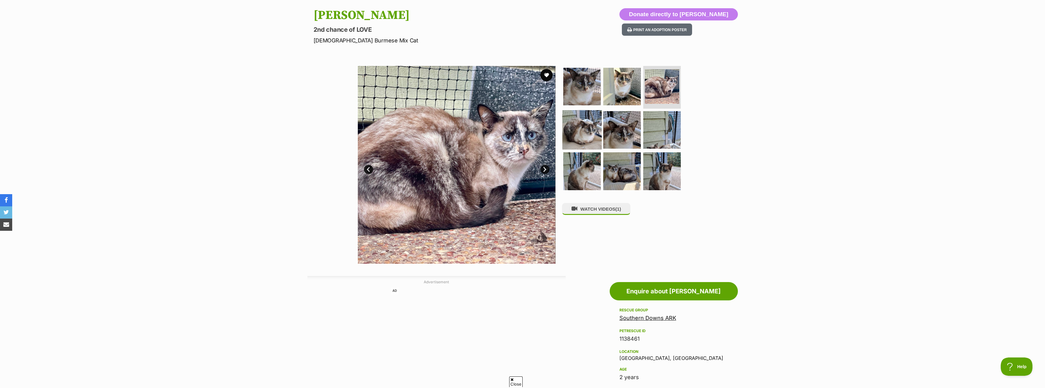
click at [592, 130] on img at bounding box center [581, 129] width 39 height 39
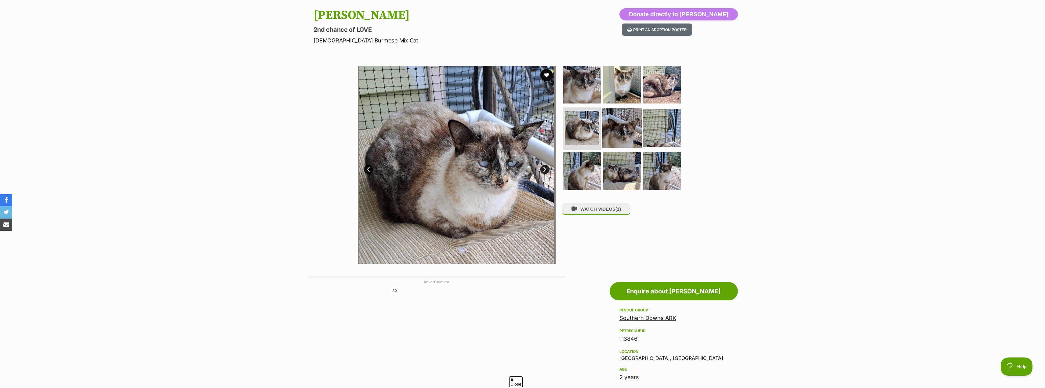
click at [625, 130] on img at bounding box center [621, 127] width 39 height 39
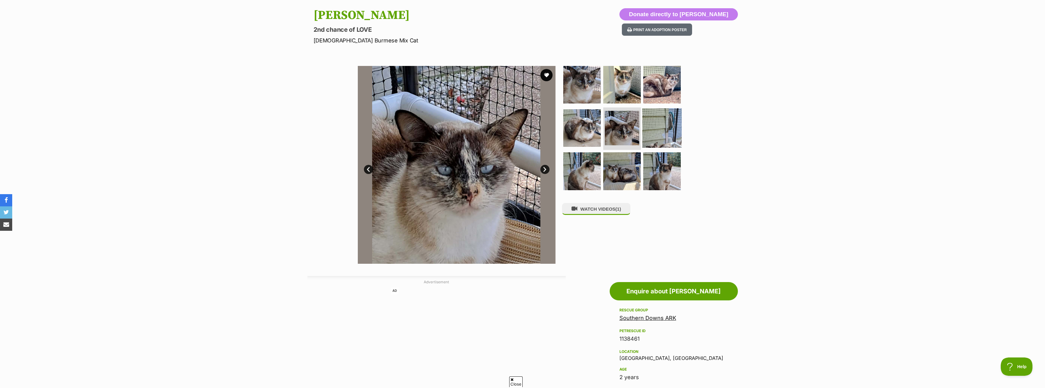
click at [669, 128] on img at bounding box center [661, 127] width 39 height 39
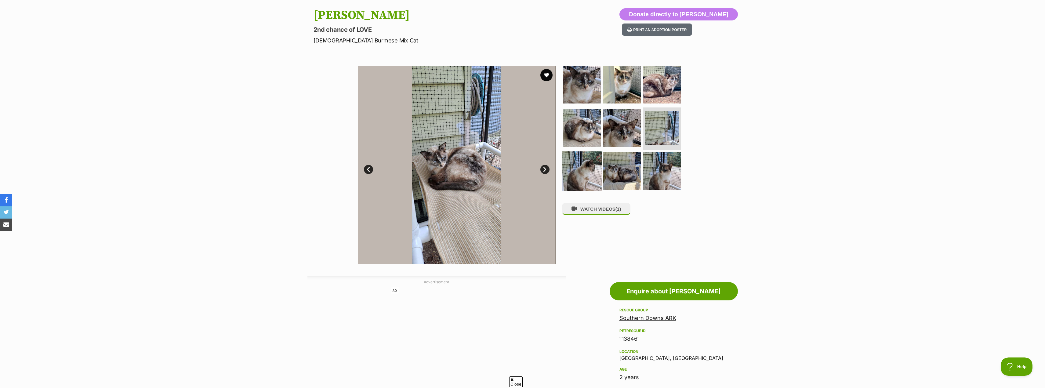
click at [588, 170] on img at bounding box center [581, 170] width 39 height 39
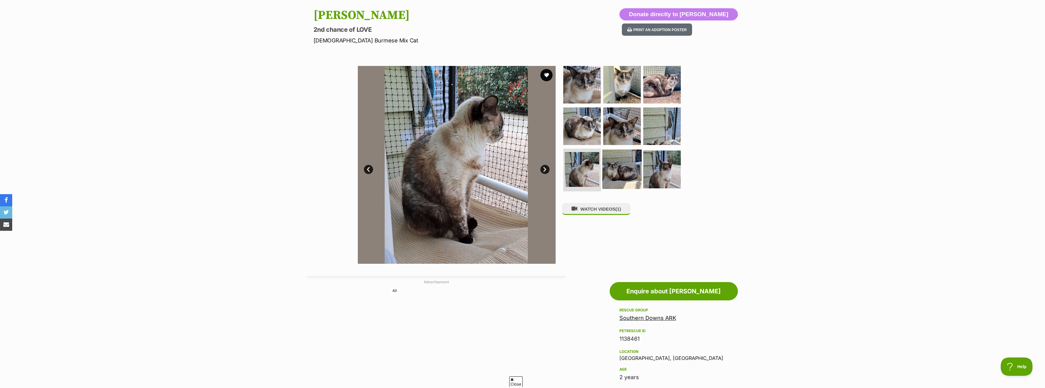
click at [631, 166] on img at bounding box center [621, 169] width 39 height 39
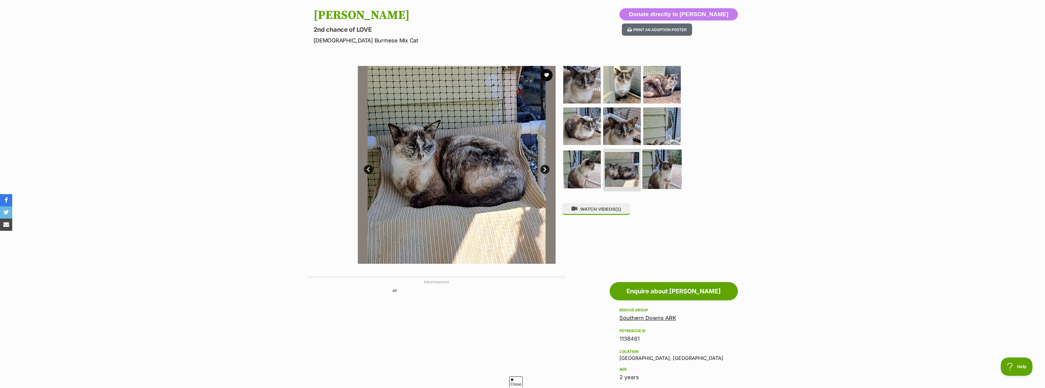
click at [661, 166] on img at bounding box center [661, 169] width 39 height 39
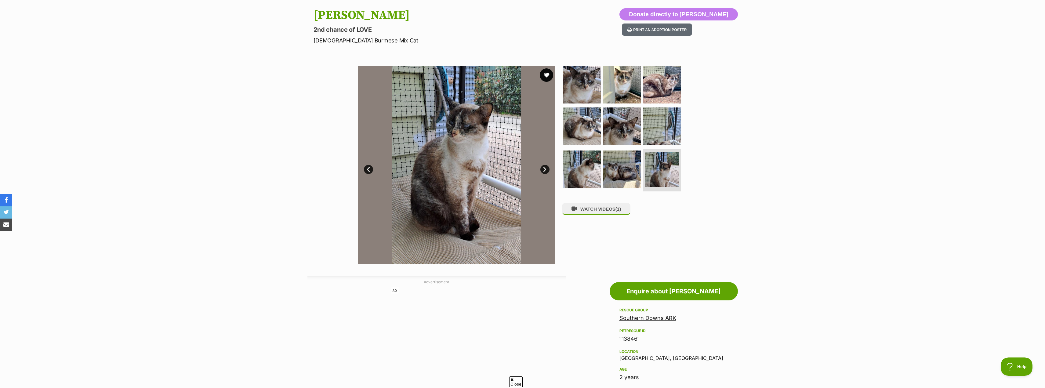
click at [548, 75] on button "favourite" at bounding box center [546, 74] width 13 height 13
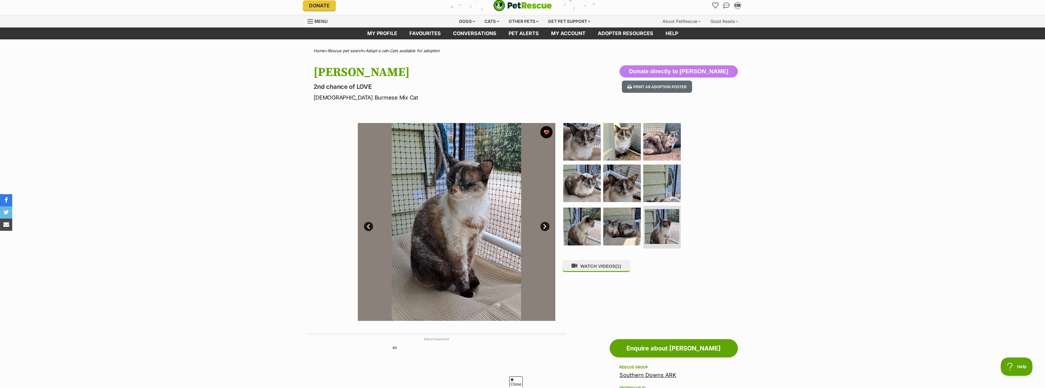
scroll to position [0, 0]
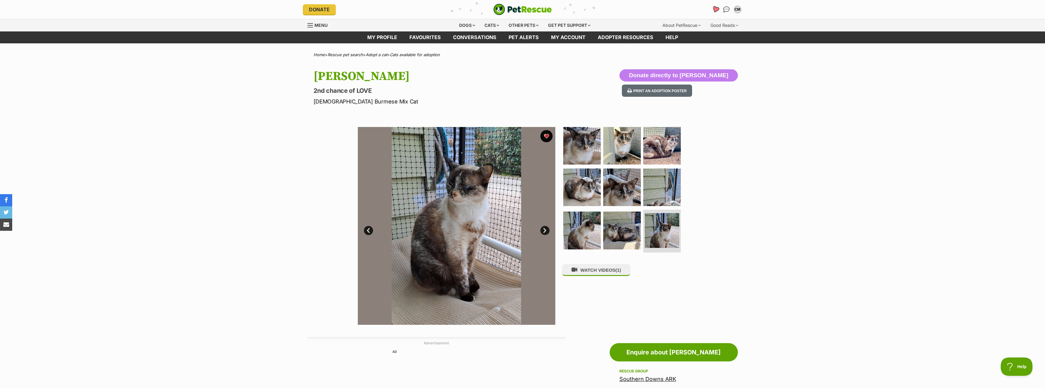
click at [718, 11] on icon "Favourites" at bounding box center [715, 9] width 8 height 8
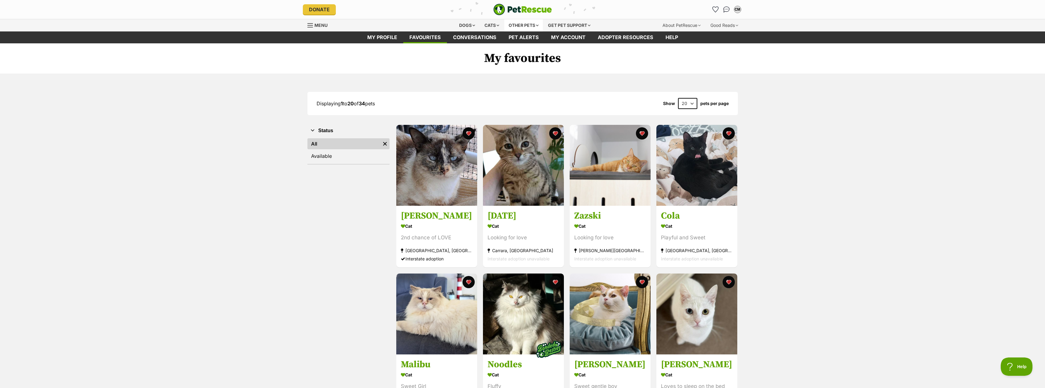
click at [538, 24] on div "Other pets" at bounding box center [523, 25] width 38 height 12
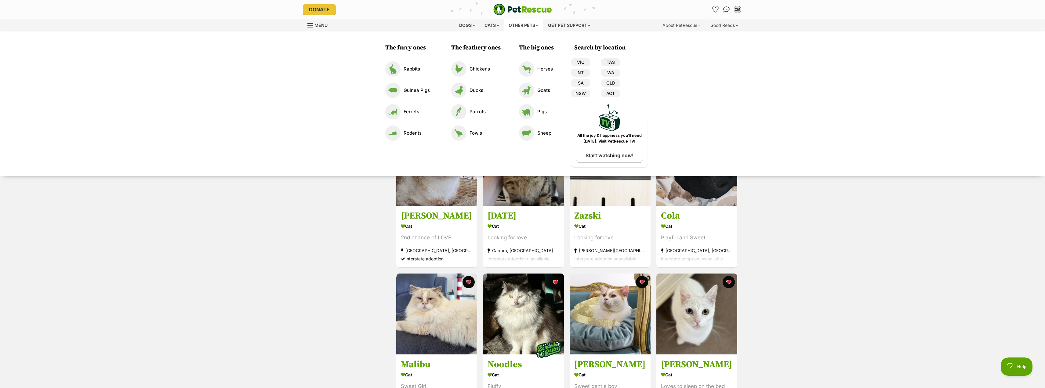
click at [828, 171] on div "The furry ones Rabbits Guinea Pigs Ferrets Rodents The feathery ones Chickens D…" at bounding box center [522, 103] width 1045 height 145
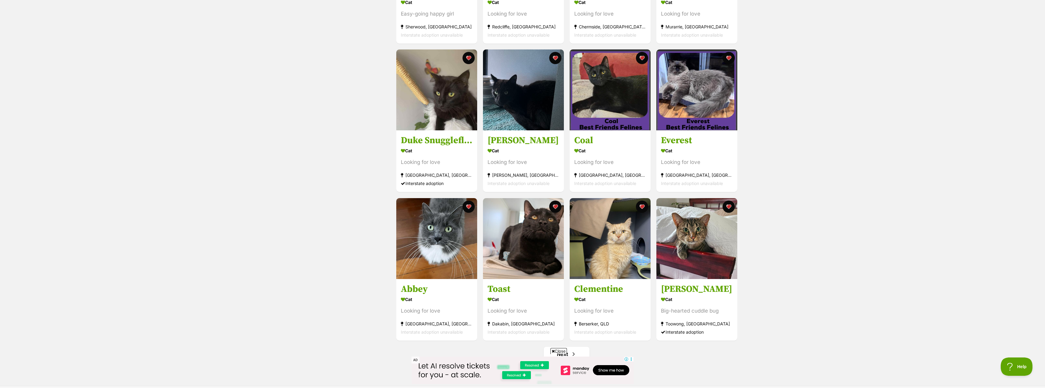
scroll to position [672, 0]
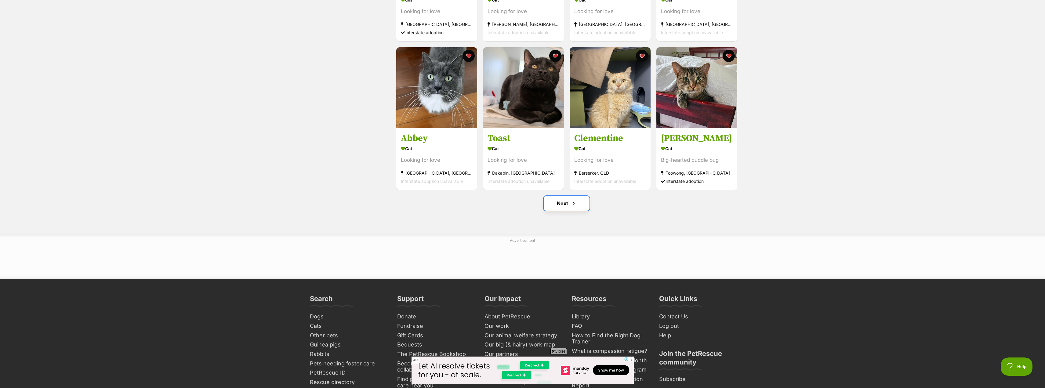
click at [567, 209] on link "Next" at bounding box center [567, 203] width 46 height 15
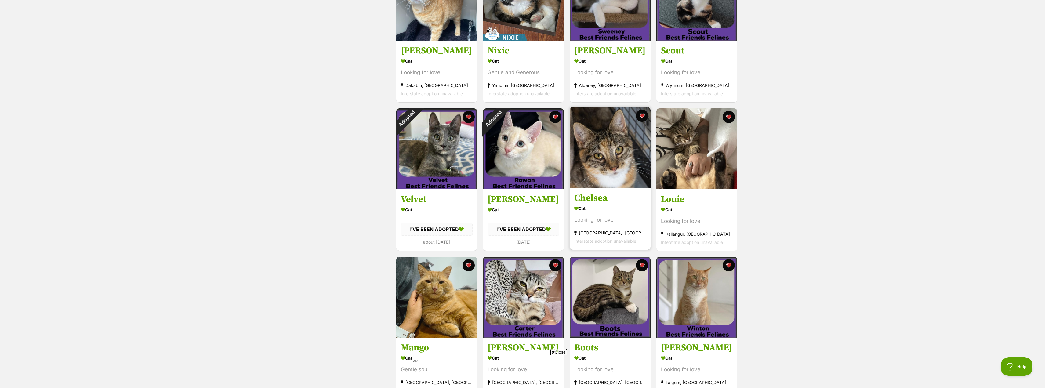
scroll to position [153, 0]
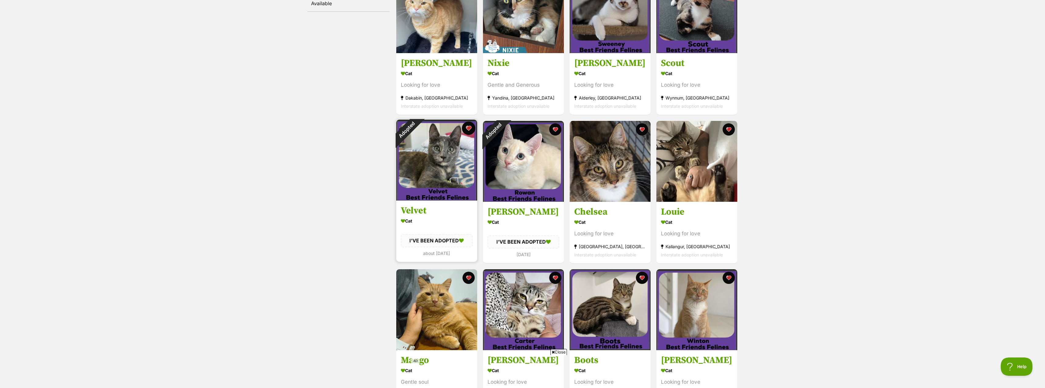
click at [469, 129] on button "favourite" at bounding box center [468, 128] width 13 height 13
click at [556, 128] on button "favourite" at bounding box center [555, 128] width 13 height 13
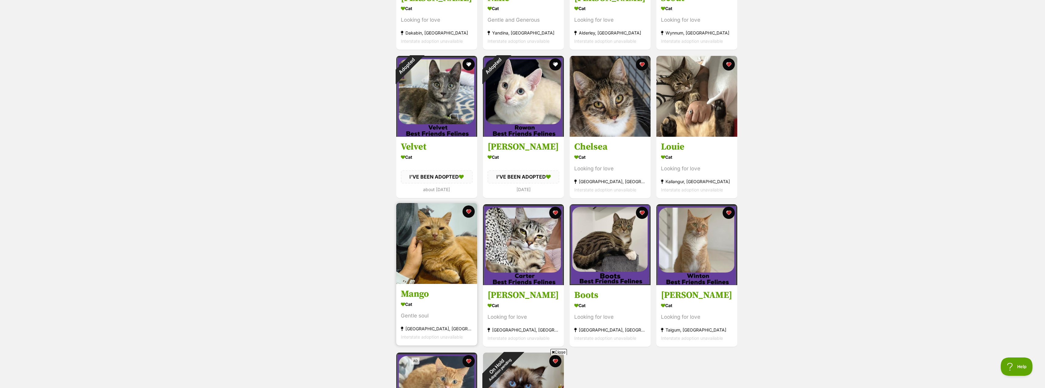
scroll to position [275, 0]
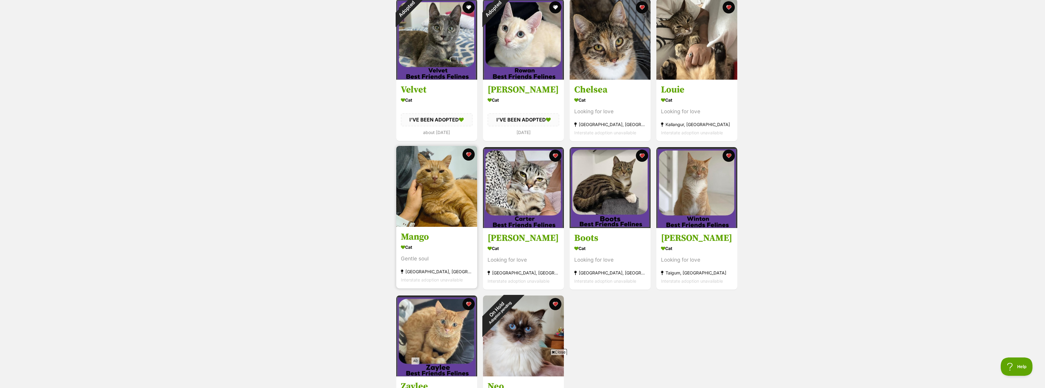
click at [420, 235] on h3 "Mango" at bounding box center [437, 237] width 72 height 12
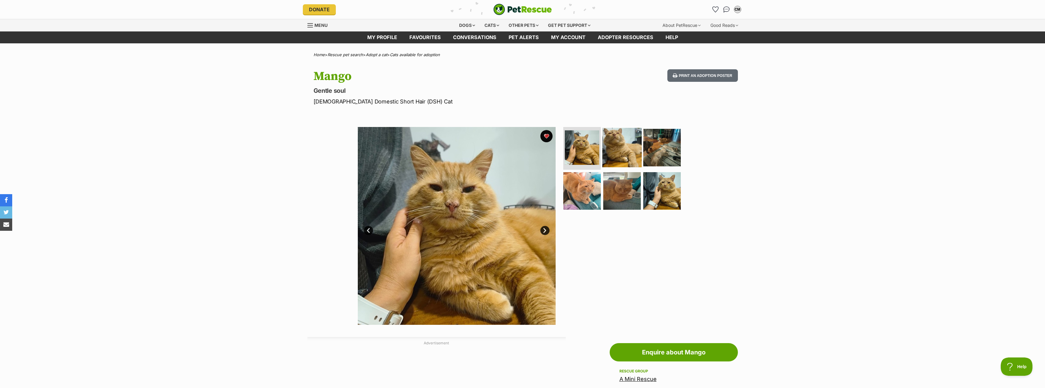
click at [620, 157] on img at bounding box center [621, 147] width 39 height 39
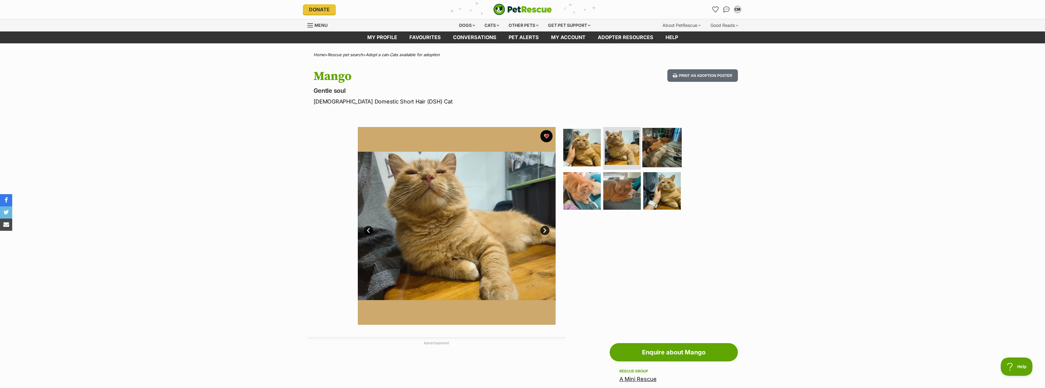
click at [663, 156] on img at bounding box center [661, 147] width 39 height 39
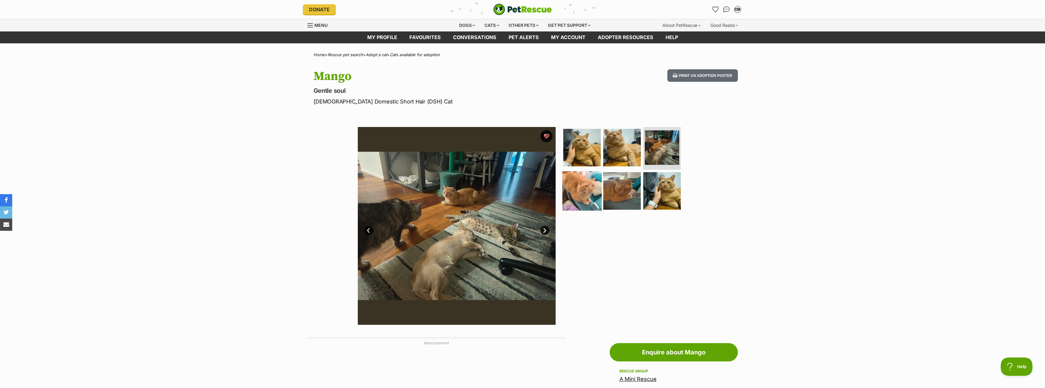
click at [591, 195] on img at bounding box center [581, 190] width 39 height 39
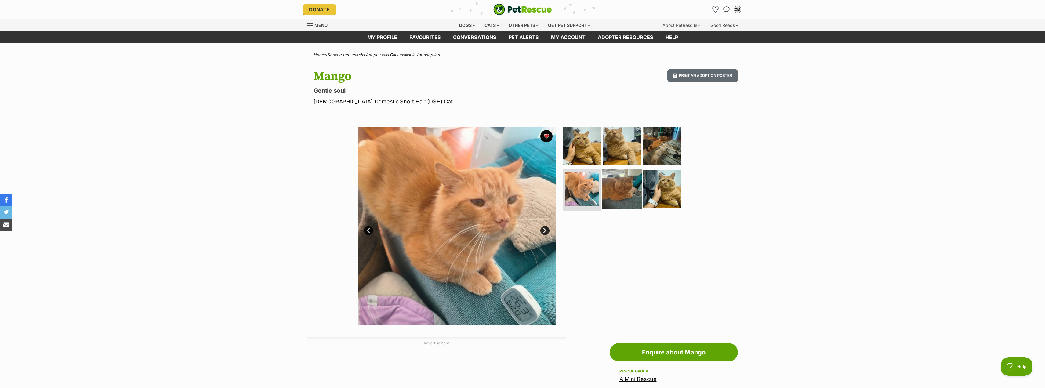
click at [625, 193] on img at bounding box center [621, 188] width 39 height 39
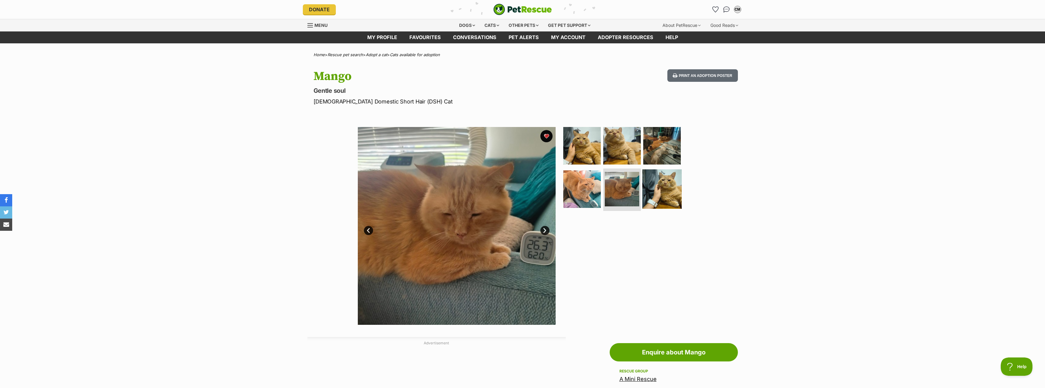
click at [664, 184] on img at bounding box center [661, 188] width 39 height 39
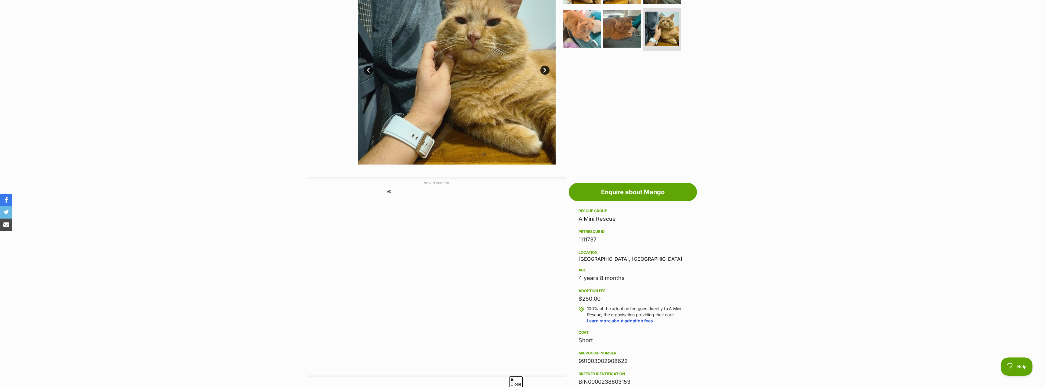
scroll to position [61, 0]
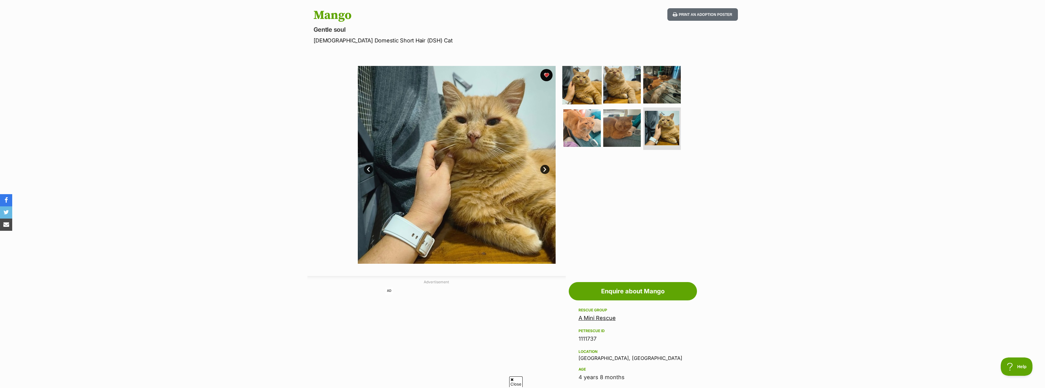
click at [593, 90] on img at bounding box center [581, 84] width 39 height 39
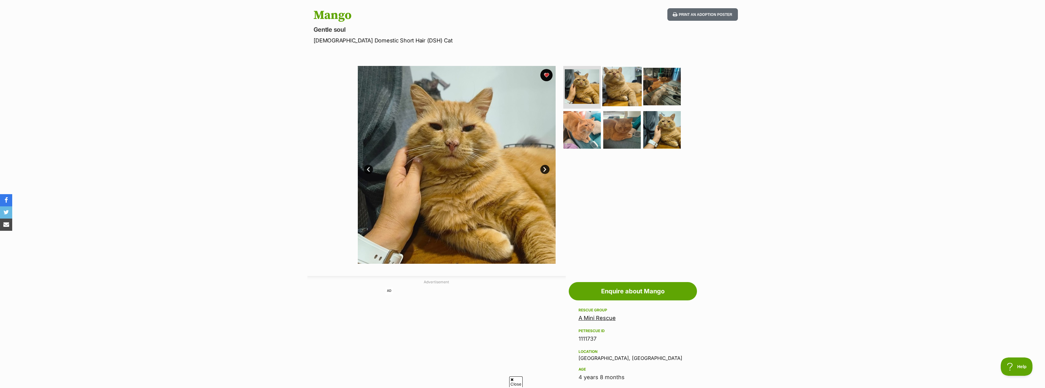
click at [627, 90] on img at bounding box center [621, 86] width 39 height 39
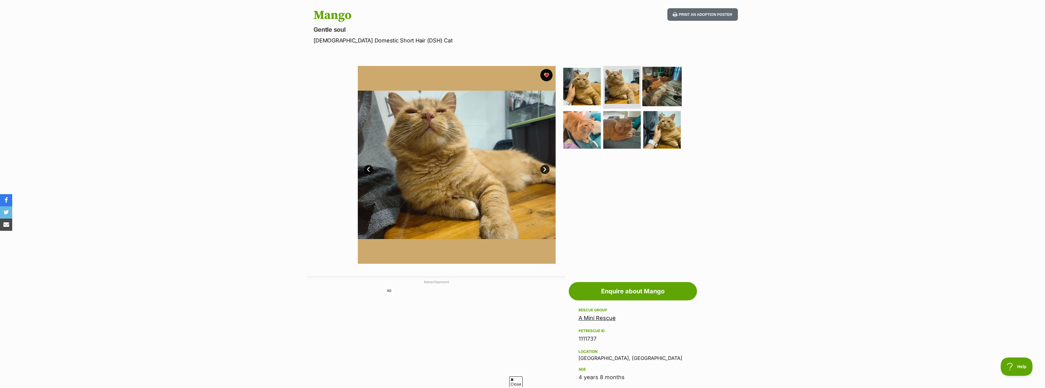
click at [670, 87] on img at bounding box center [661, 86] width 39 height 39
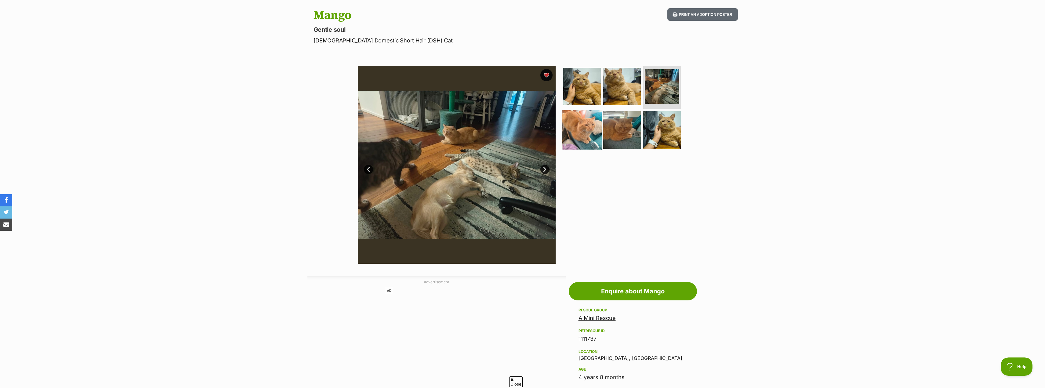
click at [591, 130] on img at bounding box center [581, 129] width 39 height 39
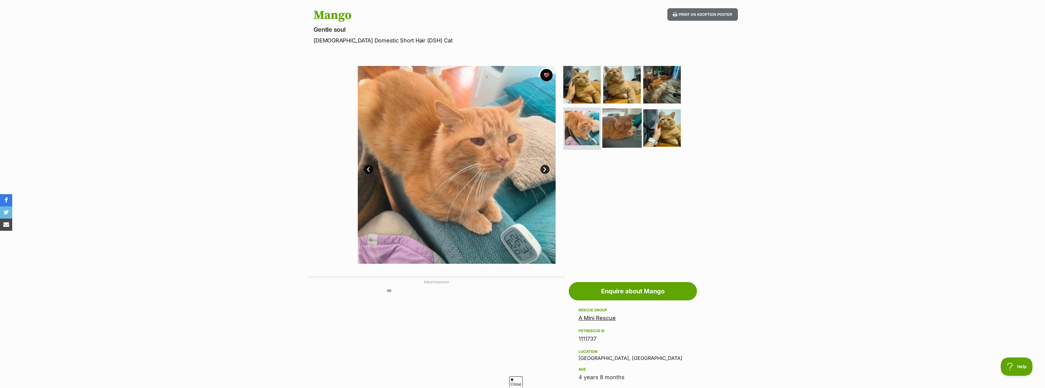
click at [627, 126] on img at bounding box center [621, 127] width 39 height 39
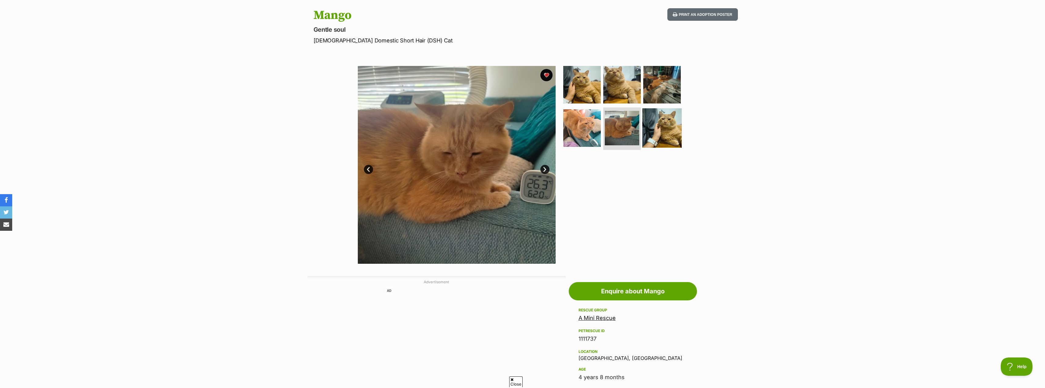
click at [678, 137] on img at bounding box center [661, 127] width 39 height 39
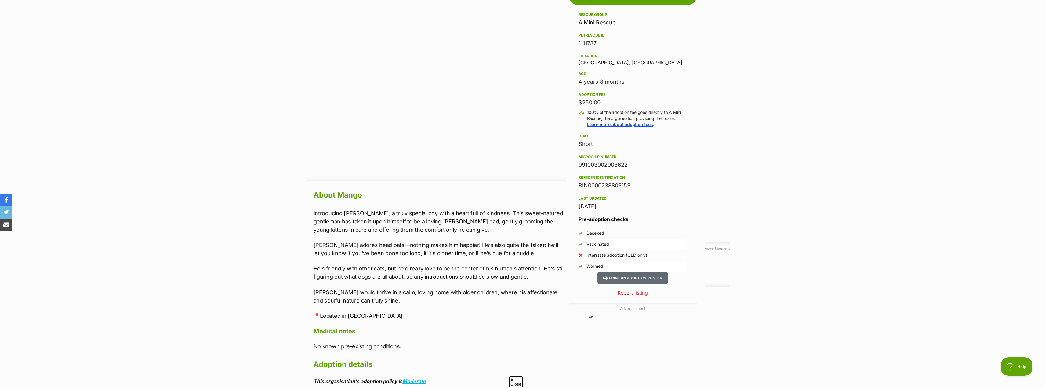
scroll to position [366, 0]
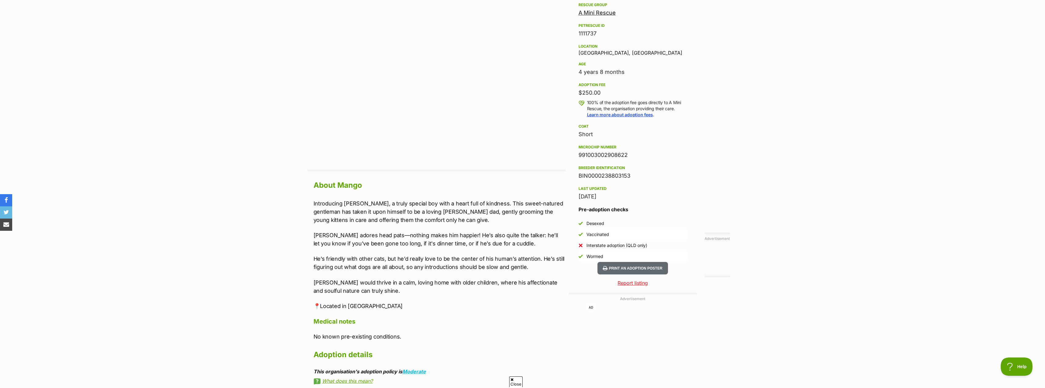
drag, startPoint x: 378, startPoint y: 302, endPoint x: 368, endPoint y: 300, distance: 10.3
click at [368, 300] on div "Introducing [PERSON_NAME], a truly special boy with a heart full of kindness. T…" at bounding box center [440, 254] width 252 height 111
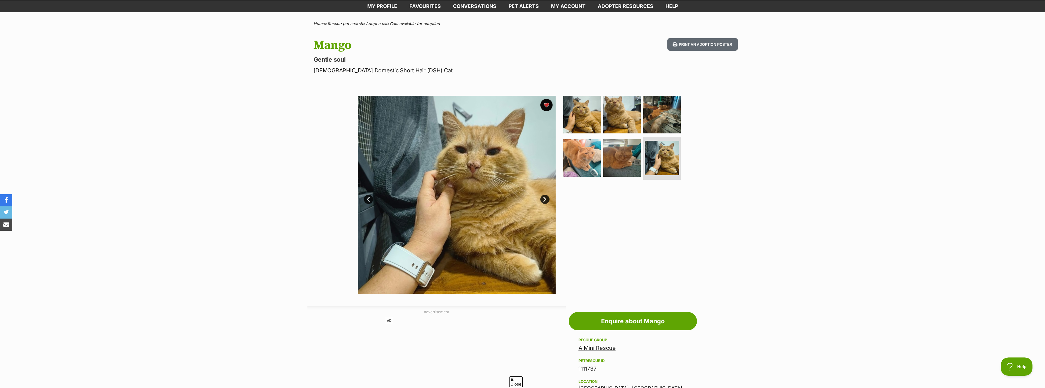
scroll to position [31, 0]
click at [615, 118] on img at bounding box center [621, 115] width 39 height 39
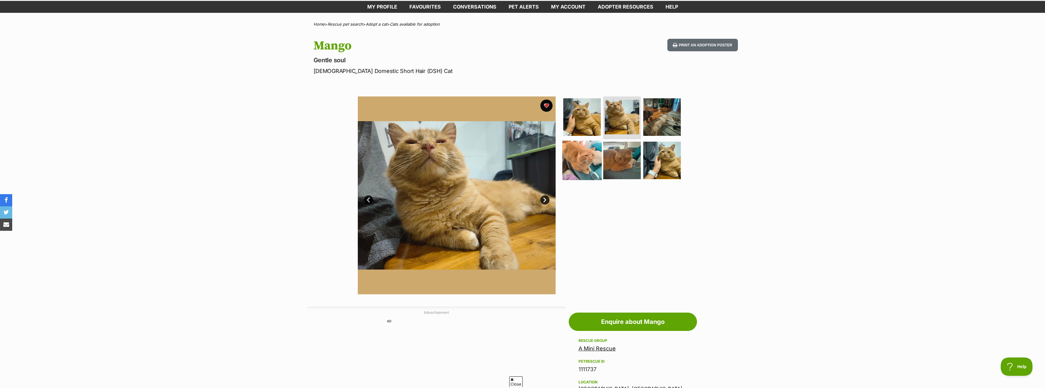
click at [583, 168] on img at bounding box center [581, 159] width 39 height 39
